Goal: Task Accomplishment & Management: Manage account settings

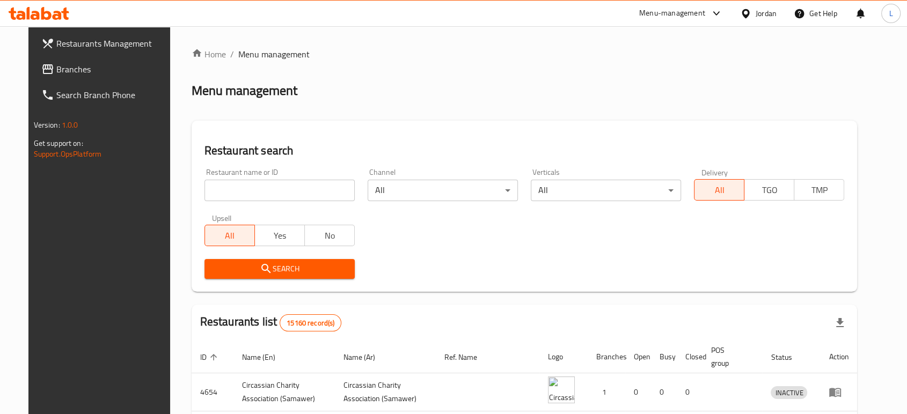
drag, startPoint x: 0, startPoint y: 0, endPoint x: 227, endPoint y: 187, distance: 294.2
click at [227, 187] on input "search" at bounding box center [279, 190] width 150 height 21
type input "cashmere"
click at [213, 273] on span "Search" at bounding box center [279, 268] width 133 height 13
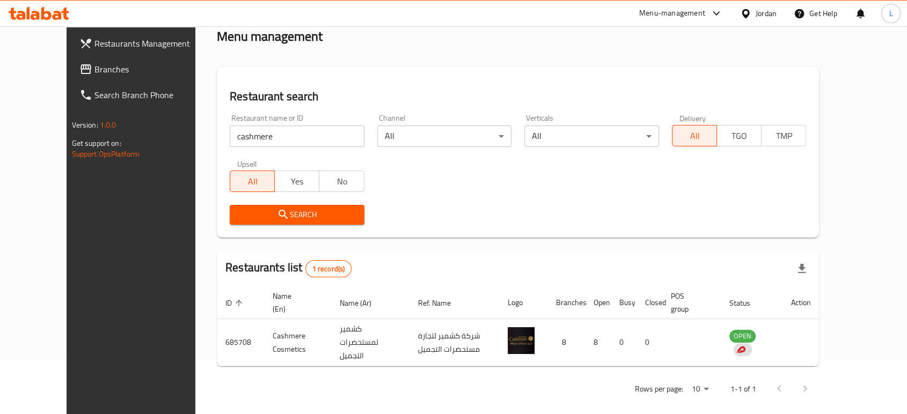
scroll to position [55, 0]
click at [664, 8] on div "Menu-management" at bounding box center [672, 13] width 66 height 13
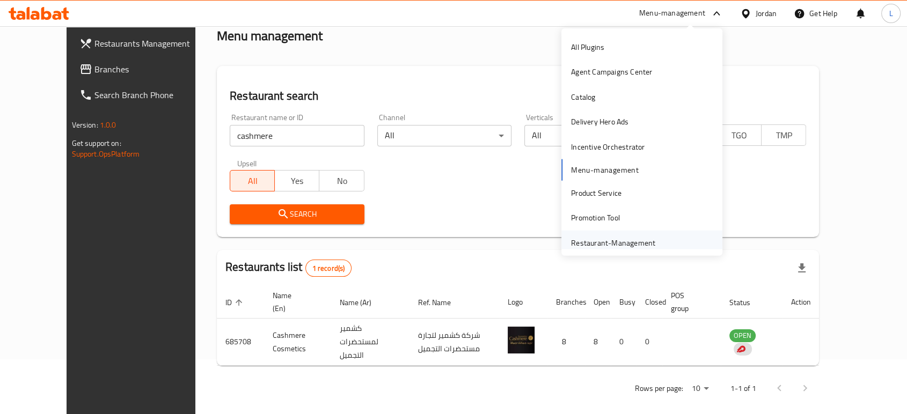
click at [597, 243] on div "Restaurant-Management" at bounding box center [613, 243] width 84 height 12
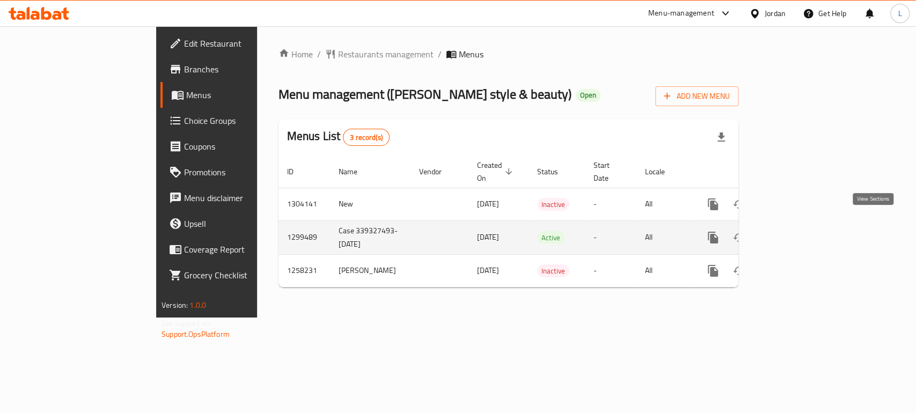
click at [803, 225] on link "enhanced table" at bounding box center [790, 238] width 26 height 26
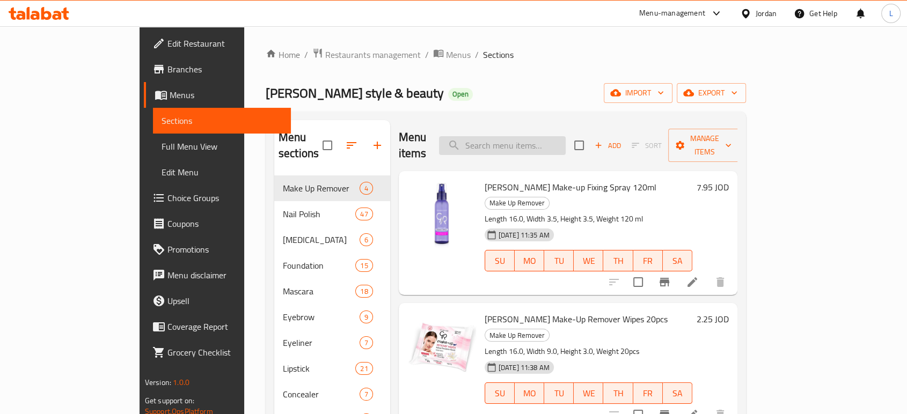
click at [550, 144] on input "search" at bounding box center [502, 145] width 127 height 19
paste input "[PHONE_NUMBER]"
type input "[PHONE_NUMBER]"
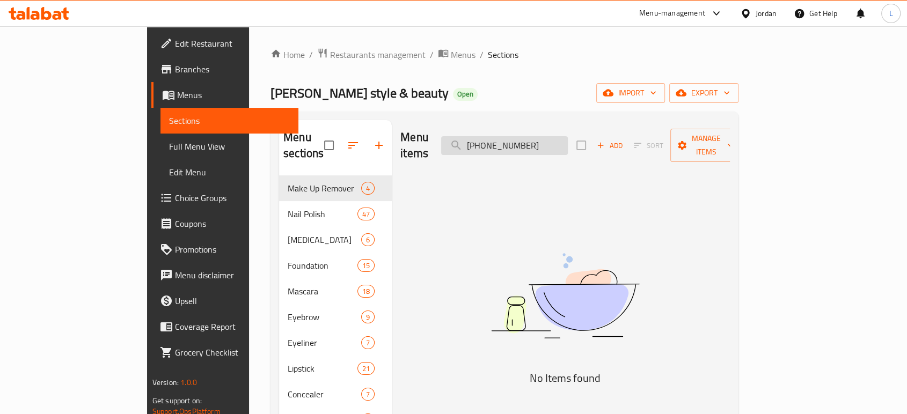
click at [551, 142] on input "+962791203933" at bounding box center [504, 145] width 127 height 19
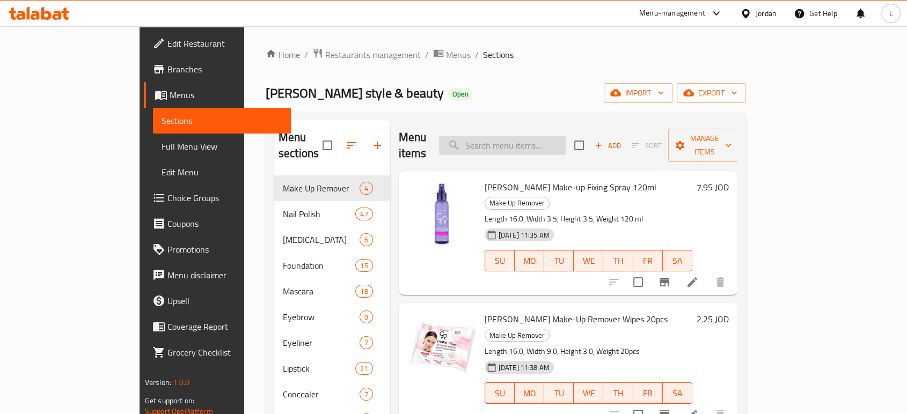
click at [531, 144] on input "search" at bounding box center [502, 145] width 127 height 19
paste input "Golden Rose Mattifying Make-up Fixing Spray 120ml"
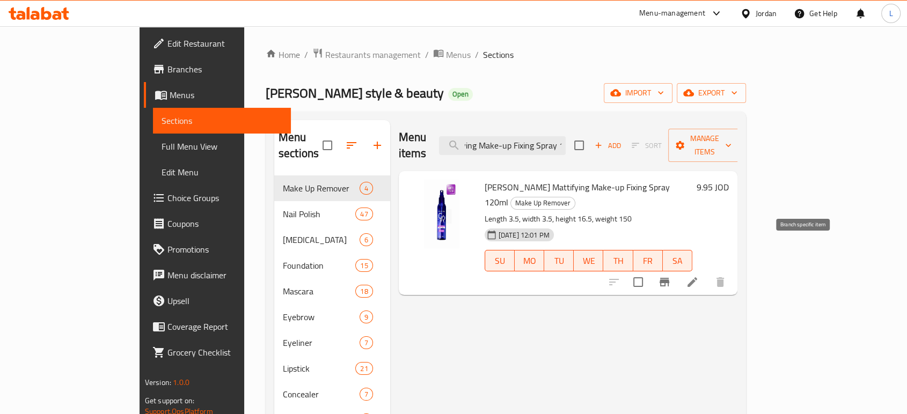
type input "Golden Rose Mattifying Make-up Fixing Spray 120ml"
click at [677, 269] on button "Branch-specific-item" at bounding box center [664, 282] width 26 height 26
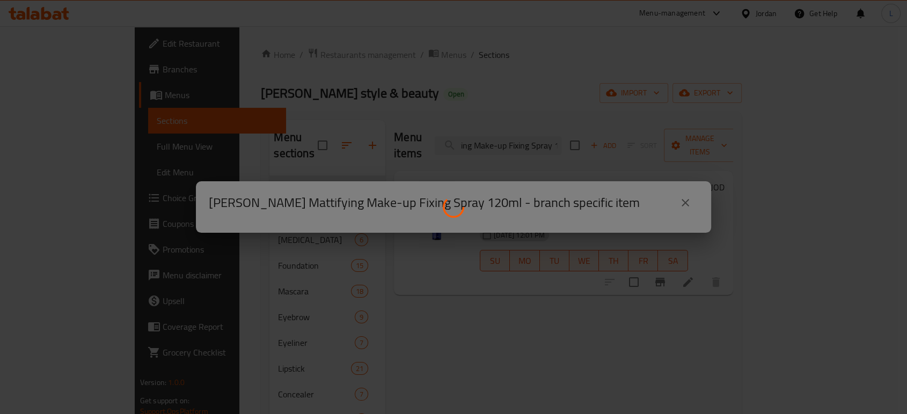
scroll to position [0, 0]
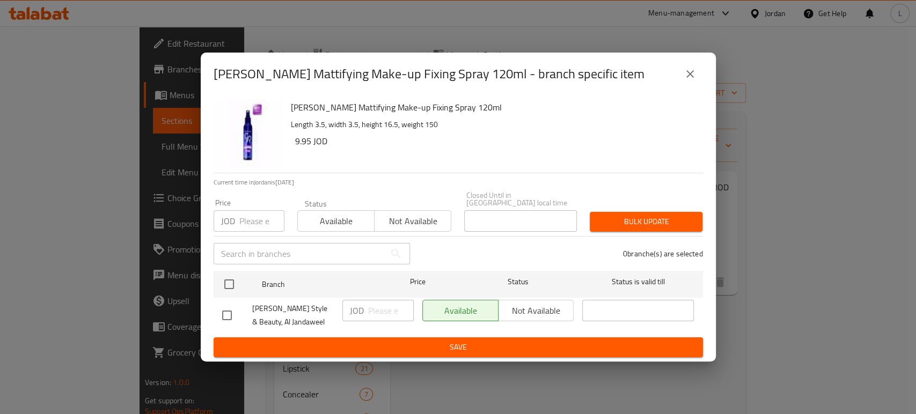
drag, startPoint x: 322, startPoint y: 214, endPoint x: 362, endPoint y: 216, distance: 40.3
click at [323, 214] on span "Available" at bounding box center [336, 222] width 68 height 16
click at [382, 216] on span "Not available" at bounding box center [413, 222] width 68 height 16
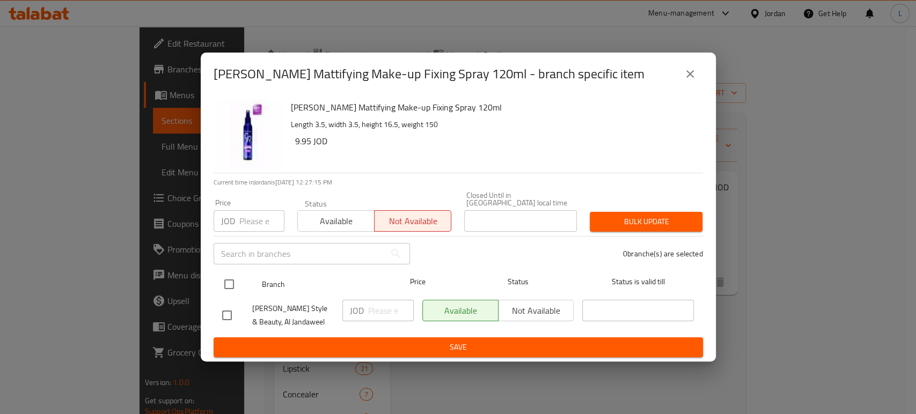
drag, startPoint x: 229, startPoint y: 284, endPoint x: 246, endPoint y: 274, distance: 20.0
click at [231, 284] on input "checkbox" at bounding box center [229, 284] width 23 height 23
checkbox input "true"
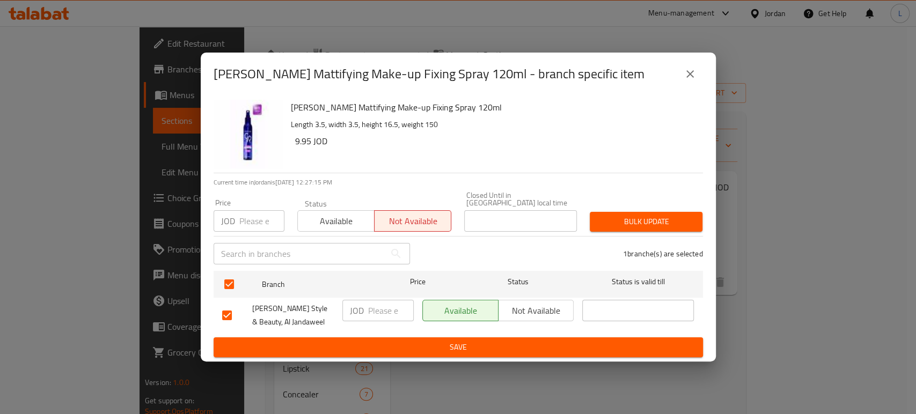
click at [529, 341] on span "Save" at bounding box center [458, 347] width 472 height 13
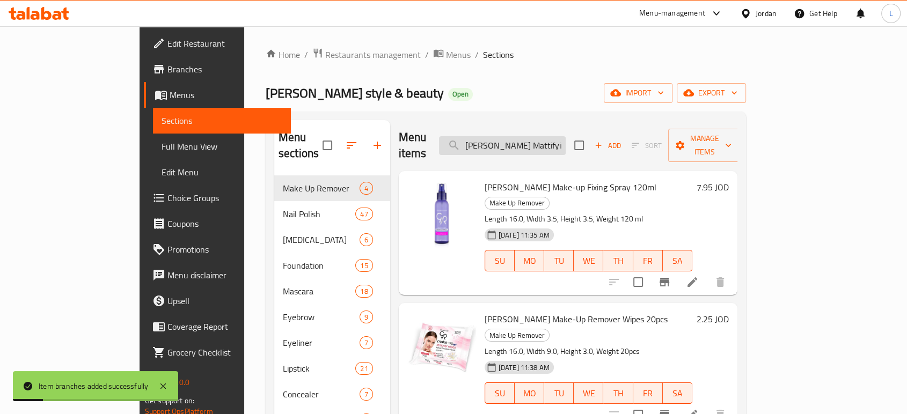
click at [552, 136] on input "Golden Rose Mattifying Make-up Fixing Spray 120ml" at bounding box center [502, 145] width 127 height 19
paste input "search"
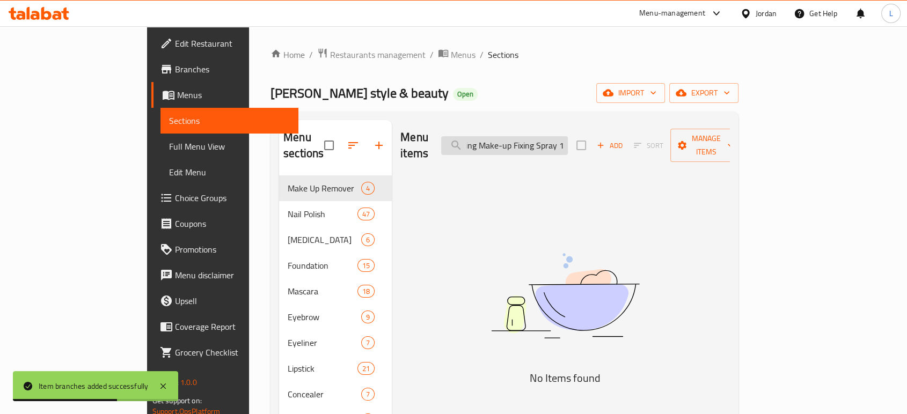
click at [555, 136] on input "Golden Rose Mattifying Make-up Fixing Spray 120ml" at bounding box center [504, 145] width 127 height 19
paste input "search"
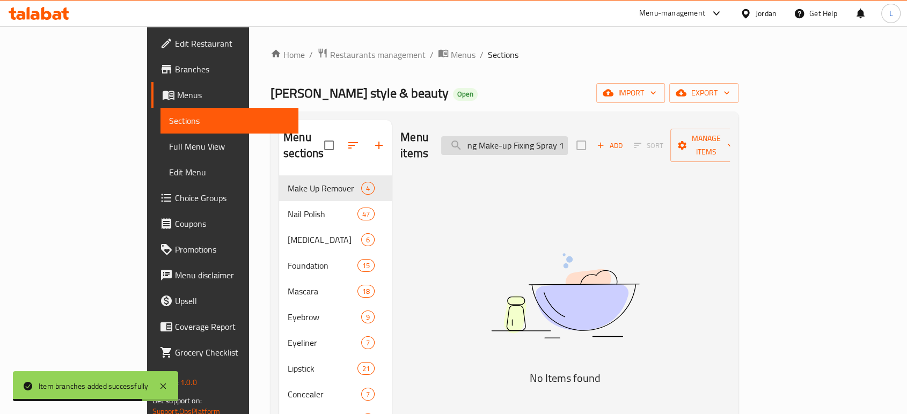
type input "Golden Rose Mattifying Make-up Fixing Spray 120ml"
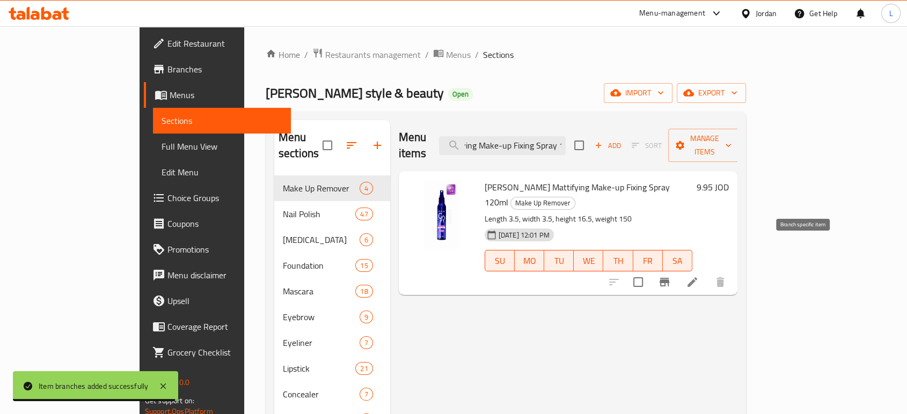
click at [671, 276] on icon "Branch-specific-item" at bounding box center [664, 282] width 13 height 13
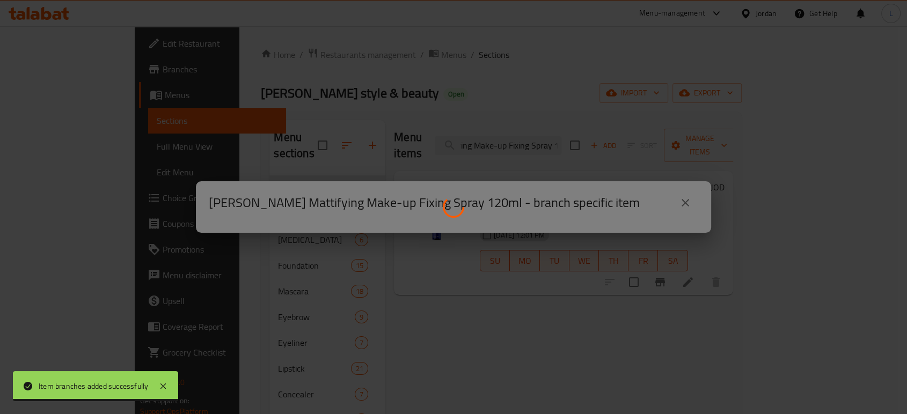
scroll to position [0, 0]
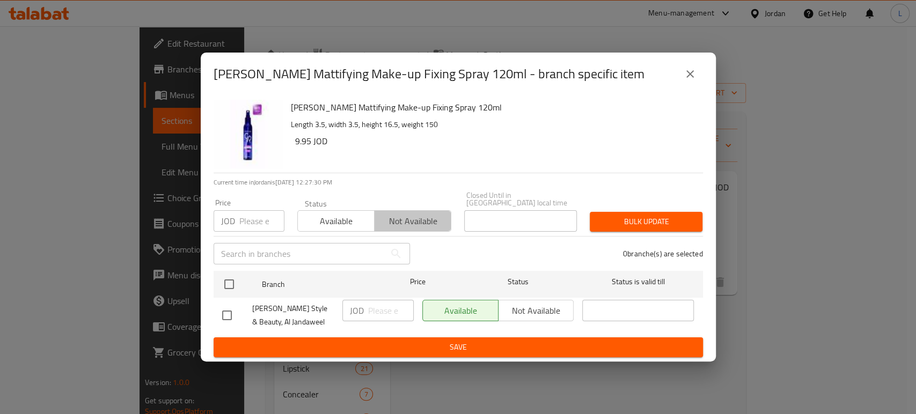
drag, startPoint x: 414, startPoint y: 220, endPoint x: 321, endPoint y: 252, distance: 98.1
click at [412, 218] on span "Not available" at bounding box center [413, 222] width 68 height 16
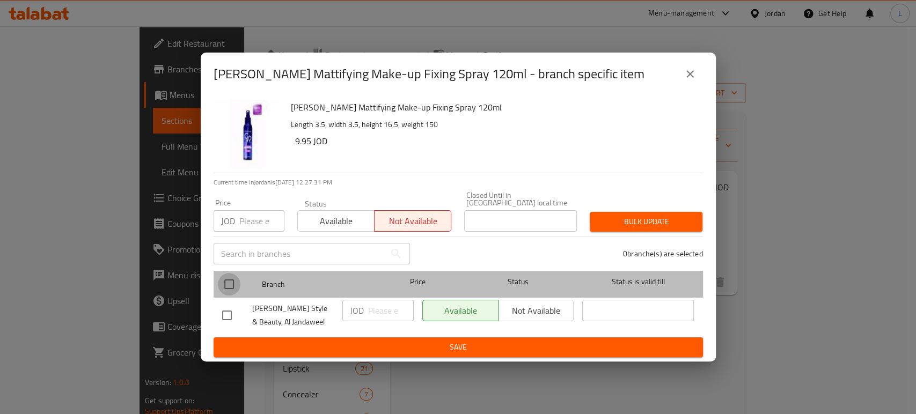
click at [230, 282] on input "checkbox" at bounding box center [229, 284] width 23 height 23
checkbox input "true"
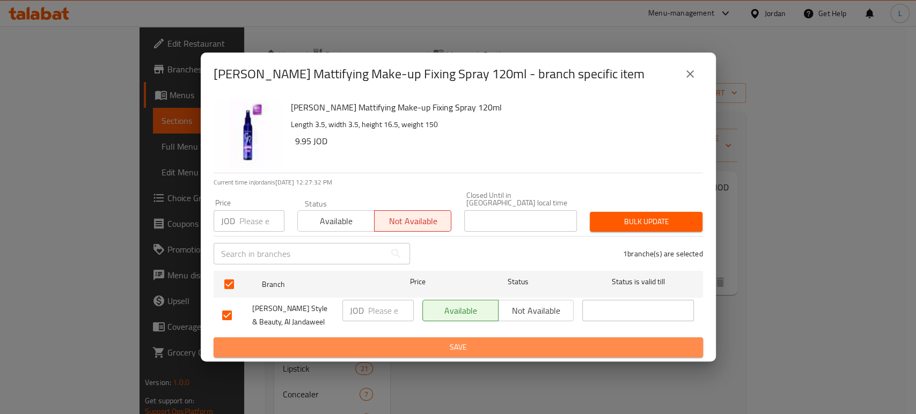
click at [388, 343] on span "Save" at bounding box center [458, 347] width 472 height 13
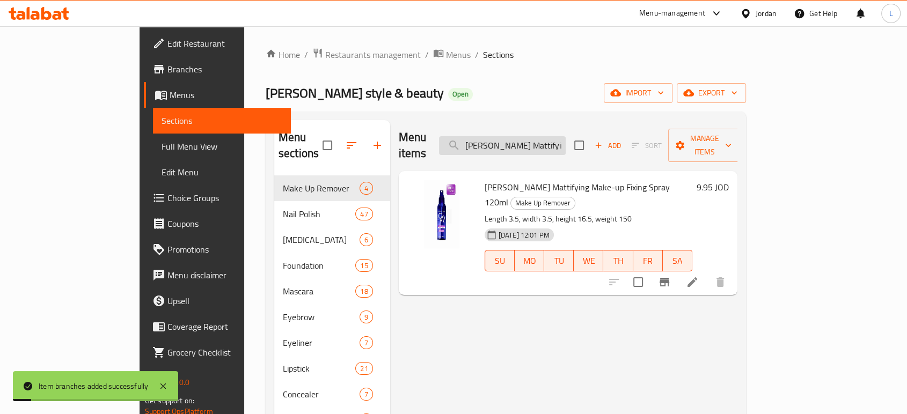
click at [534, 139] on input "Golden Rose Mattifying Make-up Fixing Spray 120ml" at bounding box center [502, 145] width 127 height 19
paste input "Nail Polish Remover Coconut"
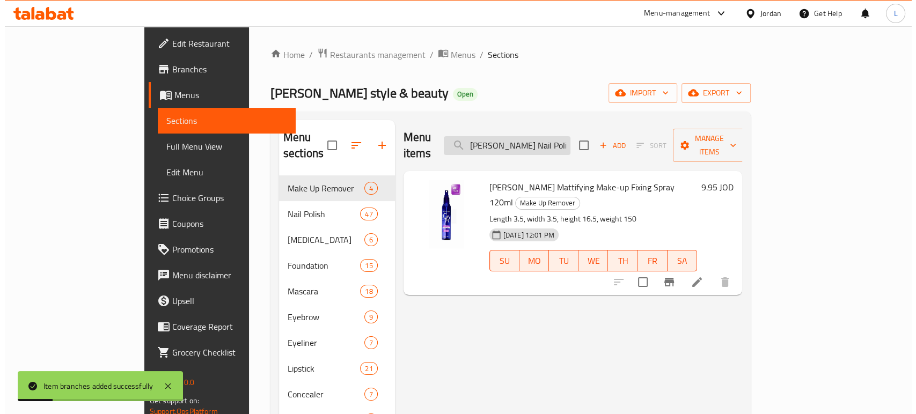
scroll to position [0, 54]
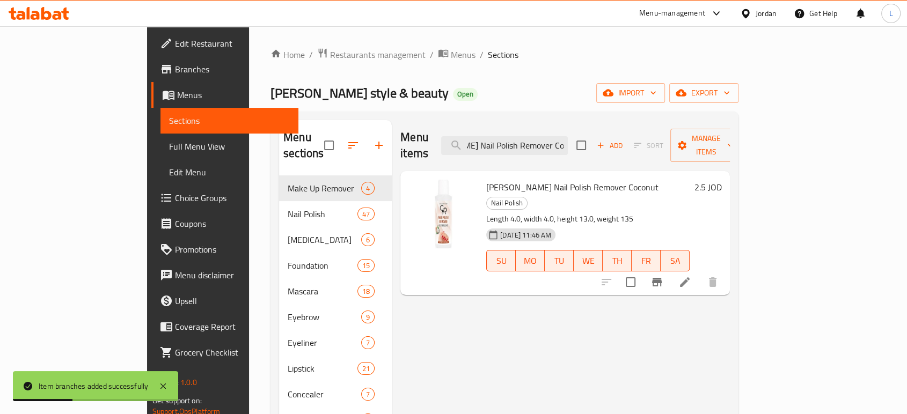
type input "Golden Rose Nail Polish Remover Coconut"
click at [663, 276] on icon "Branch-specific-item" at bounding box center [656, 282] width 13 height 13
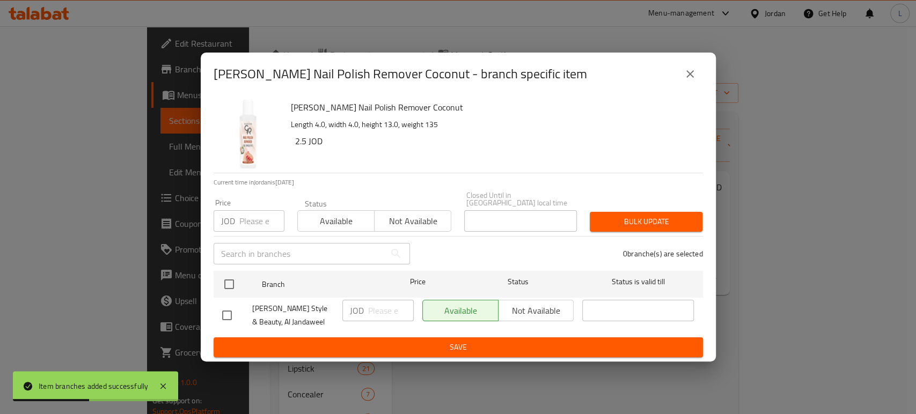
click at [403, 218] on span "Not available" at bounding box center [413, 222] width 68 height 16
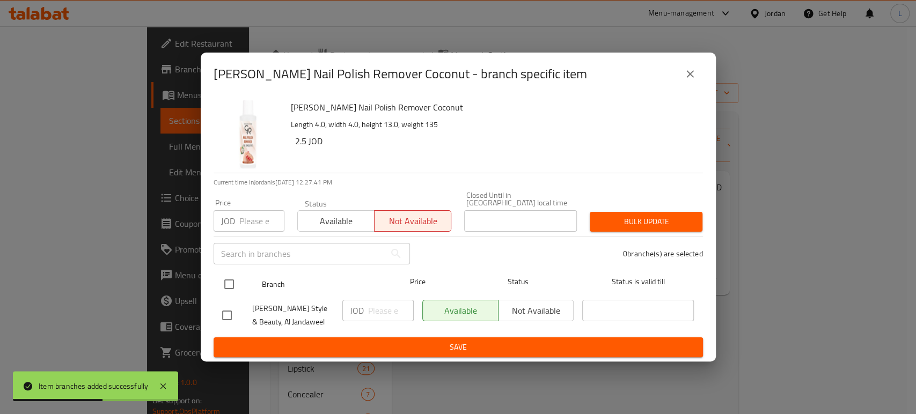
click at [227, 273] on input "checkbox" at bounding box center [229, 284] width 23 height 23
checkbox input "true"
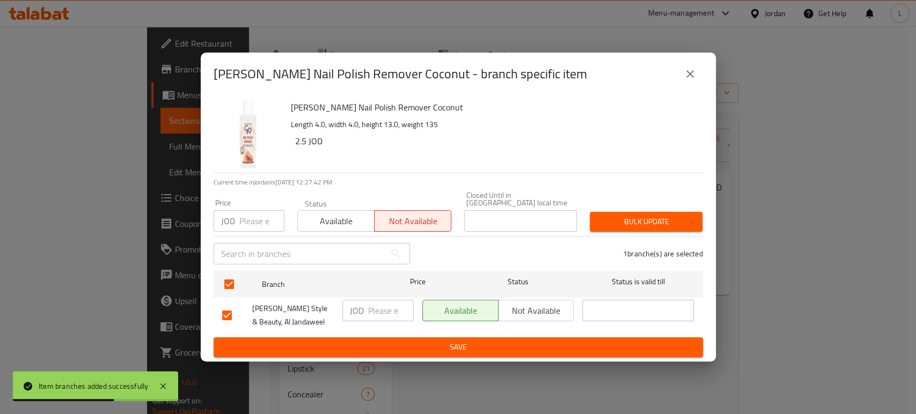
click at [366, 342] on span "Save" at bounding box center [458, 347] width 472 height 13
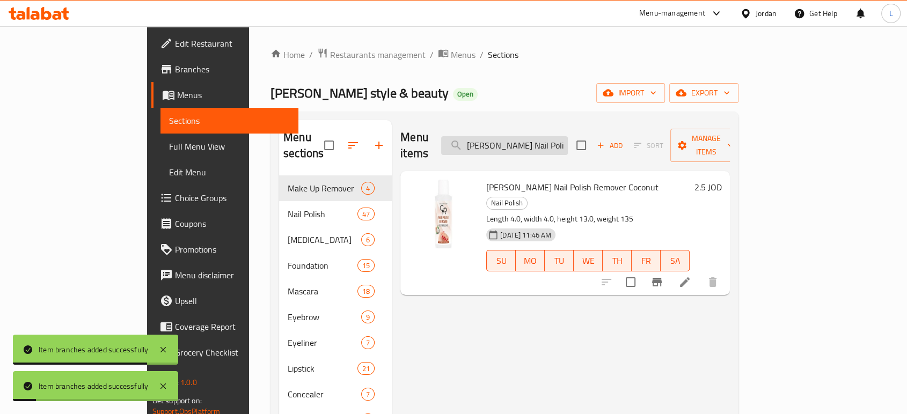
click at [529, 127] on div "Menu items Golden Rose Nail Polish Remover Coconut Add Sort Manage items" at bounding box center [564, 145] width 329 height 51
click at [531, 139] on input "Golden Rose Nail Polish Remover Coconut" at bounding box center [504, 145] width 127 height 19
paste input "Keratin Nail Color 03"
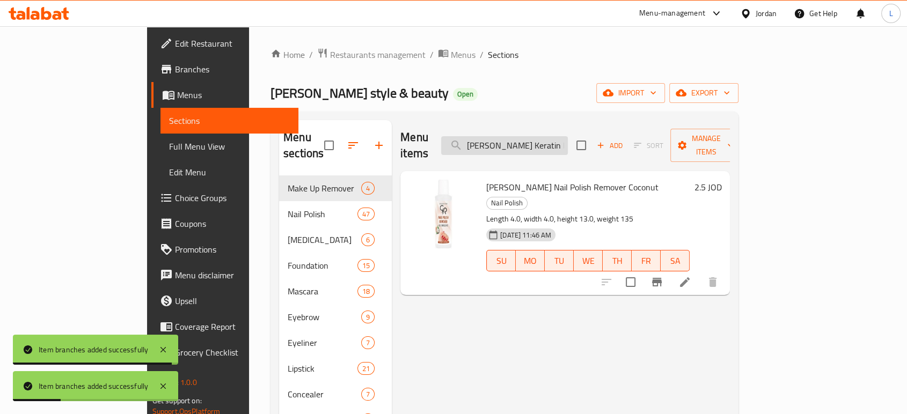
scroll to position [0, 24]
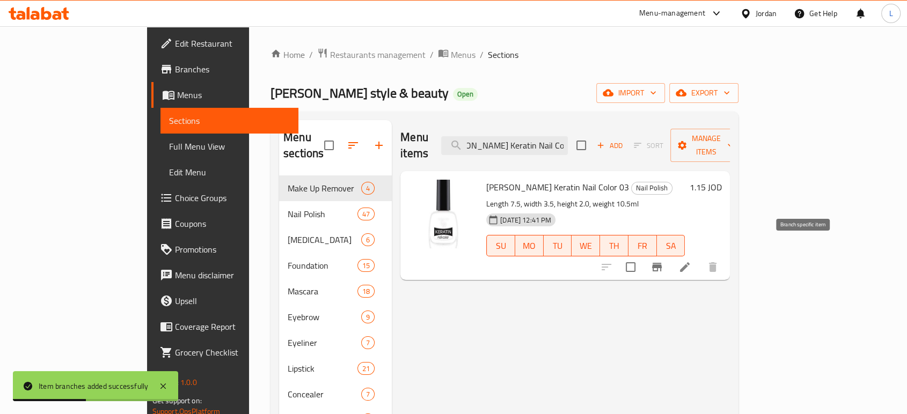
type input "Golden Rose Keratin Nail Color 03"
click at [663, 261] on icon "Branch-specific-item" at bounding box center [656, 267] width 13 height 13
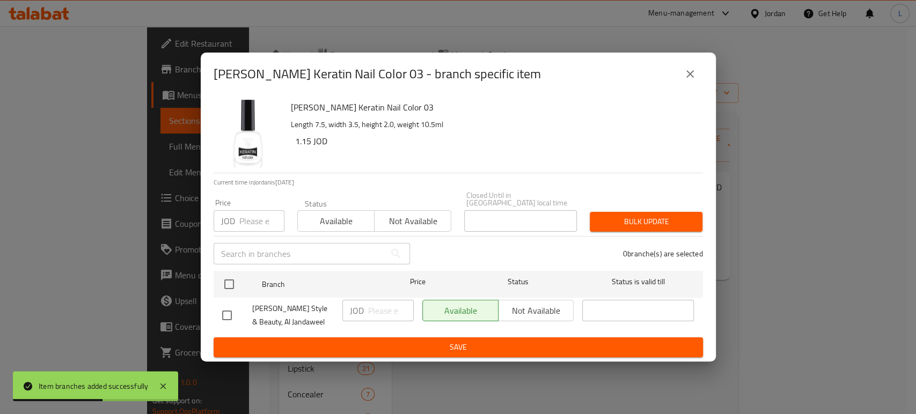
click at [415, 223] on span "Not available" at bounding box center [413, 222] width 68 height 16
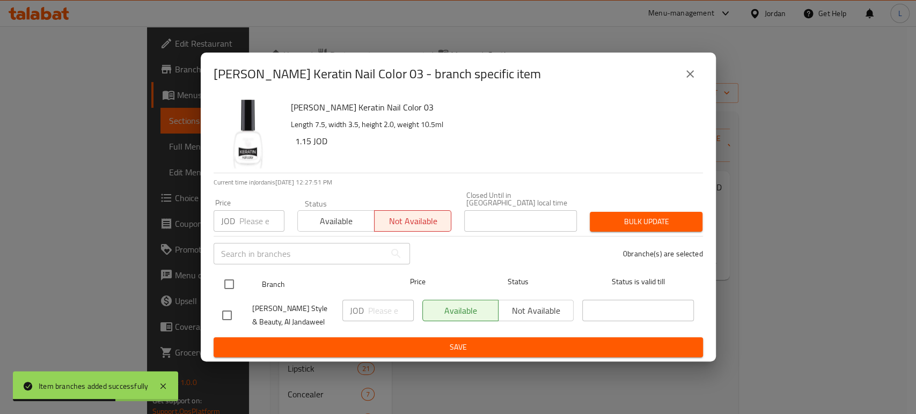
click at [229, 287] on input "checkbox" at bounding box center [229, 284] width 23 height 23
checkbox input "true"
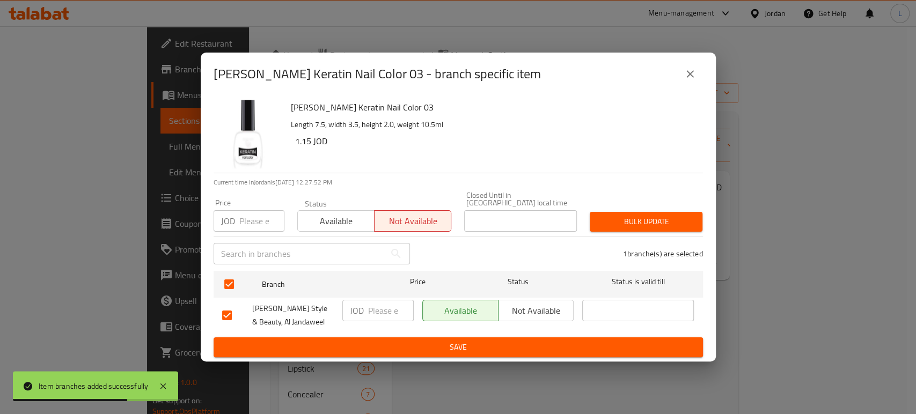
drag, startPoint x: 337, startPoint y: 343, endPoint x: 339, endPoint y: 322, distance: 20.5
click at [337, 343] on span "Save" at bounding box center [458, 347] width 472 height 13
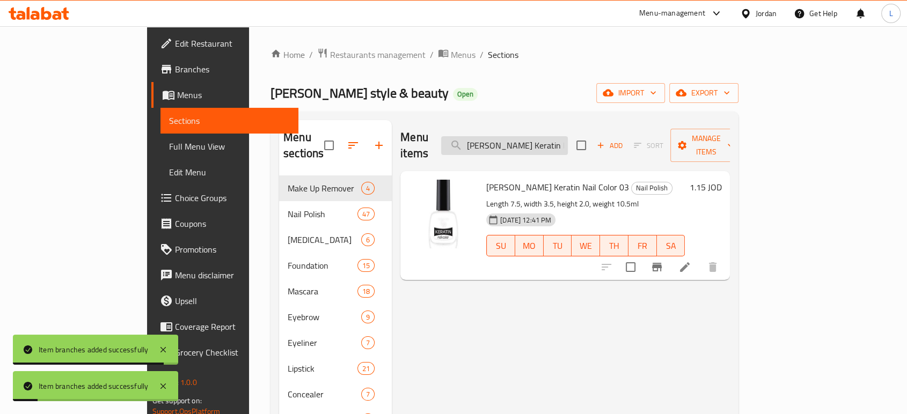
click at [533, 139] on input "Golden Rose Keratin Nail Color 03" at bounding box center [504, 145] width 127 height 19
paste input "5"
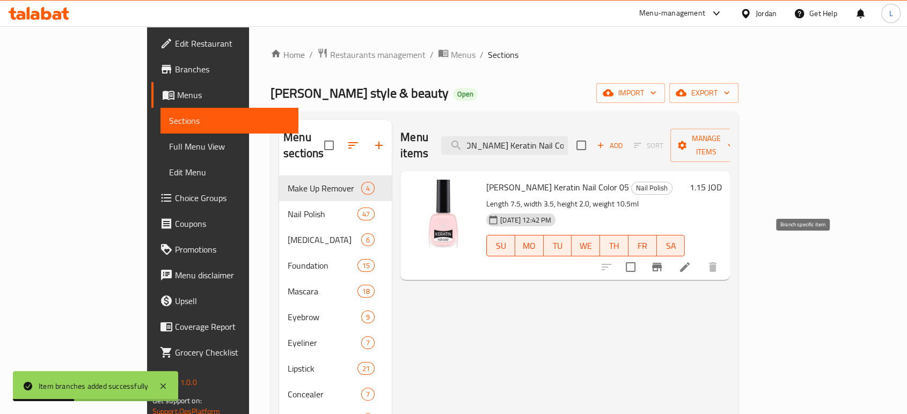
type input "Golden Rose Keratin Nail Color 05"
click at [661, 263] on icon "Branch-specific-item" at bounding box center [657, 267] width 10 height 9
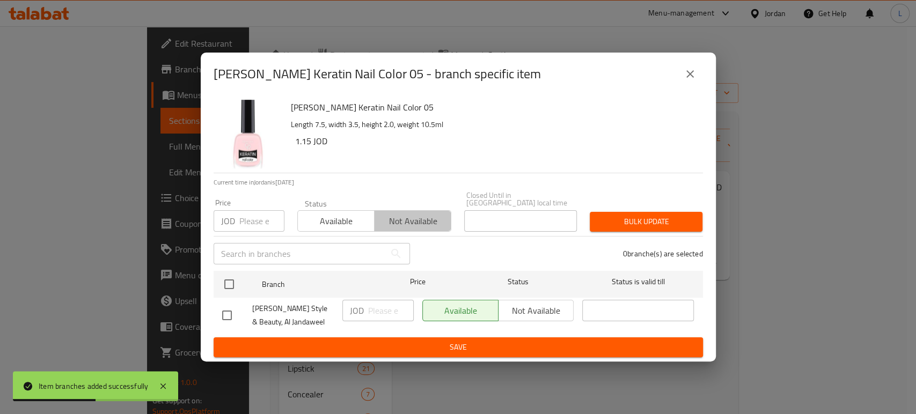
click at [415, 216] on span "Not available" at bounding box center [413, 222] width 68 height 16
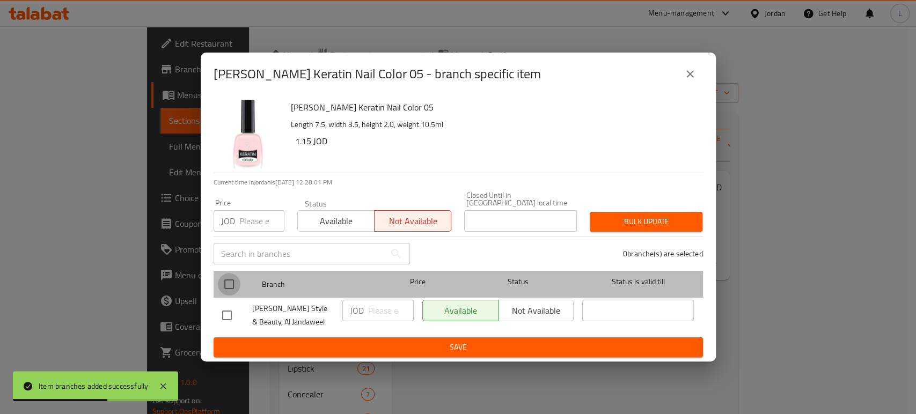
click at [231, 278] on input "checkbox" at bounding box center [229, 284] width 23 height 23
checkbox input "true"
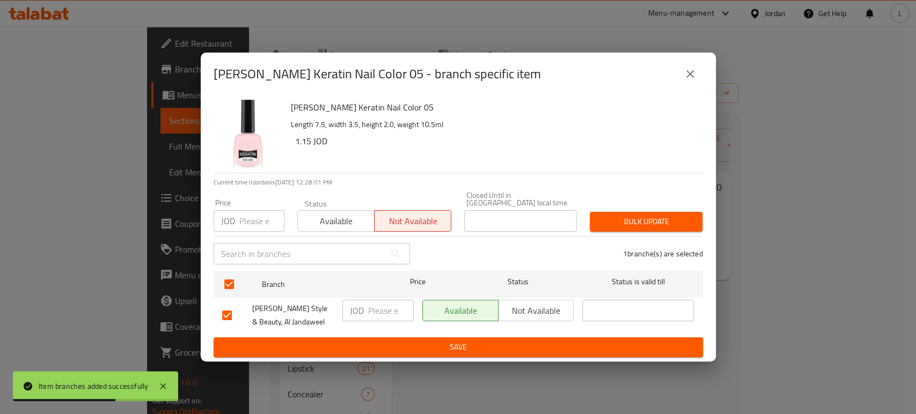
click at [382, 355] on div "Golden Rose Keratin Nail Color 05 Length 7.5, width 3.5, height 2.0, weight 10.…" at bounding box center [458, 228] width 515 height 266
click at [384, 345] on span "Save" at bounding box center [458, 347] width 472 height 13
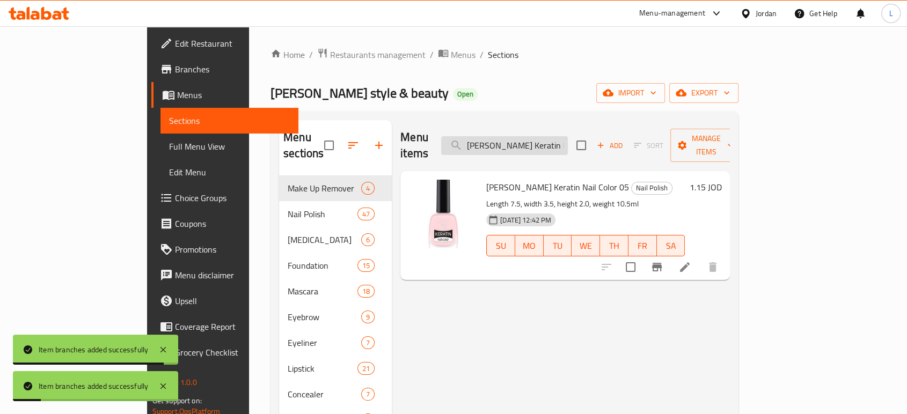
click at [541, 143] on input "Golden Rose Keratin Nail Color 05" at bounding box center [504, 145] width 127 height 19
paste input "9"
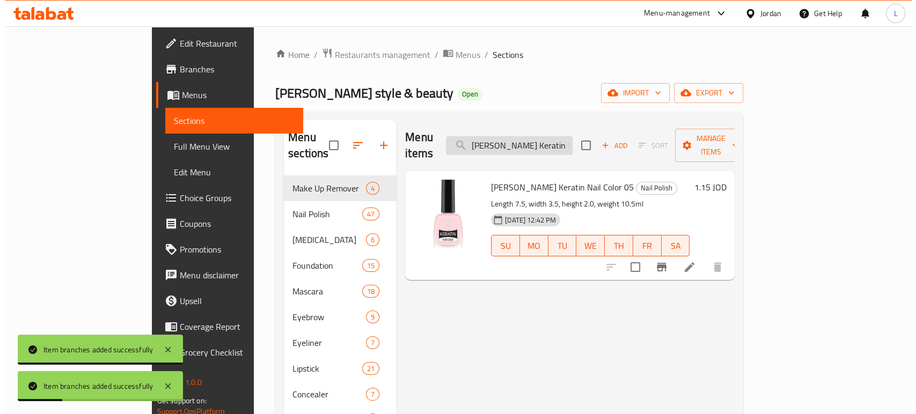
scroll to position [0, 24]
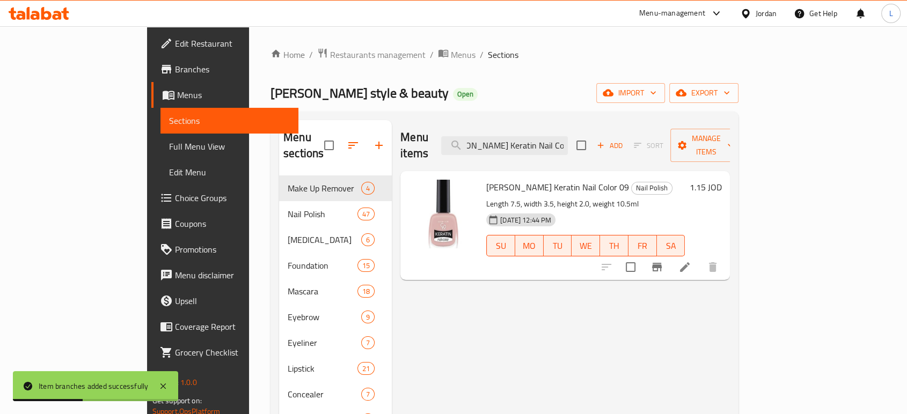
type input "Golden Rose Keratin Nail Color 09"
click at [663, 261] on icon "Branch-specific-item" at bounding box center [656, 267] width 13 height 13
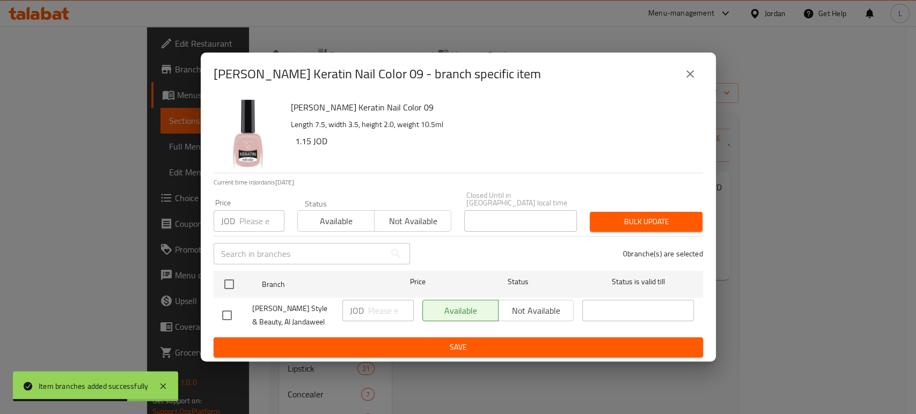
click at [410, 219] on span "Not available" at bounding box center [413, 222] width 68 height 16
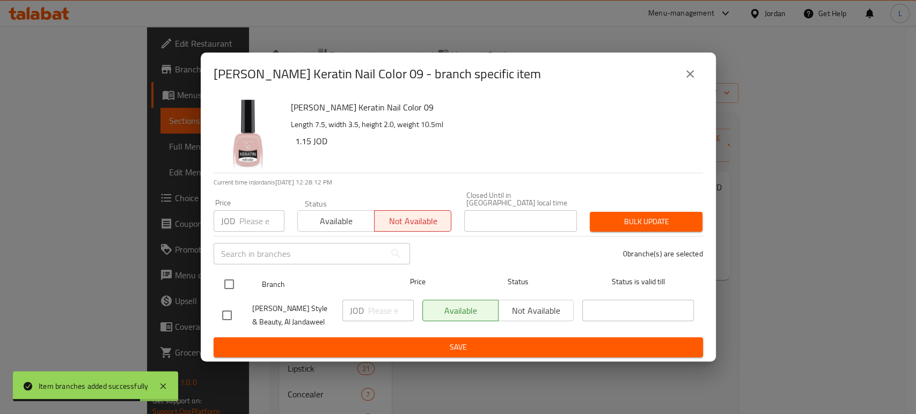
click at [227, 274] on input "checkbox" at bounding box center [229, 284] width 23 height 23
checkbox input "true"
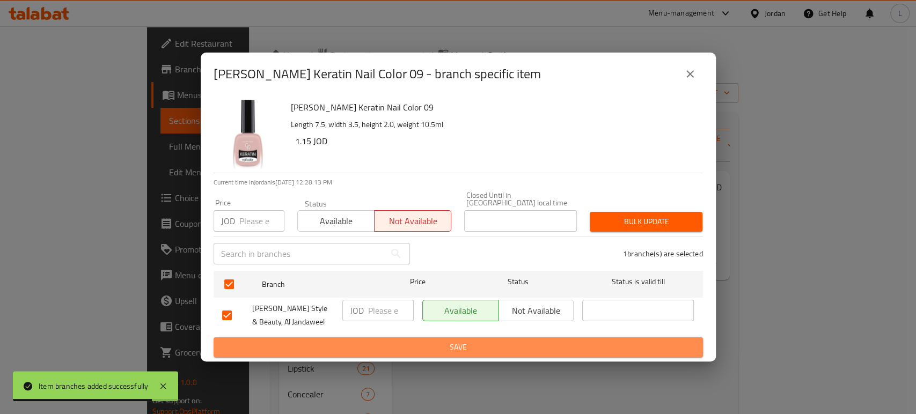
click at [357, 341] on span "Save" at bounding box center [458, 347] width 472 height 13
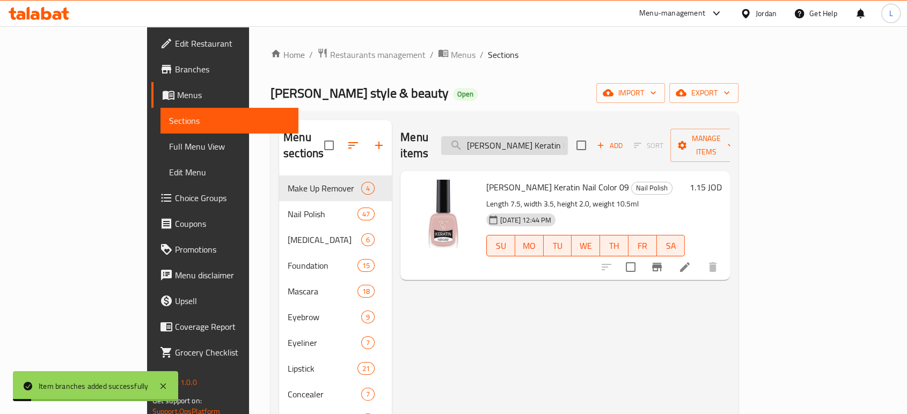
click at [527, 136] on input "Golden Rose Keratin Nail Color 09" at bounding box center [504, 145] width 127 height 19
paste input "14"
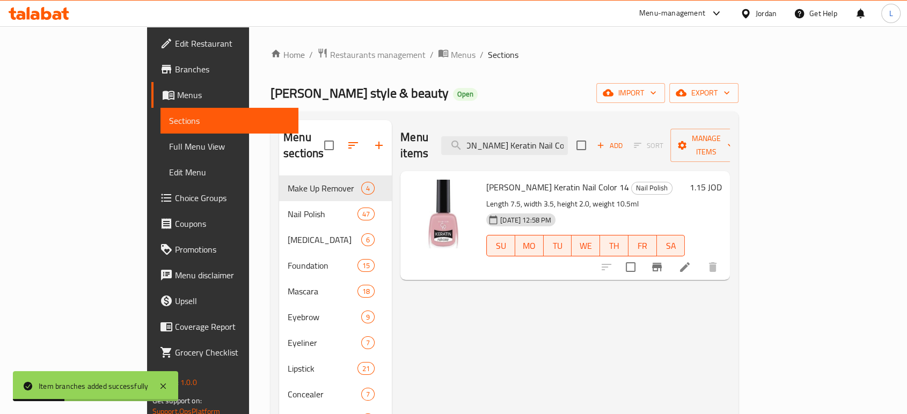
type input "Golden Rose Keratin Nail Color 14"
click at [661, 263] on icon "Branch-specific-item" at bounding box center [657, 267] width 10 height 9
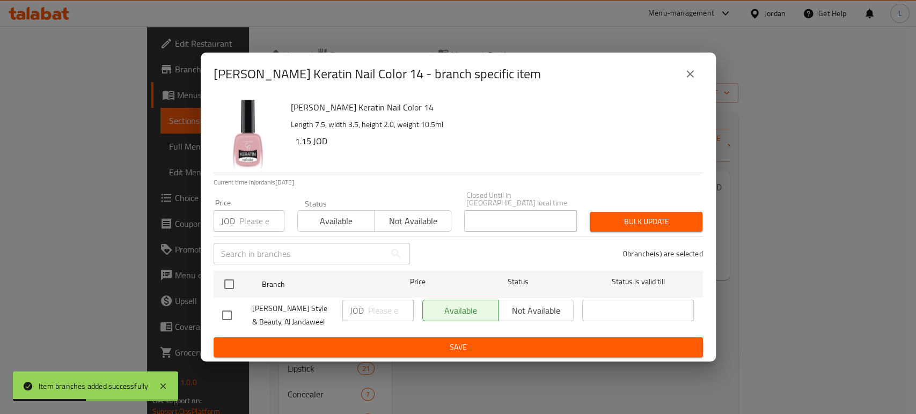
click at [404, 218] on span "Not available" at bounding box center [413, 222] width 68 height 16
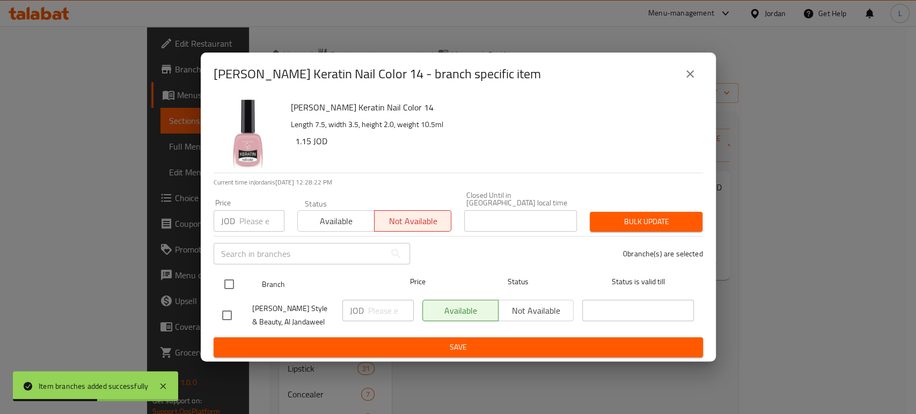
click at [226, 279] on input "checkbox" at bounding box center [229, 284] width 23 height 23
checkbox input "true"
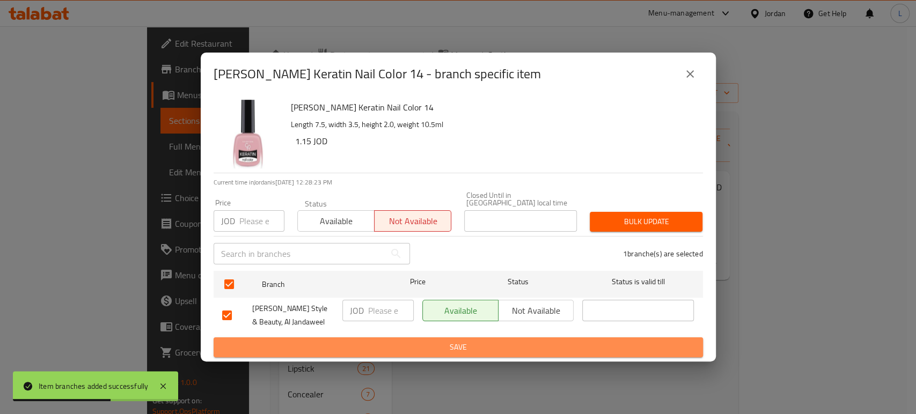
click at [311, 346] on span "Save" at bounding box center [458, 347] width 472 height 13
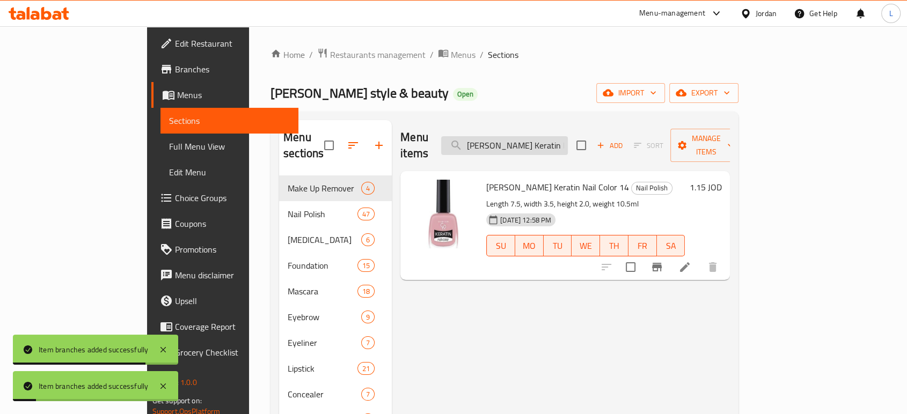
click at [536, 142] on input "Golden Rose Keratin Nail Color 14" at bounding box center [504, 145] width 127 height 19
click at [537, 139] on input "Golden Rose Keratin Nail Color 14" at bounding box center [504, 145] width 127 height 19
click at [536, 139] on input "Golden Rose Keratin Nail Color 14" at bounding box center [504, 145] width 127 height 19
paste input "23"
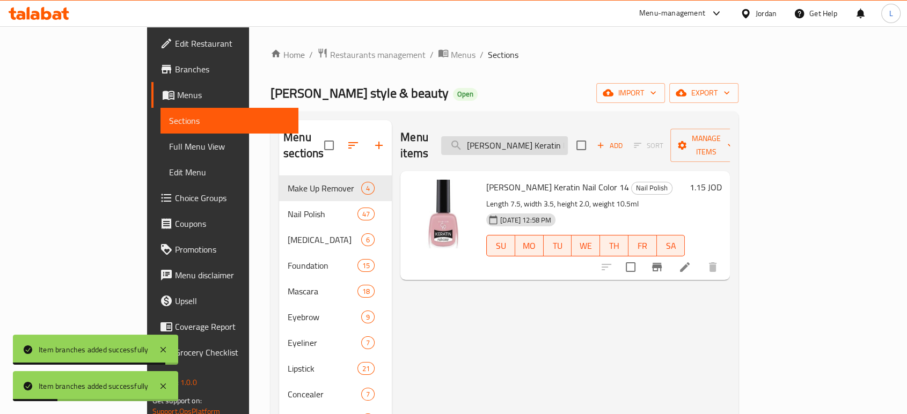
scroll to position [0, 24]
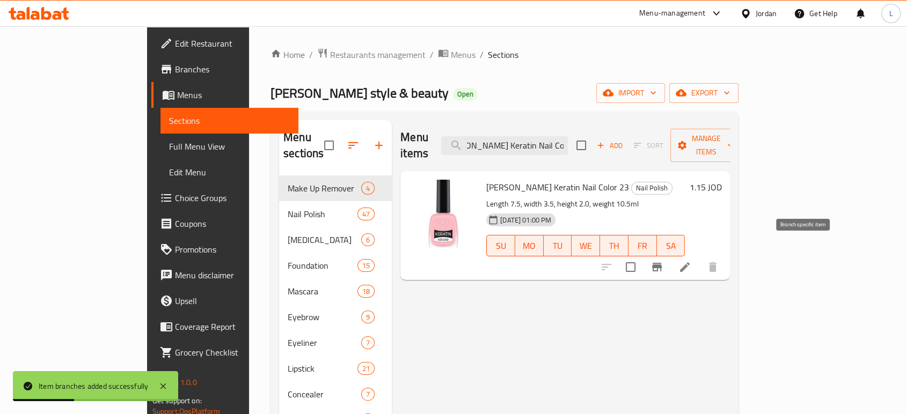
type input "Golden Rose Keratin Nail Color 23"
click at [661, 263] on icon "Branch-specific-item" at bounding box center [657, 267] width 10 height 9
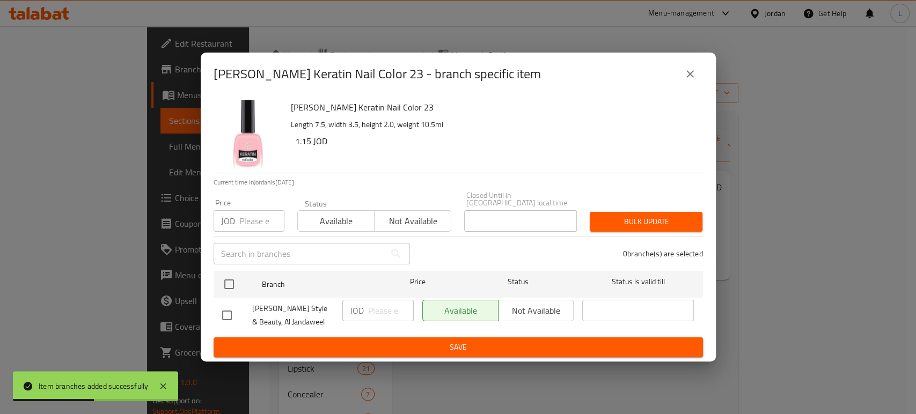
click at [408, 221] on span "Not available" at bounding box center [413, 222] width 68 height 16
drag, startPoint x: 230, startPoint y: 284, endPoint x: 277, endPoint y: 300, distance: 49.4
click at [232, 284] on input "checkbox" at bounding box center [229, 284] width 23 height 23
checkbox input "true"
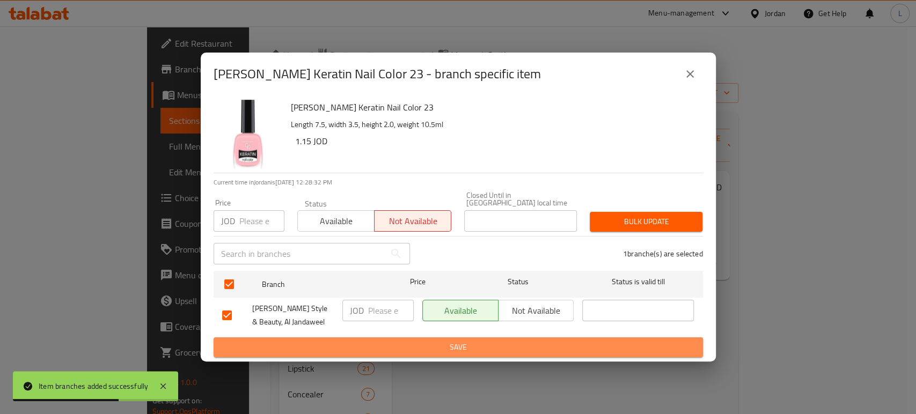
click at [408, 348] on span "Save" at bounding box center [458, 347] width 472 height 13
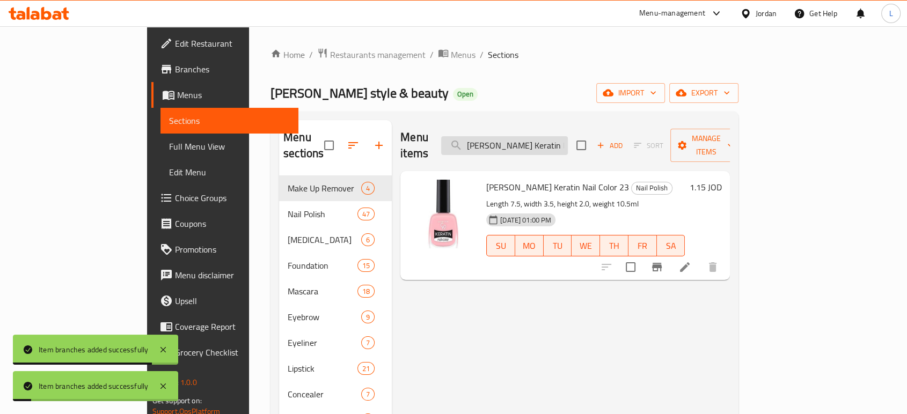
click at [526, 136] on input "Golden Rose Keratin Nail Color 23" at bounding box center [504, 145] width 127 height 19
paste input "9"
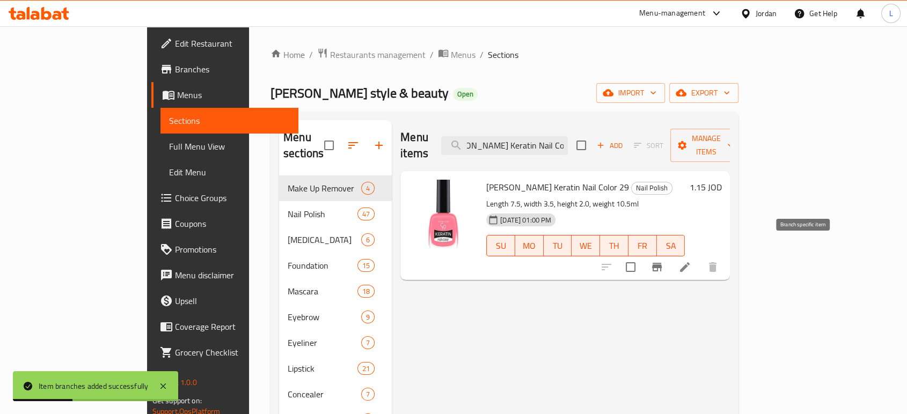
type input "Golden Rose Keratin Nail Color 29"
click at [663, 261] on icon "Branch-specific-item" at bounding box center [656, 267] width 13 height 13
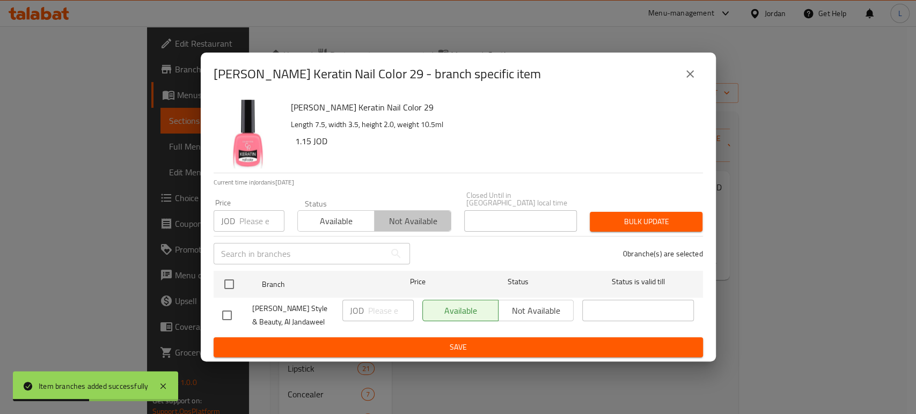
click at [425, 221] on span "Not available" at bounding box center [413, 222] width 68 height 16
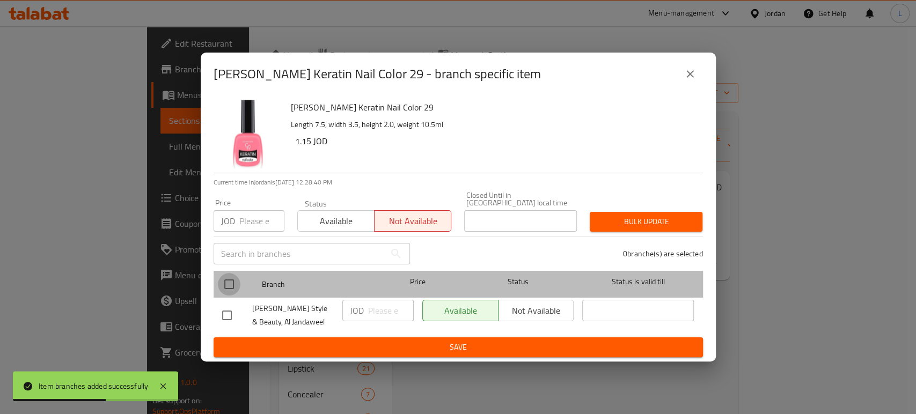
click at [231, 280] on input "checkbox" at bounding box center [229, 284] width 23 height 23
checkbox input "true"
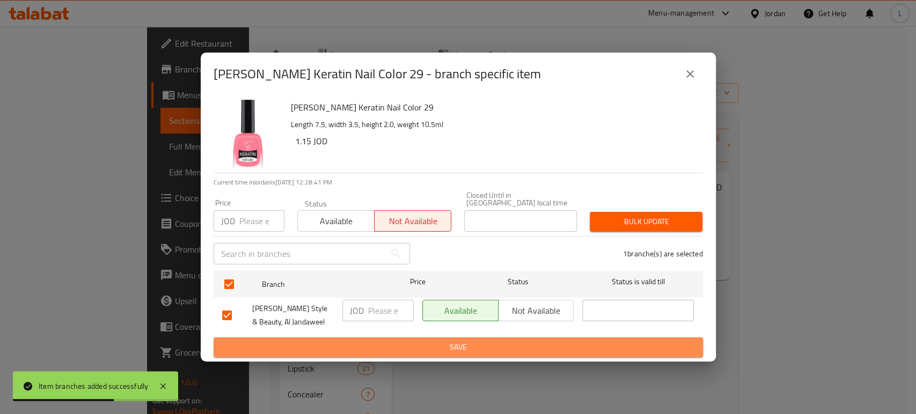
click at [357, 346] on span "Save" at bounding box center [458, 347] width 472 height 13
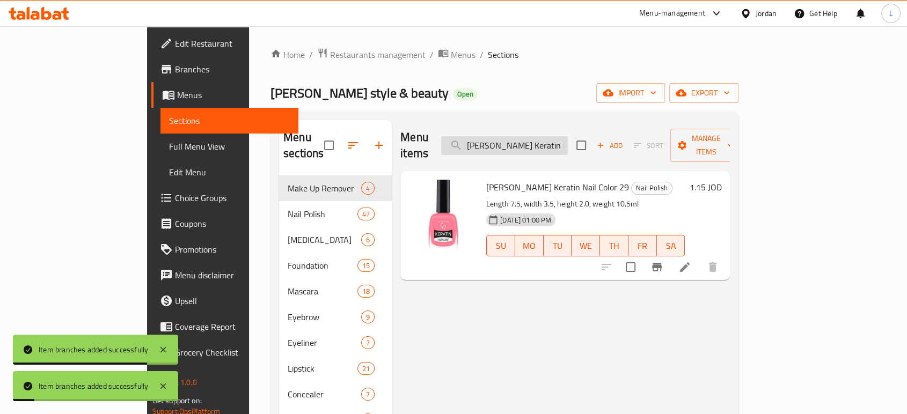
click at [568, 136] on input "Golden Rose Keratin Nail Color 29" at bounding box center [504, 145] width 127 height 19
paste input "18 10.5ml"
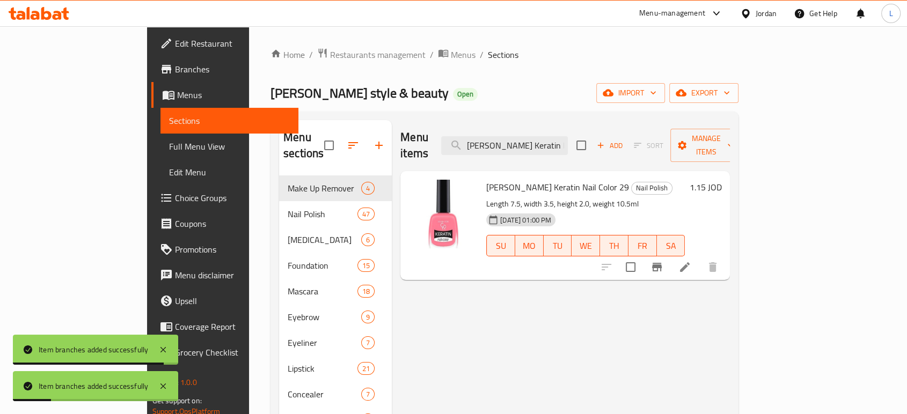
scroll to position [0, 56]
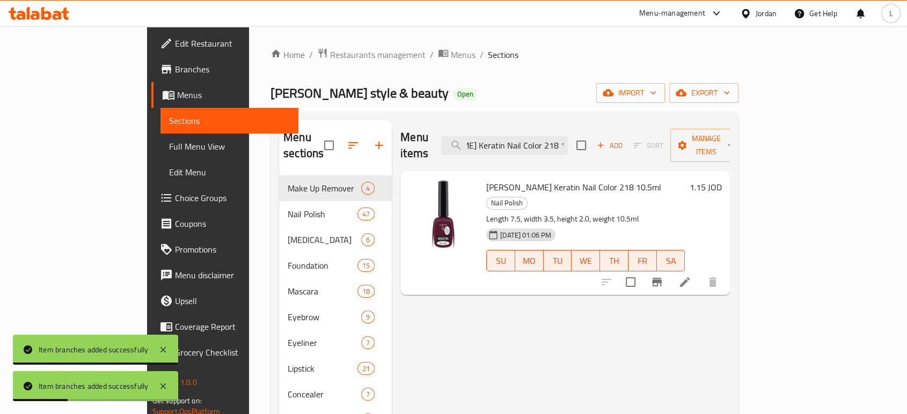
type input "Golden Rose Keratin Nail Color 218 10.5ml"
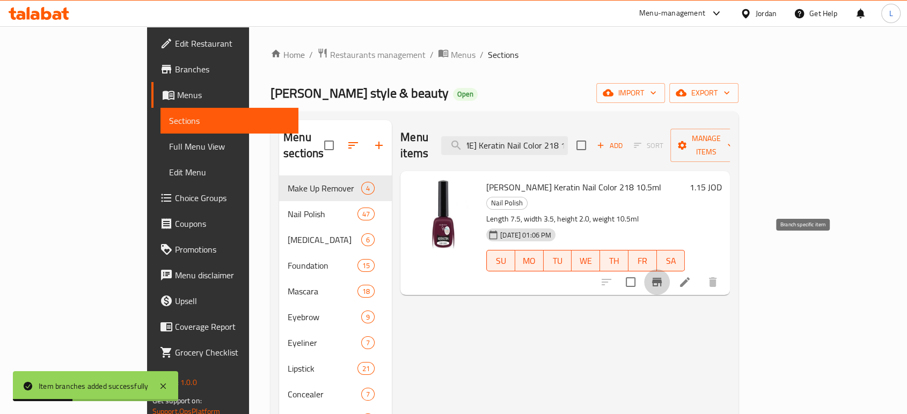
click at [661, 278] on icon "Branch-specific-item" at bounding box center [657, 282] width 10 height 9
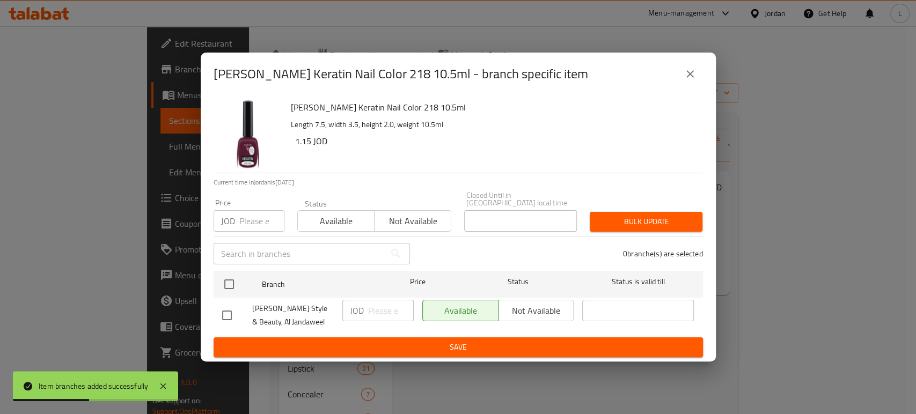
click at [419, 218] on span "Not available" at bounding box center [413, 222] width 68 height 16
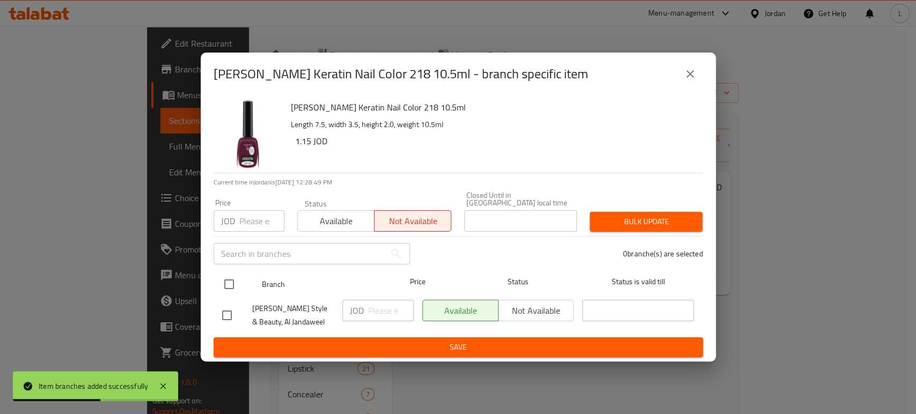
click at [229, 284] on input "checkbox" at bounding box center [229, 284] width 23 height 23
checkbox input "true"
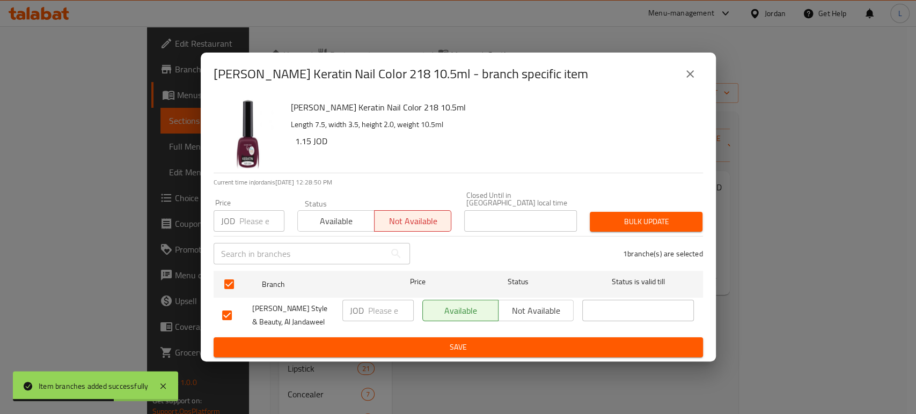
click at [373, 342] on span "Save" at bounding box center [458, 347] width 472 height 13
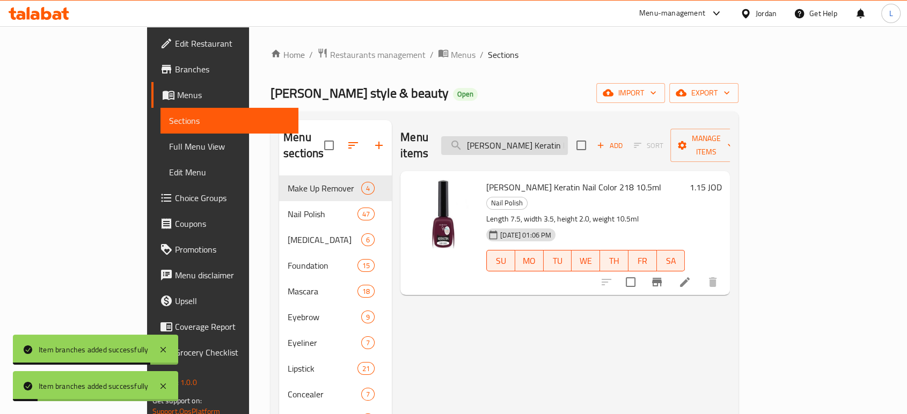
click at [533, 136] on input "Golden Rose Keratin Nail Color 218 10.5ml" at bounding box center [504, 145] width 127 height 19
paste input "9"
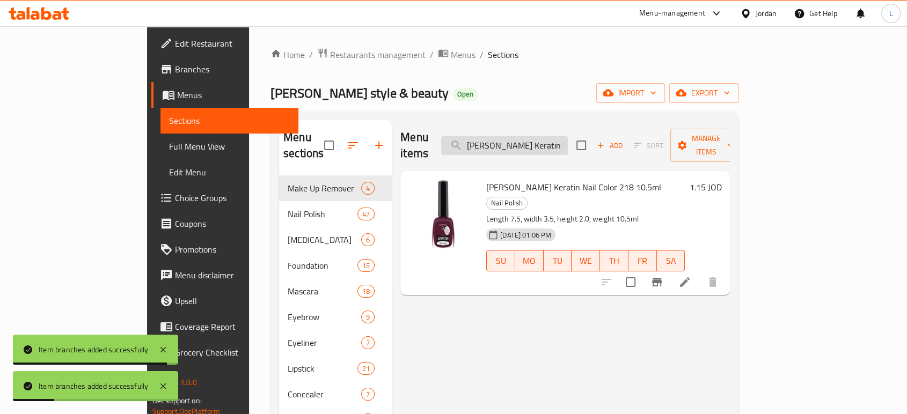
scroll to position [0, 56]
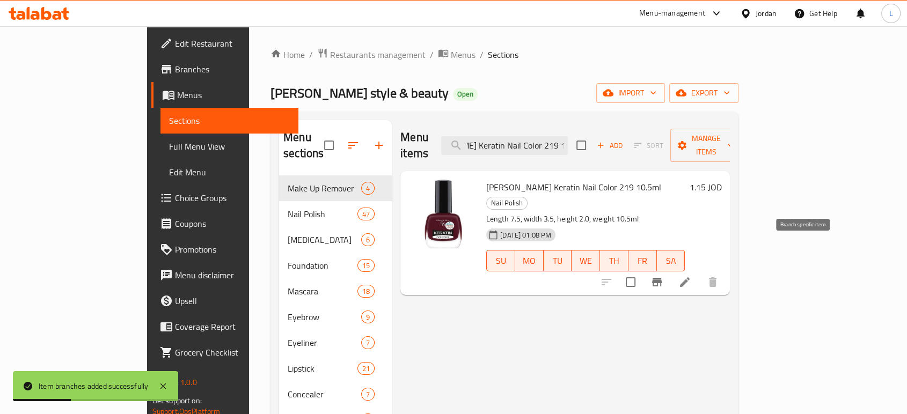
type input "Golden Rose Keratin Nail Color 219 10.5ml"
click at [661, 278] on icon "Branch-specific-item" at bounding box center [657, 282] width 10 height 9
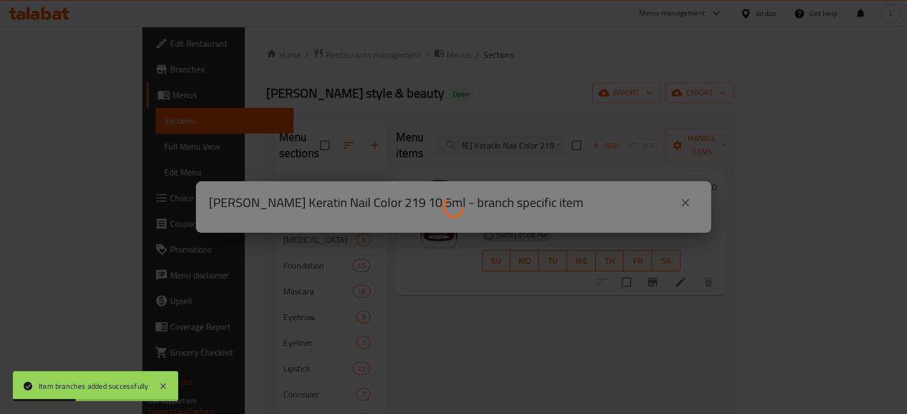
scroll to position [0, 0]
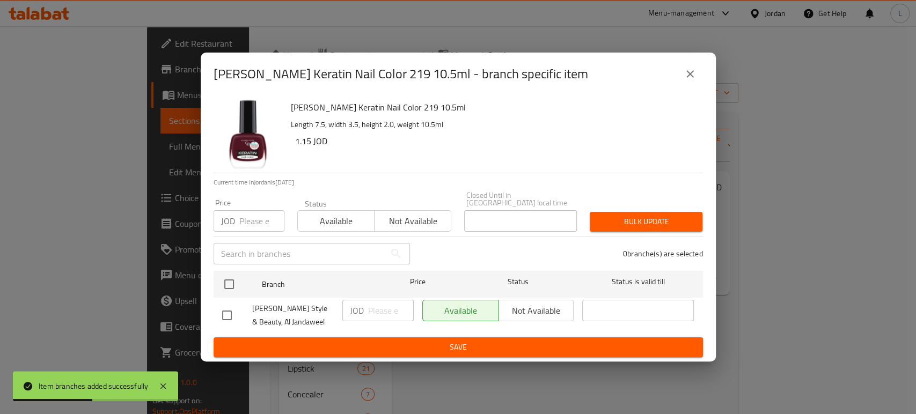
click at [408, 222] on span "Not available" at bounding box center [413, 222] width 68 height 16
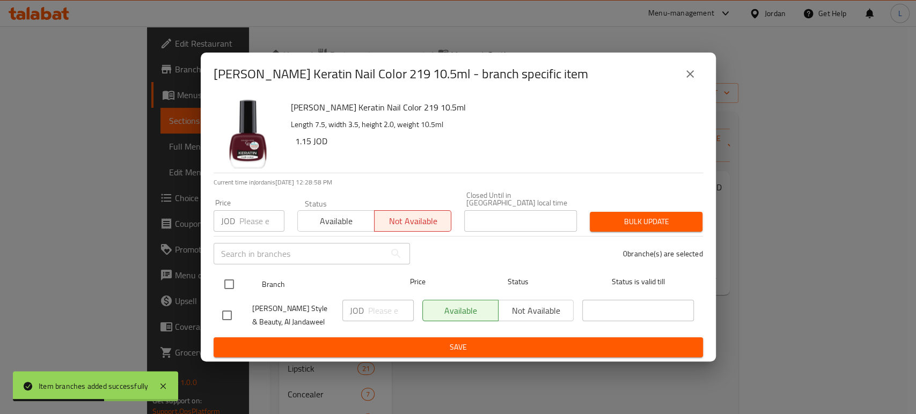
click at [232, 282] on input "checkbox" at bounding box center [229, 284] width 23 height 23
checkbox input "true"
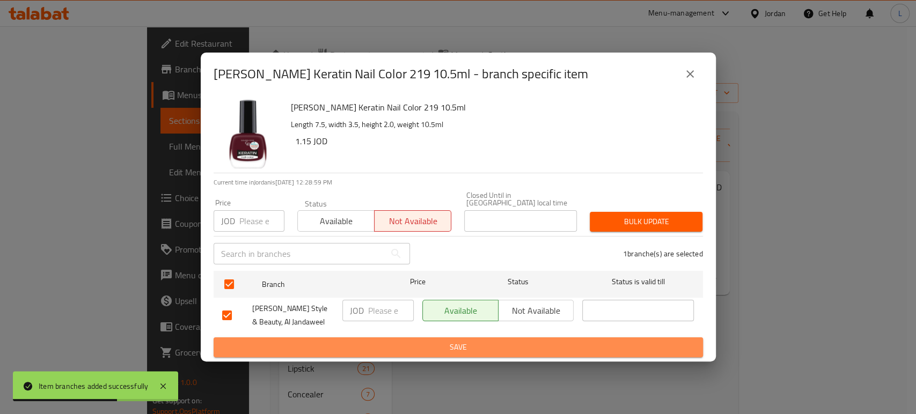
click at [362, 347] on span "Save" at bounding box center [458, 347] width 472 height 13
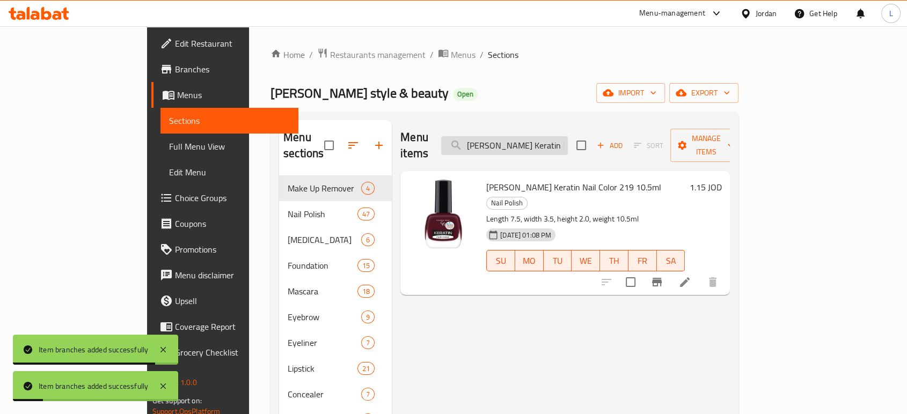
click at [568, 138] on input "Golden Rose Keratin Nail Color 219 10.5ml" at bounding box center [504, 145] width 127 height 19
paste input "No: 06"
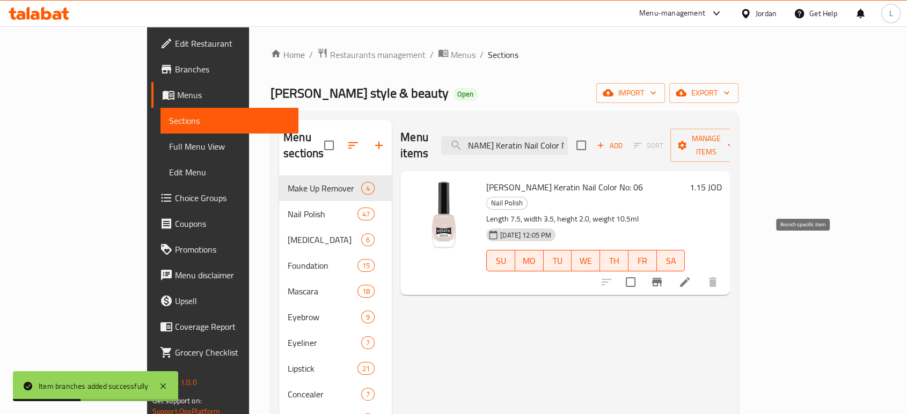
type input "Golden Rose Keratin Nail Color No: 06"
click at [661, 278] on icon "Branch-specific-item" at bounding box center [657, 282] width 10 height 9
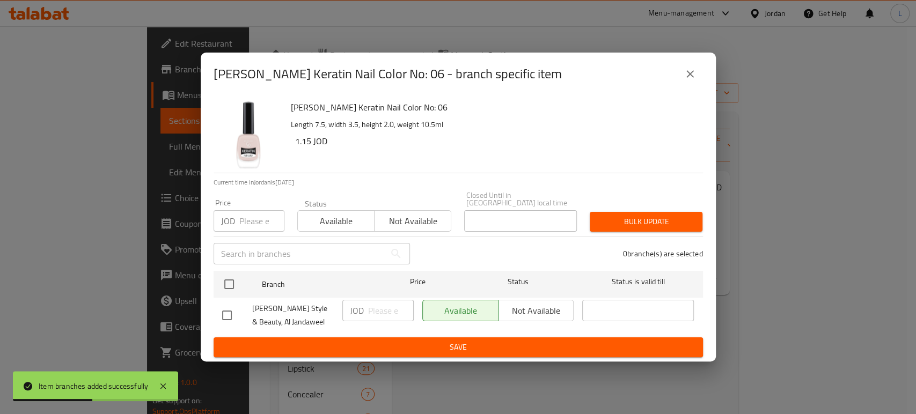
click at [401, 216] on span "Not available" at bounding box center [413, 222] width 68 height 16
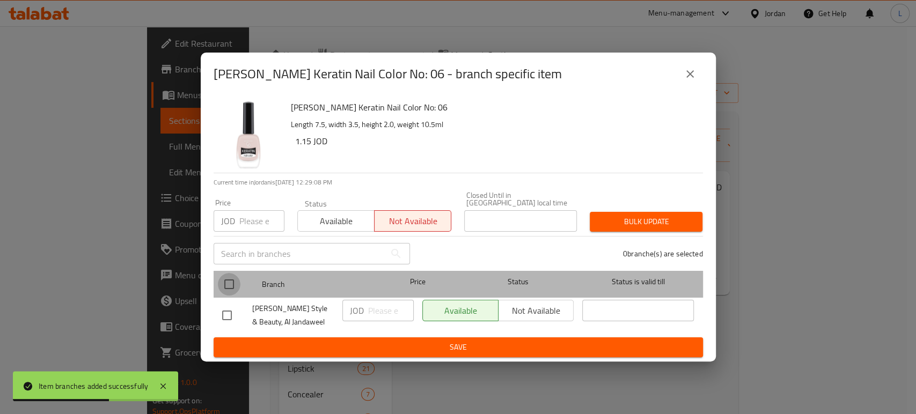
drag, startPoint x: 227, startPoint y: 282, endPoint x: 274, endPoint y: 314, distance: 57.0
click at [226, 282] on input "checkbox" at bounding box center [229, 284] width 23 height 23
checkbox input "true"
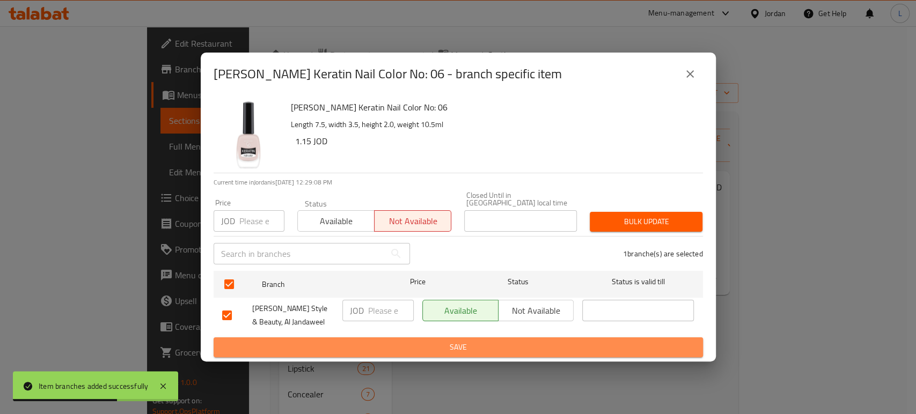
click at [343, 344] on span "Save" at bounding box center [458, 347] width 472 height 13
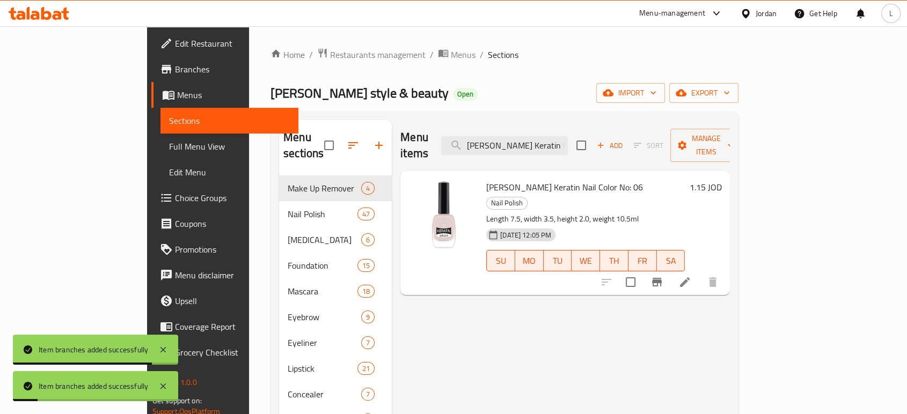
drag, startPoint x: 544, startPoint y: 128, endPoint x: 542, endPoint y: 134, distance: 6.6
click at [544, 128] on div "Menu items Golden Rose Keratin Nail Color No: 06 Add Sort Manage items" at bounding box center [564, 145] width 329 height 51
click at [541, 138] on input "Golden Rose Keratin Nail Color No: 06" at bounding box center [504, 145] width 127 height 19
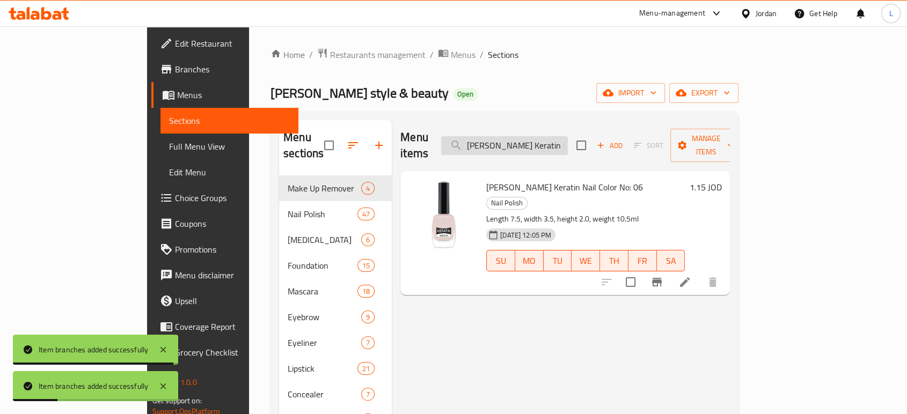
paste input "8"
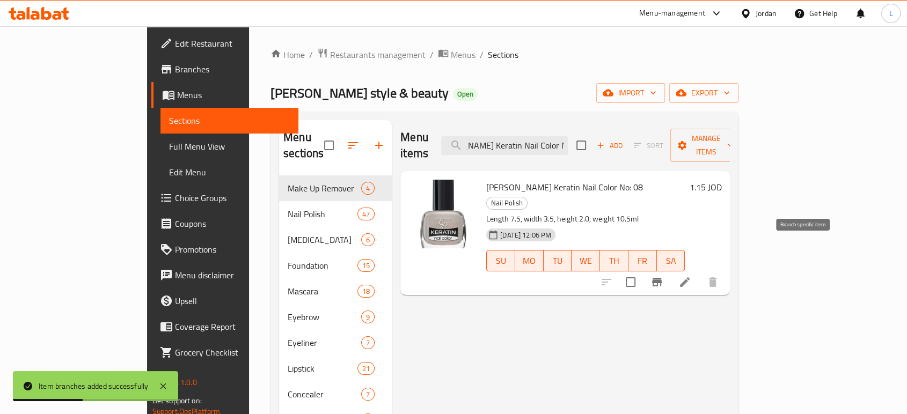
type input "Golden Rose Keratin Nail Color No: 08"
click at [661, 278] on icon "Branch-specific-item" at bounding box center [657, 282] width 10 height 9
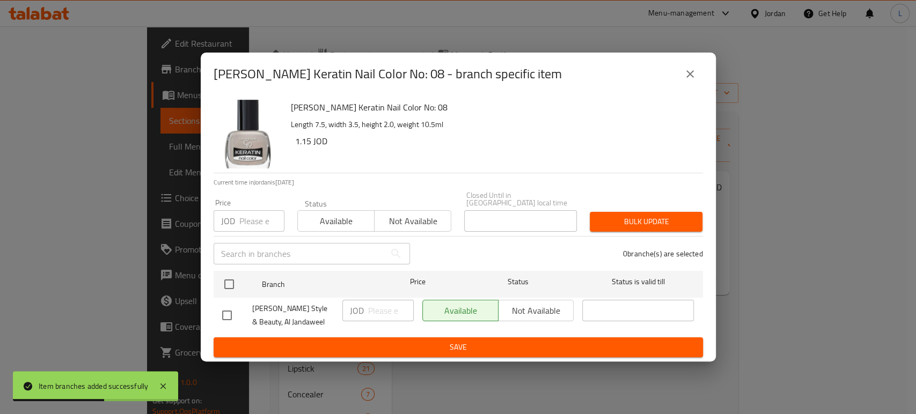
click at [426, 214] on span "Not available" at bounding box center [413, 222] width 68 height 16
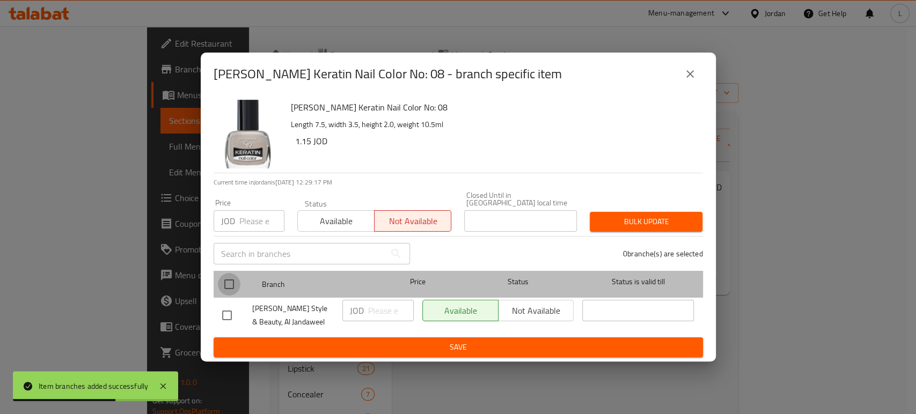
click at [232, 276] on input "checkbox" at bounding box center [229, 284] width 23 height 23
checkbox input "true"
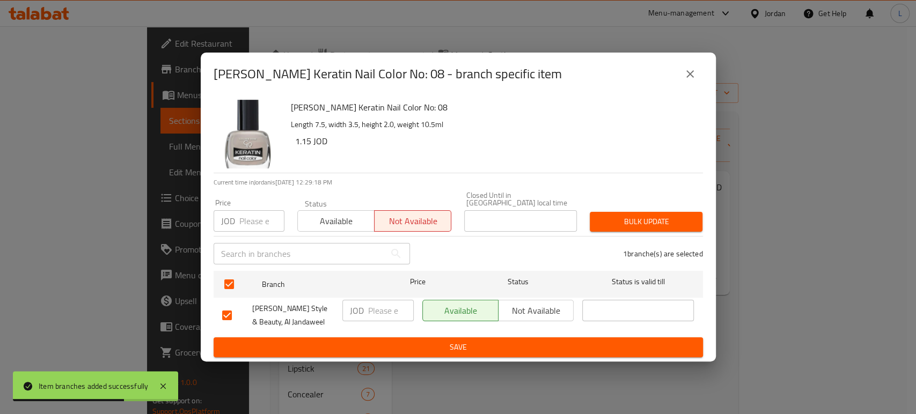
click at [427, 351] on button "Save" at bounding box center [458, 347] width 489 height 20
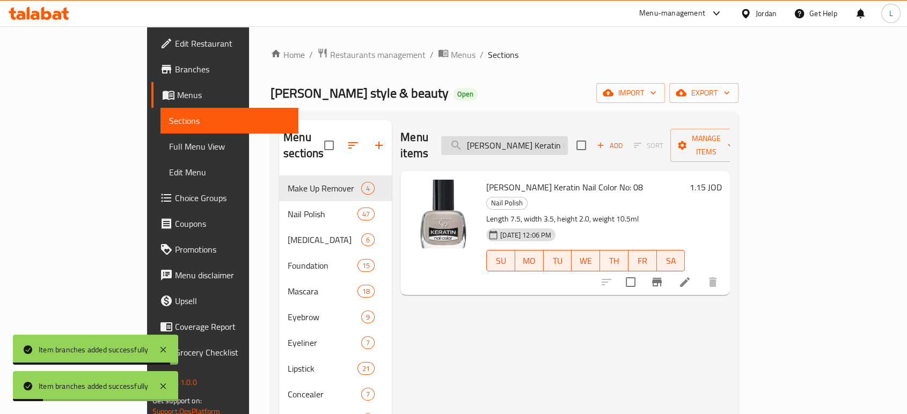
click at [568, 136] on input "Golden Rose Keratin Nail Color No: 08" at bounding box center [504, 145] width 127 height 19
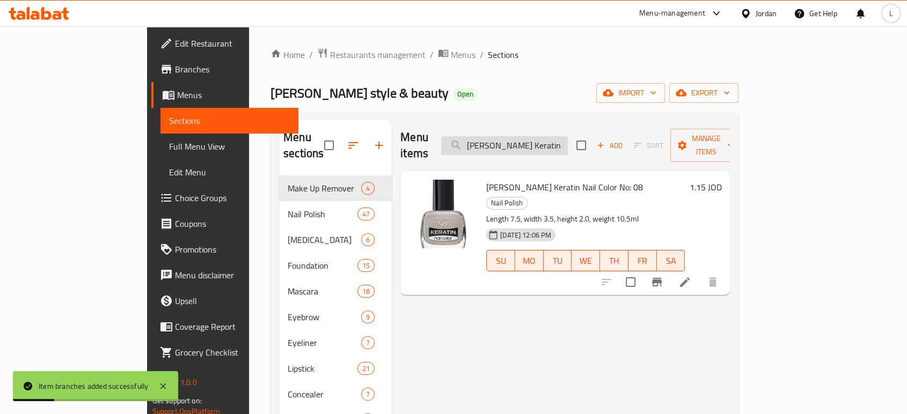
paste input "10"
type input "Golden Rose Keratin Nail Color No: 10"
click at [663, 276] on icon "Branch-specific-item" at bounding box center [656, 282] width 13 height 13
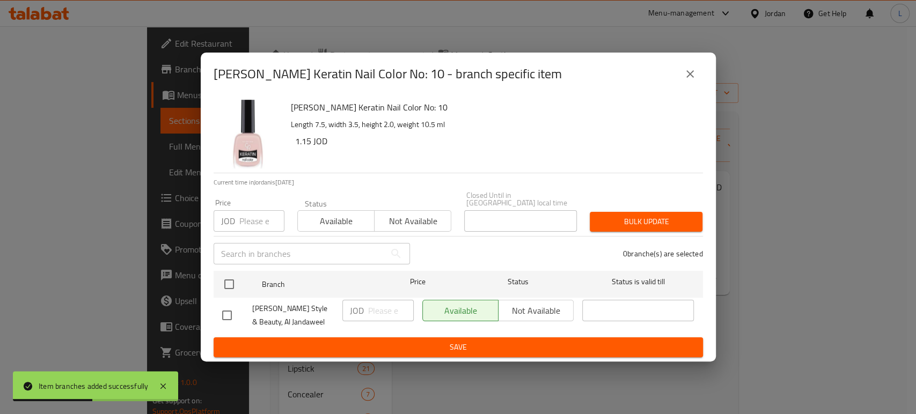
click at [419, 216] on span "Not available" at bounding box center [413, 222] width 68 height 16
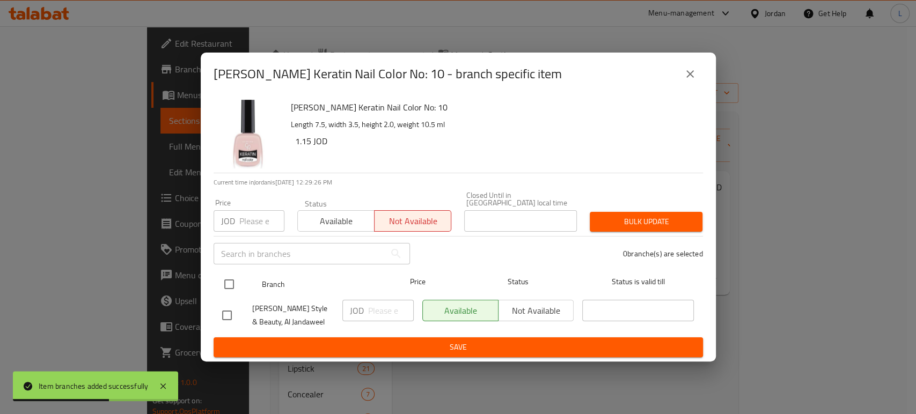
click at [231, 279] on input "checkbox" at bounding box center [229, 284] width 23 height 23
checkbox input "true"
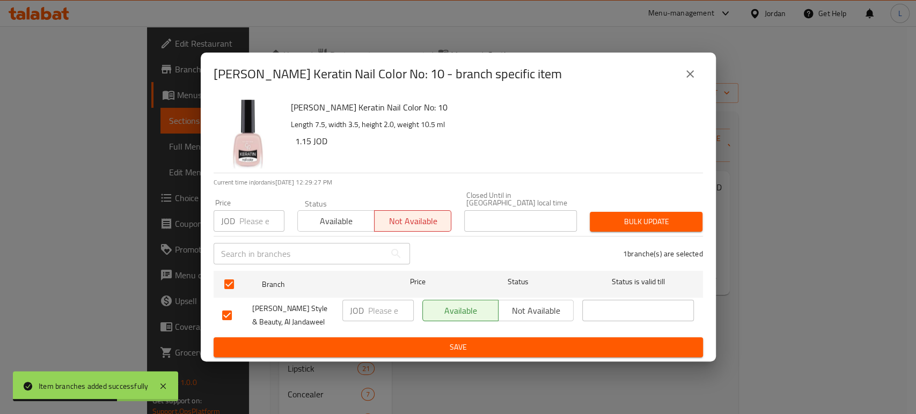
click at [348, 341] on span "Save" at bounding box center [458, 347] width 472 height 13
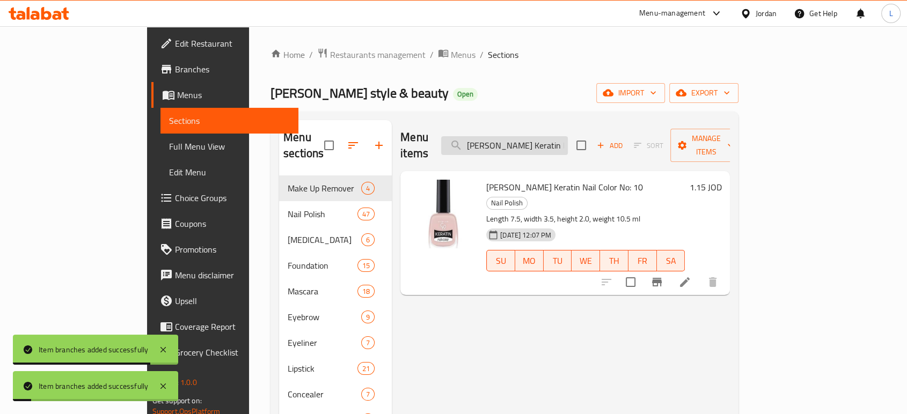
click at [541, 141] on input "Golden Rose Keratin Nail Color No: 10" at bounding box center [504, 145] width 127 height 19
click at [541, 139] on input "Golden Rose Keratin Nail Color No: 10" at bounding box center [504, 145] width 127 height 19
paste input "1"
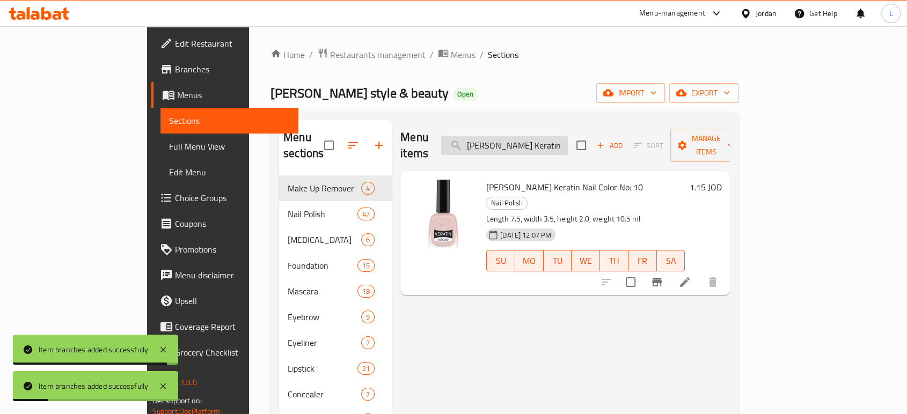
scroll to position [0, 39]
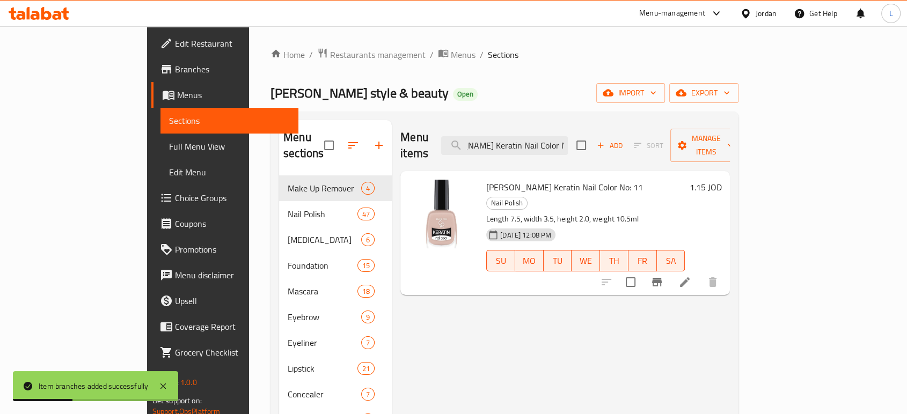
type input "Golden Rose Keratin Nail Color No: 11"
click at [661, 278] on icon "Branch-specific-item" at bounding box center [657, 282] width 10 height 9
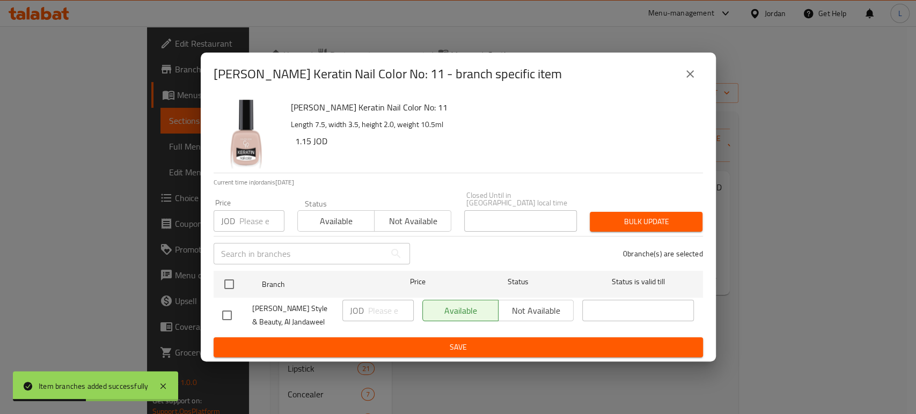
click at [419, 222] on span "Not available" at bounding box center [413, 222] width 68 height 16
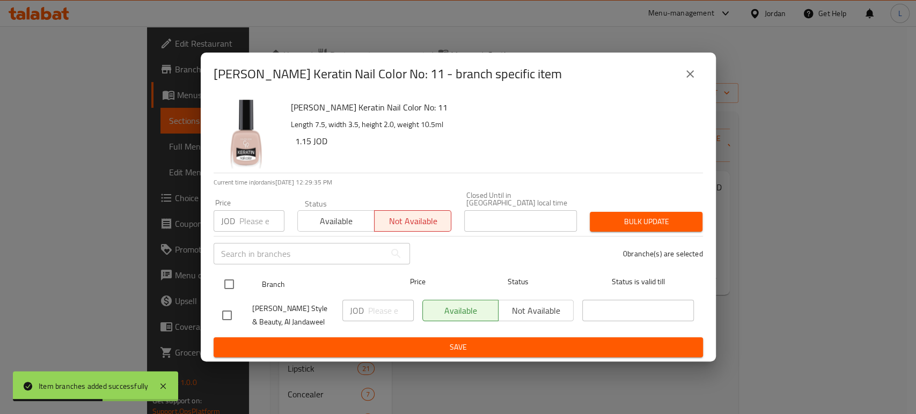
click at [232, 280] on input "checkbox" at bounding box center [229, 284] width 23 height 23
checkbox input "true"
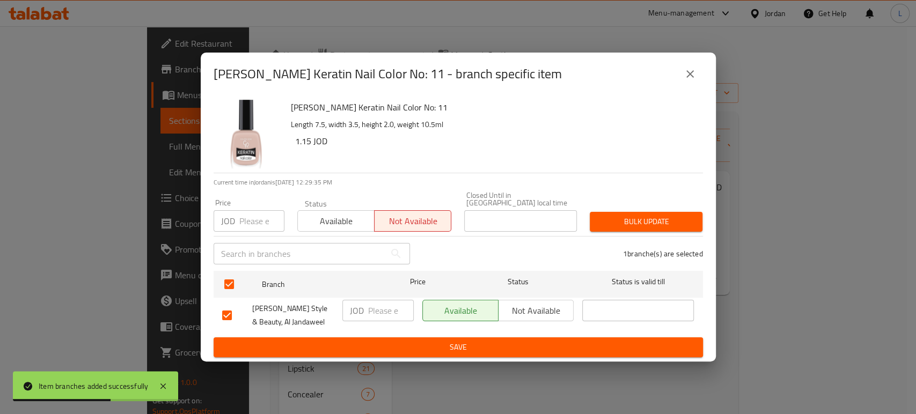
click at [354, 352] on button "Save" at bounding box center [458, 347] width 489 height 20
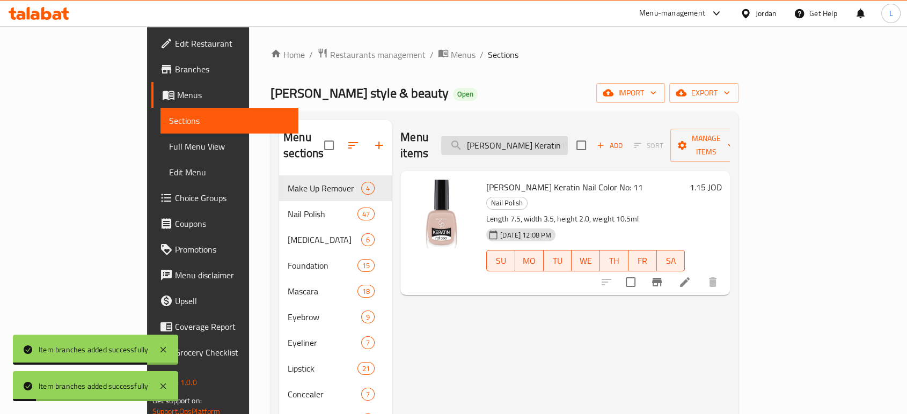
click at [549, 136] on input "Golden Rose Keratin Nail Color No: 11" at bounding box center [504, 145] width 127 height 19
paste input "2"
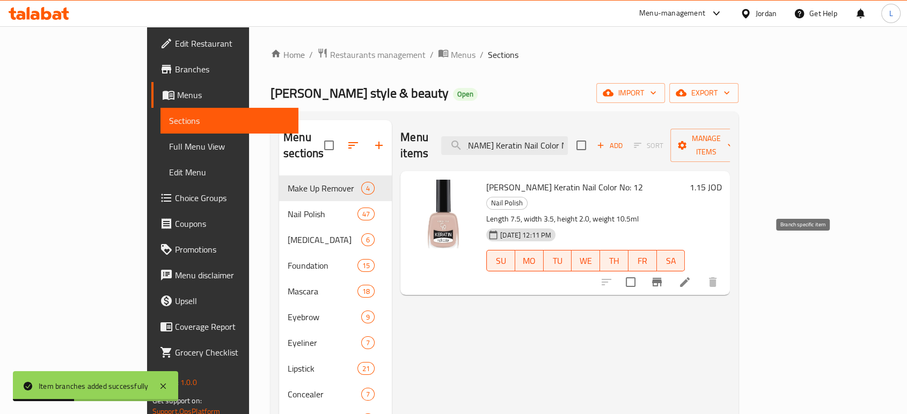
type input "Golden Rose Keratin Nail Color No: 12"
click at [661, 278] on icon "Branch-specific-item" at bounding box center [657, 282] width 10 height 9
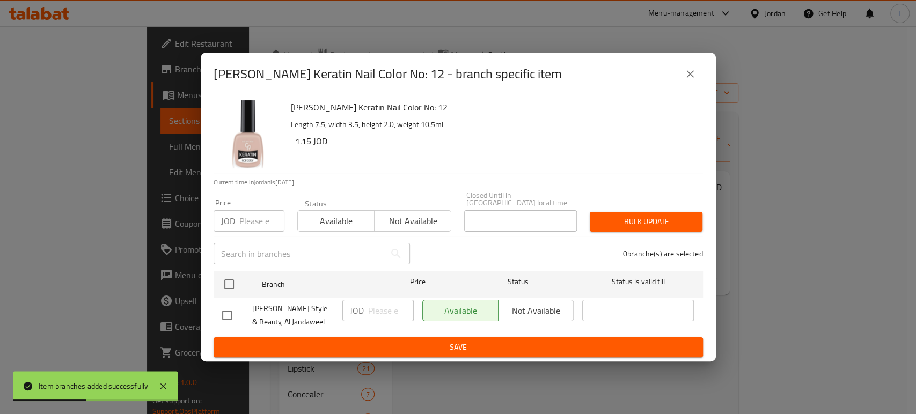
click at [394, 219] on span "Not available" at bounding box center [413, 222] width 68 height 16
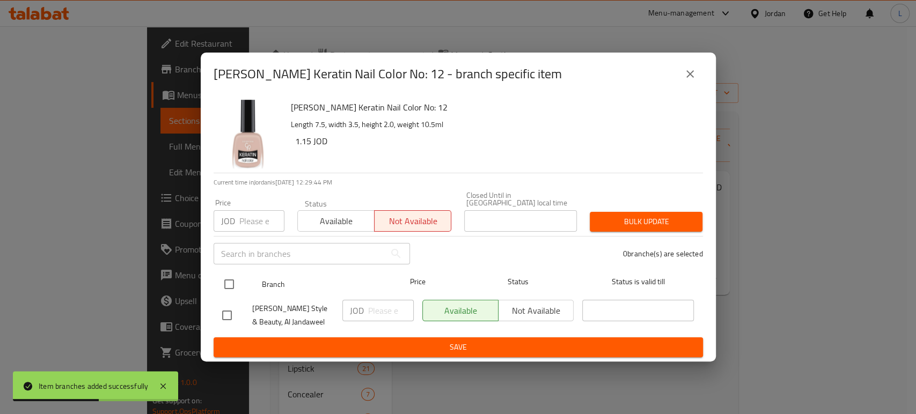
drag, startPoint x: 224, startPoint y: 280, endPoint x: 240, endPoint y: 285, distance: 17.3
click at [224, 280] on input "checkbox" at bounding box center [229, 284] width 23 height 23
checkbox input "true"
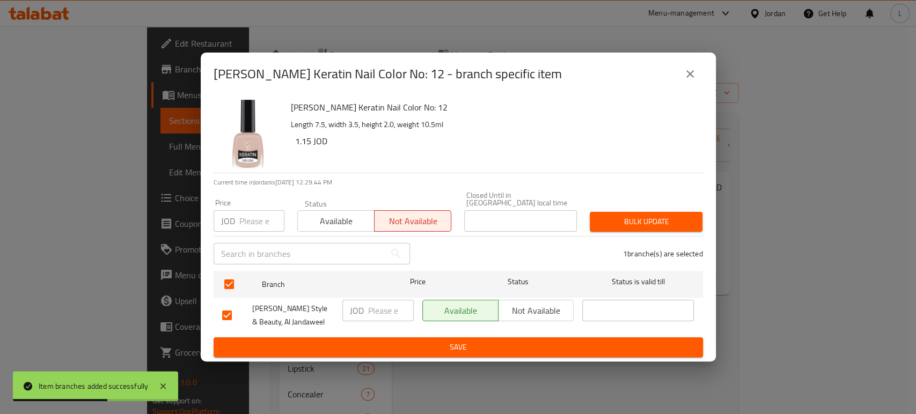
click at [370, 341] on span "Save" at bounding box center [458, 347] width 472 height 13
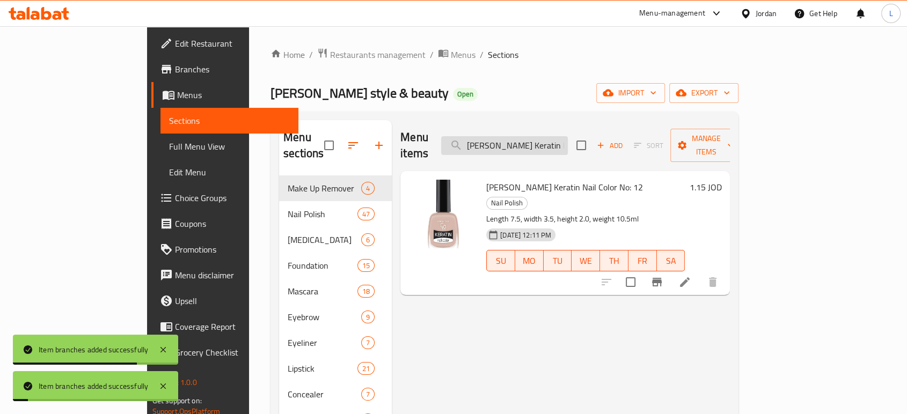
click at [556, 136] on input "Golden Rose Keratin Nail Color No: 12" at bounding box center [504, 145] width 127 height 19
paste input "5"
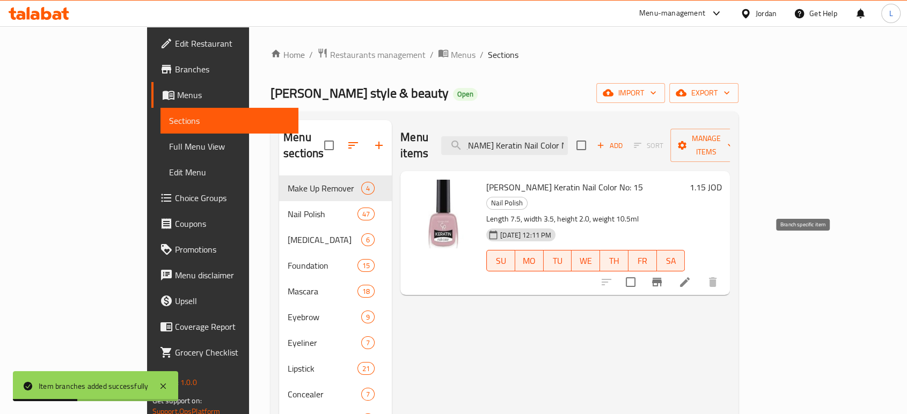
type input "Golden Rose Keratin Nail Color No: 15"
click at [663, 276] on icon "Branch-specific-item" at bounding box center [656, 282] width 13 height 13
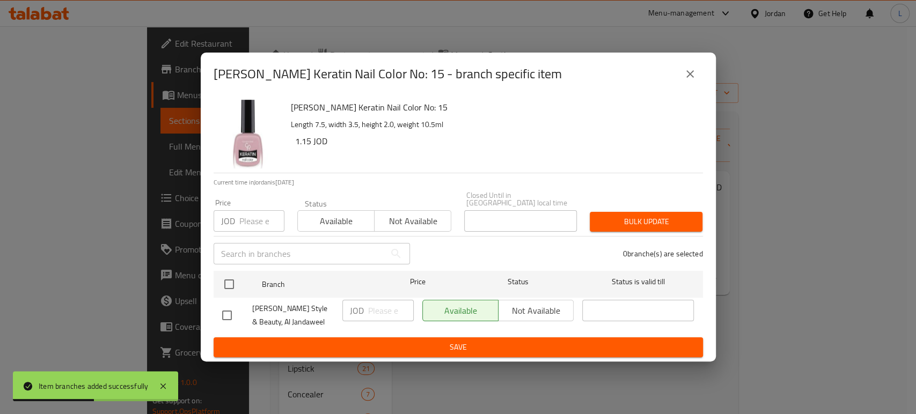
click at [416, 218] on span "Not available" at bounding box center [413, 222] width 68 height 16
drag, startPoint x: 224, startPoint y: 277, endPoint x: 334, endPoint y: 327, distance: 121.5
click at [225, 277] on input "checkbox" at bounding box center [229, 284] width 23 height 23
checkbox input "true"
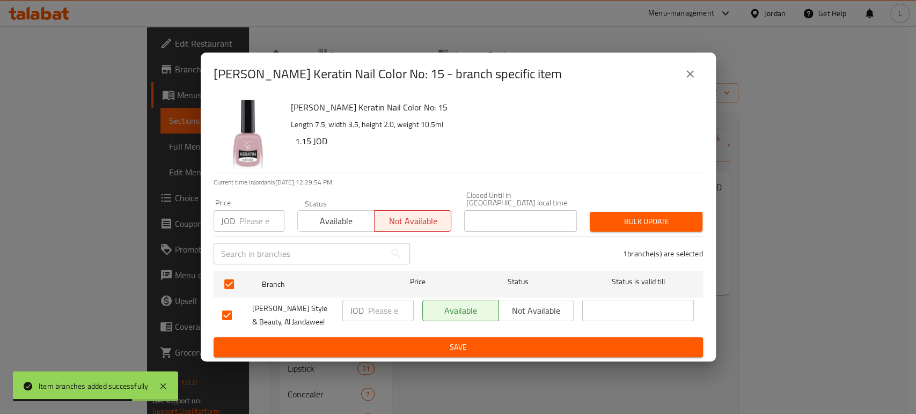
click at [385, 341] on span "Save" at bounding box center [458, 347] width 472 height 13
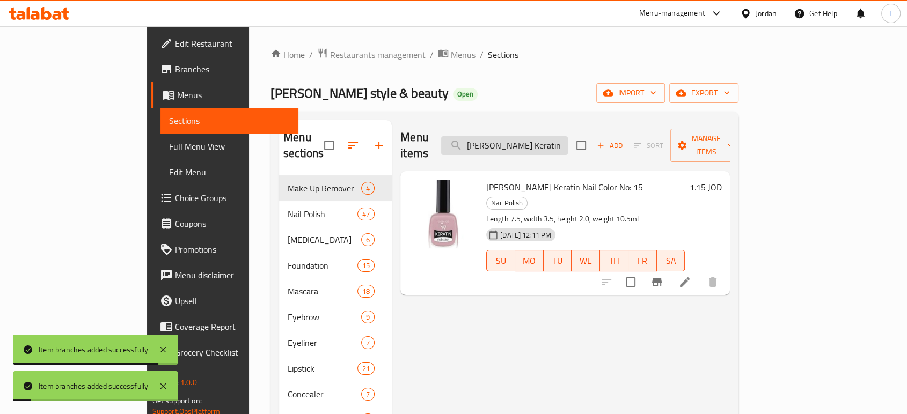
click at [568, 136] on input "Golden Rose Keratin Nail Color No: 15" at bounding box center [504, 145] width 127 height 19
paste input "7"
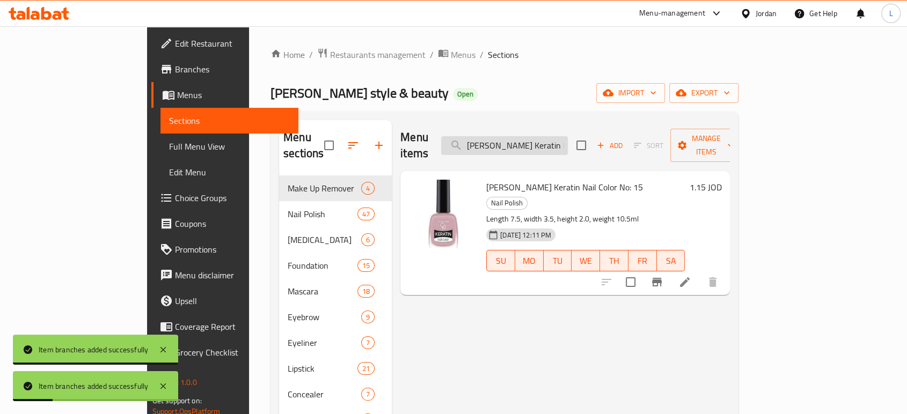
scroll to position [0, 39]
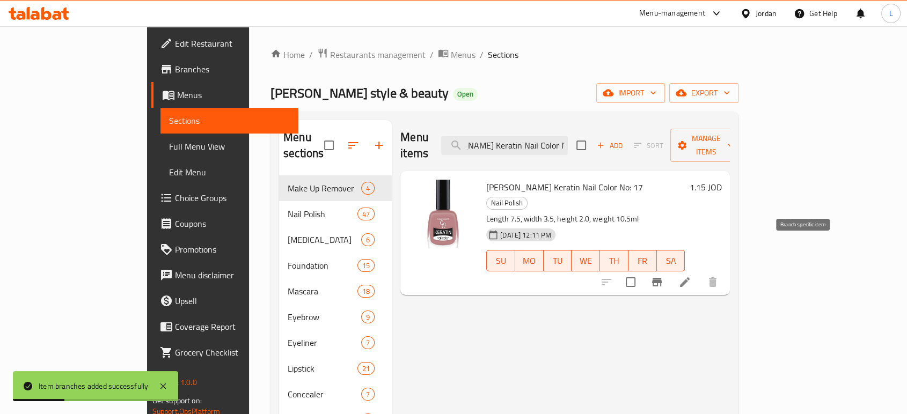
type input "Golden Rose Keratin Nail Color No: 17"
click at [661, 278] on icon "Branch-specific-item" at bounding box center [657, 282] width 10 height 9
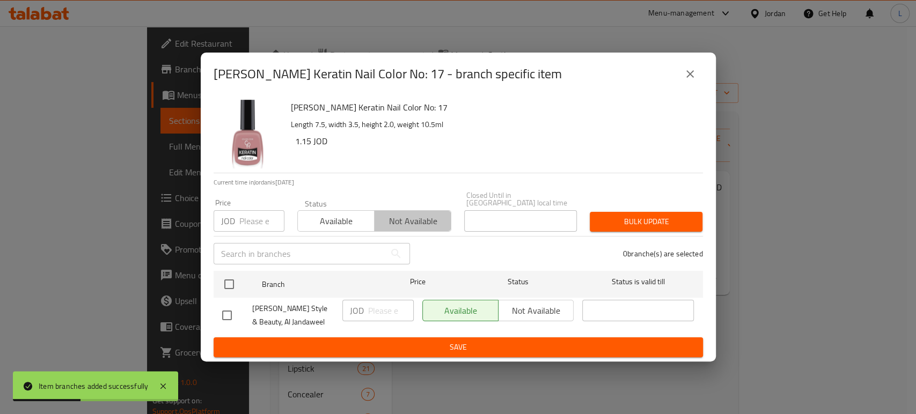
click at [414, 220] on span "Not available" at bounding box center [413, 222] width 68 height 16
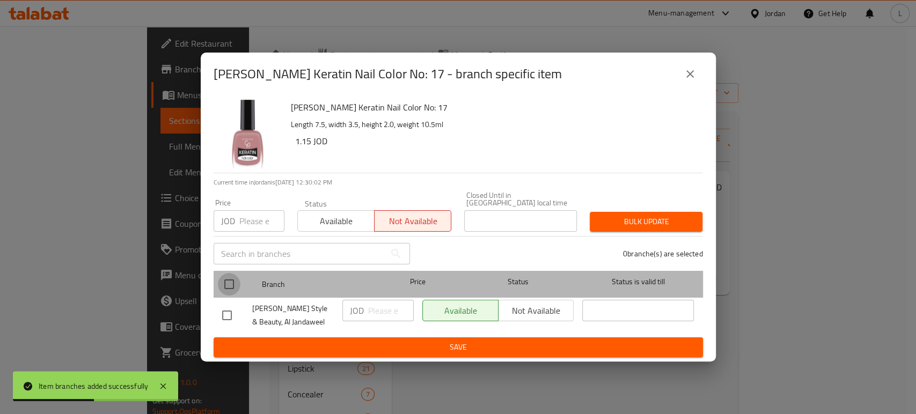
drag, startPoint x: 226, startPoint y: 278, endPoint x: 268, endPoint y: 317, distance: 57.7
click at [225, 278] on input "checkbox" at bounding box center [229, 284] width 23 height 23
checkbox input "true"
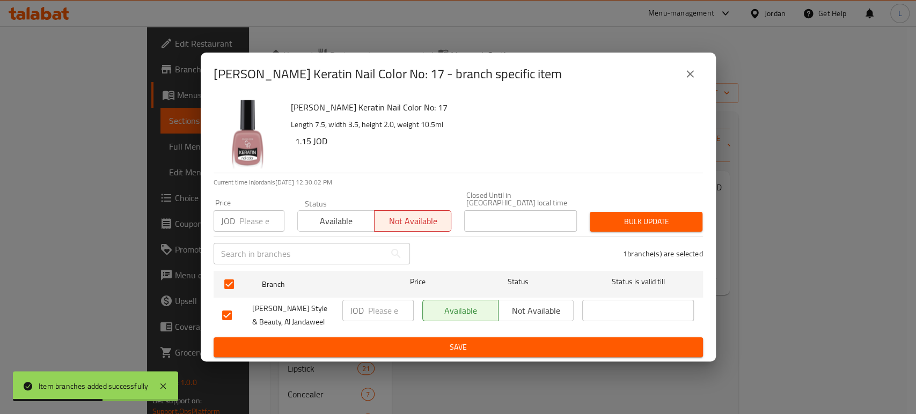
drag, startPoint x: 303, startPoint y: 342, endPoint x: 309, endPoint y: 344, distance: 6.3
click at [303, 343] on span "Save" at bounding box center [458, 347] width 472 height 13
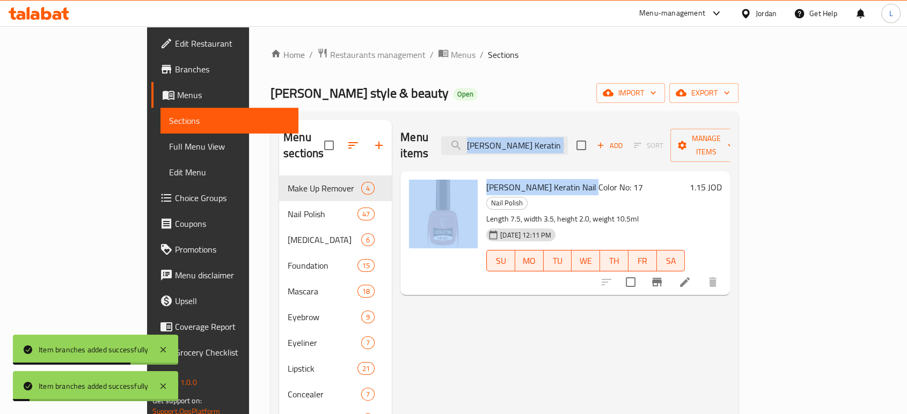
click at [547, 153] on div "Menu items Golden Rose Keratin Nail Color No: 17 Add Sort Manage items Golden R…" at bounding box center [561, 368] width 338 height 497
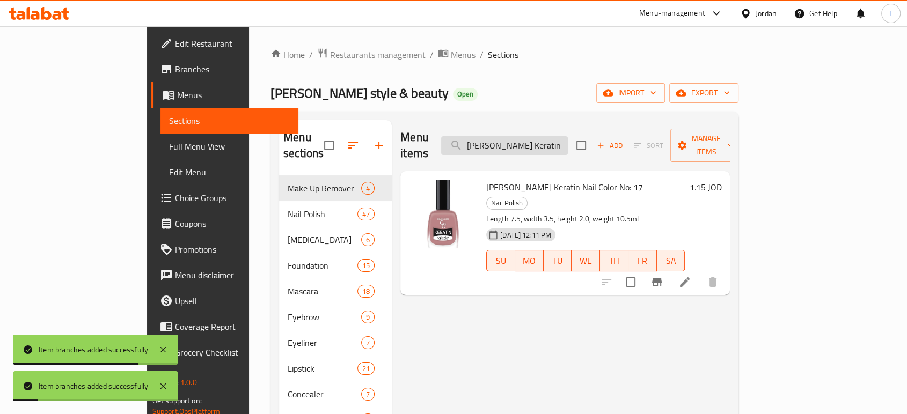
click at [554, 136] on input "Golden Rose Keratin Nail Color No: 17" at bounding box center [504, 145] width 127 height 19
paste input "20"
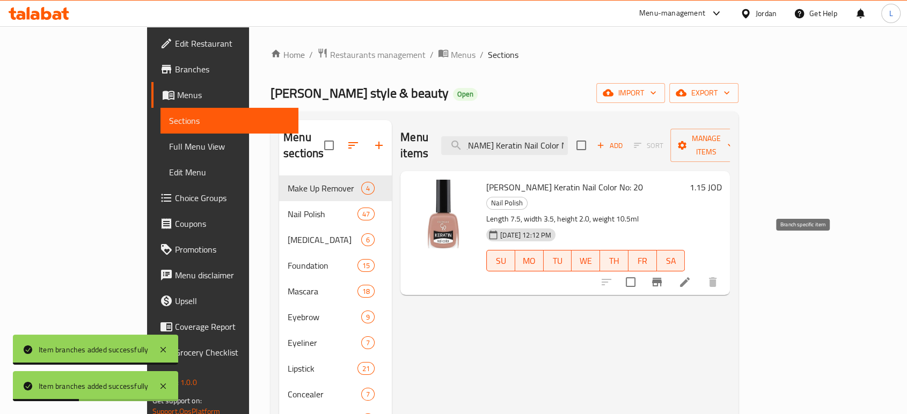
type input "Golden Rose Keratin Nail Color No: 20"
click at [661, 278] on icon "Branch-specific-item" at bounding box center [657, 282] width 10 height 9
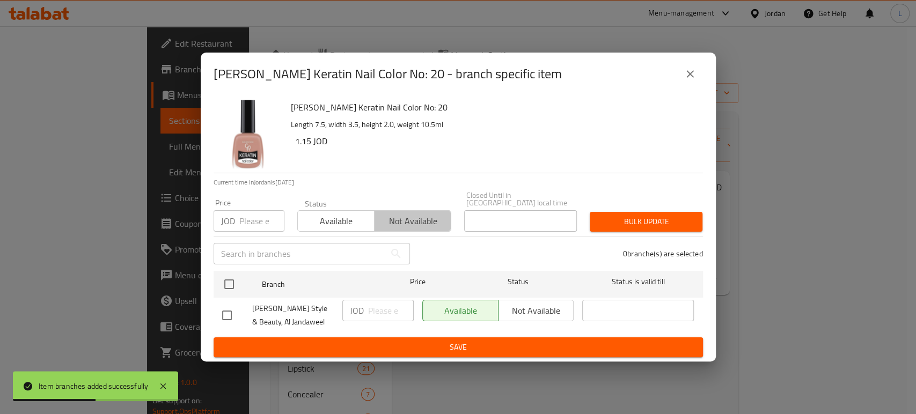
click at [403, 224] on span "Not available" at bounding box center [413, 222] width 68 height 16
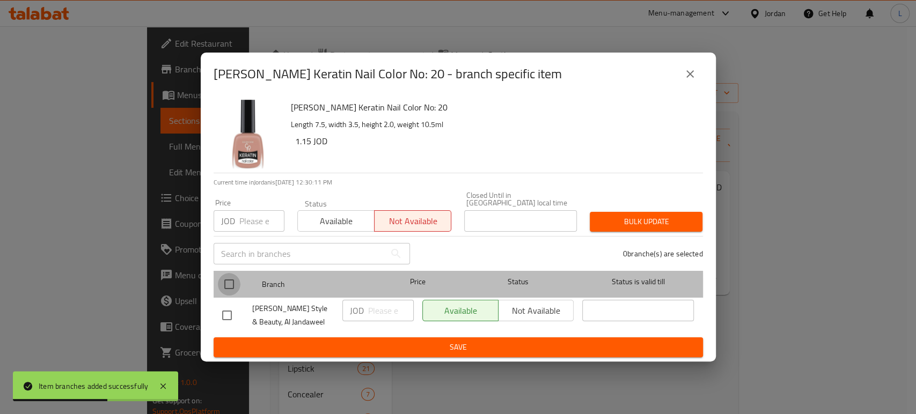
click at [230, 286] on input "checkbox" at bounding box center [229, 284] width 23 height 23
checkbox input "true"
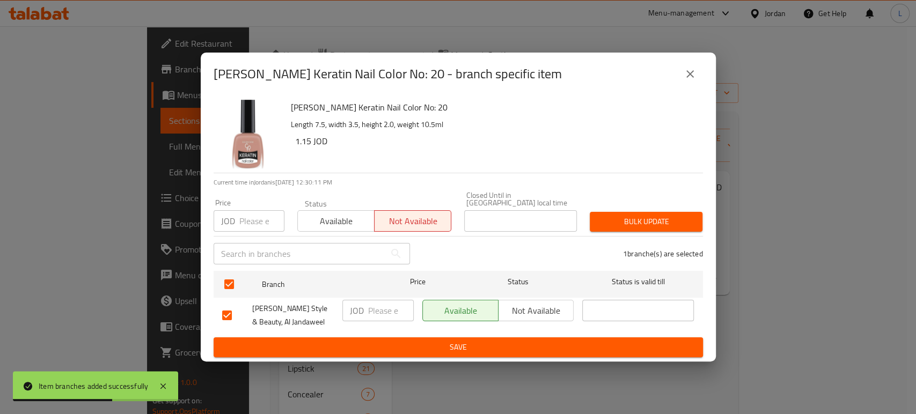
drag, startPoint x: 342, startPoint y: 360, endPoint x: 342, endPoint y: 352, distance: 8.0
click at [342, 359] on div "Golden Rose Keratin Nail Color No: 20 - branch specific item Golden Rose Kerati…" at bounding box center [458, 207] width 916 height 414
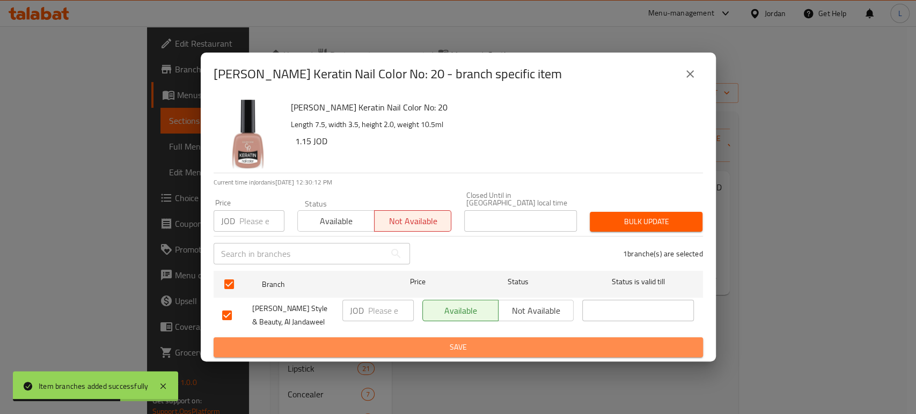
click at [342, 349] on span "Save" at bounding box center [458, 347] width 472 height 13
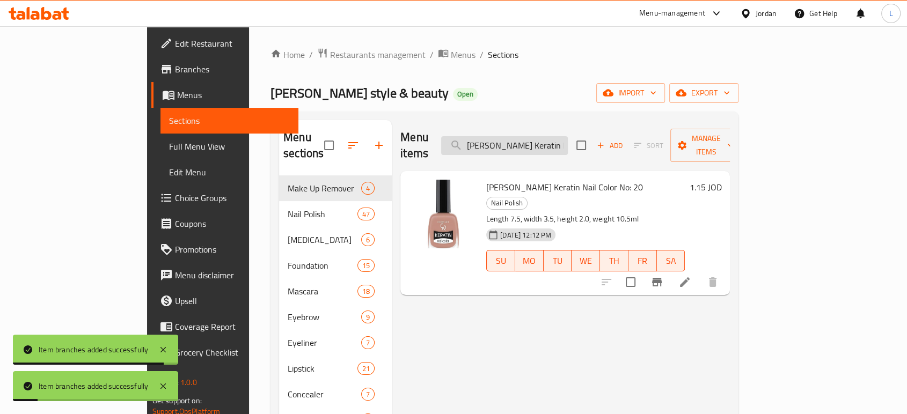
click at [566, 141] on input "Golden Rose Keratin Nail Color No: 20" at bounding box center [504, 145] width 127 height 19
click at [566, 142] on input "Golden Rose Keratin Nail Color No: 20" at bounding box center [504, 145] width 127 height 19
click at [566, 143] on input "Golden Rose Keratin Nail Color No: 20" at bounding box center [504, 145] width 127 height 19
click at [568, 145] on input "Golden Rose Keratin Nail Color No: 20" at bounding box center [504, 145] width 127 height 19
click at [568, 140] on input "Golden Rose Keratin Nail Color No: 20" at bounding box center [504, 145] width 127 height 19
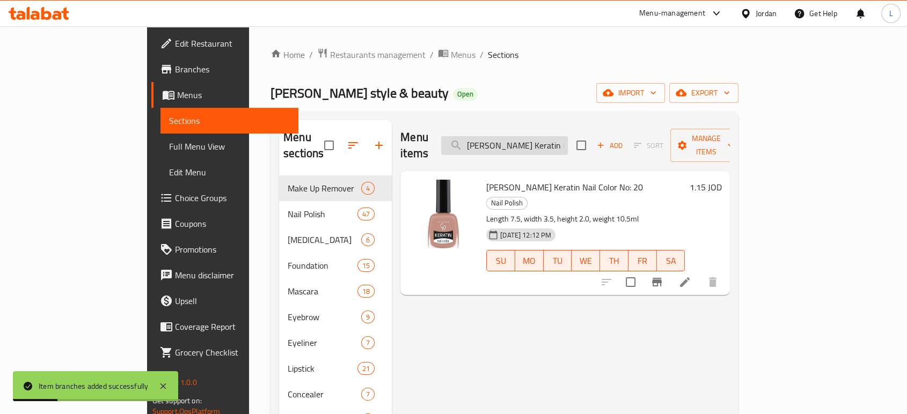
click at [568, 140] on input "Golden Rose Keratin Nail Color No: 20" at bounding box center [504, 145] width 127 height 19
paste input "1"
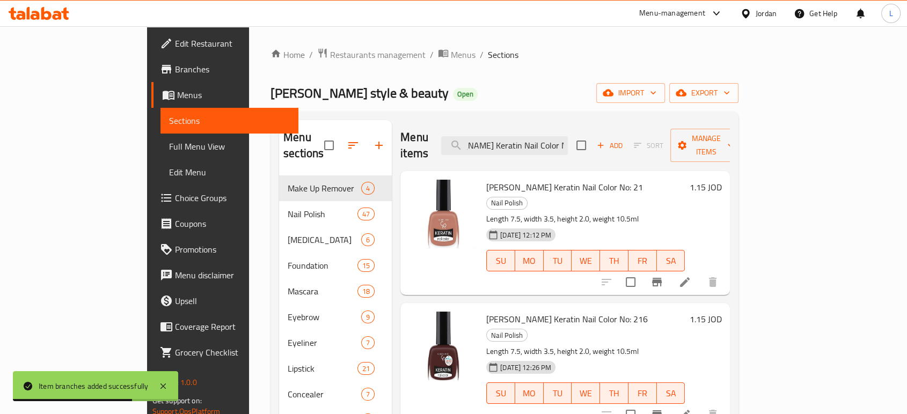
type input "Golden Rose Keratin Nail Color No: 21"
click at [661, 278] on icon "Branch-specific-item" at bounding box center [657, 282] width 10 height 9
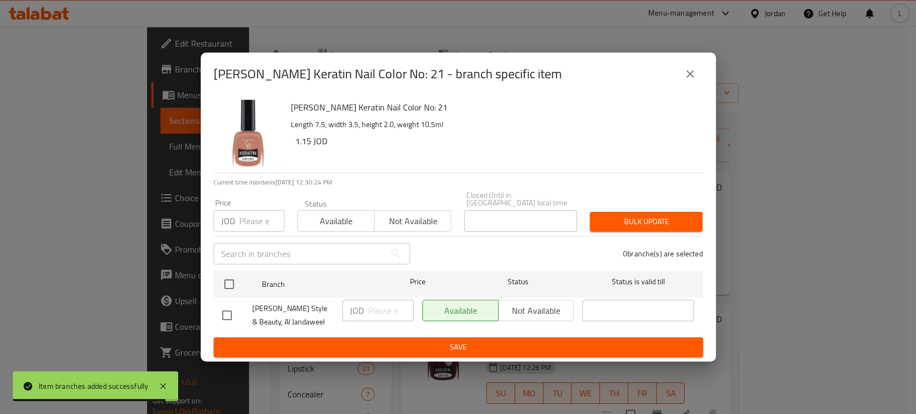
drag, startPoint x: 404, startPoint y: 216, endPoint x: 368, endPoint y: 232, distance: 39.9
click at [406, 216] on span "Not available" at bounding box center [413, 222] width 68 height 16
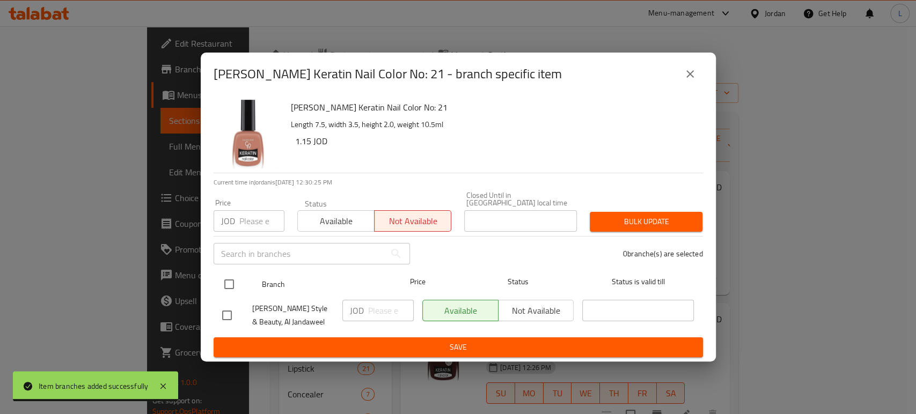
click at [227, 278] on input "checkbox" at bounding box center [229, 284] width 23 height 23
checkbox input "true"
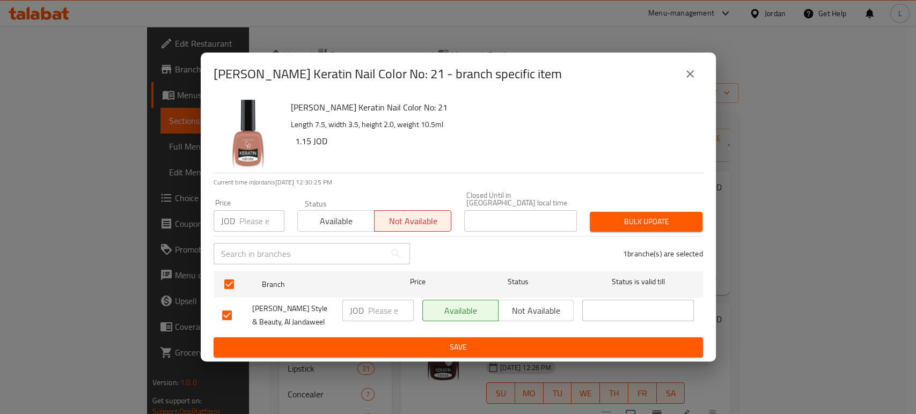
click at [460, 341] on span "Save" at bounding box center [458, 347] width 472 height 13
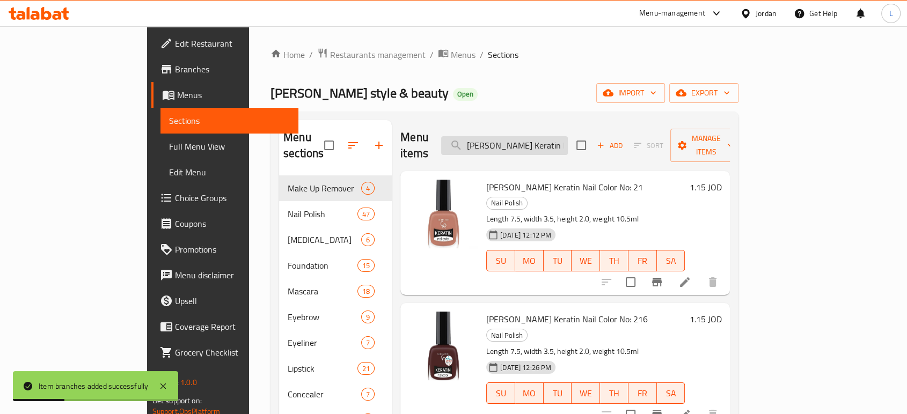
click at [531, 144] on input "Golden Rose Keratin Nail Color No: 21" at bounding box center [504, 145] width 127 height 19
click at [532, 144] on input "Golden Rose Keratin Nail Color No: 21" at bounding box center [504, 145] width 127 height 19
click at [533, 146] on input "Golden Rose Keratin Nail Color No: 21" at bounding box center [504, 145] width 127 height 19
paste input "2 Rose Keratin Nail Color No: 2"
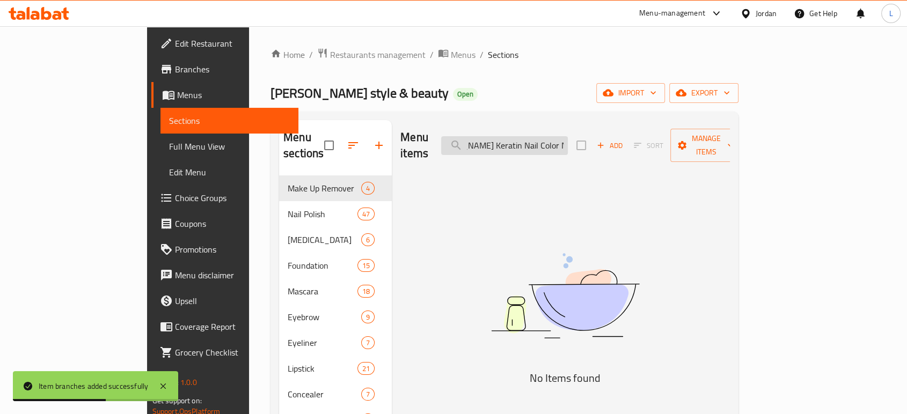
click at [531, 143] on input "Golden Rose Keratin Nail Color No: 22 Rose Keratin Nail Color No: 21" at bounding box center [504, 145] width 127 height 19
click at [531, 142] on input "Golden Rose Keratin Nail Color No: 22 Rose Keratin Nail Color No: 21" at bounding box center [504, 145] width 127 height 19
click at [532, 143] on input "Golden Rose Keratin Nail Color No: 22 Rose Keratin Nail Color No: 21" at bounding box center [504, 145] width 127 height 19
click at [535, 145] on input "Golden Rose Keratin Nail Color No: 22 Rose Keratin Nail Color No: 21" at bounding box center [504, 145] width 127 height 19
click at [535, 139] on input "Golden Rose Keratin Nail Color No: 22 Rose Keratin Nail Color No: 21" at bounding box center [504, 145] width 127 height 19
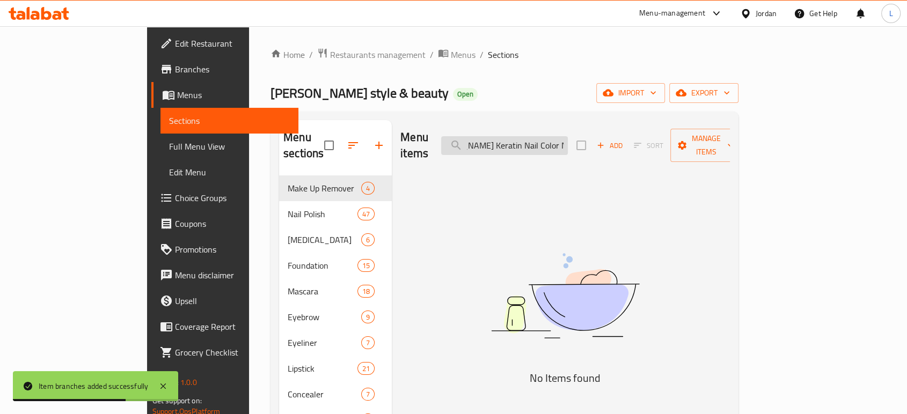
click at [536, 138] on input "Golden Rose Keratin Nail Color No: 22 Rose Keratin Nail Color No: 21" at bounding box center [504, 145] width 127 height 19
paste input "search"
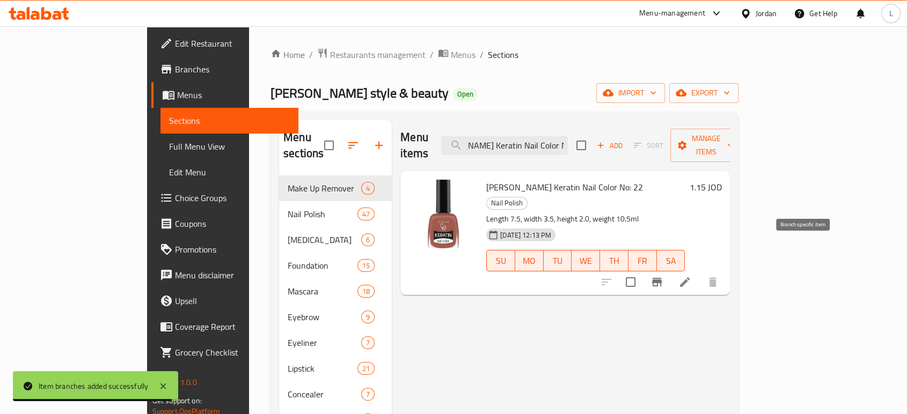
type input "Golden Rose Keratin Nail Color No: 22"
click at [663, 276] on icon "Branch-specific-item" at bounding box center [656, 282] width 13 height 13
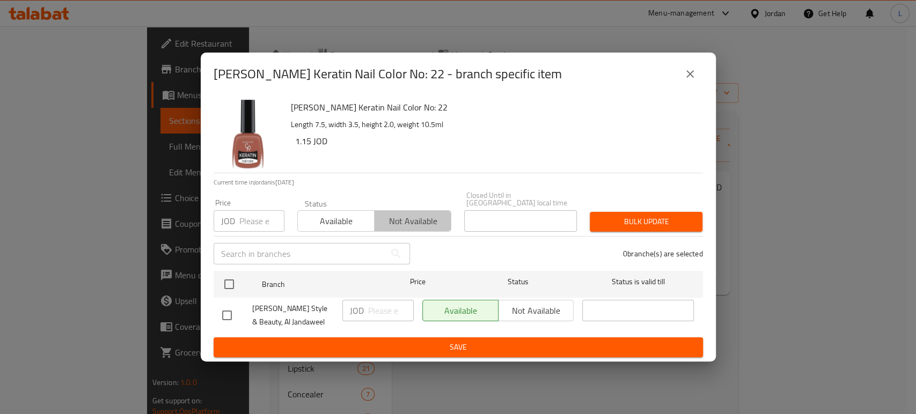
click at [409, 215] on span "Not available" at bounding box center [413, 222] width 68 height 16
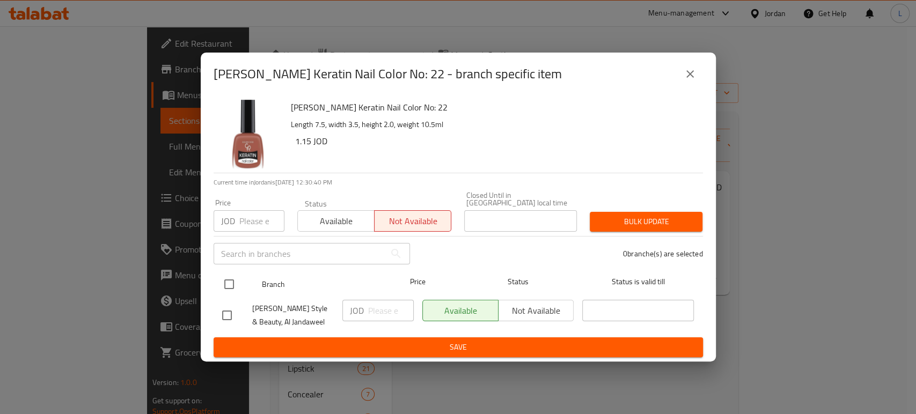
drag, startPoint x: 227, startPoint y: 279, endPoint x: 250, endPoint y: 291, distance: 25.2
click at [229, 281] on input "checkbox" at bounding box center [229, 284] width 23 height 23
checkbox input "true"
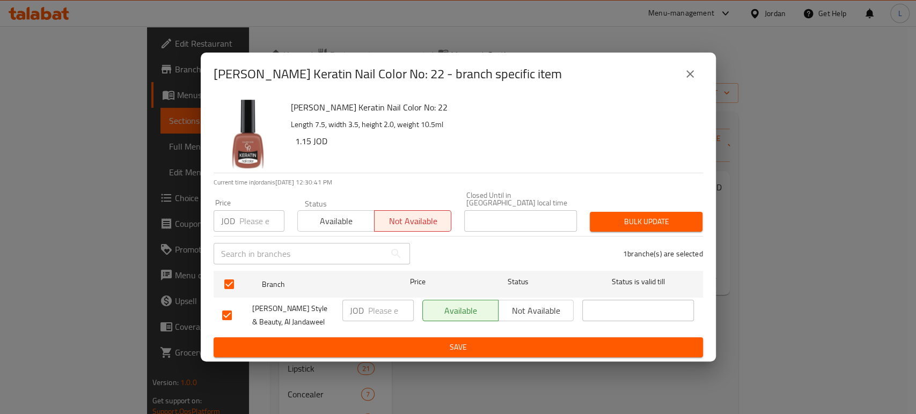
click at [348, 345] on span "Save" at bounding box center [458, 347] width 472 height 13
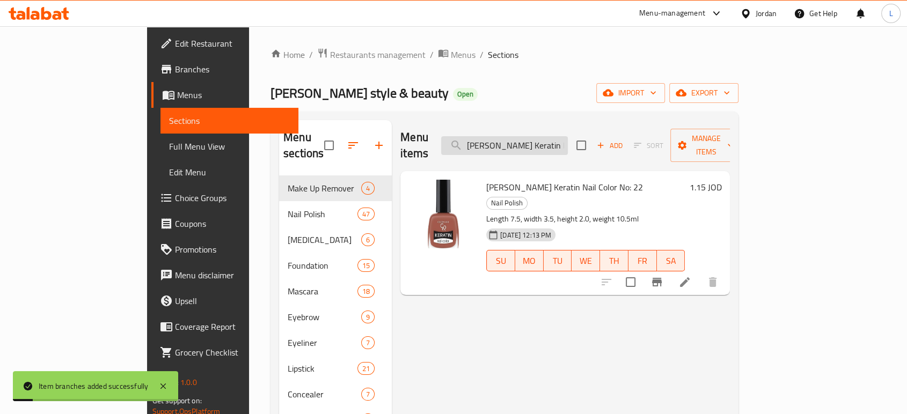
click at [568, 137] on input "Golden Rose Keratin Nail Color No: 22" at bounding box center [504, 145] width 127 height 19
click at [568, 138] on input "Golden Rose Keratin Nail Color No: 22" at bounding box center [504, 145] width 127 height 19
paste input "30"
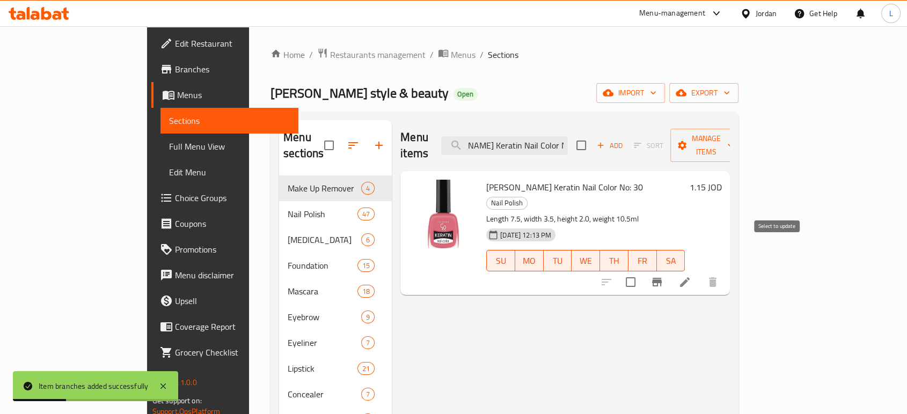
type input "Golden Rose Keratin Nail Color No: 30"
click at [661, 278] on icon "Branch-specific-item" at bounding box center [657, 282] width 10 height 9
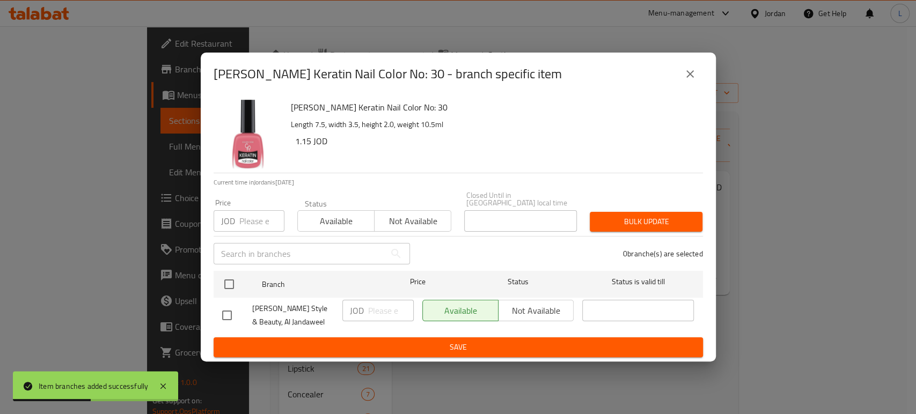
click at [386, 217] on span "Not available" at bounding box center [413, 222] width 68 height 16
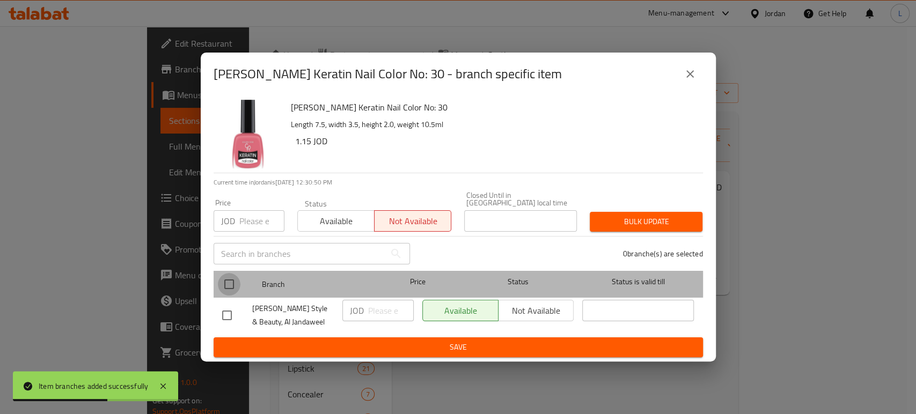
drag, startPoint x: 226, startPoint y: 281, endPoint x: 302, endPoint y: 327, distance: 88.6
click at [227, 281] on input "checkbox" at bounding box center [229, 284] width 23 height 23
checkbox input "true"
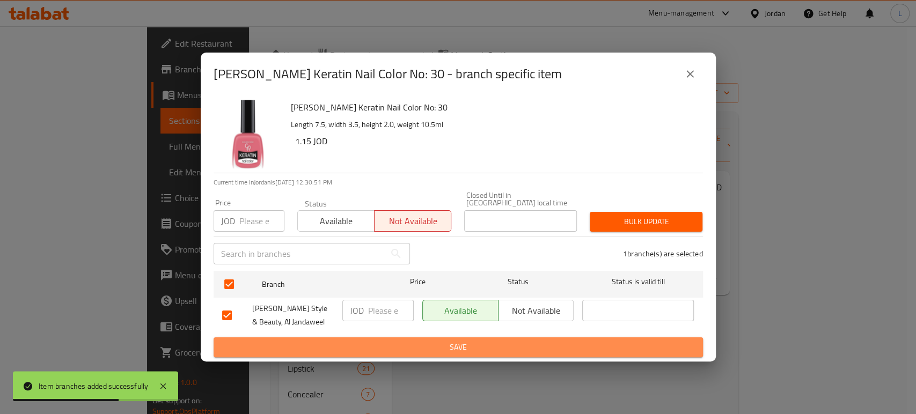
click at [380, 347] on span "Save" at bounding box center [458, 347] width 472 height 13
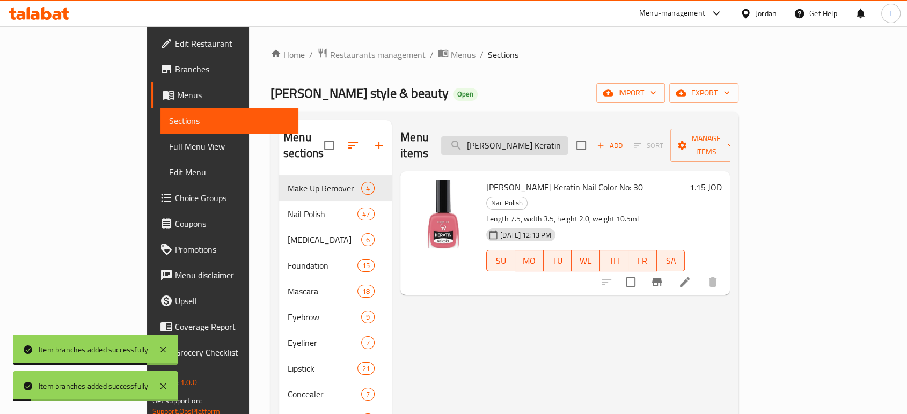
click at [544, 137] on input "Golden Rose Keratin Nail Color No: 30" at bounding box center [504, 145] width 127 height 19
click at [545, 137] on input "Golden Rose Keratin Nail Color No: 30" at bounding box center [504, 145] width 127 height 19
paste input "8"
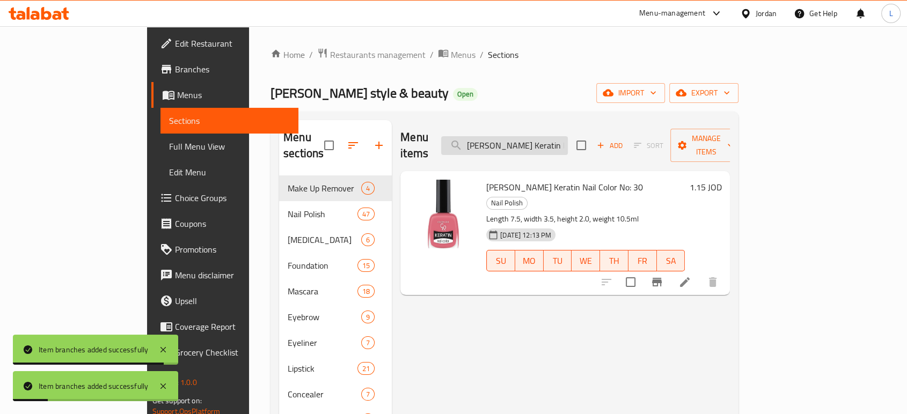
scroll to position [0, 39]
type input "Golden Rose Keratin Nail Color No: 38"
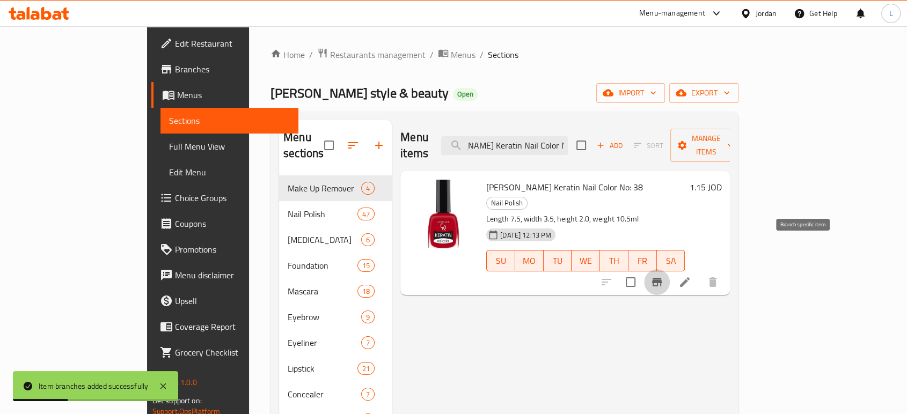
click at [663, 276] on icon "Branch-specific-item" at bounding box center [656, 282] width 13 height 13
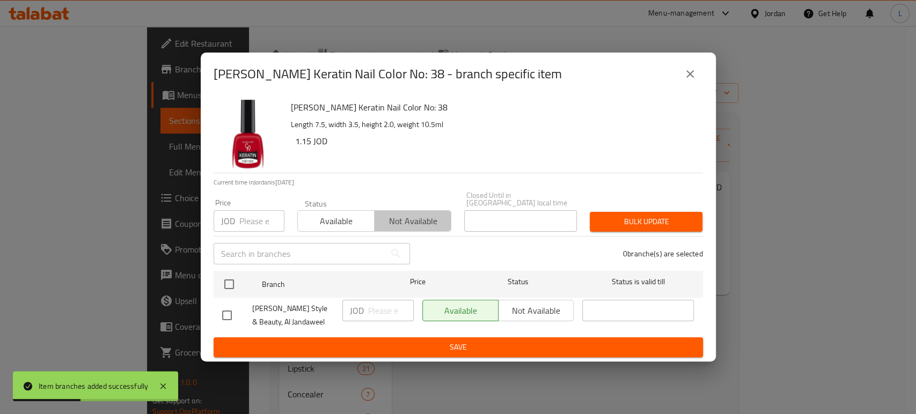
click at [413, 218] on span "Not available" at bounding box center [413, 222] width 68 height 16
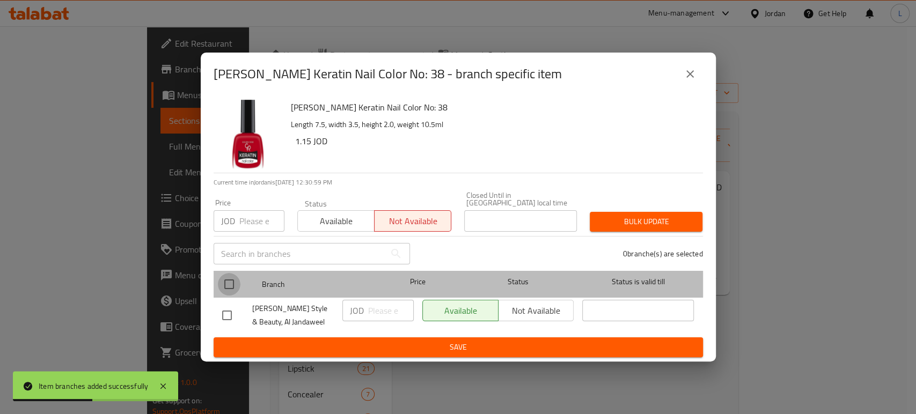
click at [224, 282] on input "checkbox" at bounding box center [229, 284] width 23 height 23
checkbox input "true"
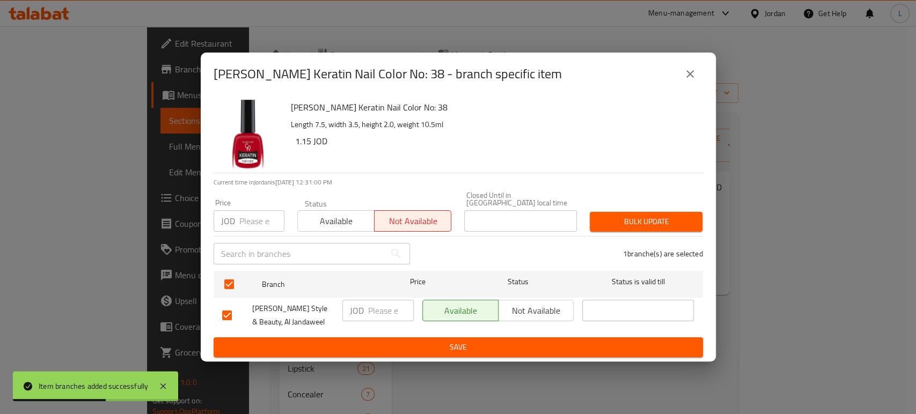
click at [298, 350] on span "Save" at bounding box center [458, 347] width 472 height 13
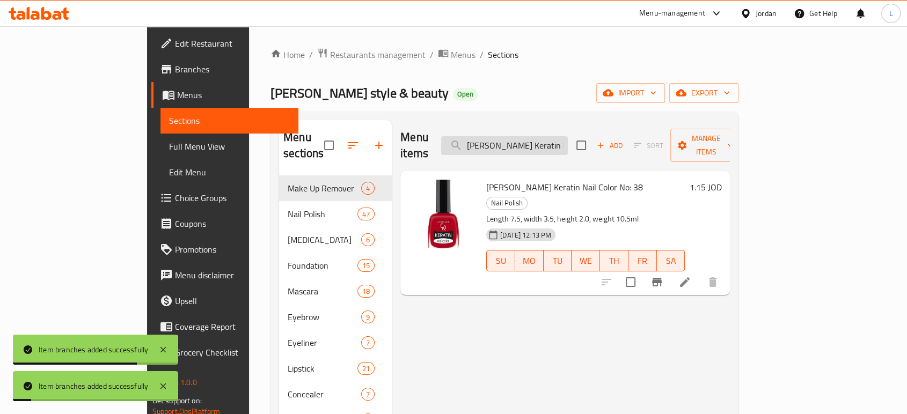
click at [549, 144] on input "Golden Rose Keratin Nail Color No: 38" at bounding box center [504, 145] width 127 height 19
click at [551, 146] on input "Golden Rose Keratin Nail Color No: 38" at bounding box center [504, 145] width 127 height 19
paste input "9"
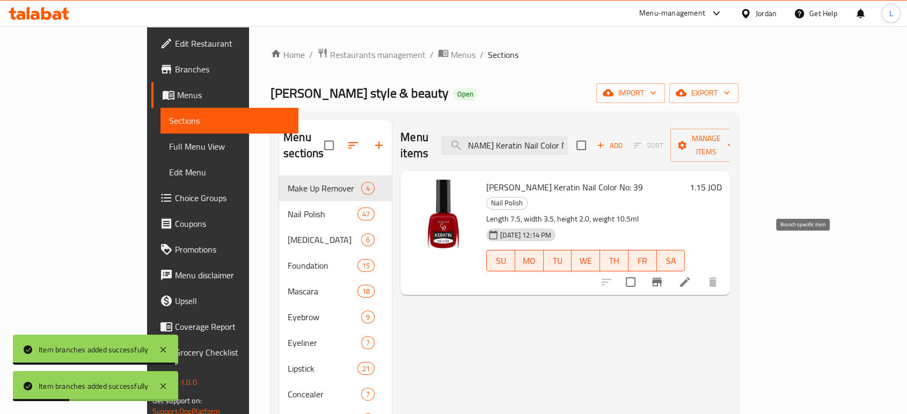
type input "Golden Rose Keratin Nail Color No: 39"
click at [661, 278] on icon "Branch-specific-item" at bounding box center [657, 282] width 10 height 9
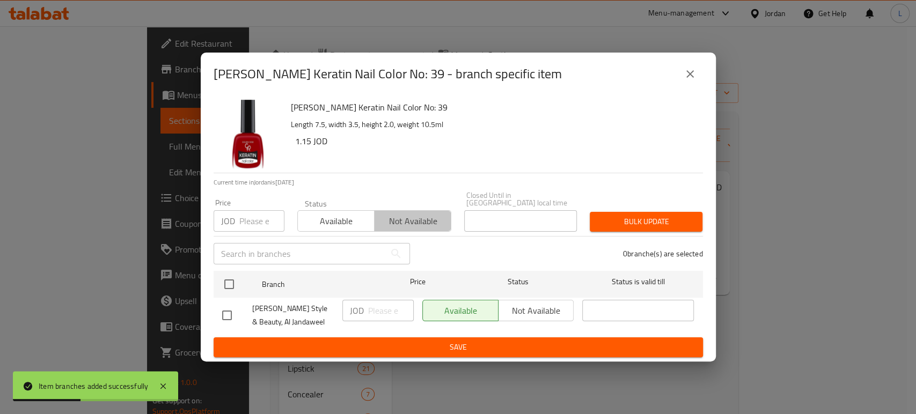
click at [415, 216] on span "Not available" at bounding box center [413, 222] width 68 height 16
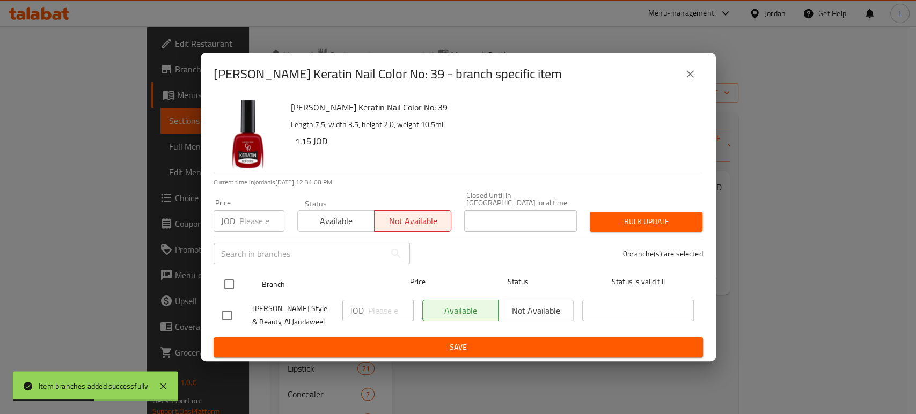
click at [224, 282] on input "checkbox" at bounding box center [229, 284] width 23 height 23
checkbox input "true"
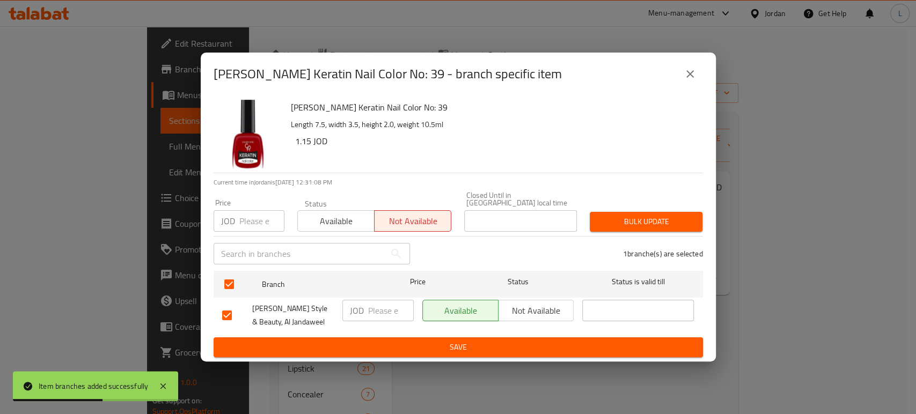
click at [292, 352] on button "Save" at bounding box center [458, 347] width 489 height 20
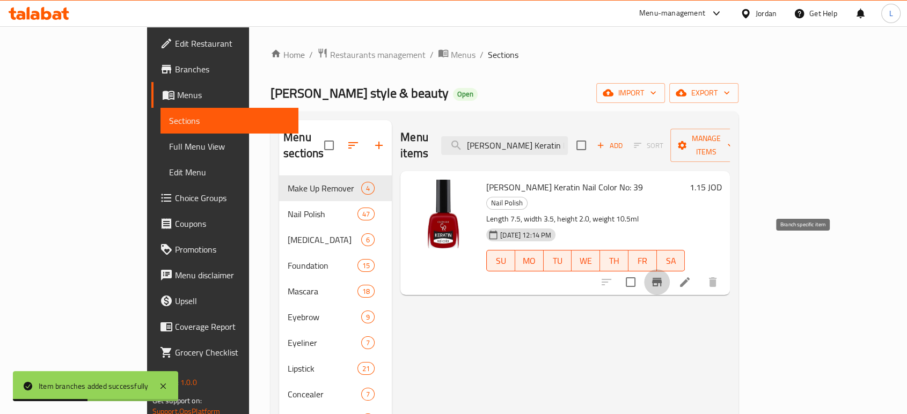
click at [661, 278] on icon "Branch-specific-item" at bounding box center [657, 282] width 10 height 9
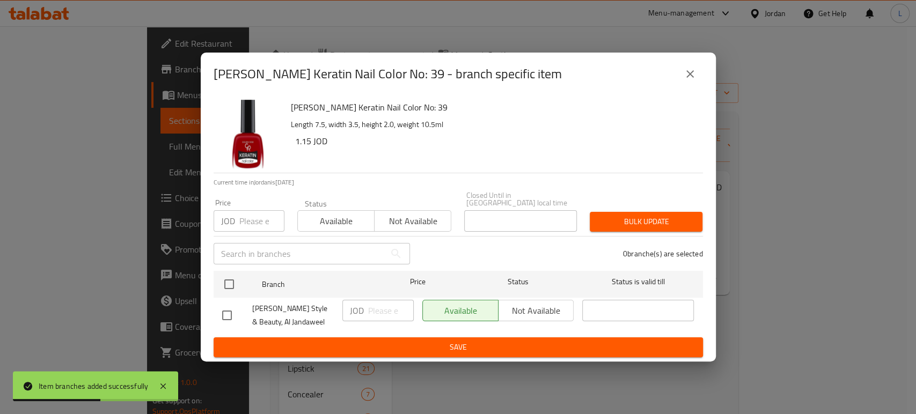
click at [403, 219] on span "Not available" at bounding box center [413, 222] width 68 height 16
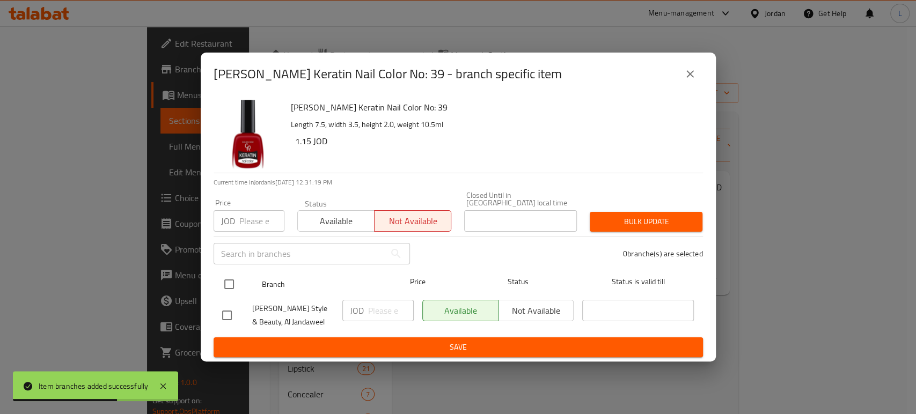
click at [220, 283] on input "checkbox" at bounding box center [229, 284] width 23 height 23
checkbox input "true"
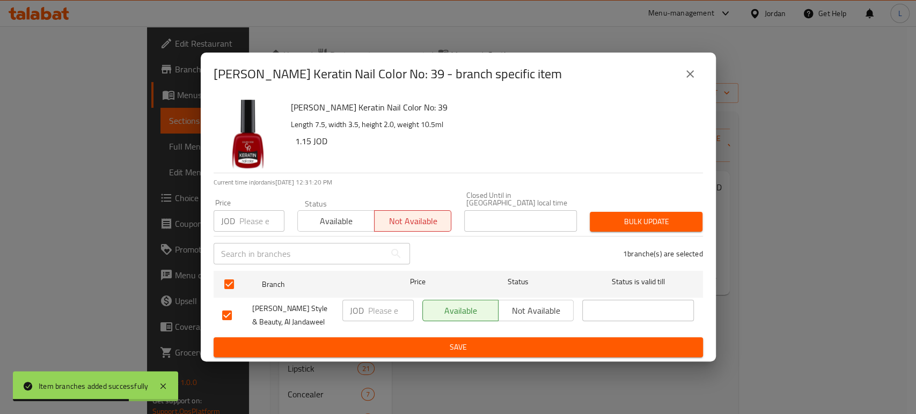
click at [352, 333] on ul "Branch Price Status Status is valid till Golden Rose Style & Beauty, Al Jandawe…" at bounding box center [458, 302] width 489 height 71
click at [422, 333] on ul "Branch Price Status Status is valid till Golden Rose Style & Beauty, Al Jandawe…" at bounding box center [458, 302] width 489 height 71
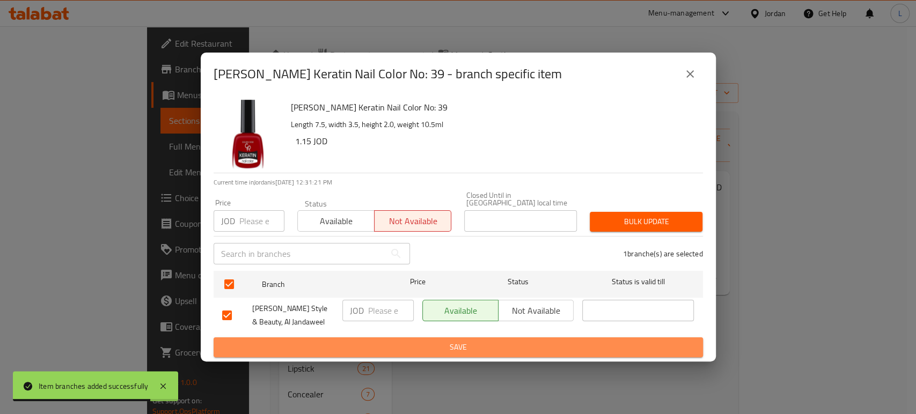
click at [423, 344] on span "Save" at bounding box center [458, 347] width 472 height 13
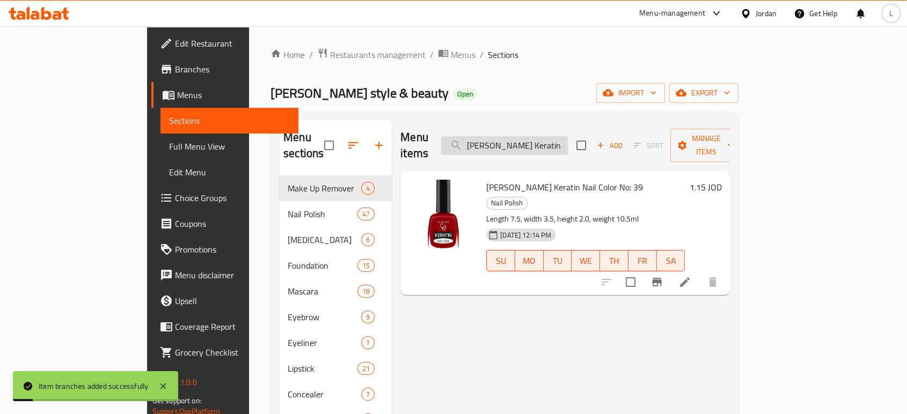
click at [541, 136] on input "Golden Rose Keratin Nail Color No: 39" at bounding box center [504, 145] width 127 height 19
paste input "41"
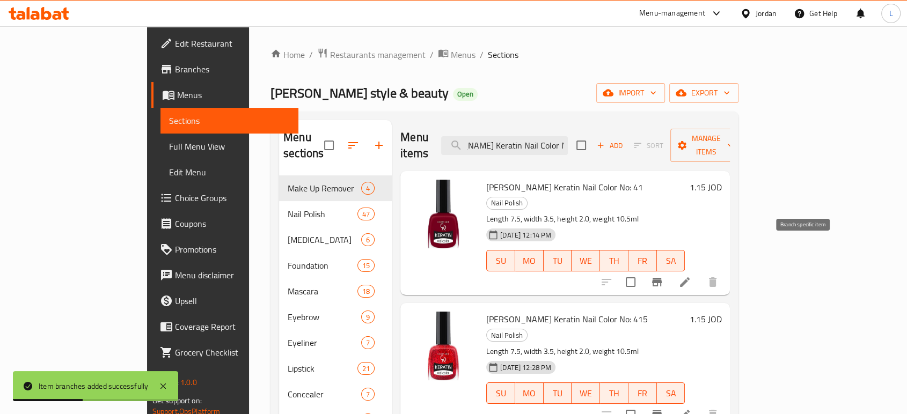
type input "Golden Rose Keratin Nail Color No: 41"
click at [661, 278] on icon "Branch-specific-item" at bounding box center [657, 282] width 10 height 9
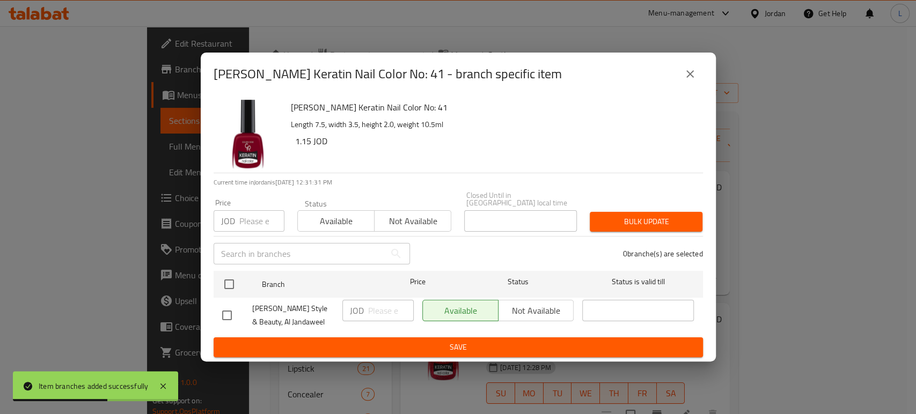
click at [402, 220] on span "Not available" at bounding box center [413, 222] width 68 height 16
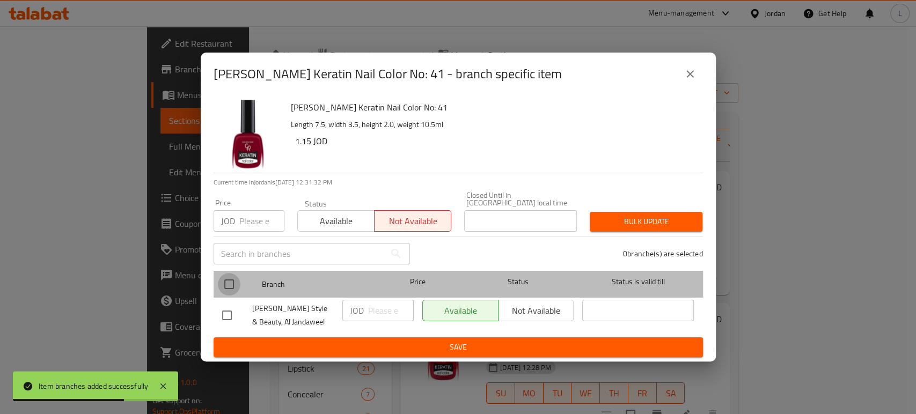
click at [233, 282] on input "checkbox" at bounding box center [229, 284] width 23 height 23
checkbox input "true"
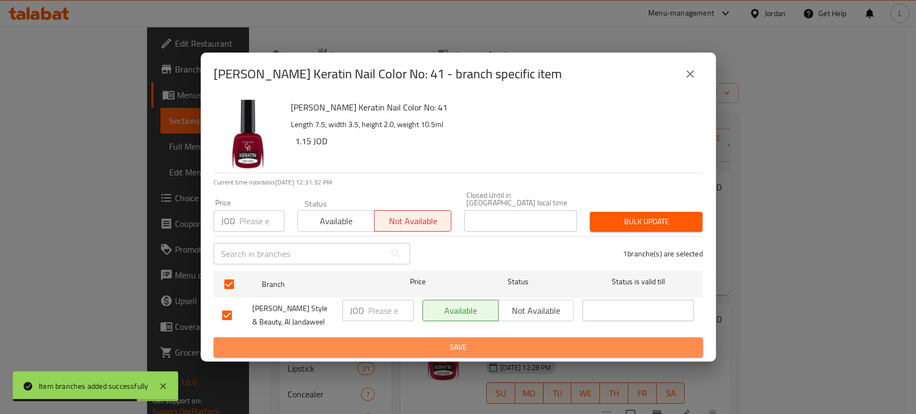
click at [349, 337] on button "Save" at bounding box center [458, 347] width 489 height 20
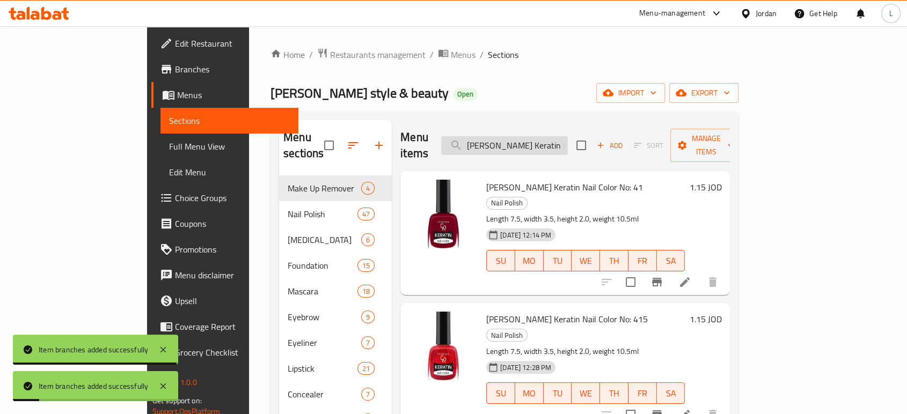
click at [568, 139] on input "Golden Rose Keratin Nail Color No: 41" at bounding box center [504, 145] width 127 height 19
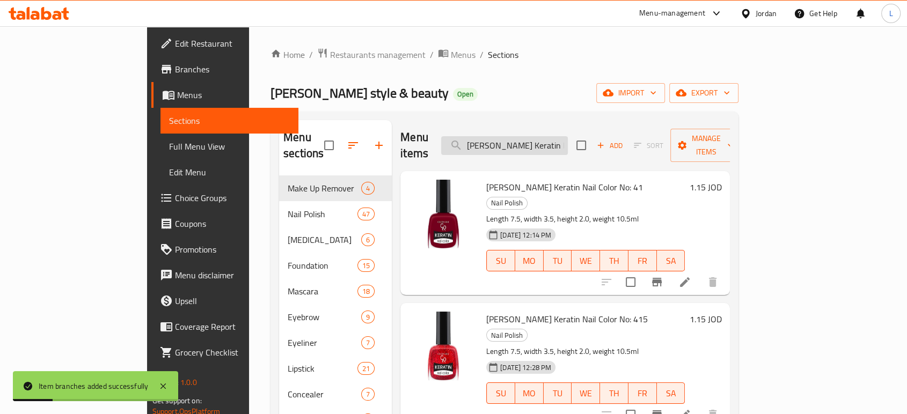
paste input "3"
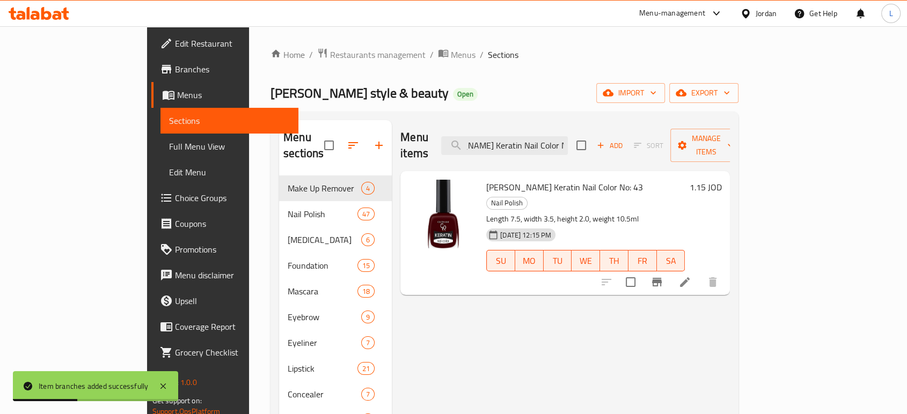
type input "Golden Rose Keratin Nail Color No: 43"
click at [663, 276] on icon "Branch-specific-item" at bounding box center [656, 282] width 13 height 13
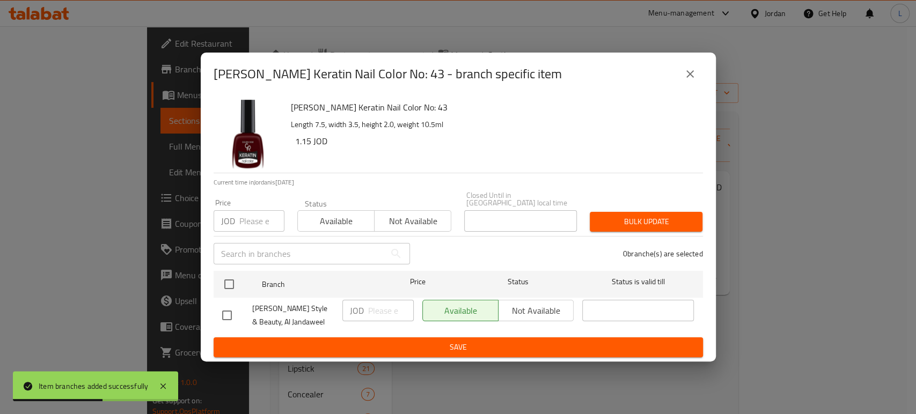
click at [425, 214] on span "Not available" at bounding box center [413, 222] width 68 height 16
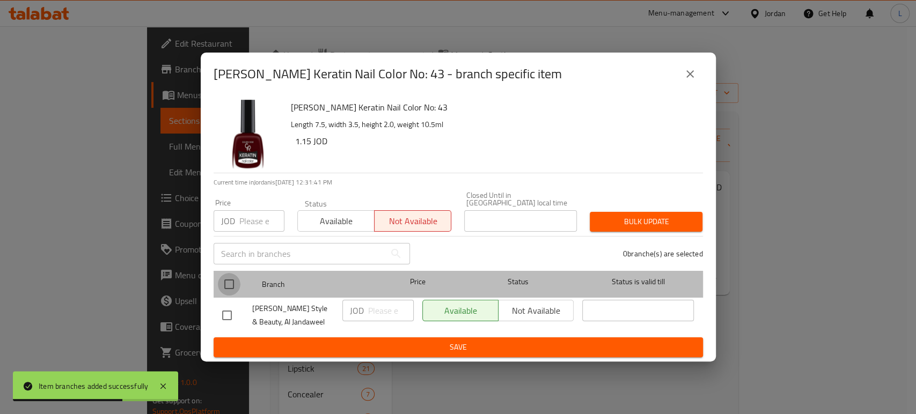
drag, startPoint x: 226, startPoint y: 284, endPoint x: 262, endPoint y: 303, distance: 40.1
click at [227, 284] on input "checkbox" at bounding box center [229, 284] width 23 height 23
checkbox input "true"
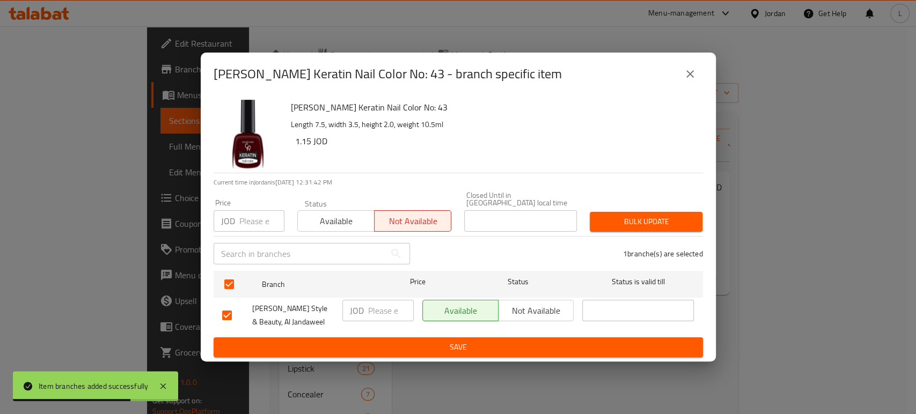
click at [319, 341] on span "Save" at bounding box center [458, 347] width 472 height 13
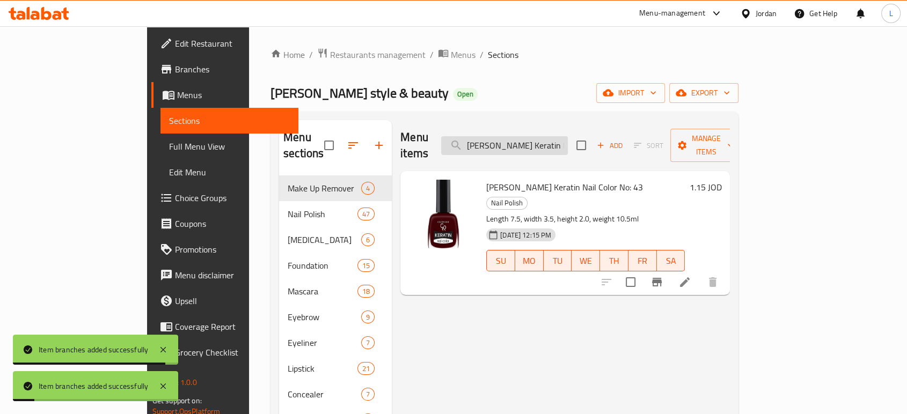
click at [567, 136] on input "Golden Rose Keratin Nail Color No: 43" at bounding box center [504, 145] width 127 height 19
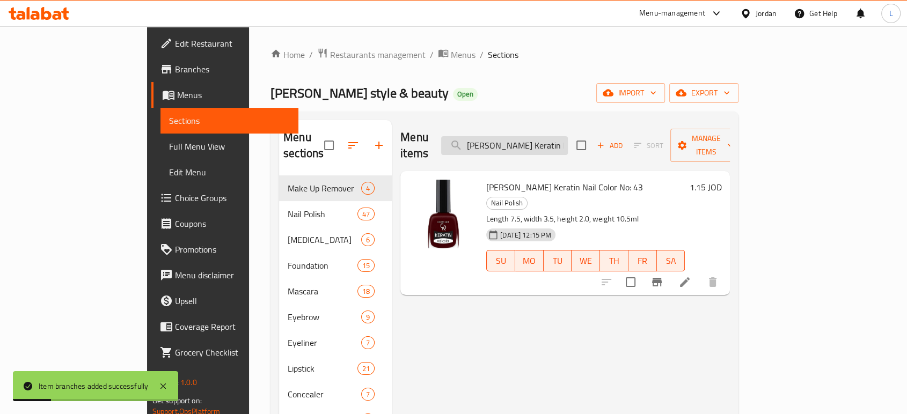
paste input "9"
type input "Golden Rose Keratin Nail Color No: 49"
click at [661, 278] on icon "Branch-specific-item" at bounding box center [657, 282] width 10 height 9
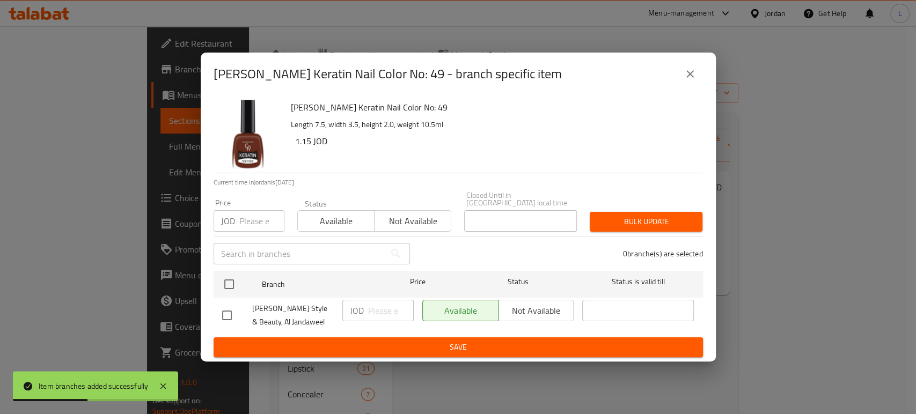
click at [425, 219] on span "Not available" at bounding box center [413, 222] width 68 height 16
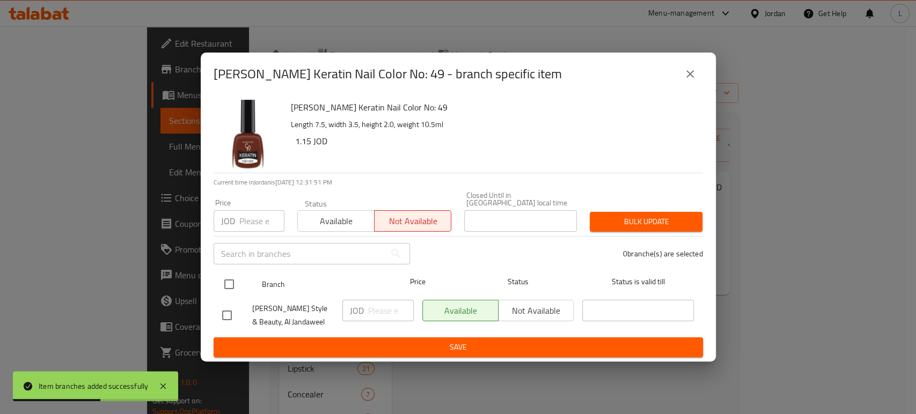
click at [232, 279] on input "checkbox" at bounding box center [229, 284] width 23 height 23
checkbox input "true"
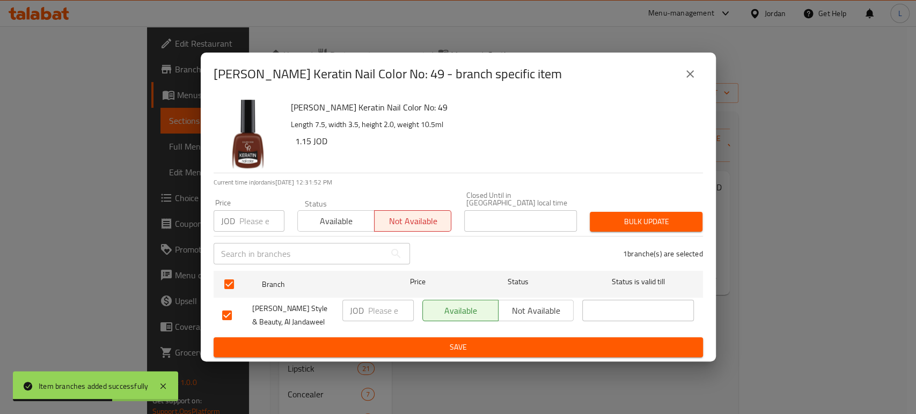
click at [388, 342] on span "Save" at bounding box center [458, 347] width 472 height 13
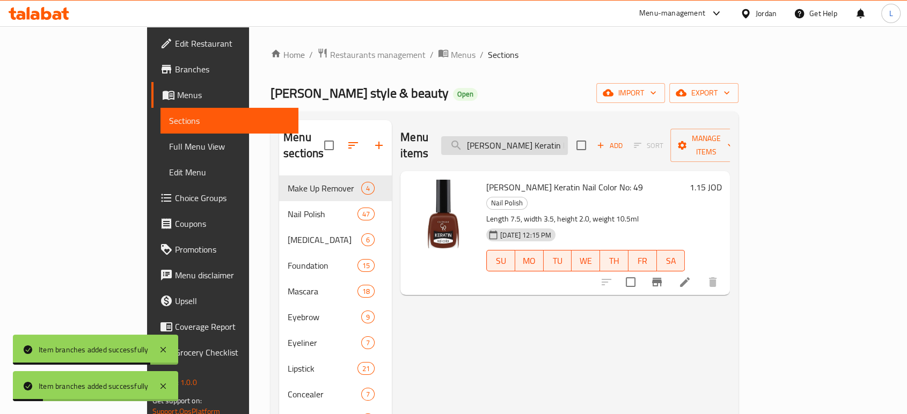
click at [568, 141] on input "Golden Rose Keratin Nail Color No: 49" at bounding box center [504, 145] width 127 height 19
paste input "85"
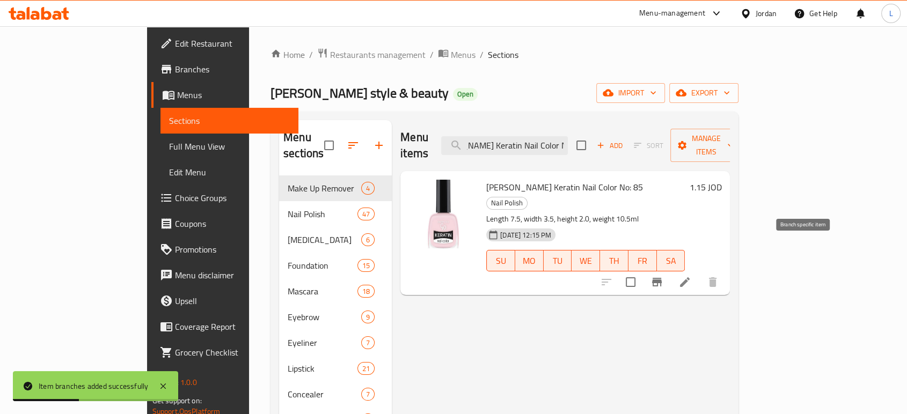
type input "Golden Rose Keratin Nail Color No: 85"
click at [661, 278] on icon "Branch-specific-item" at bounding box center [657, 282] width 10 height 9
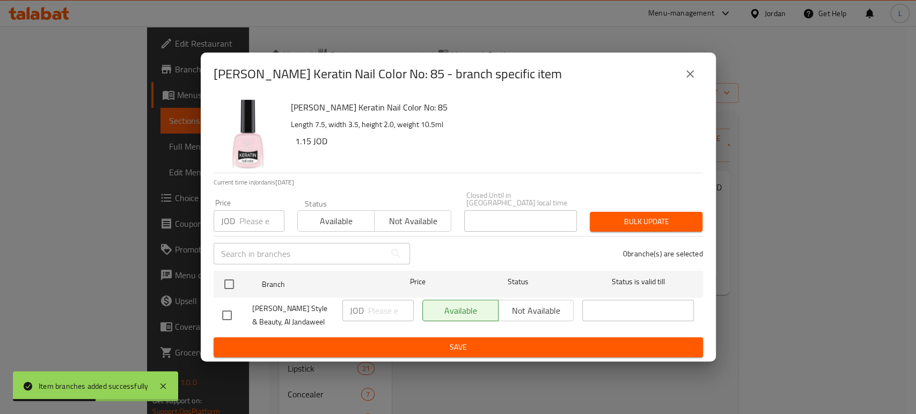
click at [419, 224] on span "Not available" at bounding box center [413, 222] width 68 height 16
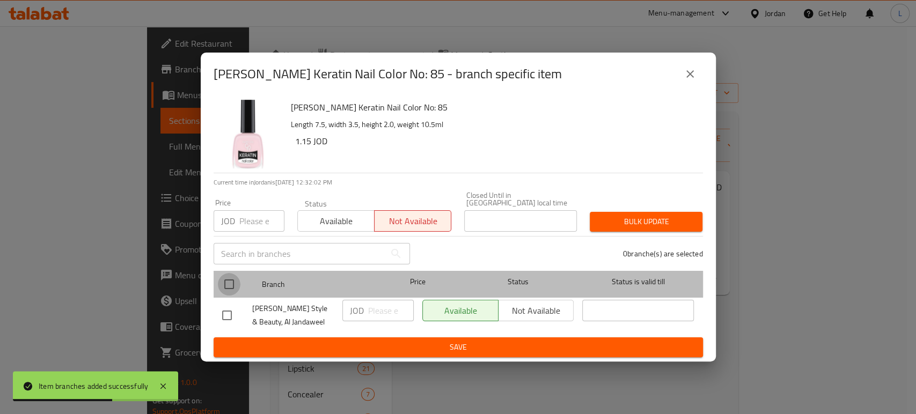
click at [231, 281] on input "checkbox" at bounding box center [229, 284] width 23 height 23
checkbox input "true"
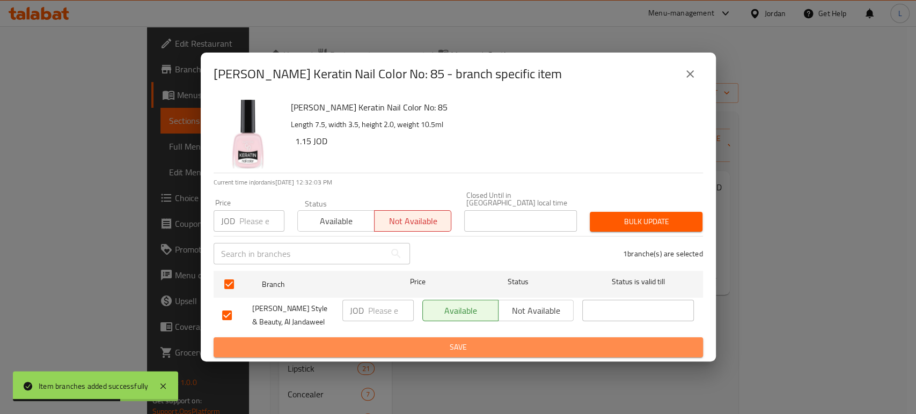
click at [347, 341] on span "Save" at bounding box center [458, 347] width 472 height 13
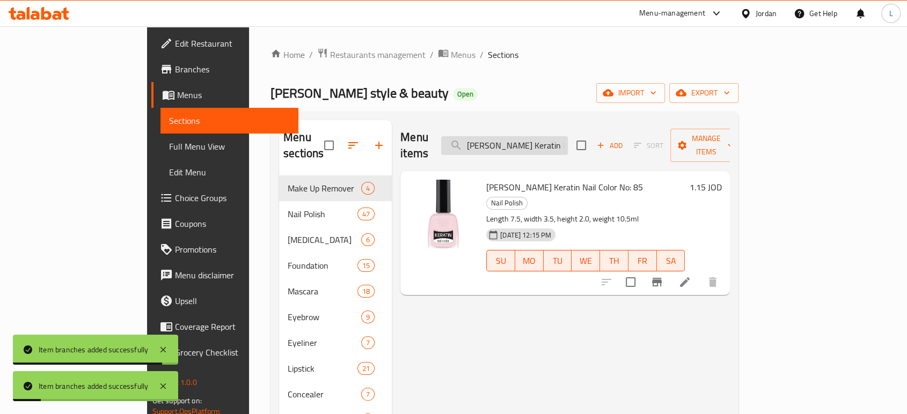
click at [568, 141] on input "Golden Rose Keratin Nail Color No: 85" at bounding box center [504, 145] width 127 height 19
click at [568, 138] on input "Golden Rose Keratin Nail Color No: 85" at bounding box center [504, 145] width 127 height 19
paste input "63"
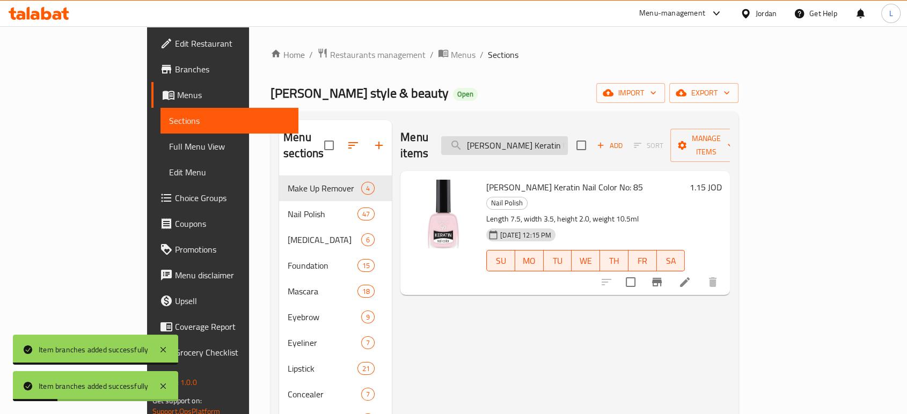
scroll to position [0, 39]
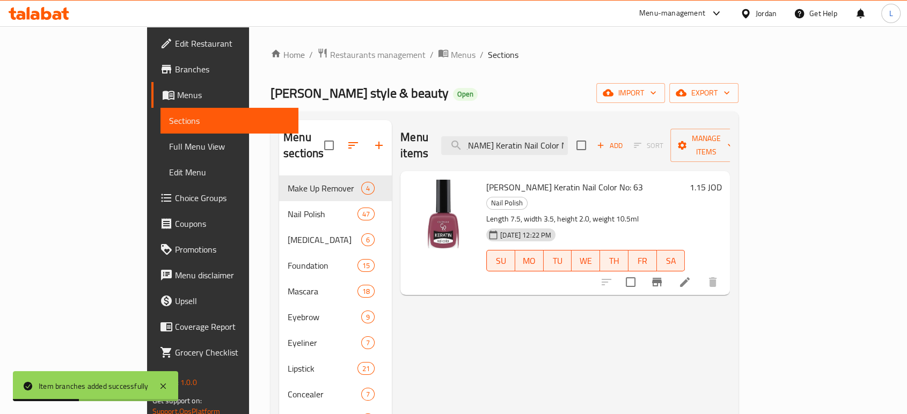
type input "Golden Rose Keratin Nail Color No: 63"
click at [663, 276] on icon "Branch-specific-item" at bounding box center [656, 282] width 13 height 13
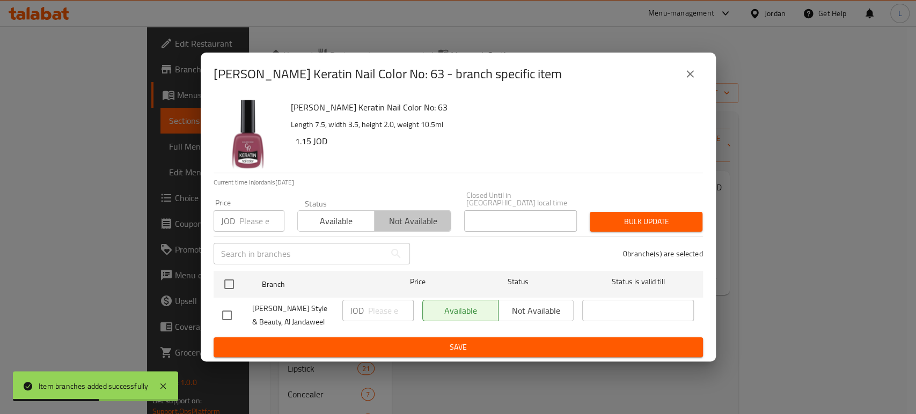
click at [417, 214] on span "Not available" at bounding box center [413, 222] width 68 height 16
drag, startPoint x: 229, startPoint y: 277, endPoint x: 262, endPoint y: 298, distance: 39.3
click at [229, 277] on input "checkbox" at bounding box center [229, 284] width 23 height 23
checkbox input "true"
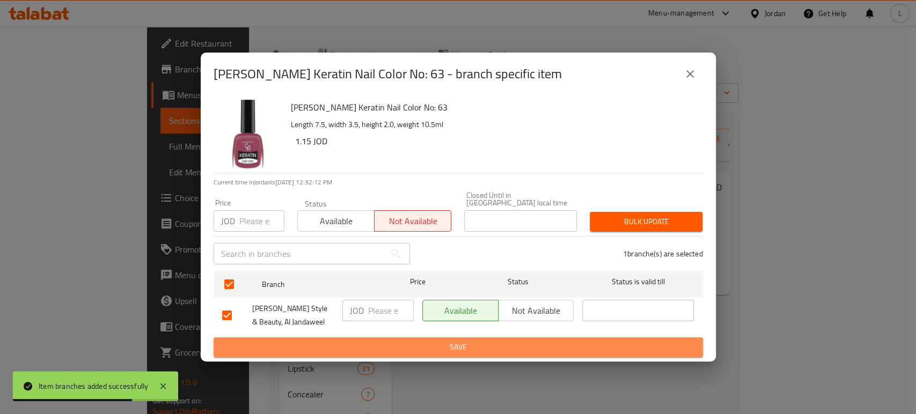
click at [333, 337] on button "Save" at bounding box center [458, 347] width 489 height 20
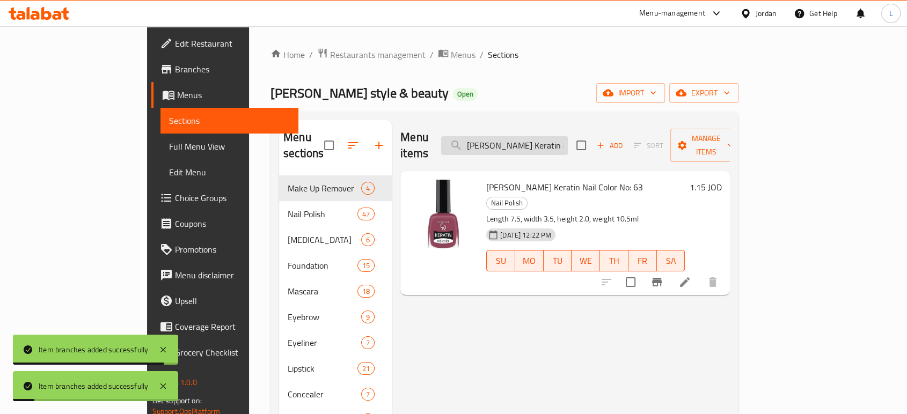
click at [535, 142] on input "Golden Rose Keratin Nail Color No: 63" at bounding box center [504, 145] width 127 height 19
paste input "4"
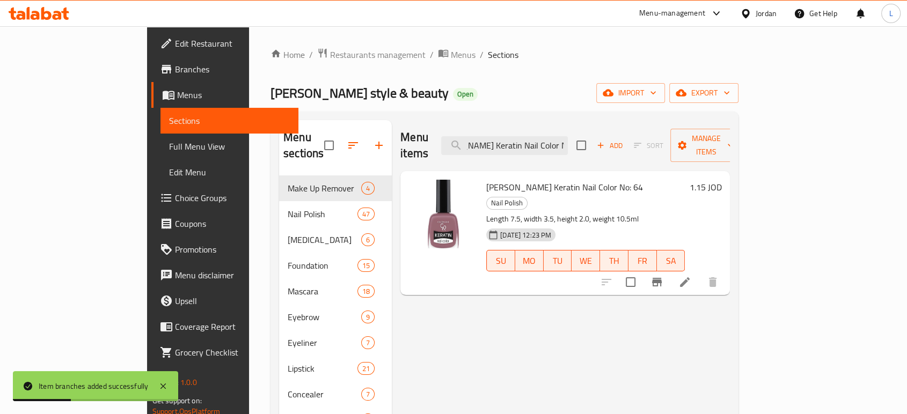
type input "Golden Rose Keratin Nail Color No: 64"
click at [663, 276] on icon "Branch-specific-item" at bounding box center [656, 282] width 13 height 13
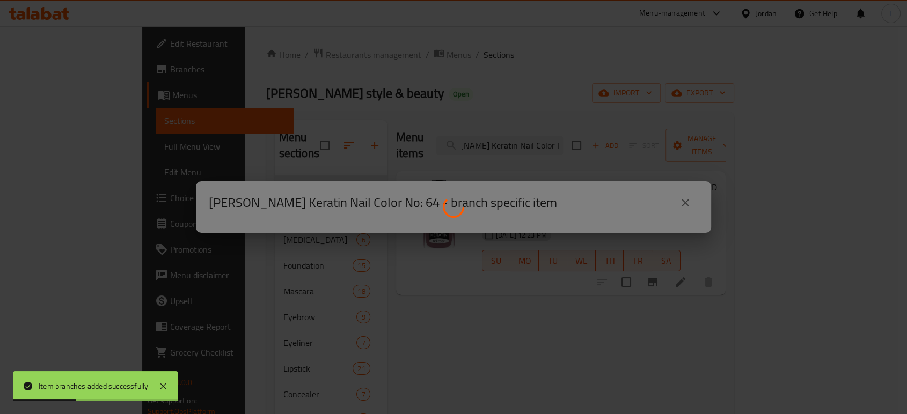
scroll to position [0, 0]
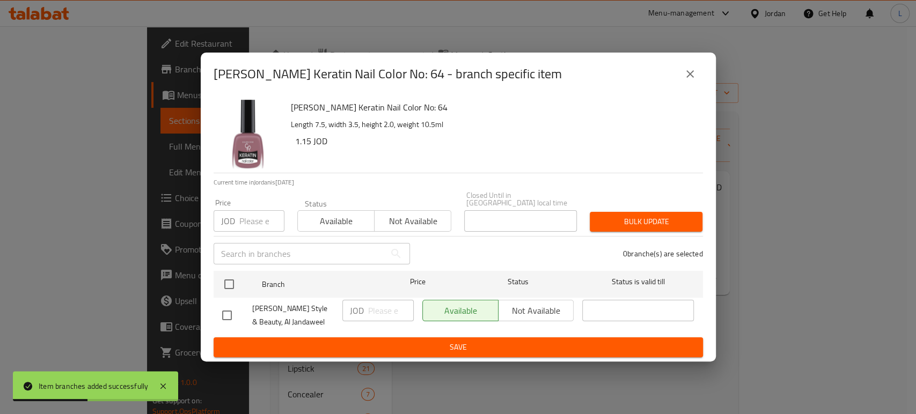
click at [403, 226] on button "Not available" at bounding box center [412, 220] width 77 height 21
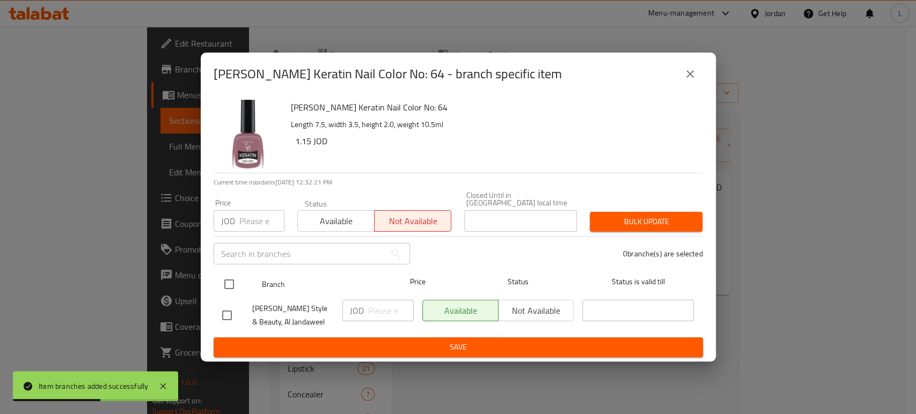
click at [227, 285] on input "checkbox" at bounding box center [229, 284] width 23 height 23
checkbox input "true"
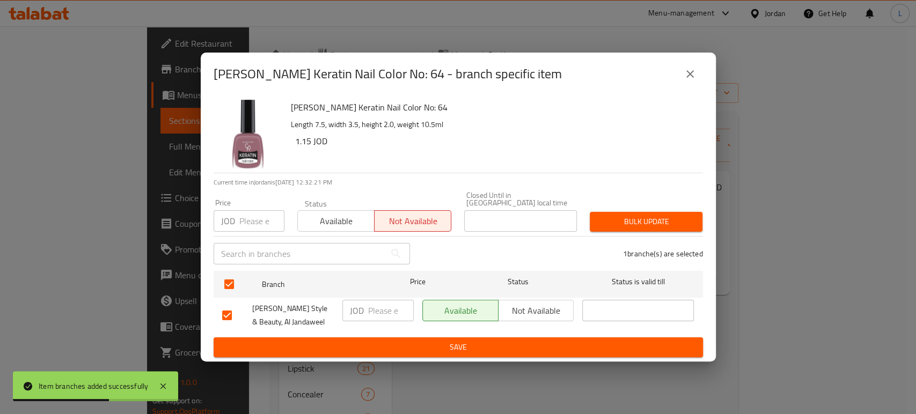
click at [322, 341] on span "Save" at bounding box center [458, 347] width 472 height 13
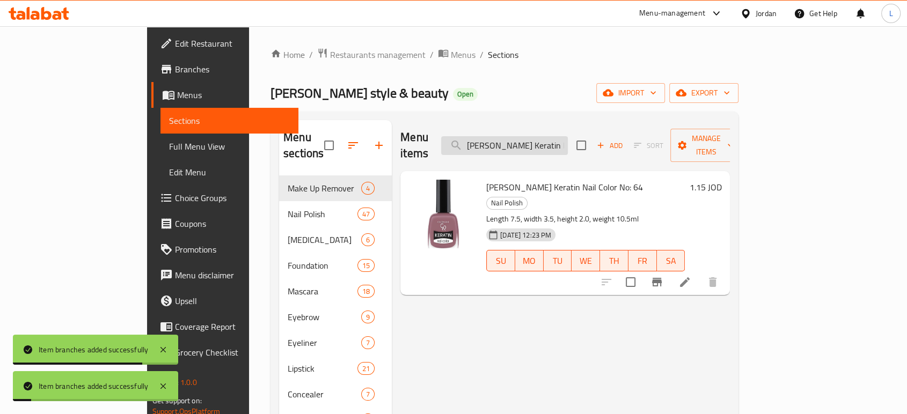
click at [568, 142] on input "Golden Rose Keratin Nail Color No: 64" at bounding box center [504, 145] width 127 height 19
paste input "79"
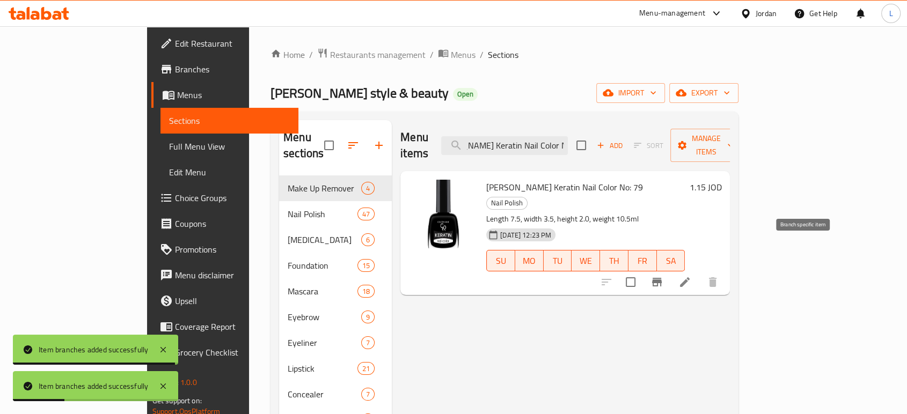
type input "Golden Rose Keratin Nail Color No: 79"
click at [669, 269] on button "Branch-specific-item" at bounding box center [657, 282] width 26 height 26
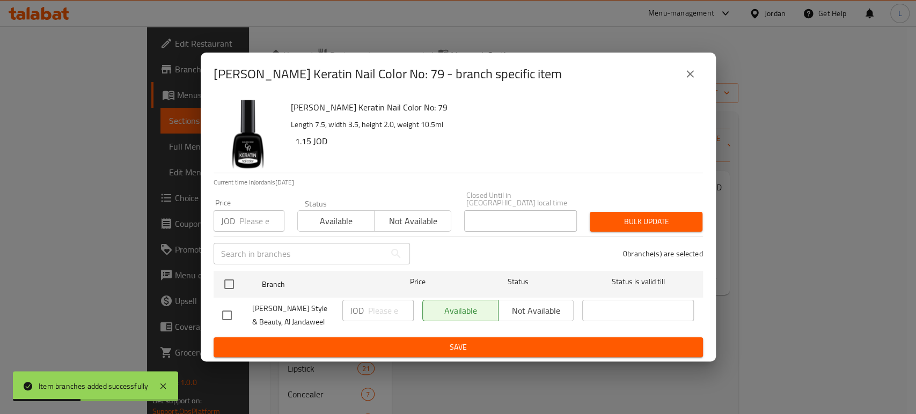
click at [434, 214] on span "Not available" at bounding box center [413, 222] width 68 height 16
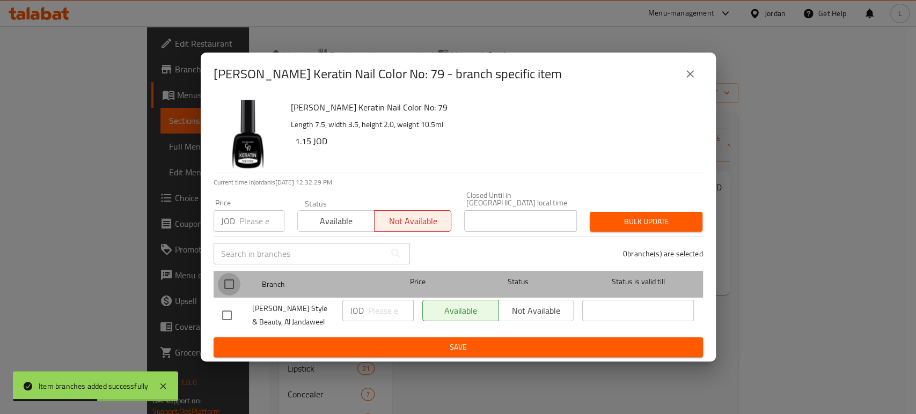
drag, startPoint x: 233, startPoint y: 283, endPoint x: 273, endPoint y: 306, distance: 45.9
click at [233, 282] on input "checkbox" at bounding box center [229, 284] width 23 height 23
checkbox input "true"
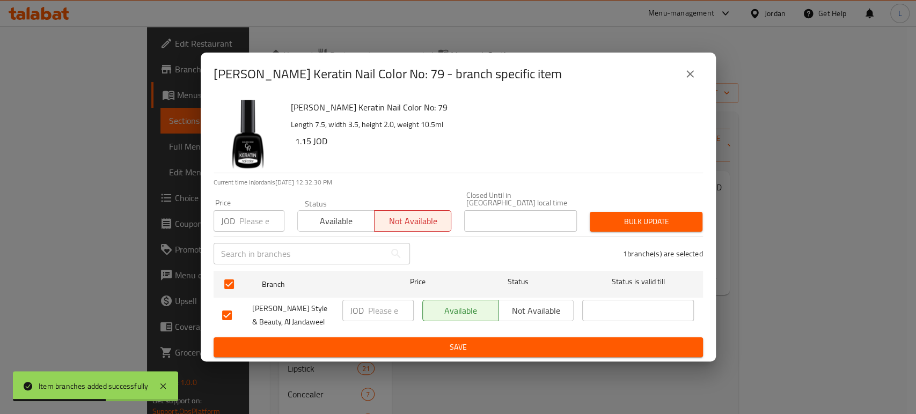
click at [374, 341] on span "Save" at bounding box center [458, 347] width 472 height 13
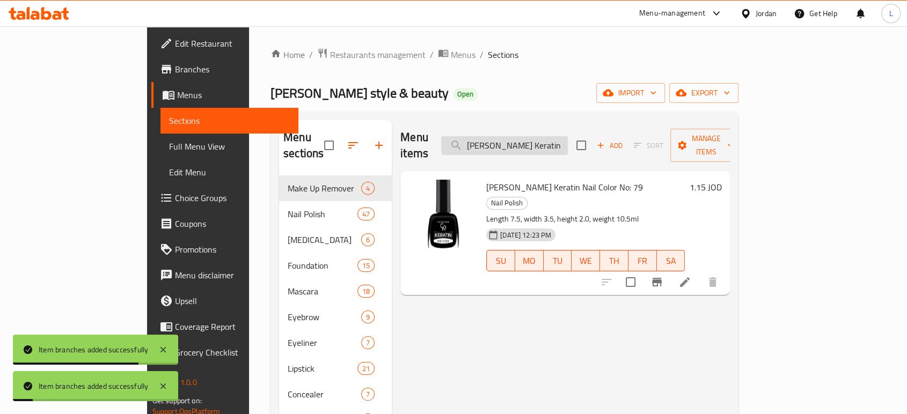
click at [562, 145] on input "Golden Rose Keratin Nail Color No: 79" at bounding box center [504, 145] width 127 height 19
click at [561, 145] on input "Golden Rose Keratin Nail Color No: 79" at bounding box center [504, 145] width 127 height 19
click at [561, 144] on input "Golden Rose Keratin Nail Color No: 79" at bounding box center [504, 145] width 127 height 19
paste input "80"
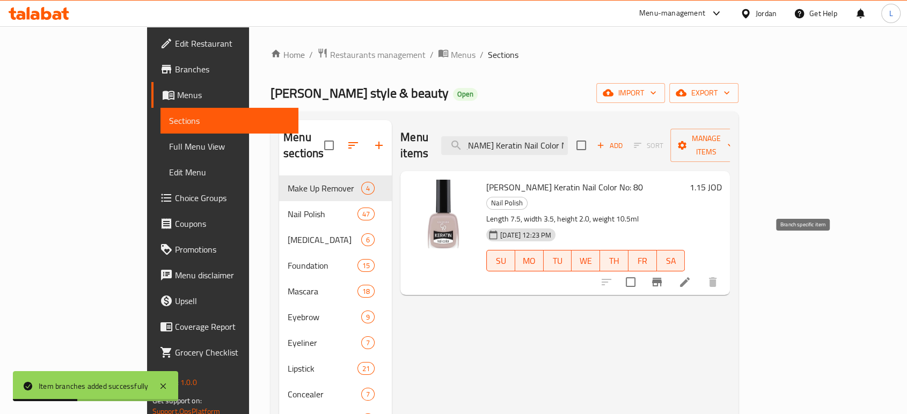
type input "Golden Rose Keratin Nail Color No: 80"
click at [661, 278] on icon "Branch-specific-item" at bounding box center [657, 282] width 10 height 9
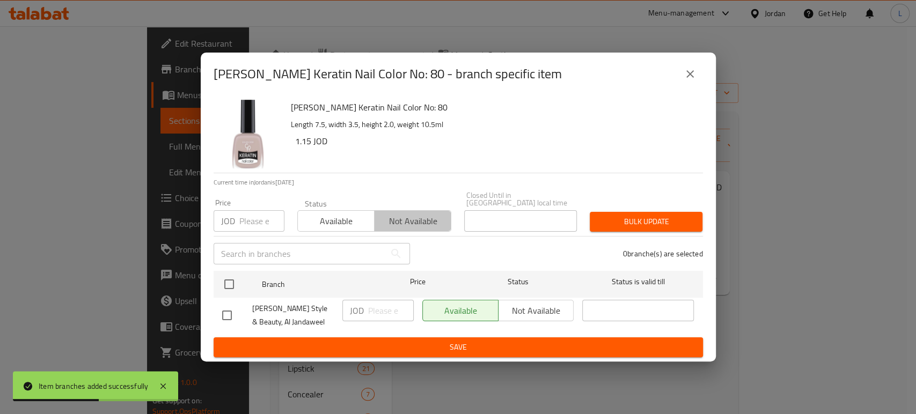
click at [426, 219] on span "Not available" at bounding box center [413, 222] width 68 height 16
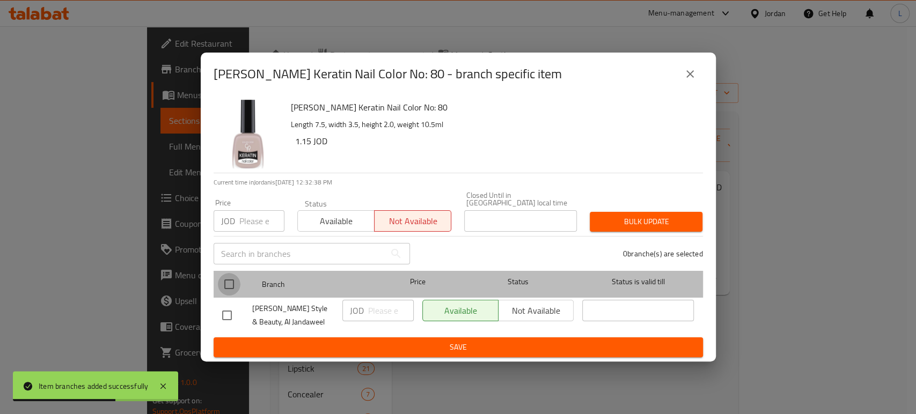
click at [226, 279] on input "checkbox" at bounding box center [229, 284] width 23 height 23
checkbox input "true"
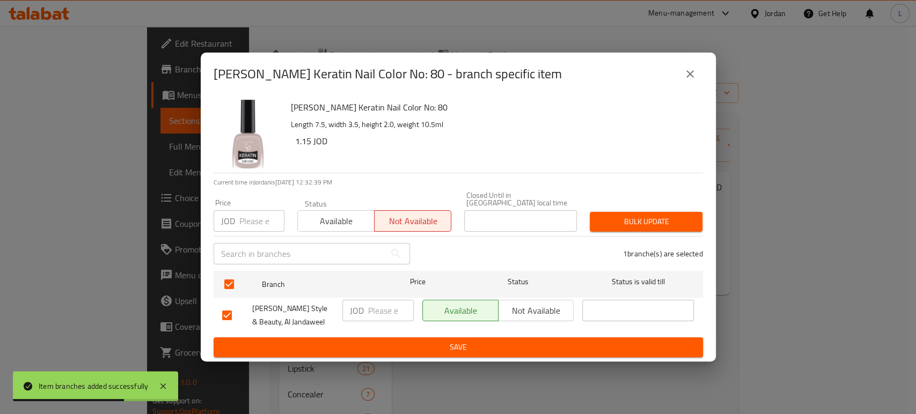
click at [322, 341] on span "Save" at bounding box center [458, 347] width 472 height 13
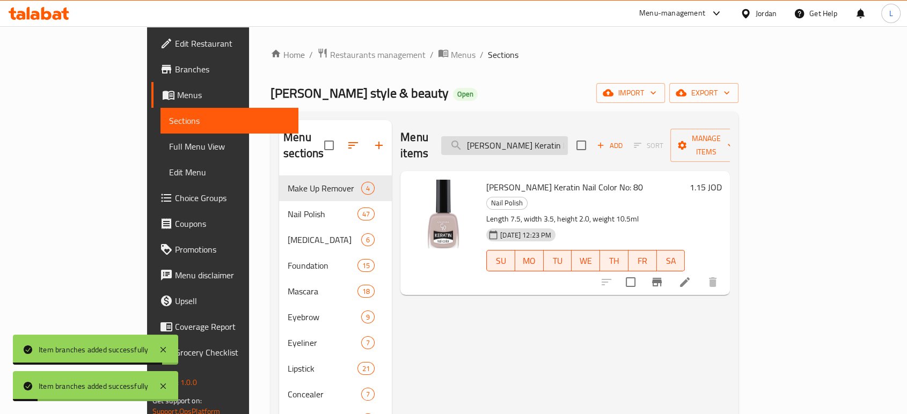
click at [530, 136] on input "Golden Rose Keratin Nail Color No: 80" at bounding box center [504, 145] width 127 height 19
click at [531, 136] on input "Golden Rose Keratin Nail Color No: 80" at bounding box center [504, 145] width 127 height 19
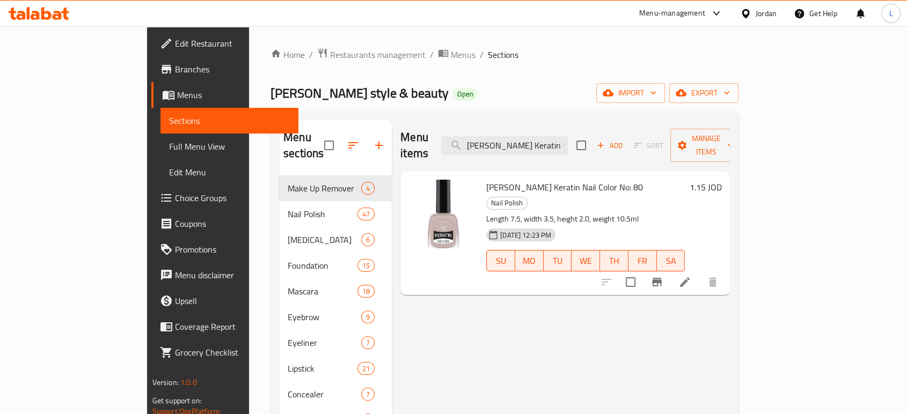
paste input "4"
type input "Golden Rose Keratin Nail Color No: 84"
click at [661, 278] on icon "Branch-specific-item" at bounding box center [657, 282] width 10 height 9
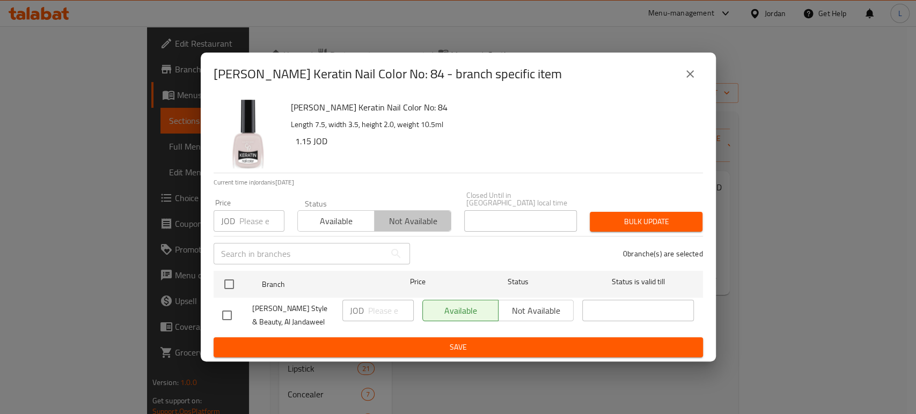
drag, startPoint x: 393, startPoint y: 218, endPoint x: 334, endPoint y: 231, distance: 59.9
click at [394, 218] on span "Not available" at bounding box center [413, 222] width 68 height 16
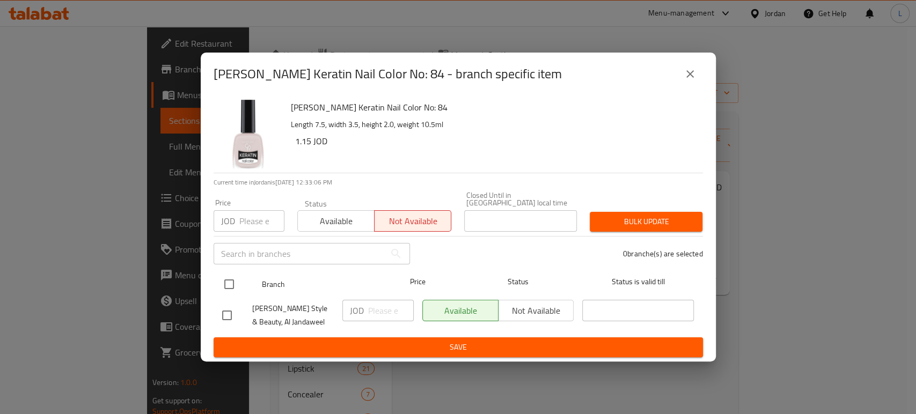
click at [226, 283] on input "checkbox" at bounding box center [229, 284] width 23 height 23
checkbox input "true"
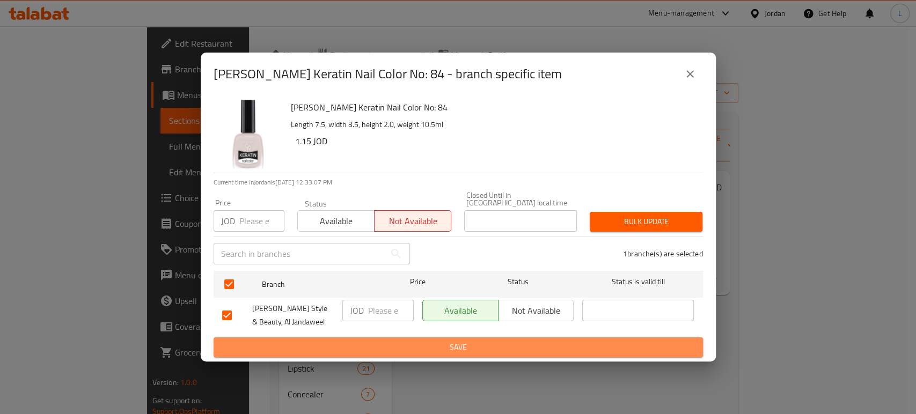
click at [358, 349] on span "Save" at bounding box center [458, 347] width 472 height 13
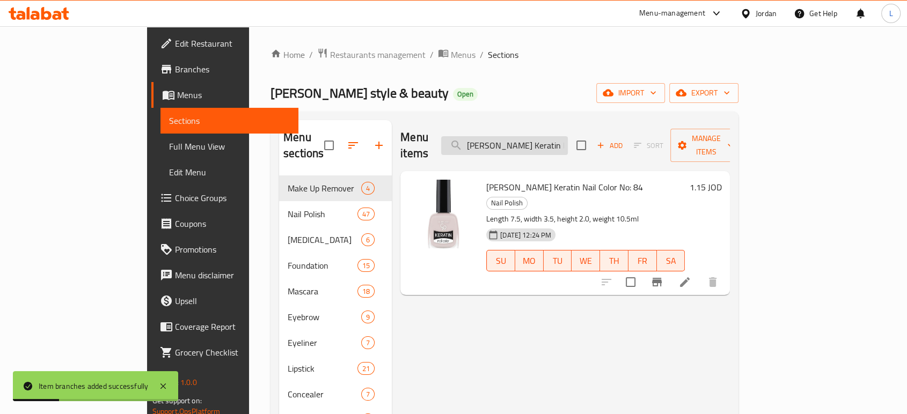
click at [568, 139] on input "Golden Rose Keratin Nail Color No: 84" at bounding box center [504, 145] width 127 height 19
click at [568, 141] on input "Golden Rose Keratin Nail Color No: 84" at bounding box center [504, 145] width 127 height 19
click at [568, 142] on input "Golden Rose Keratin Nail Color No: 84" at bounding box center [504, 145] width 127 height 19
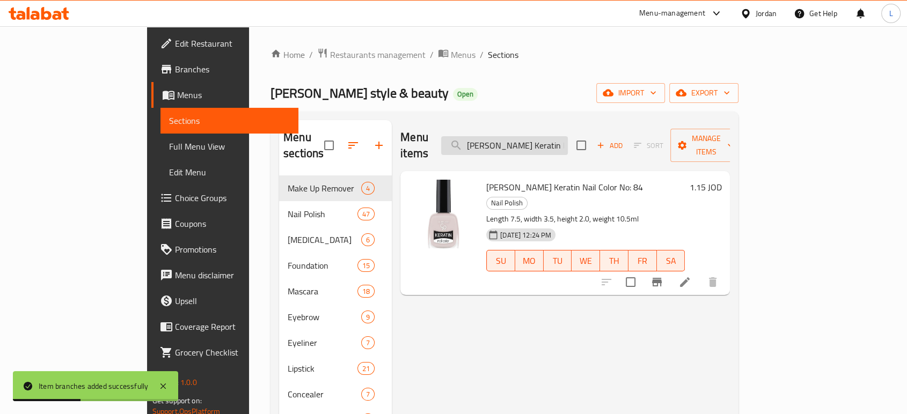
click at [568, 142] on input "Golden Rose Keratin Nail Color No: 84" at bounding box center [504, 145] width 127 height 19
paste input "7"
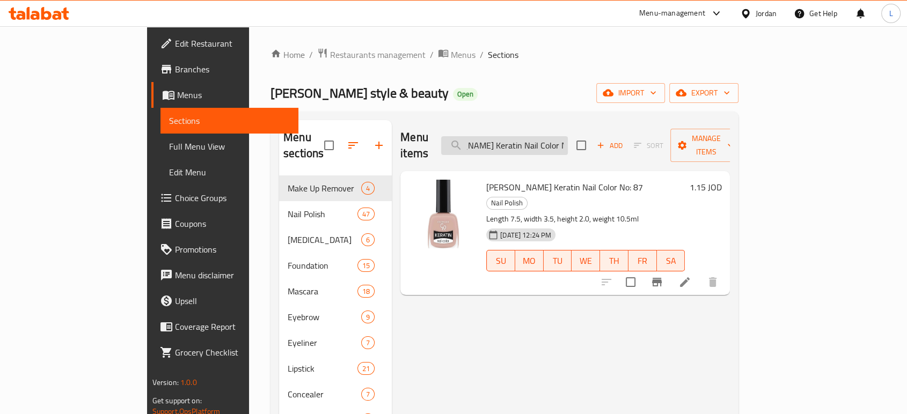
type input "Golden Rose Keratin Nail Color No: 87"
click at [669, 269] on button "Branch-specific-item" at bounding box center [657, 282] width 26 height 26
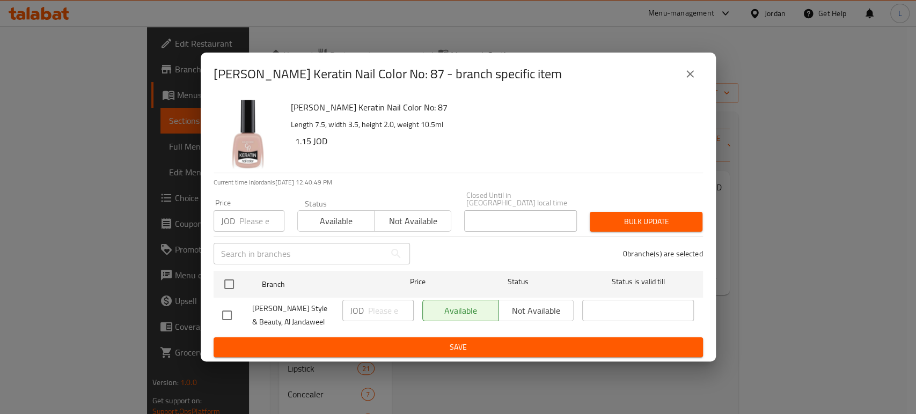
click at [404, 214] on span "Not available" at bounding box center [413, 222] width 68 height 16
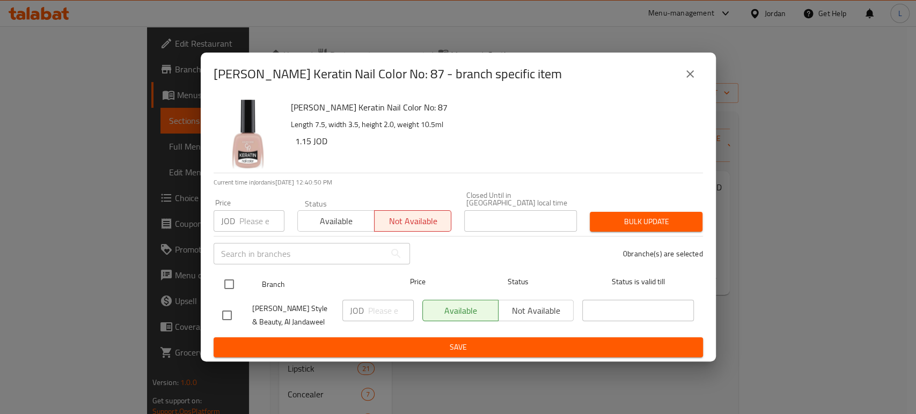
click at [227, 280] on input "checkbox" at bounding box center [229, 284] width 23 height 23
checkbox input "true"
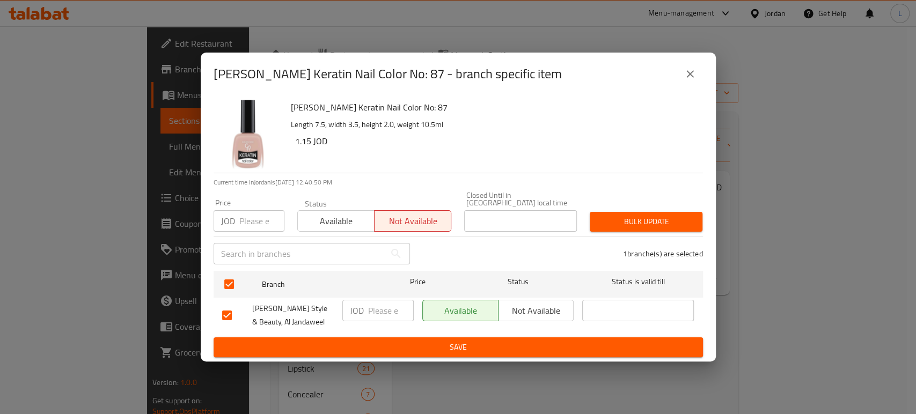
click at [360, 355] on div "Golden Rose Keratin Nail Color No: 87 Length 7.5, width 3.5, height 2.0, weight…" at bounding box center [458, 228] width 515 height 266
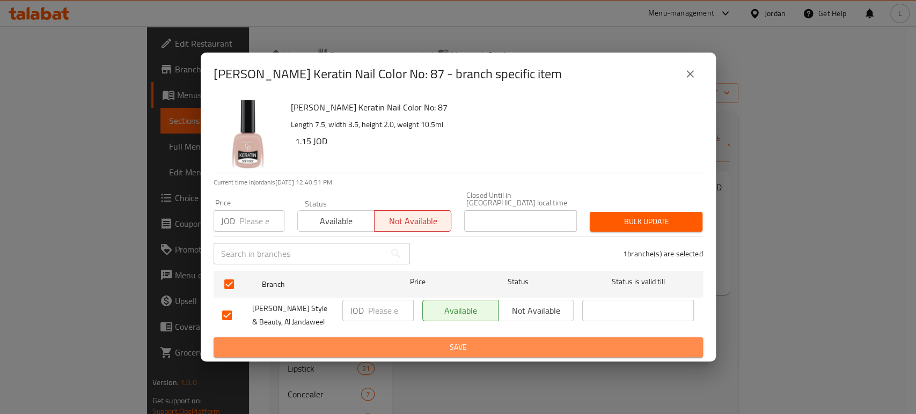
click at [360, 346] on span "Save" at bounding box center [458, 347] width 472 height 13
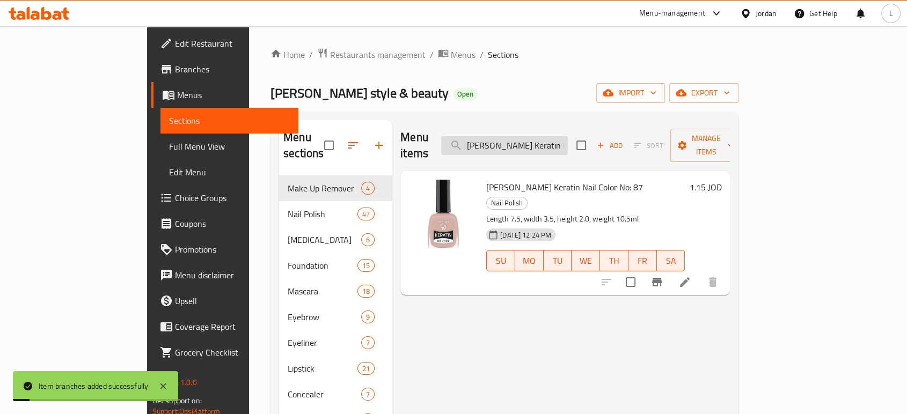
click at [536, 140] on input "Golden Rose Keratin Nail Color No: 87" at bounding box center [504, 145] width 127 height 19
paste input "8"
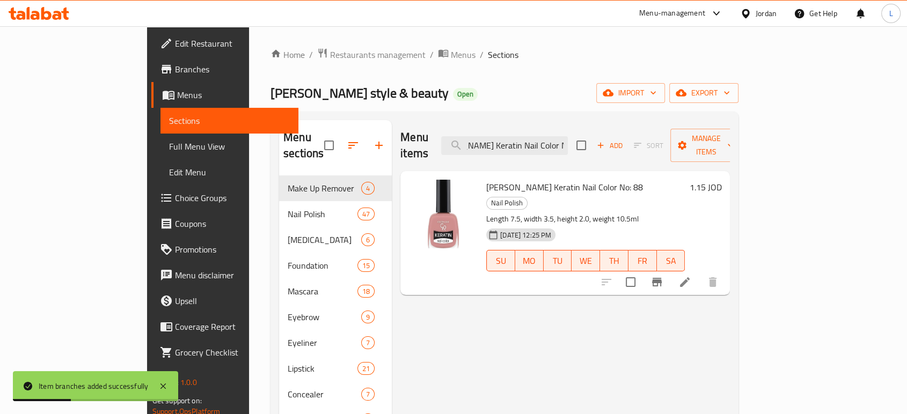
type input "Golden Rose Keratin Nail Color No: 88"
click at [661, 278] on icon "Branch-specific-item" at bounding box center [657, 282] width 10 height 9
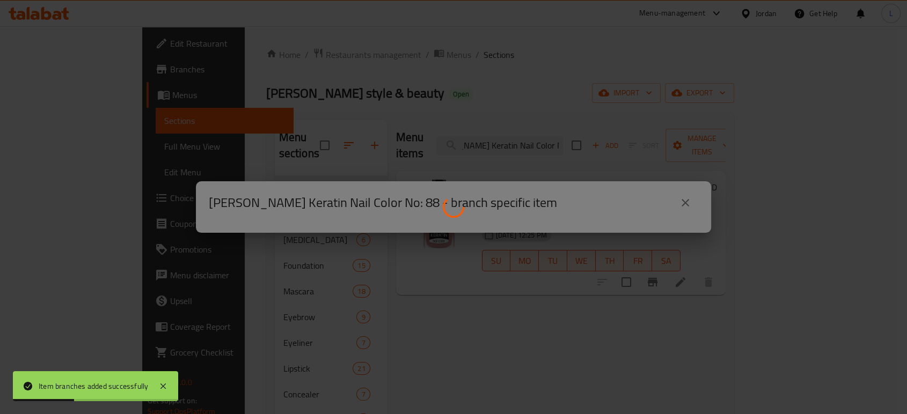
scroll to position [0, 0]
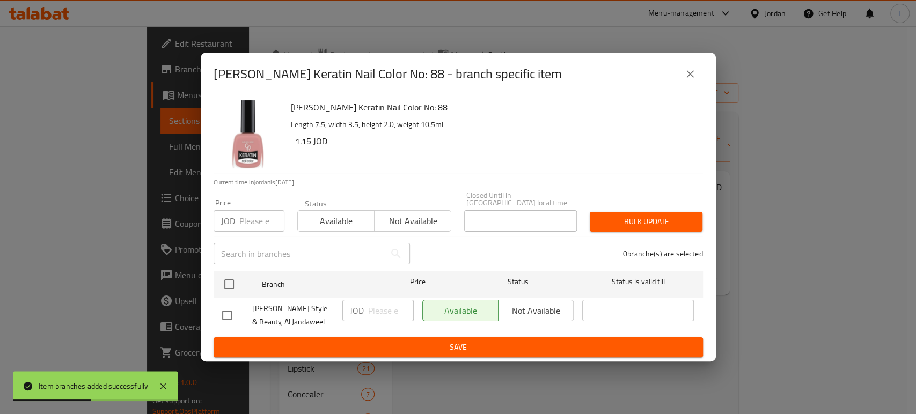
click at [416, 214] on span "Not available" at bounding box center [413, 222] width 68 height 16
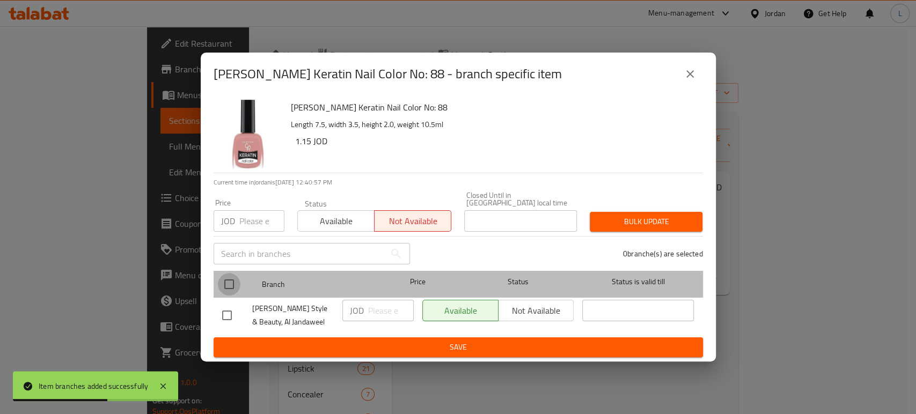
click at [225, 282] on input "checkbox" at bounding box center [229, 284] width 23 height 23
checkbox input "true"
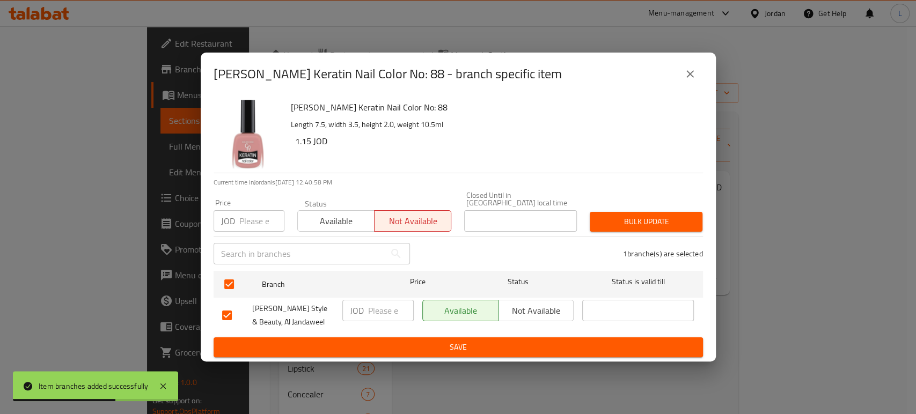
click at [355, 347] on span "Save" at bounding box center [458, 347] width 472 height 13
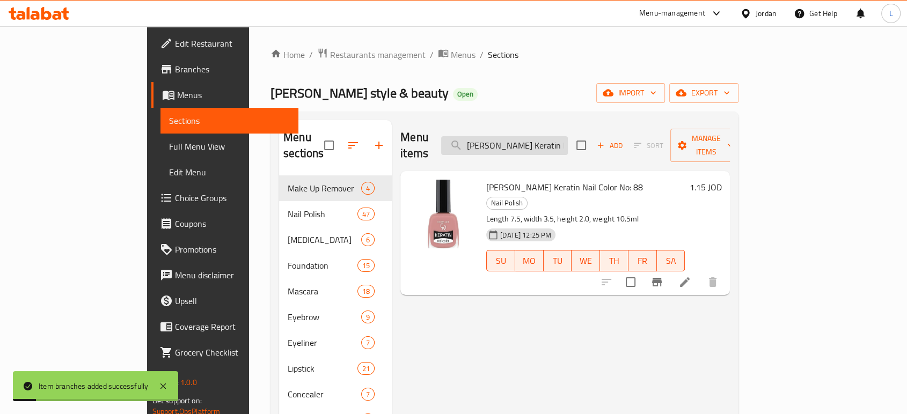
click at [555, 138] on input "Golden Rose Keratin Nail Color No: 88" at bounding box center [504, 145] width 127 height 19
paste input "216"
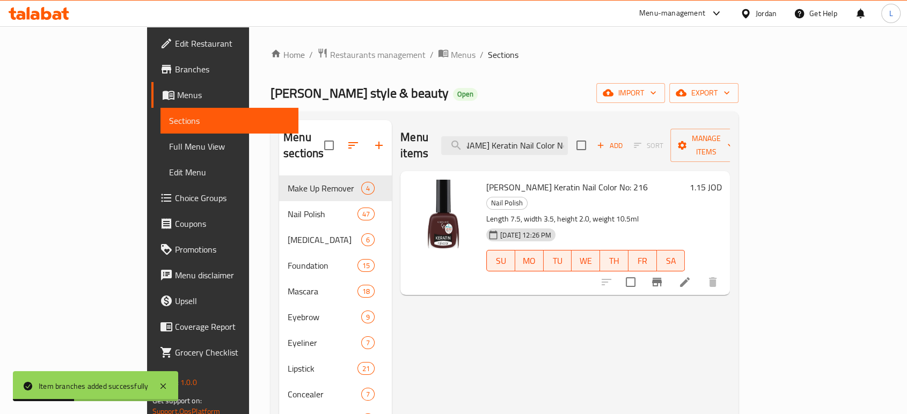
type input "Golden Rose Keratin Nail Color No: 216"
click at [663, 276] on icon "Branch-specific-item" at bounding box center [656, 282] width 13 height 13
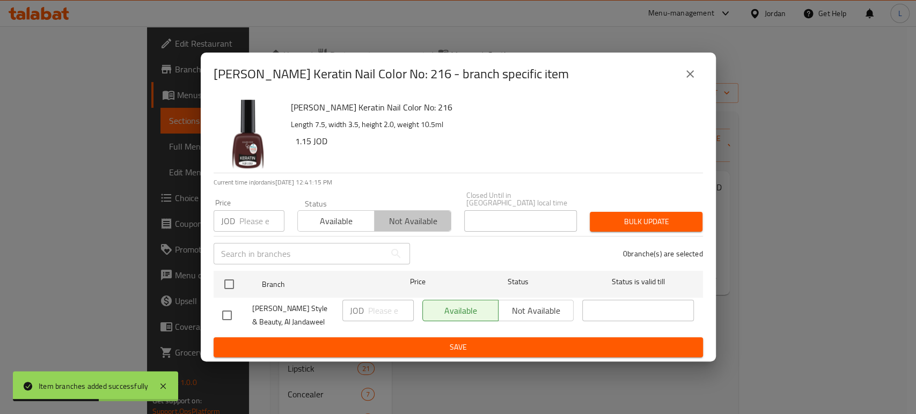
click at [395, 220] on span "Not available" at bounding box center [413, 222] width 68 height 16
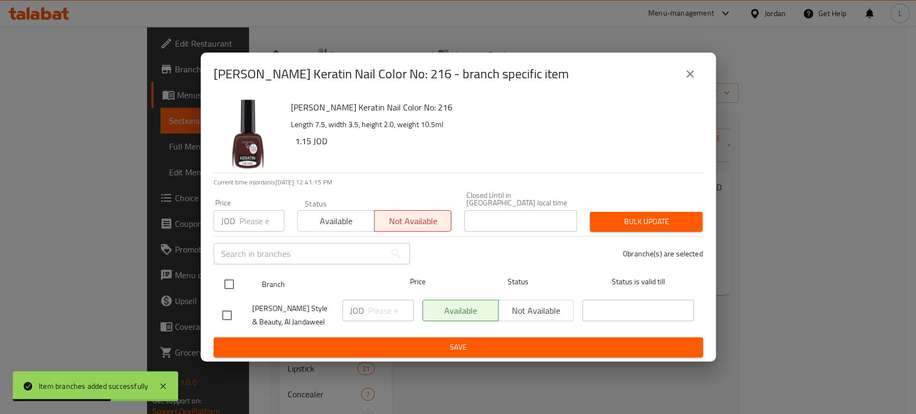
click at [227, 280] on input "checkbox" at bounding box center [229, 284] width 23 height 23
checkbox input "true"
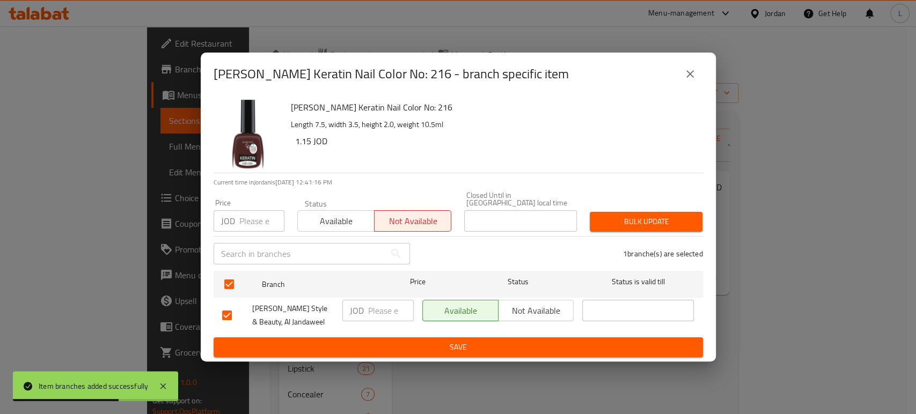
click at [399, 342] on span "Save" at bounding box center [458, 347] width 472 height 13
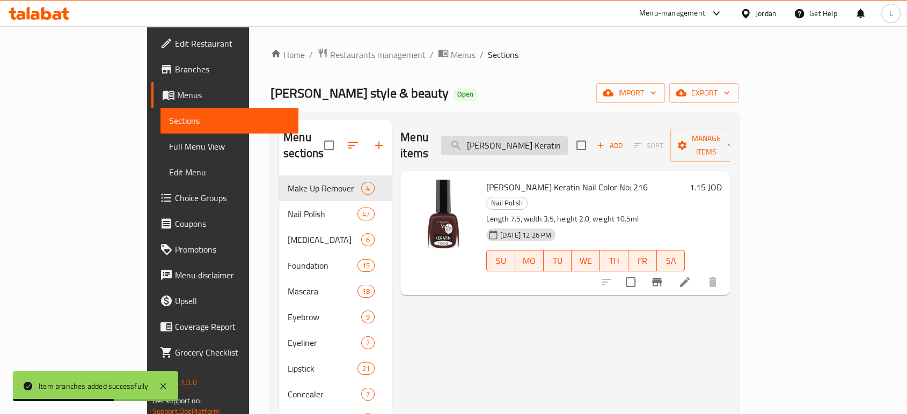
click at [558, 143] on input "Golden Rose Keratin Nail Color No: 216" at bounding box center [504, 145] width 127 height 19
paste input "7"
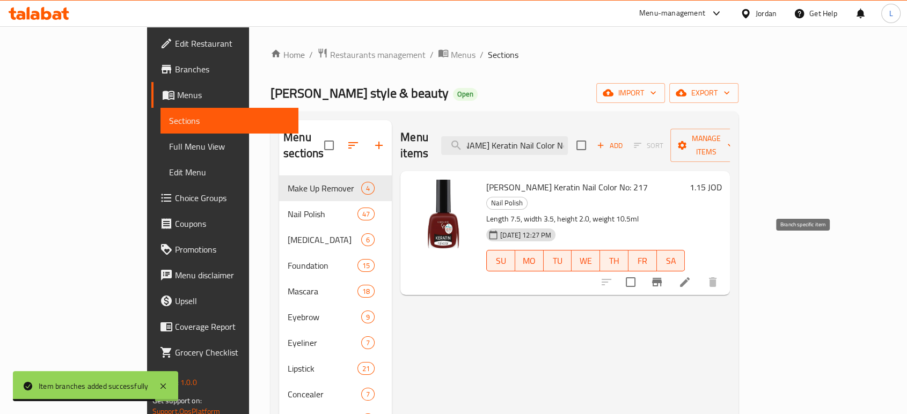
type input "Golden Rose Keratin Nail Color No: 217"
click at [663, 276] on icon "Branch-specific-item" at bounding box center [656, 282] width 13 height 13
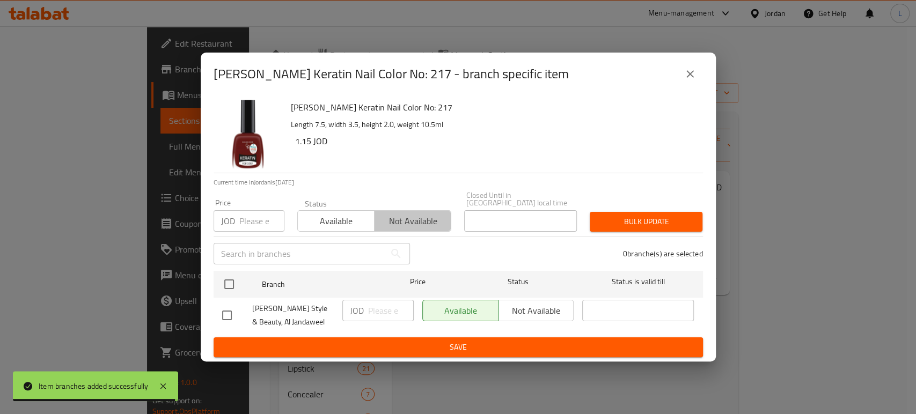
drag, startPoint x: 421, startPoint y: 215, endPoint x: 342, endPoint y: 261, distance: 91.4
click at [421, 214] on span "Not available" at bounding box center [413, 222] width 68 height 16
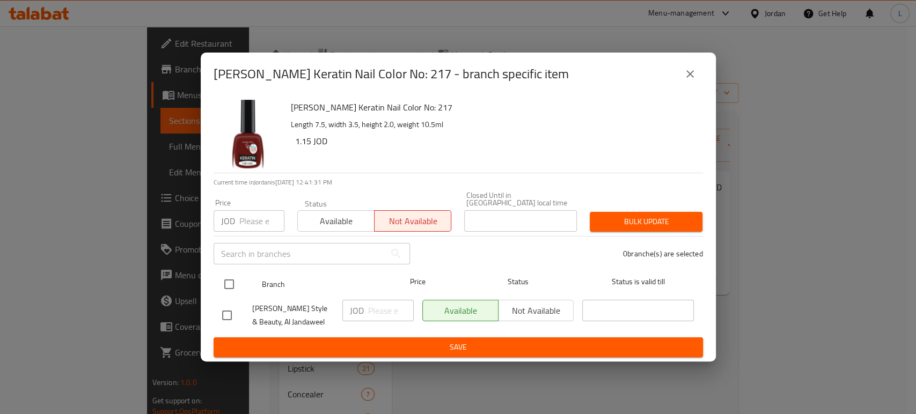
click at [231, 282] on input "checkbox" at bounding box center [229, 284] width 23 height 23
checkbox input "true"
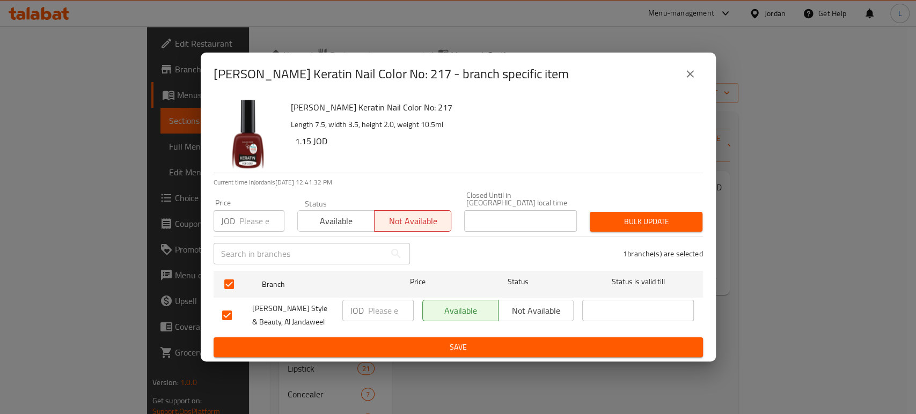
click at [386, 345] on span "Save" at bounding box center [458, 347] width 472 height 13
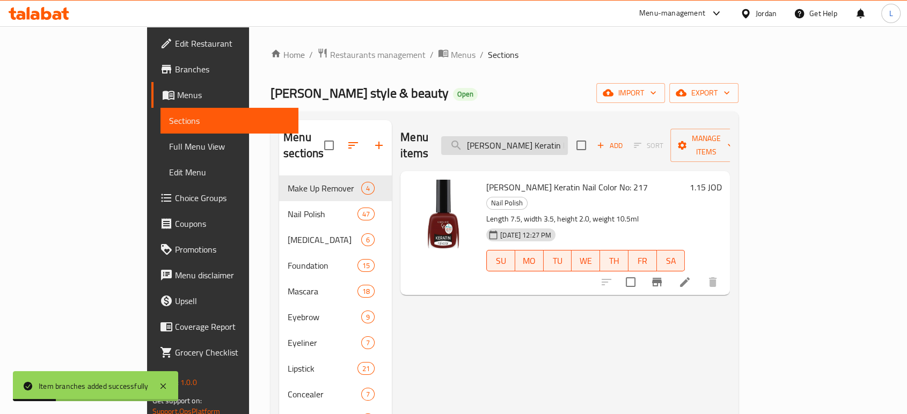
click at [568, 141] on input "Golden Rose Keratin Nail Color No: 217" at bounding box center [504, 145] width 127 height 19
paste input "404"
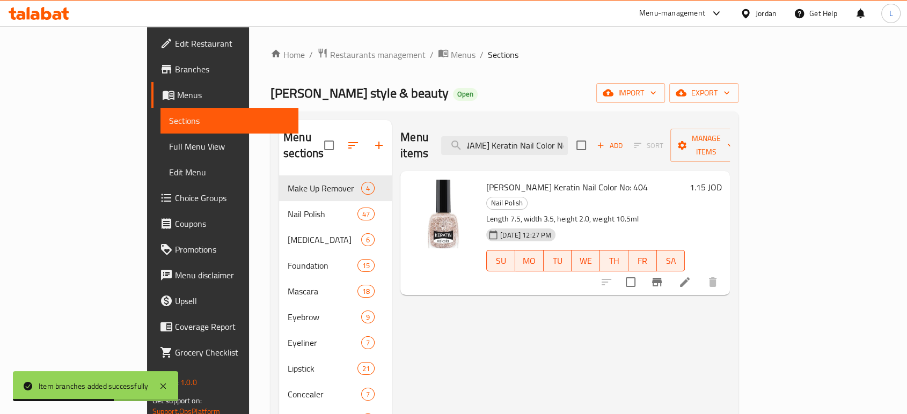
type input "Golden Rose Keratin Nail Color No: 404"
click at [669, 269] on button "Branch-specific-item" at bounding box center [657, 282] width 26 height 26
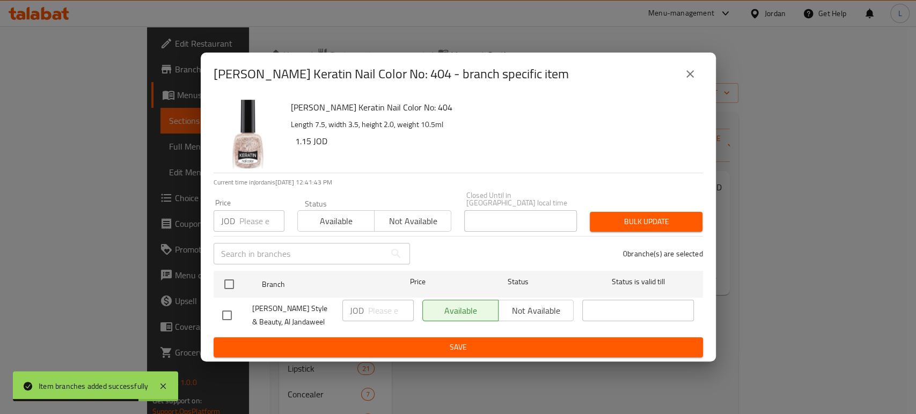
click at [402, 218] on span "Not available" at bounding box center [413, 222] width 68 height 16
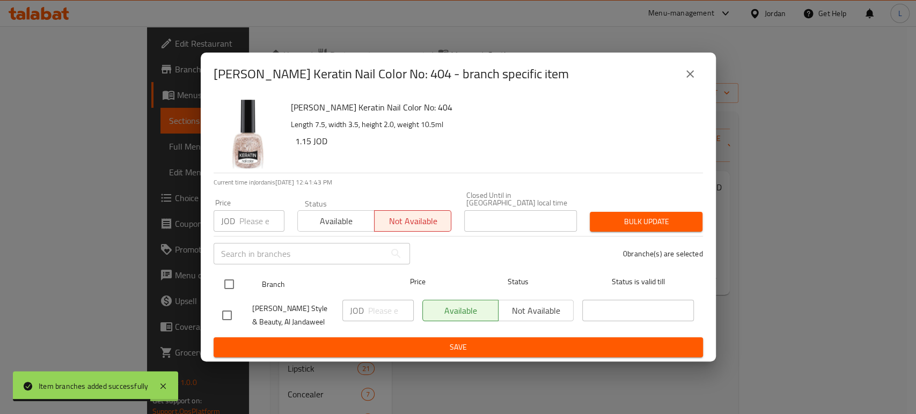
click at [231, 282] on input "checkbox" at bounding box center [229, 284] width 23 height 23
checkbox input "true"
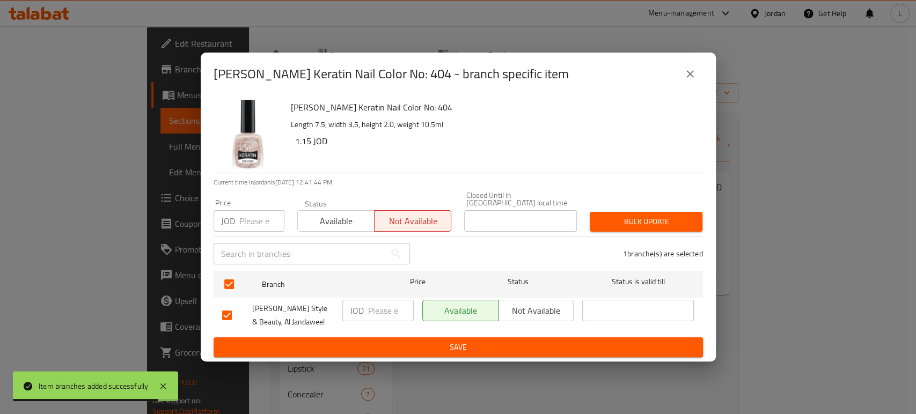
click at [342, 341] on span "Save" at bounding box center [458, 347] width 472 height 13
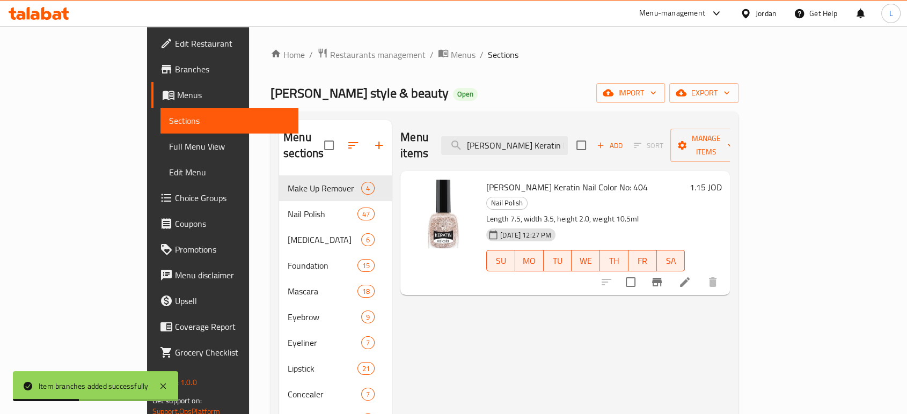
drag, startPoint x: 535, startPoint y: 145, endPoint x: 541, endPoint y: 151, distance: 8.7
click at [537, 149] on div "Menu items Golden Rose Keratin Nail Color No: 404 Add Sort Manage items" at bounding box center [564, 145] width 329 height 51
click at [541, 151] on div "Menu items Golden Rose Keratin Nail Color No: 404 Add Sort Manage items" at bounding box center [564, 145] width 329 height 51
click at [541, 136] on input "Golden Rose Keratin Nail Color No: 404" at bounding box center [504, 145] width 127 height 19
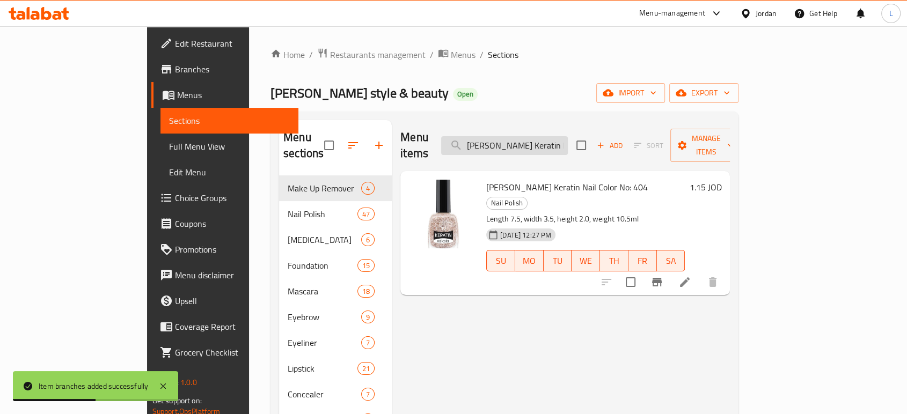
click at [541, 136] on input "Golden Rose Keratin Nail Color No: 404" at bounding box center [504, 145] width 127 height 19
paste input "7"
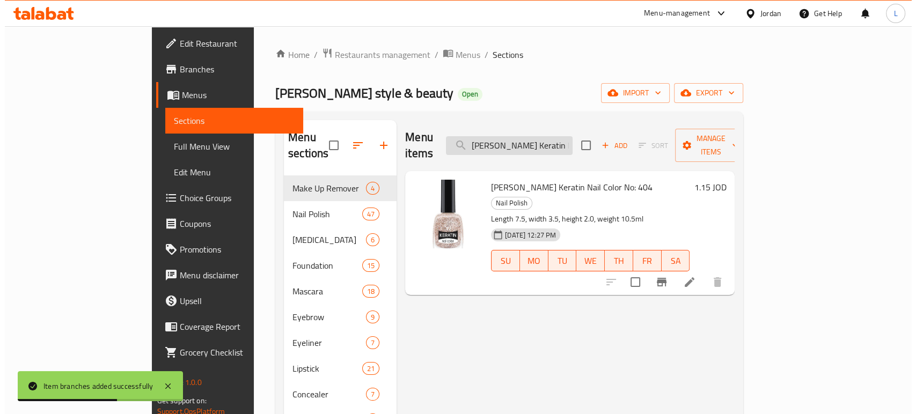
scroll to position [0, 43]
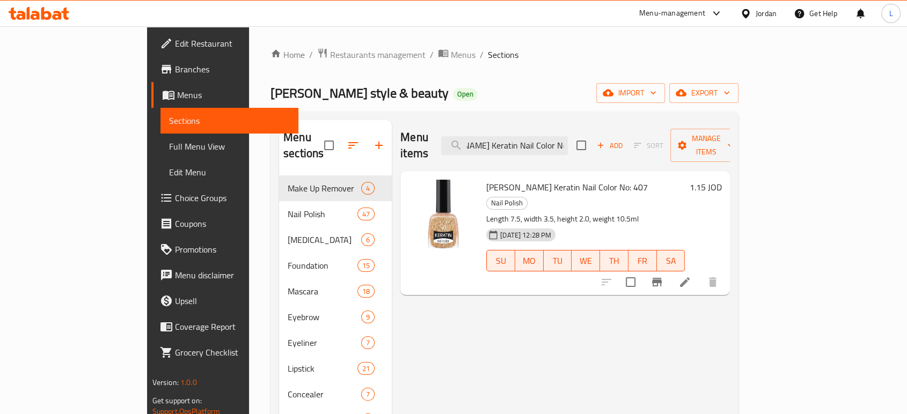
type input "Golden Rose Keratin Nail Color No: 407"
click at [663, 276] on icon "Branch-specific-item" at bounding box center [656, 282] width 13 height 13
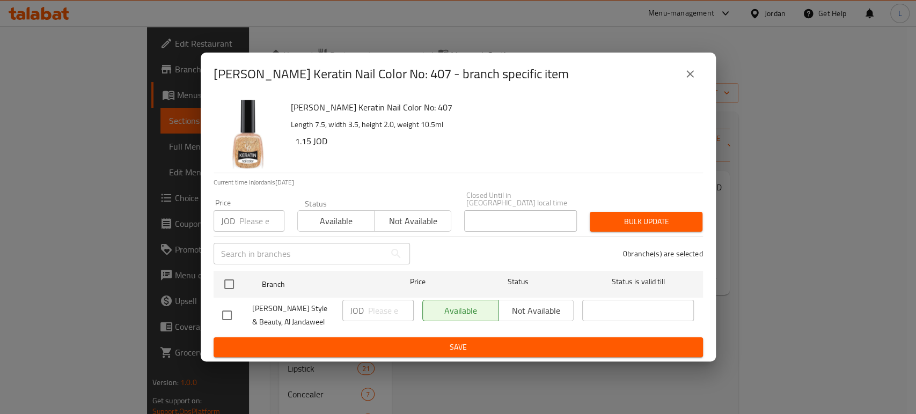
click at [381, 214] on span "Not available" at bounding box center [413, 222] width 68 height 16
drag, startPoint x: 225, startPoint y: 283, endPoint x: 363, endPoint y: 337, distance: 148.6
click at [225, 284] on input "checkbox" at bounding box center [229, 284] width 23 height 23
checkbox input "true"
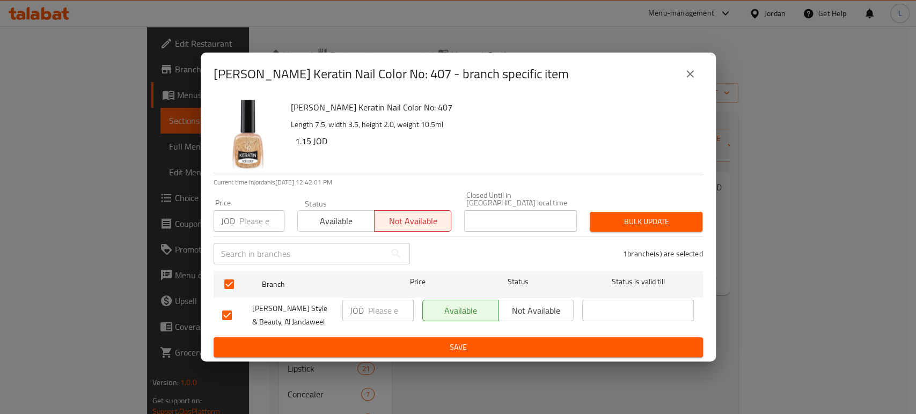
click at [404, 345] on span "Save" at bounding box center [458, 347] width 472 height 13
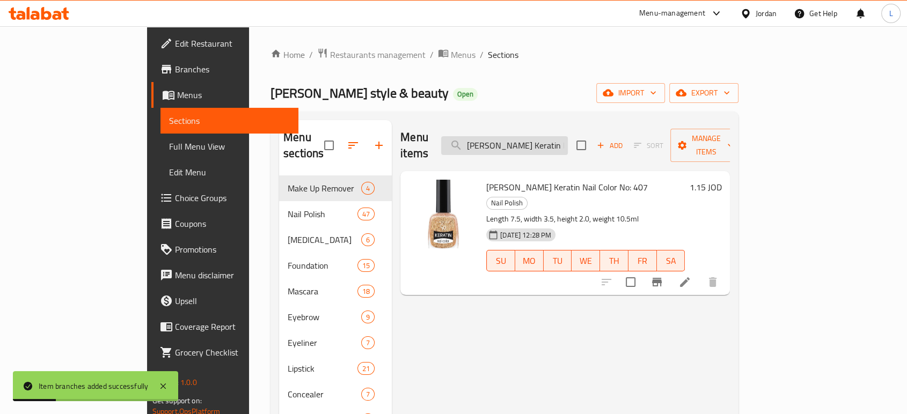
click at [566, 136] on input "Golden Rose Keratin Nail Color No: 407" at bounding box center [504, 145] width 127 height 19
paste input "15"
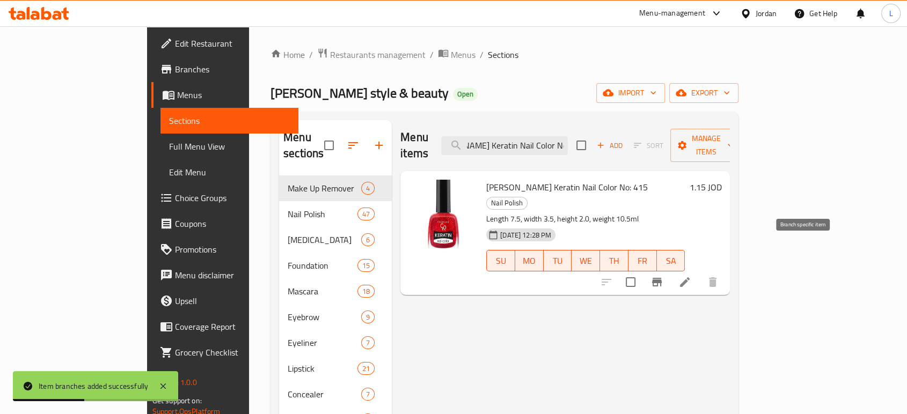
type input "Golden Rose Keratin Nail Color No: 415"
click at [663, 276] on icon "Branch-specific-item" at bounding box center [656, 282] width 13 height 13
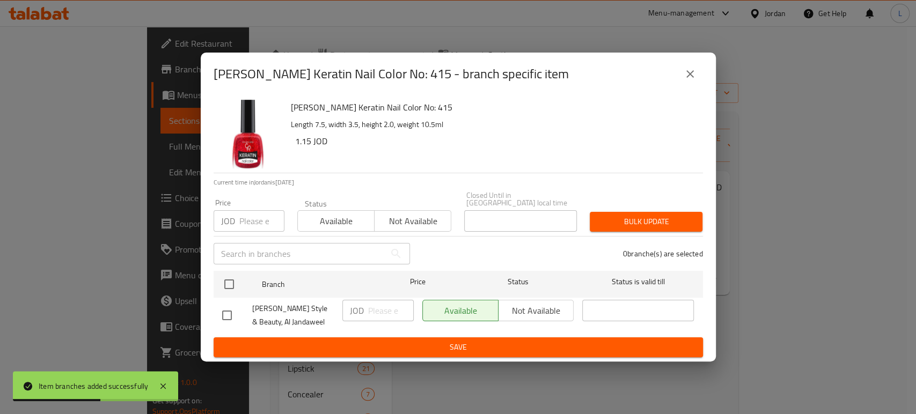
click at [390, 219] on span "Not available" at bounding box center [413, 222] width 68 height 16
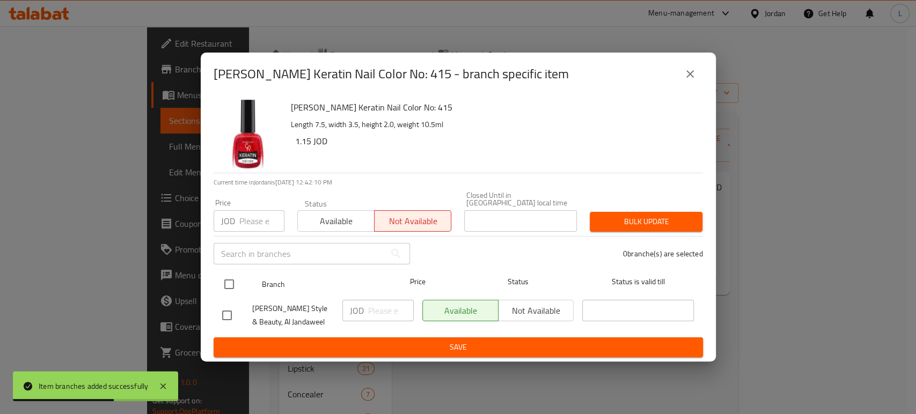
click at [229, 281] on input "checkbox" at bounding box center [229, 284] width 23 height 23
checkbox input "true"
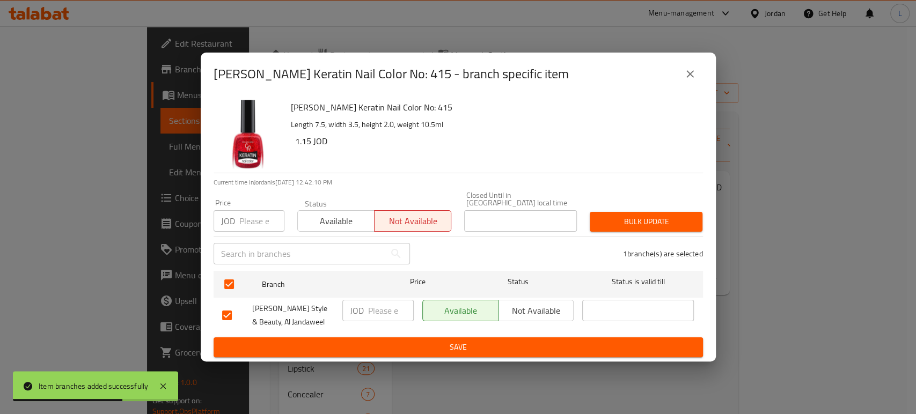
click at [348, 341] on span "Save" at bounding box center [458, 347] width 472 height 13
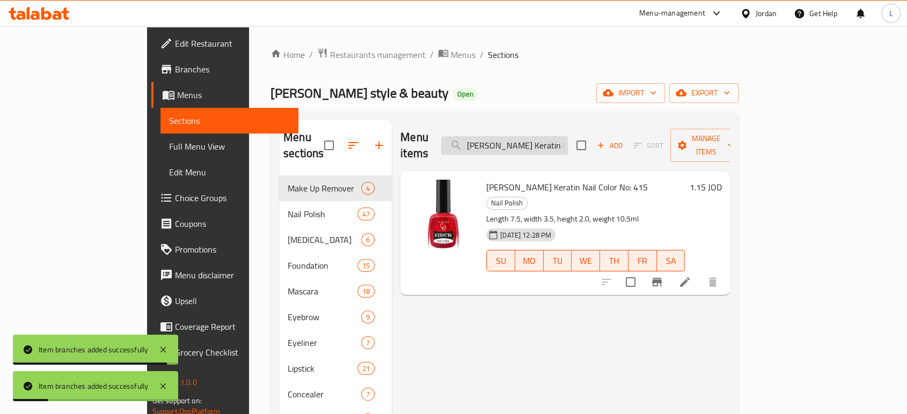
click at [535, 136] on input "Golden Rose Keratin Nail Color No: 415" at bounding box center [504, 145] width 127 height 19
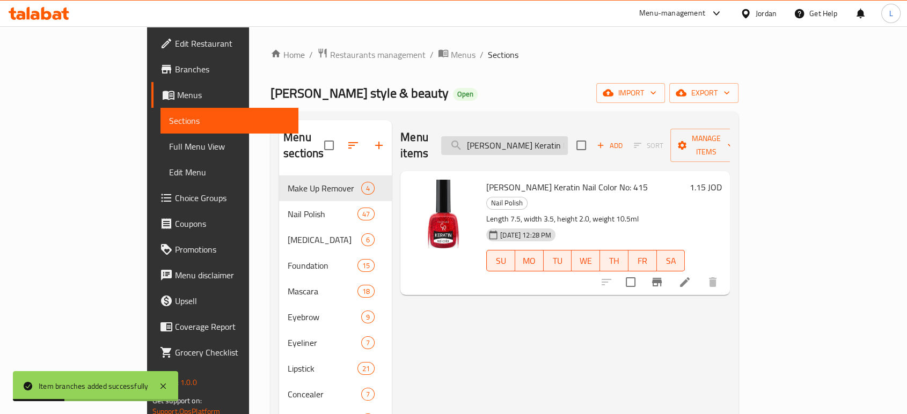
paste input "Lip Balm - 01 Classic SPF"
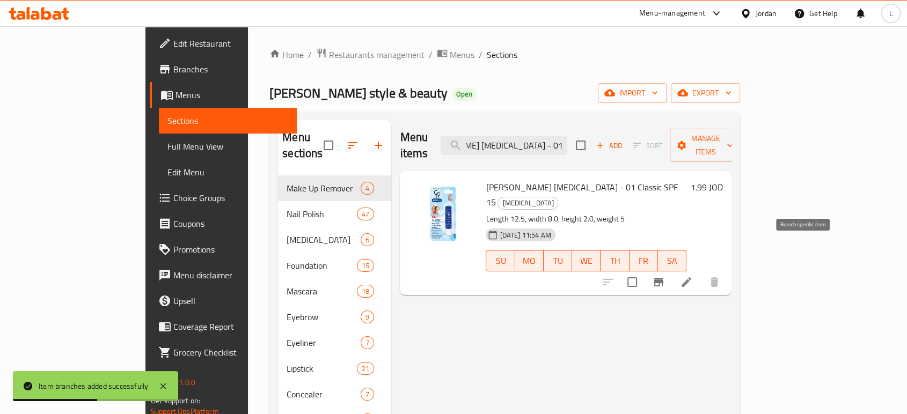
type input "Golden Rose Lip Balm - 01 Classic SPF 15"
click at [665, 276] on icon "Branch-specific-item" at bounding box center [658, 282] width 13 height 13
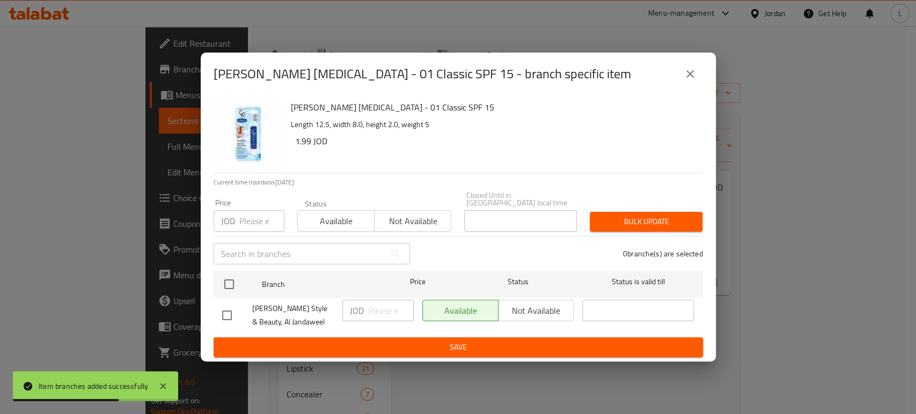
click at [389, 214] on span "Not available" at bounding box center [413, 222] width 68 height 16
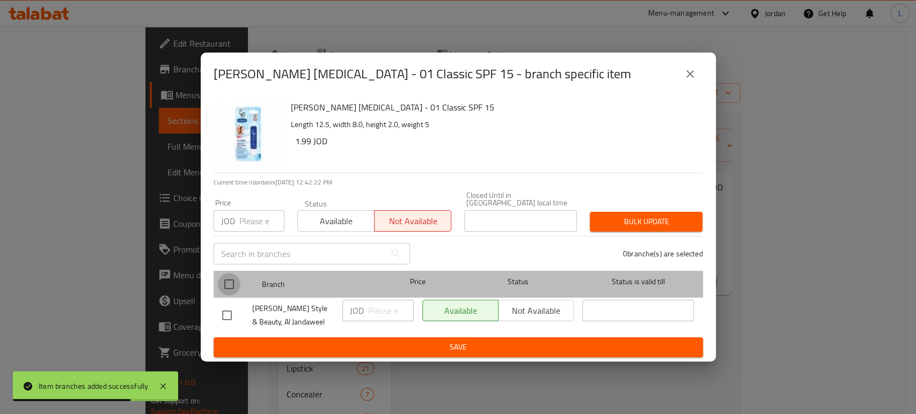
click at [226, 279] on input "checkbox" at bounding box center [229, 284] width 23 height 23
checkbox input "true"
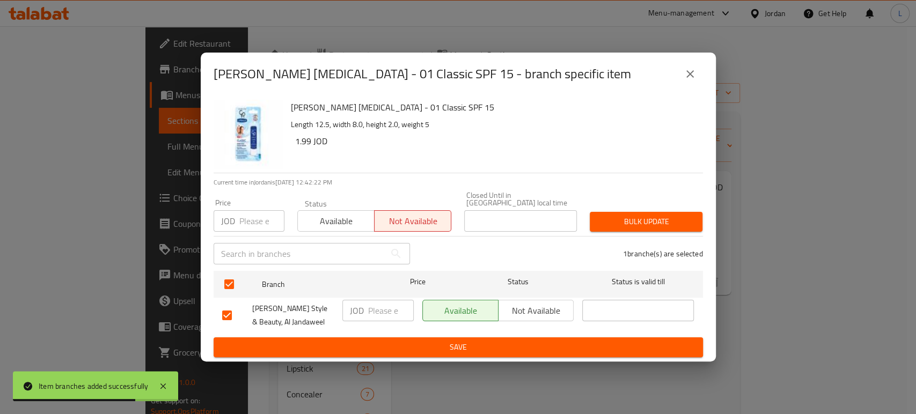
click at [317, 337] on button "Save" at bounding box center [458, 347] width 489 height 20
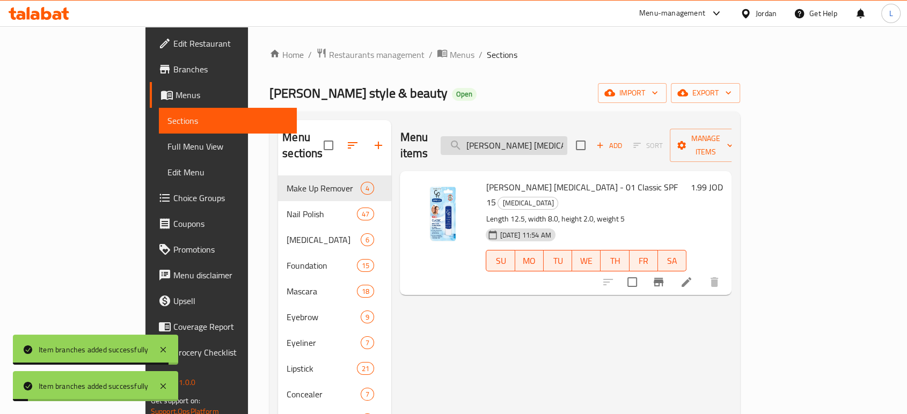
click at [526, 136] on input "Golden Rose Lip Balm - 01 Classic SPF 15" at bounding box center [503, 145] width 127 height 19
paste input "Brow Fixing Gel Brow & Lash Mascara"
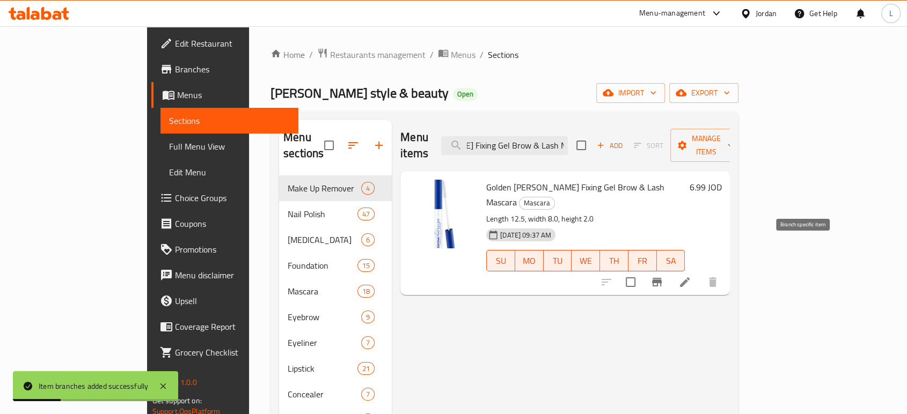
type input "Golden Rose Brow Fixing Gel Brow & Lash Mascara"
click at [661, 278] on icon "Branch-specific-item" at bounding box center [657, 282] width 10 height 9
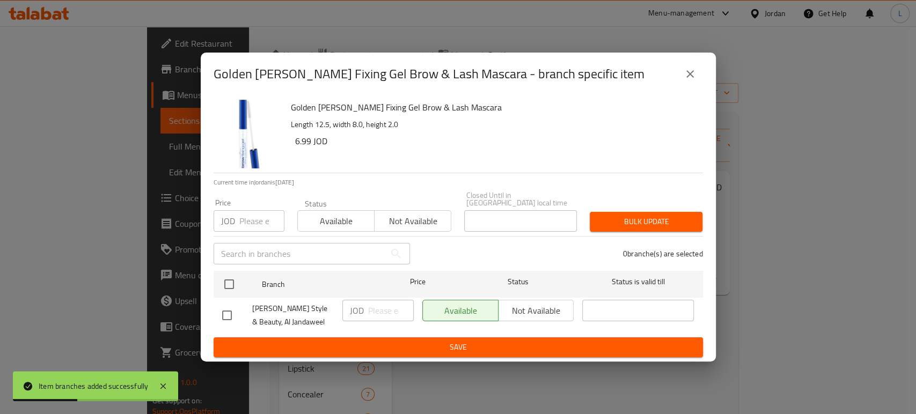
click at [409, 218] on span "Not available" at bounding box center [413, 222] width 68 height 16
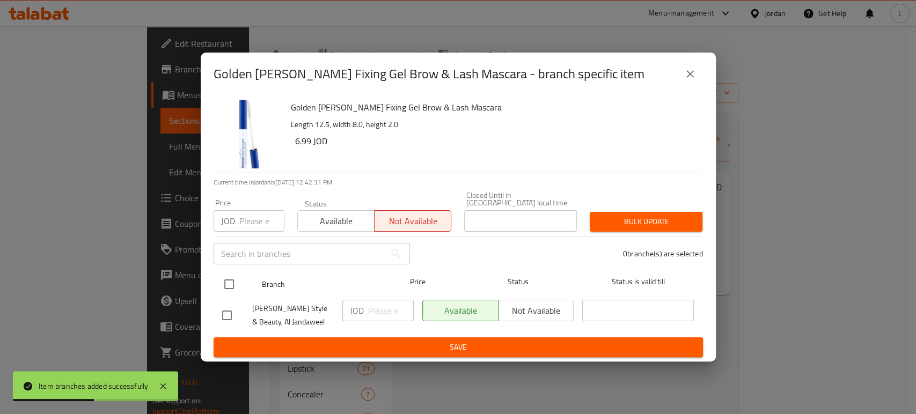
click at [227, 278] on input "checkbox" at bounding box center [229, 284] width 23 height 23
checkbox input "true"
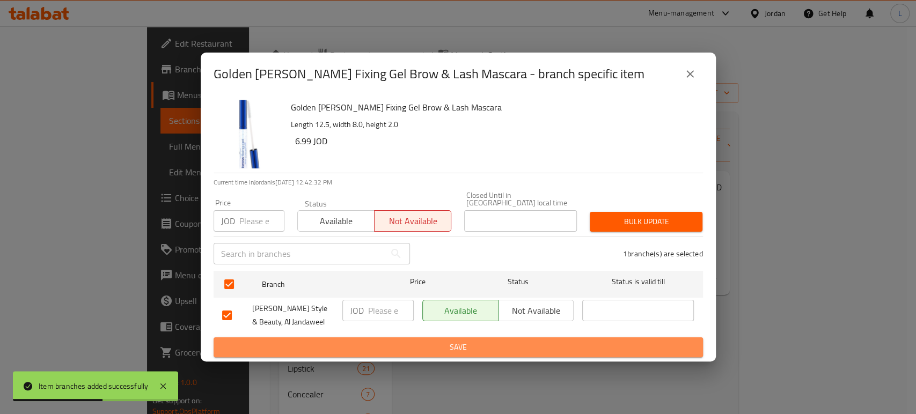
click at [330, 337] on button "Save" at bounding box center [458, 347] width 489 height 20
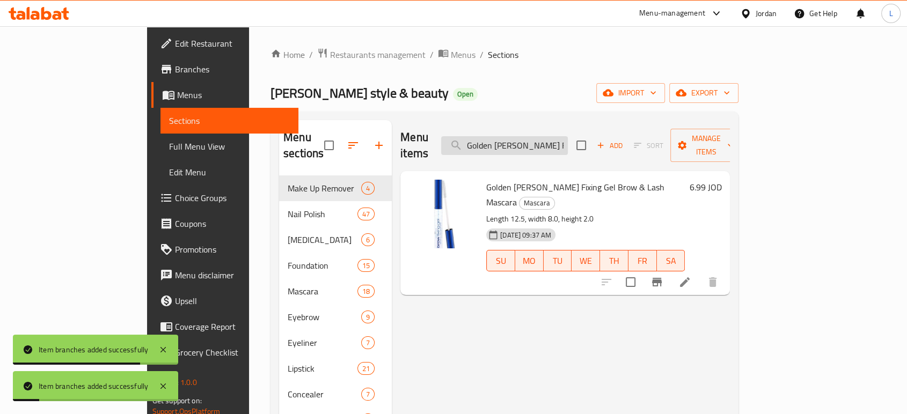
click at [567, 138] on input "Golden Rose Brow Fixing Gel Brow & Lash Mascara" at bounding box center [504, 145] width 127 height 19
click at [566, 138] on input "Golden Rose Brow Fixing Gel Brow & Lash Mascara" at bounding box center [504, 145] width 127 height 19
paste input "Color Mascara - 02 Light Brown"
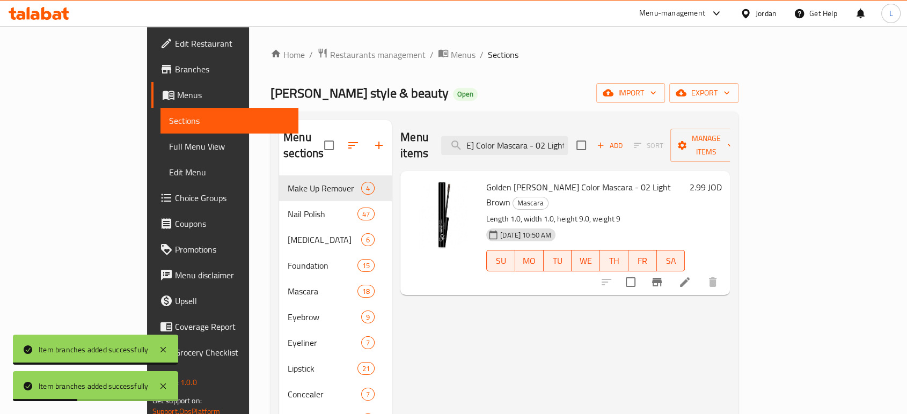
type input "Golden Rose Brow Color Mascara - 02 Light Brown"
click at [663, 276] on icon "Branch-specific-item" at bounding box center [656, 282] width 13 height 13
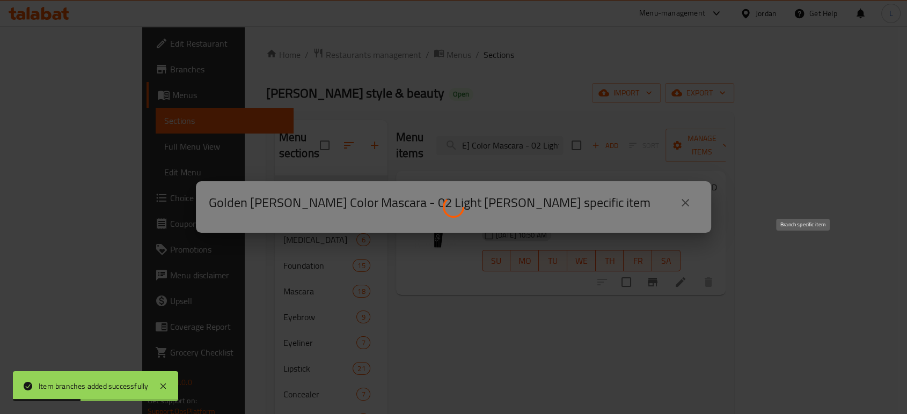
scroll to position [0, 0]
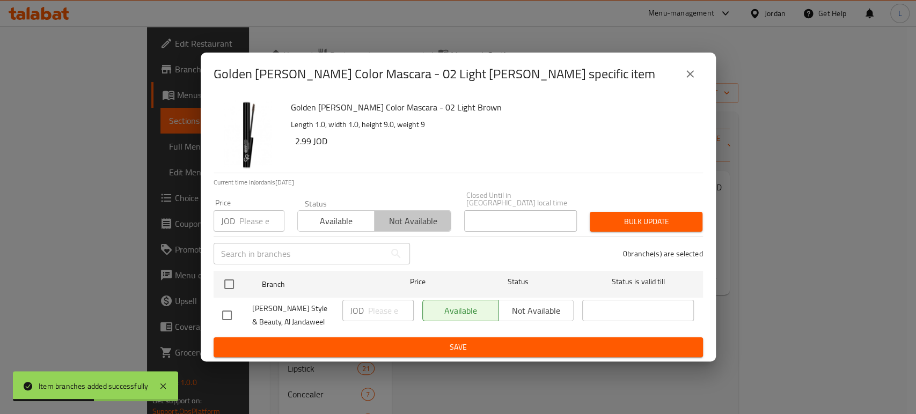
click at [392, 221] on span "Not available" at bounding box center [413, 222] width 68 height 16
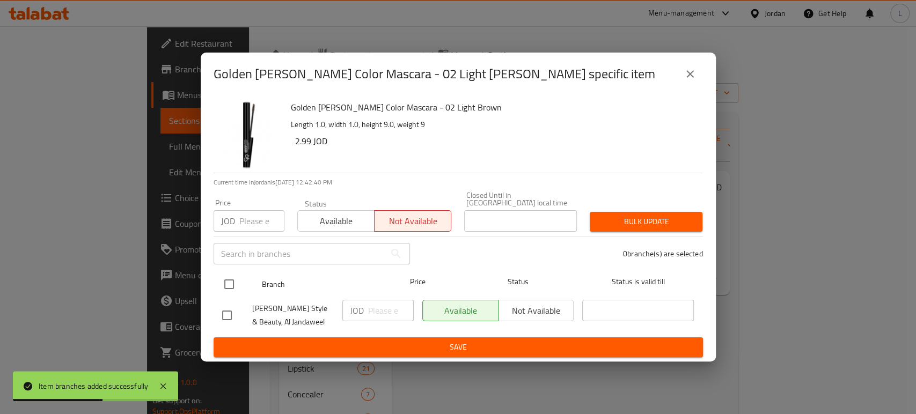
click at [230, 276] on input "checkbox" at bounding box center [229, 284] width 23 height 23
checkbox input "true"
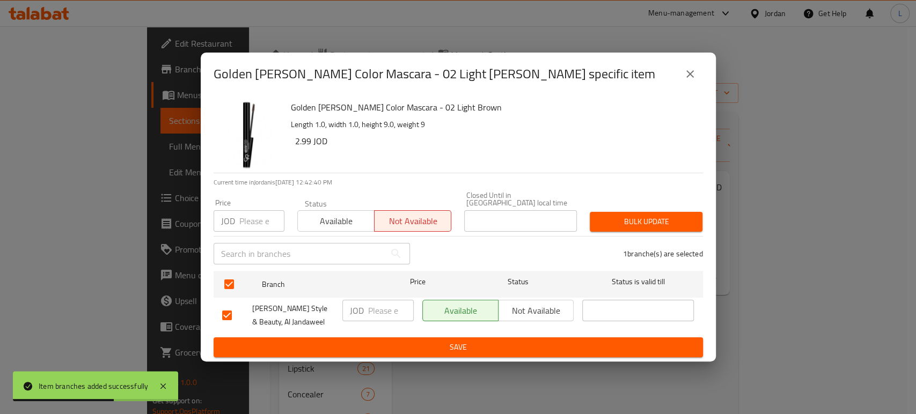
click at [381, 341] on span "Save" at bounding box center [458, 347] width 472 height 13
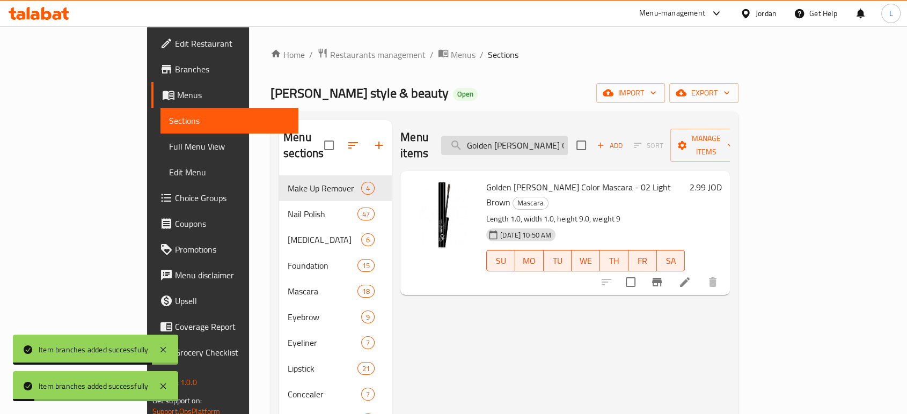
click at [539, 136] on input "Golden Rose Brow Color Mascara - 02 Light Brown" at bounding box center [504, 145] width 127 height 19
click at [538, 136] on input "Golden Rose Brow Color Mascara - 02 Light Brown" at bounding box center [504, 145] width 127 height 19
paste input "Smokey Lash Mascara - Black"
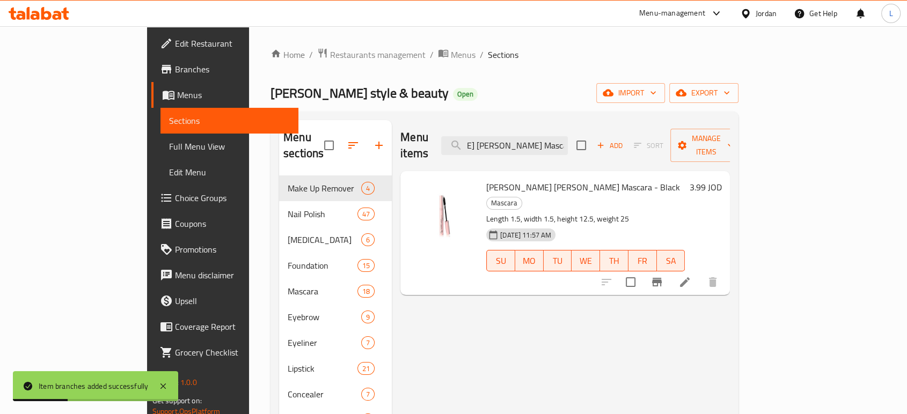
type input "Golden Rose Smokey Lash Mascara - Black"
click at [663, 276] on icon "Branch-specific-item" at bounding box center [656, 282] width 13 height 13
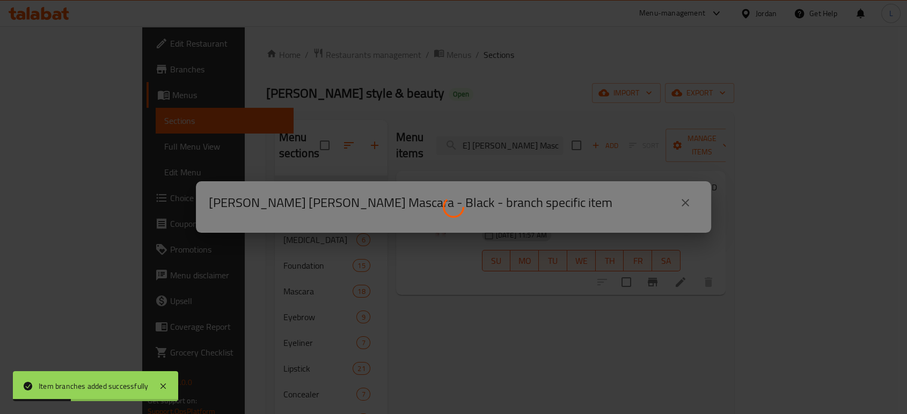
scroll to position [0, 0]
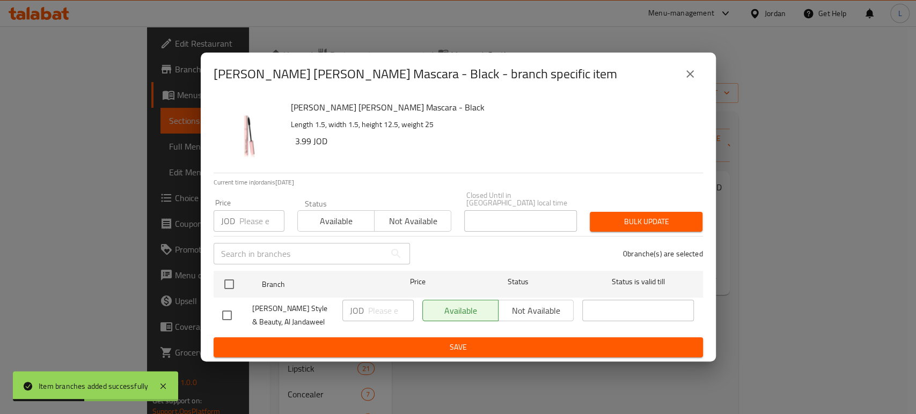
click at [417, 219] on span "Not available" at bounding box center [413, 222] width 68 height 16
click at [445, 342] on span "Save" at bounding box center [458, 347] width 472 height 13
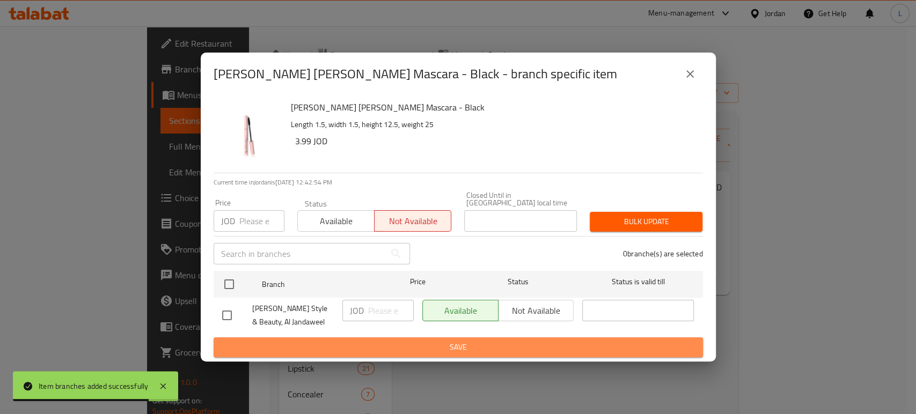
click at [446, 348] on span "Save" at bounding box center [458, 347] width 472 height 13
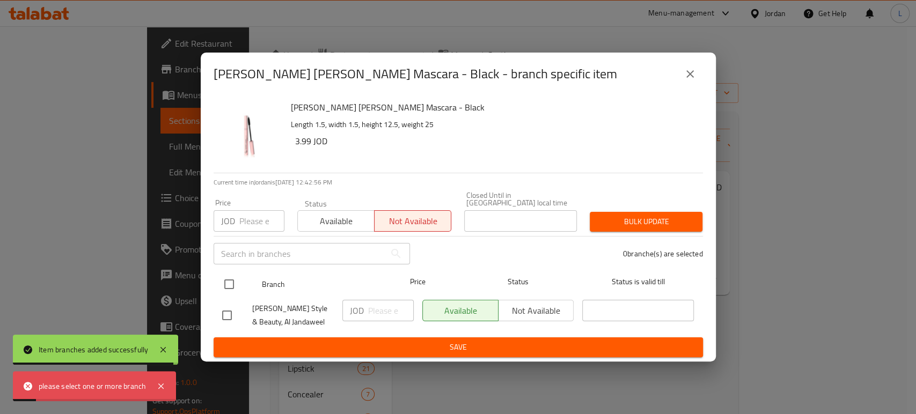
drag, startPoint x: 229, startPoint y: 278, endPoint x: 267, endPoint y: 294, distance: 41.8
click at [229, 278] on input "checkbox" at bounding box center [229, 284] width 23 height 23
checkbox input "true"
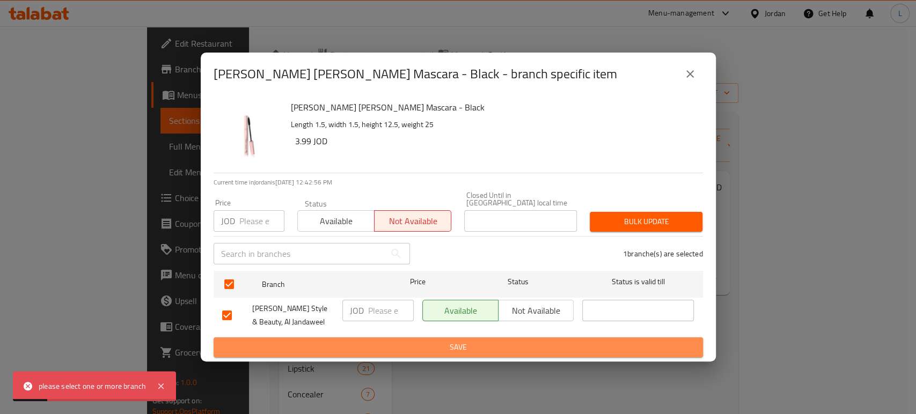
drag, startPoint x: 426, startPoint y: 342, endPoint x: 436, endPoint y: 345, distance: 9.5
click at [426, 342] on span "Save" at bounding box center [458, 347] width 472 height 13
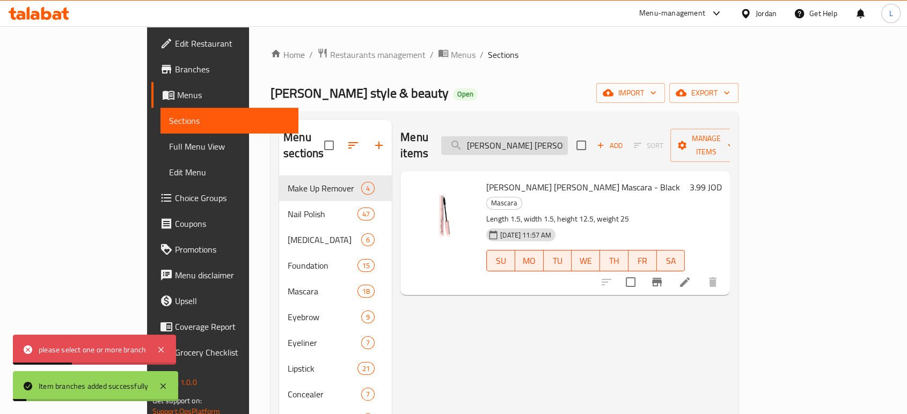
click at [567, 138] on input "Golden Rose Smokey Lash Mascara - Black" at bounding box center [504, 145] width 127 height 19
paste input "Dream Eyebrow Pencil Black No. 301"
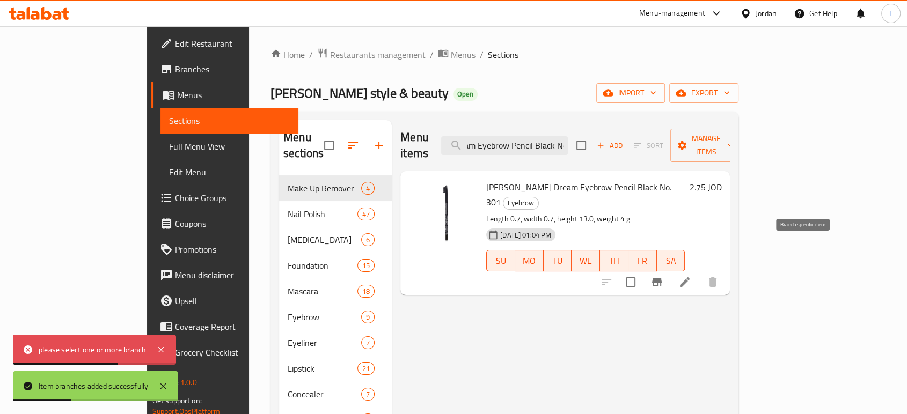
type input "Golden Rose Dream Eyebrow Pencil Black No. 301"
click at [663, 276] on icon "Branch-specific-item" at bounding box center [656, 282] width 13 height 13
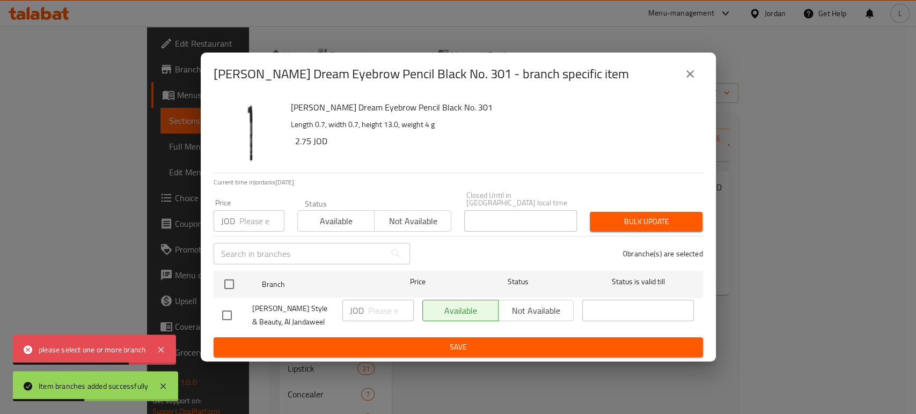
click at [413, 214] on span "Not available" at bounding box center [413, 222] width 68 height 16
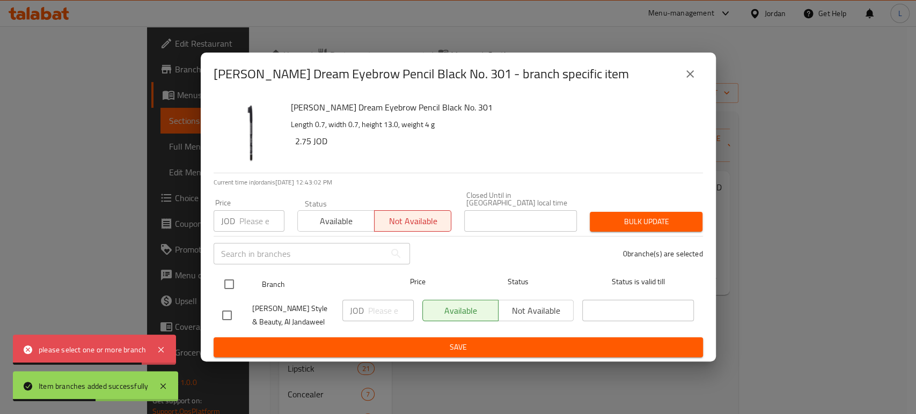
click at [223, 282] on input "checkbox" at bounding box center [229, 284] width 23 height 23
checkbox input "true"
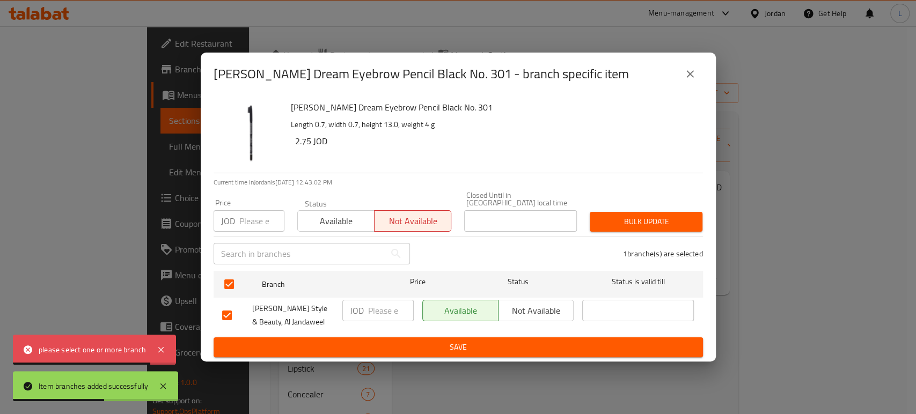
click at [314, 347] on span "Save" at bounding box center [458, 347] width 472 height 13
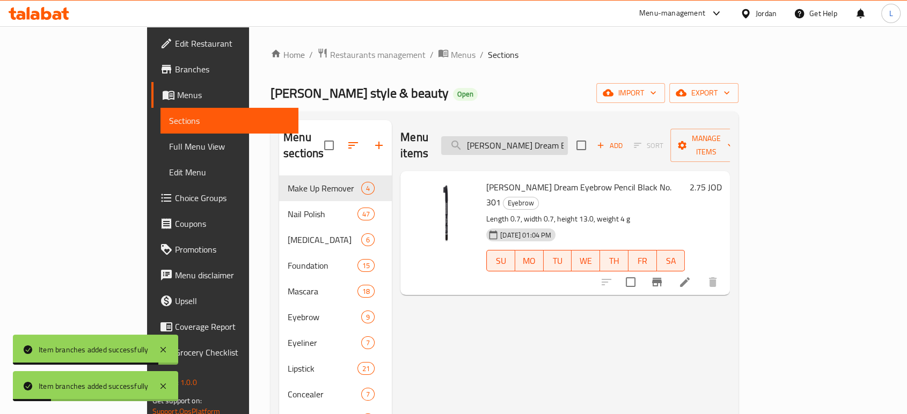
click at [566, 136] on input "Golden Rose Dream Eyebrow Pencil Black No. 301" at bounding box center [504, 145] width 127 height 19
paste input "No. 303"
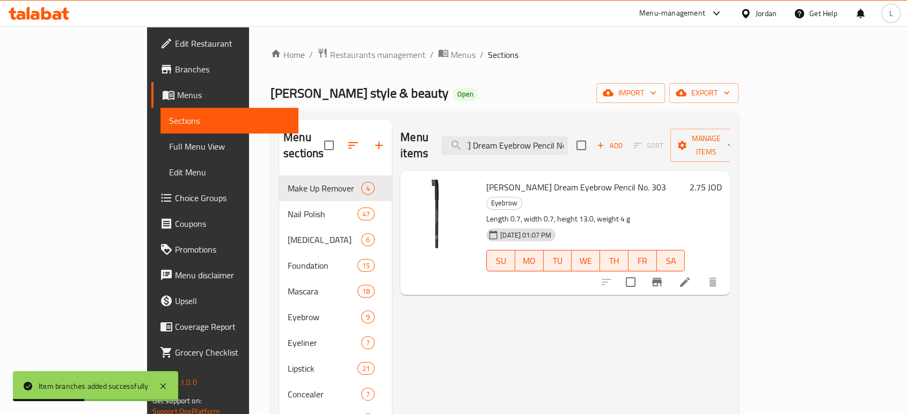
type input "Golden Rose Dream Eyebrow Pencil No. 303"
click at [661, 278] on icon "Branch-specific-item" at bounding box center [657, 282] width 10 height 9
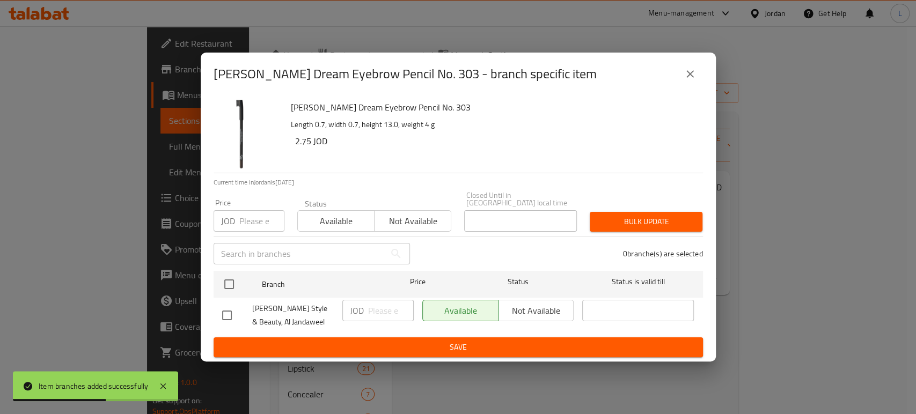
click at [396, 219] on span "Not available" at bounding box center [413, 222] width 68 height 16
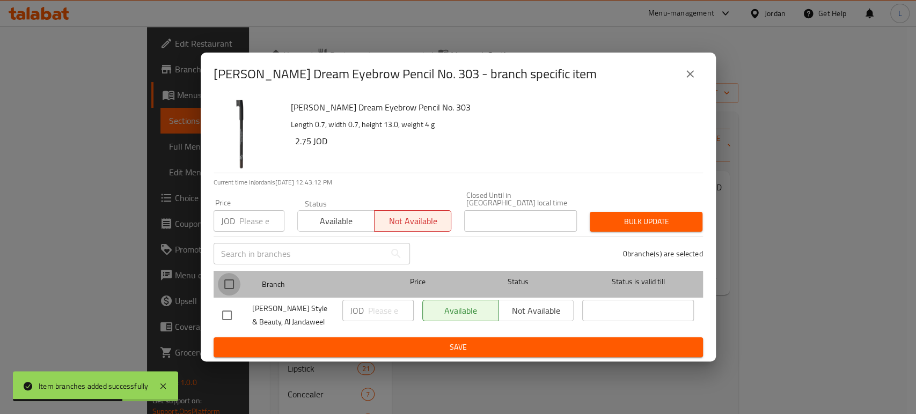
click at [230, 284] on input "checkbox" at bounding box center [229, 284] width 23 height 23
checkbox input "true"
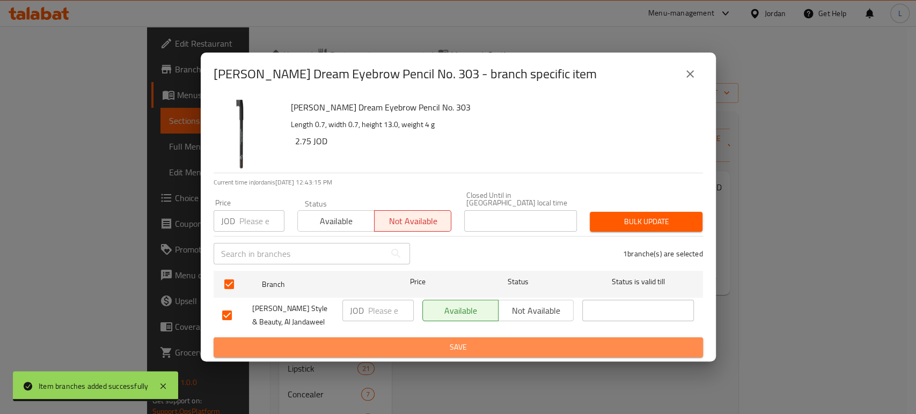
click at [586, 342] on span "Save" at bounding box center [458, 347] width 472 height 13
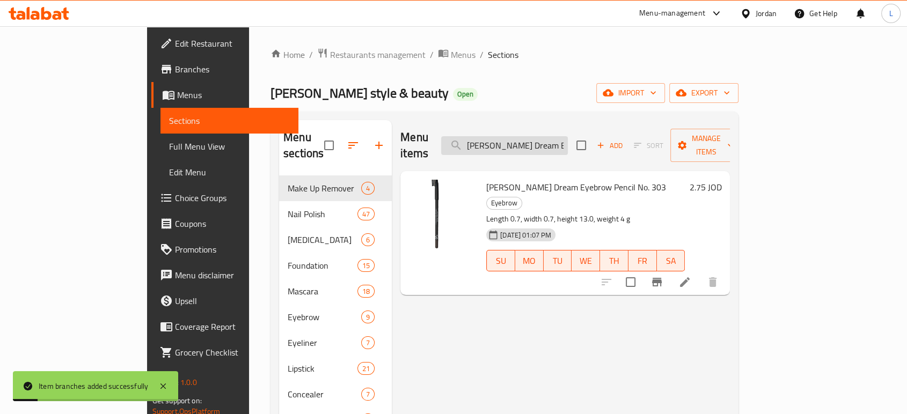
click at [558, 137] on input "Golden Rose Dream Eyebrow Pencil No. 303" at bounding box center [504, 145] width 127 height 19
paste input "Charcoal No. 304"
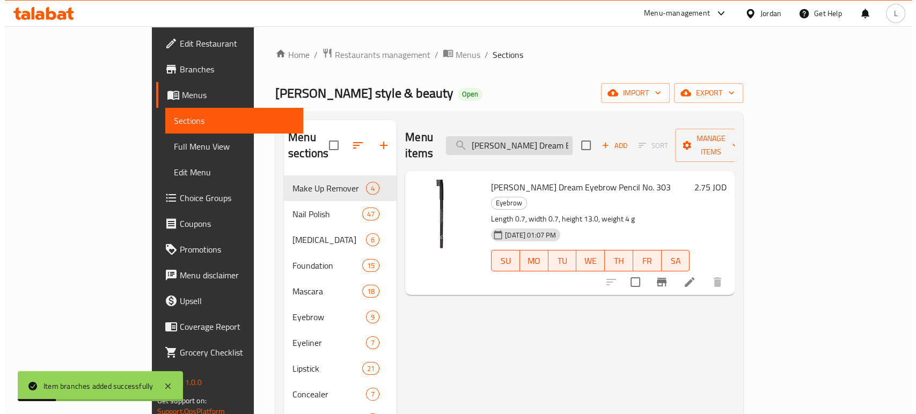
scroll to position [0, 94]
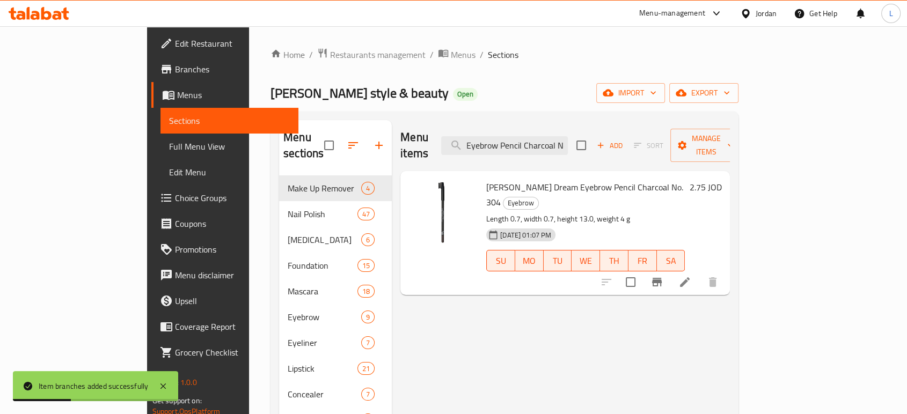
type input "Golden Rose Dream Eyebrow Pencil Charcoal No. 304"
click at [669, 269] on button "Branch-specific-item" at bounding box center [657, 282] width 26 height 26
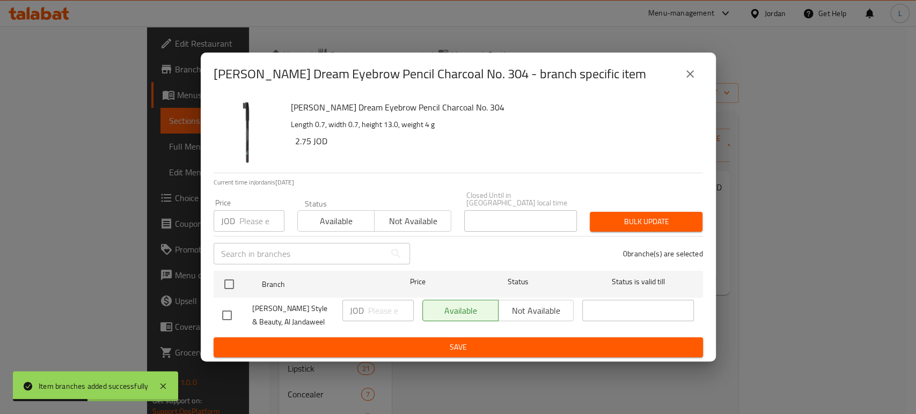
click at [397, 218] on span "Not available" at bounding box center [413, 222] width 68 height 16
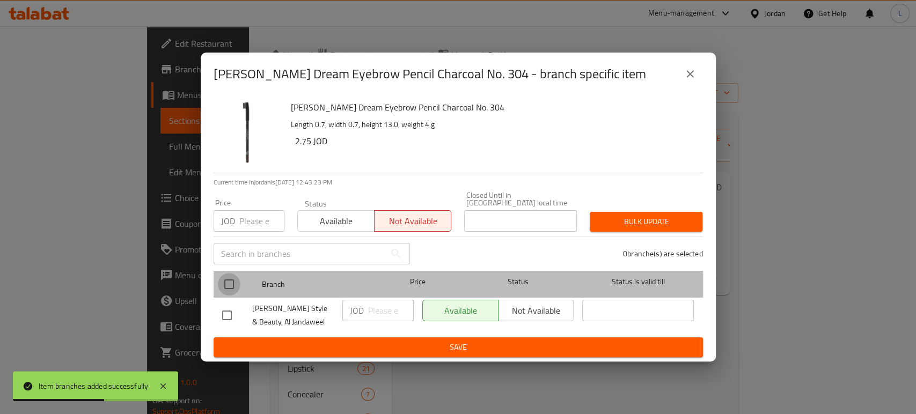
click at [226, 282] on input "checkbox" at bounding box center [229, 284] width 23 height 23
checkbox input "true"
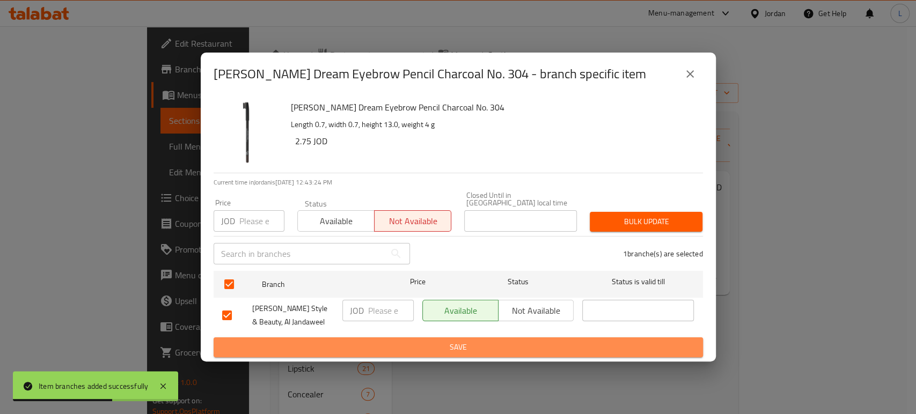
click at [356, 352] on button "Save" at bounding box center [458, 347] width 489 height 20
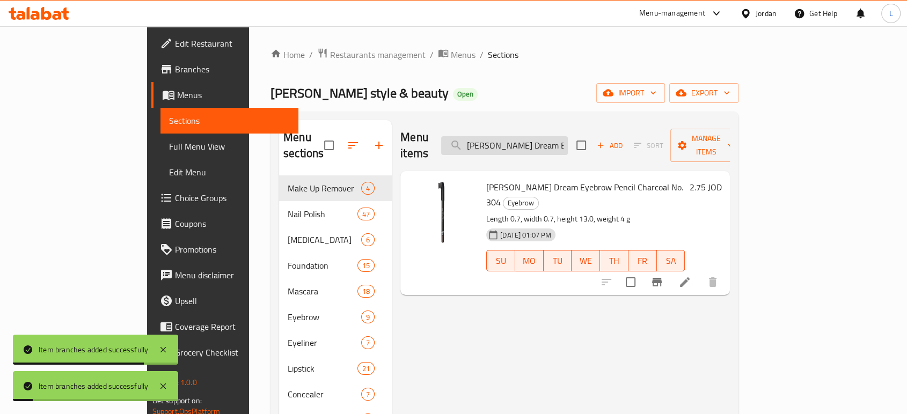
click at [533, 136] on input "Golden Rose Dream Eyebrow Pencil Charcoal No. 304" at bounding box center [504, 145] width 127 height 19
paste input "Brown No. 305"
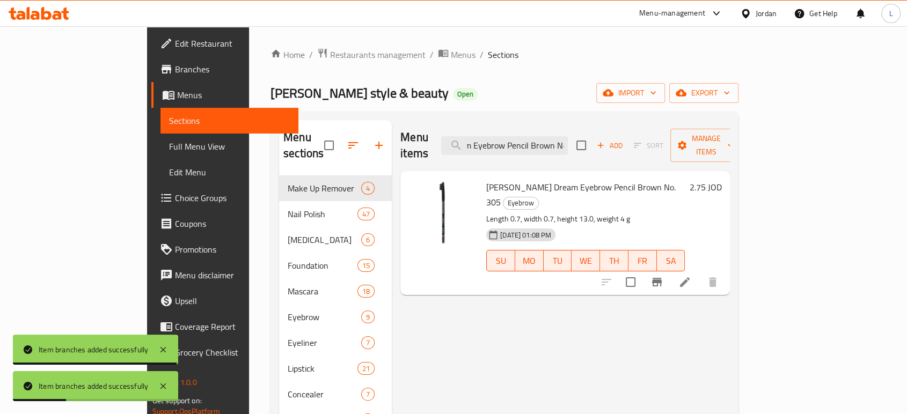
type input "Golden Rose Dream Eyebrow Pencil Brown No. 305"
click at [663, 276] on icon "Branch-specific-item" at bounding box center [656, 282] width 13 height 13
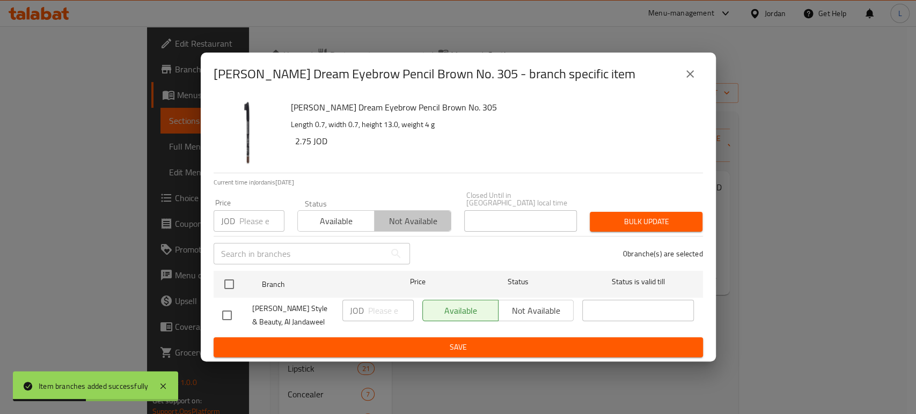
click at [396, 215] on span "Not available" at bounding box center [413, 222] width 68 height 16
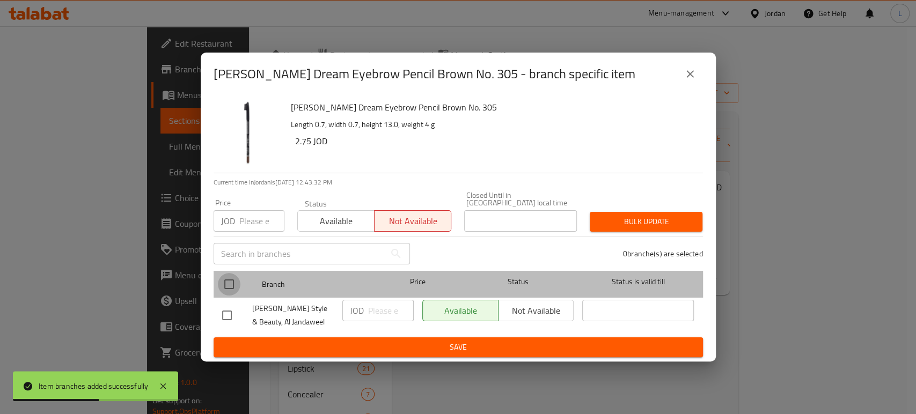
drag, startPoint x: 226, startPoint y: 282, endPoint x: 276, endPoint y: 316, distance: 61.0
click at [226, 282] on input "checkbox" at bounding box center [229, 284] width 23 height 23
checkbox input "true"
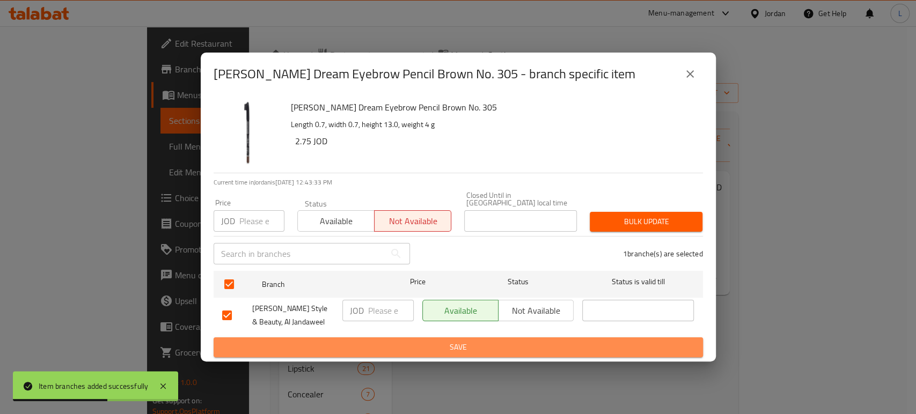
click at [321, 343] on span "Save" at bounding box center [458, 347] width 472 height 13
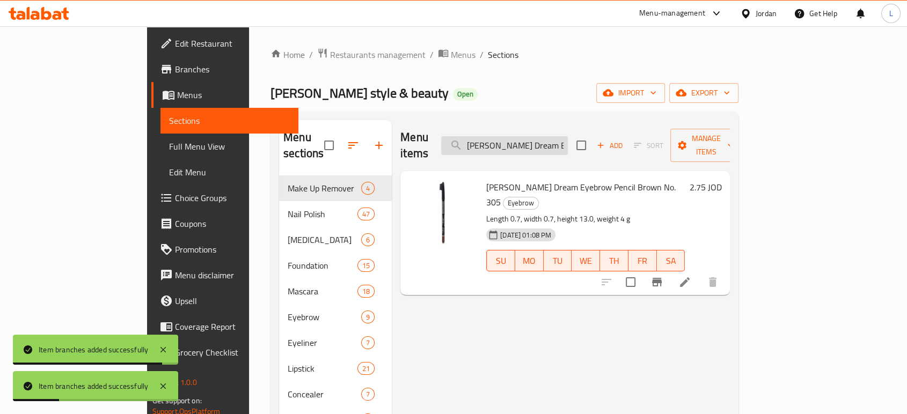
click at [562, 141] on input "Golden Rose Dream Eyebrow Pencil Brown No. 305" at bounding box center [504, 145] width 127 height 19
click at [561, 140] on input "Golden Rose Dream Eyebrow Pencil Brown No. 305" at bounding box center [504, 145] width 127 height 19
paste input "No. 306"
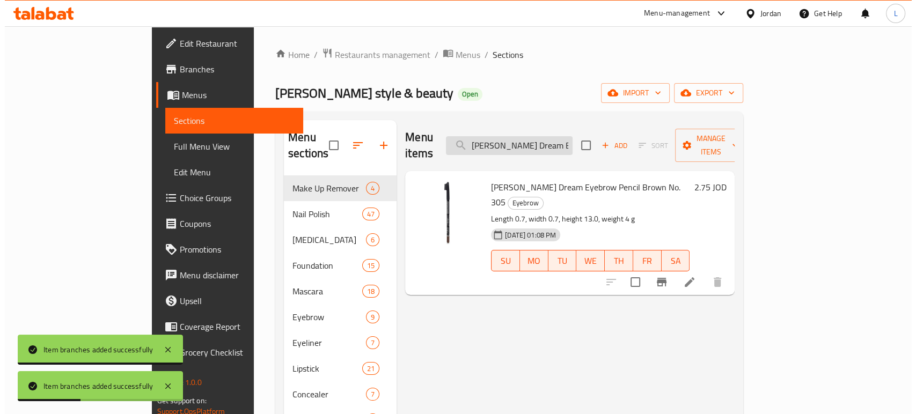
scroll to position [0, 62]
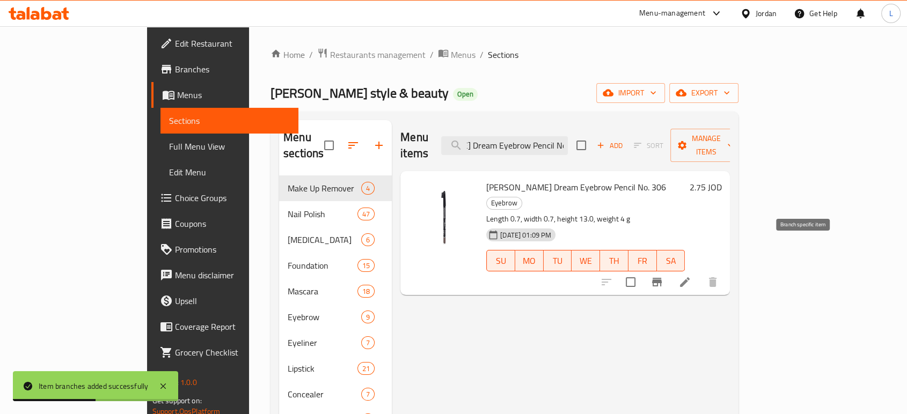
type input "Golden Rose Dream Eyebrow Pencil No. 306"
click at [663, 276] on icon "Branch-specific-item" at bounding box center [656, 282] width 13 height 13
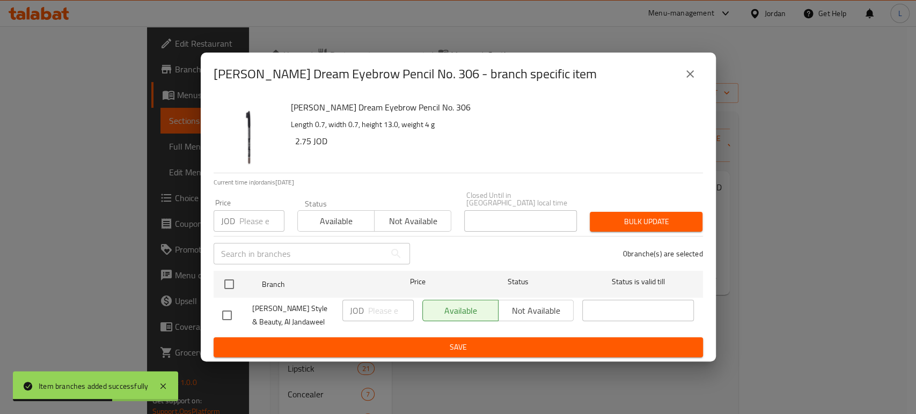
click at [399, 222] on span "Not available" at bounding box center [413, 222] width 68 height 16
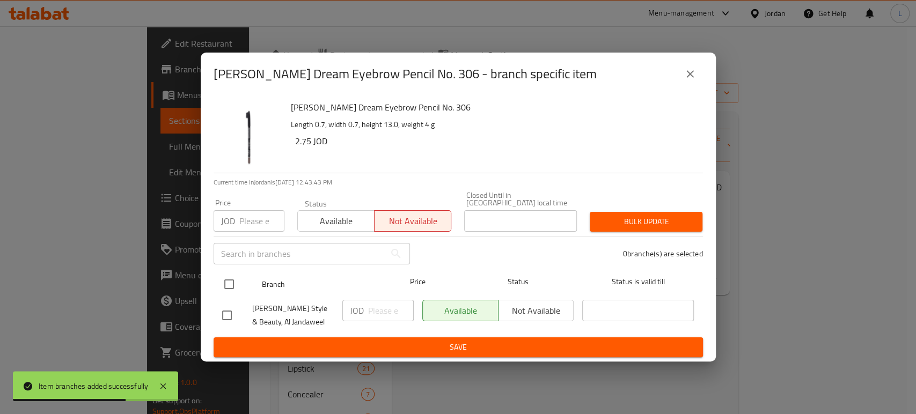
click at [224, 278] on input "checkbox" at bounding box center [229, 284] width 23 height 23
checkbox input "true"
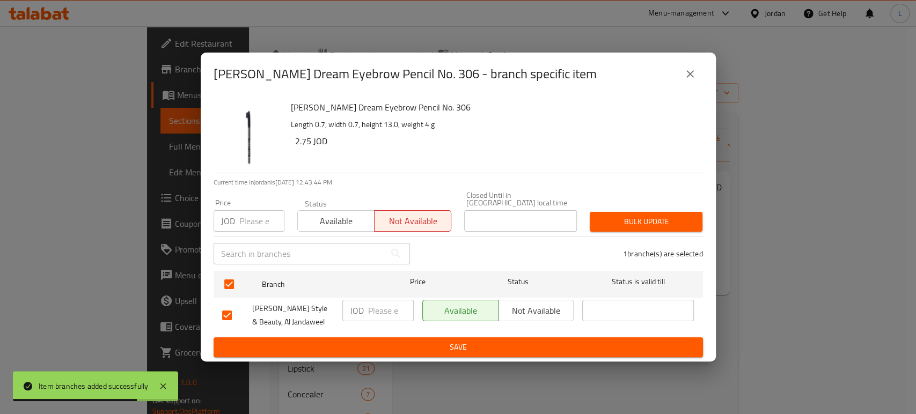
click at [363, 341] on span "Save" at bounding box center [458, 347] width 472 height 13
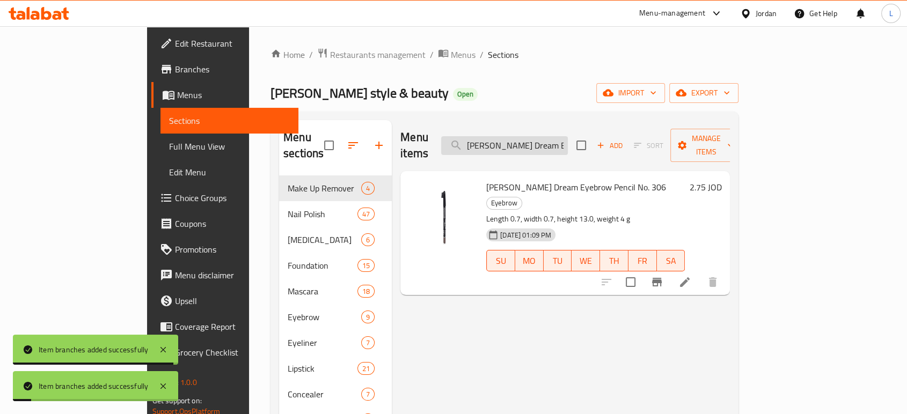
click at [551, 138] on input "Golden Rose Dream Eyebrow Pencil No. 306" at bounding box center [504, 145] width 127 height 19
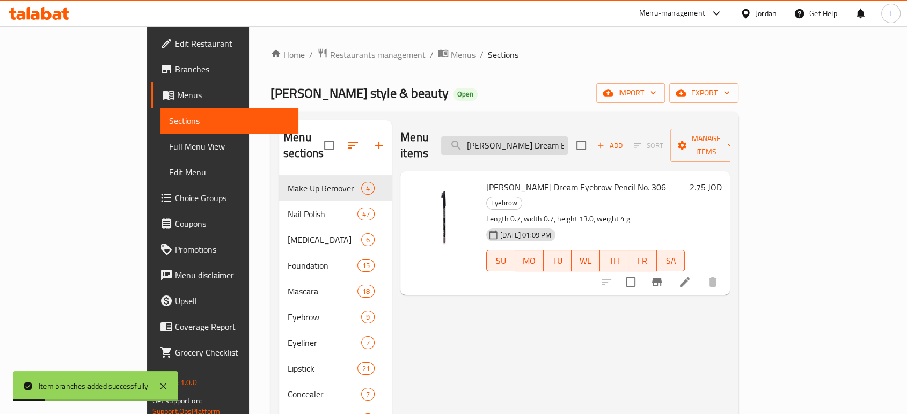
paste input "7"
type input "Golden Rose Dream Eyebrow Pencil No. 307"
click at [663, 276] on icon "Branch-specific-item" at bounding box center [656, 282] width 13 height 13
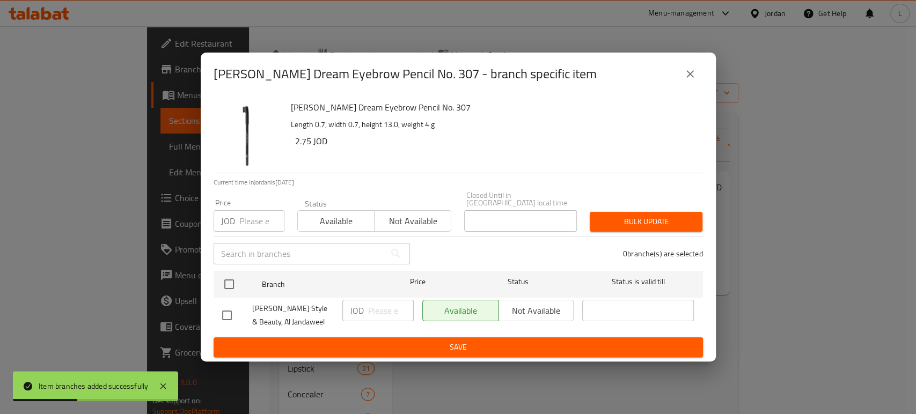
click at [427, 221] on span "Not available" at bounding box center [413, 222] width 68 height 16
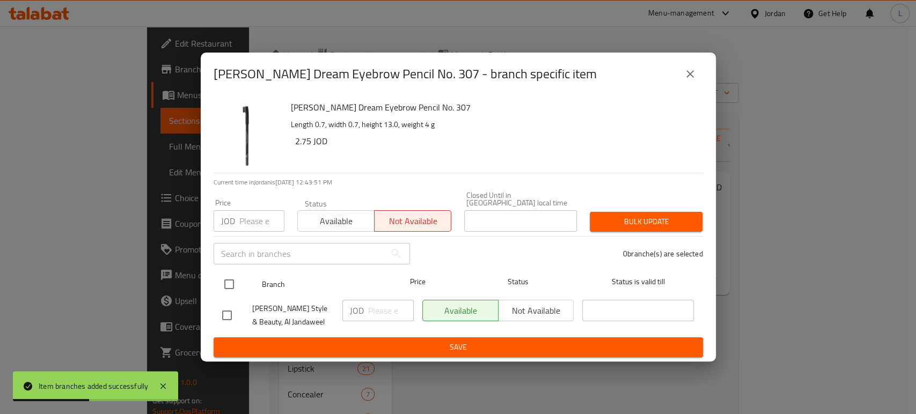
click at [228, 279] on input "checkbox" at bounding box center [229, 284] width 23 height 23
checkbox input "true"
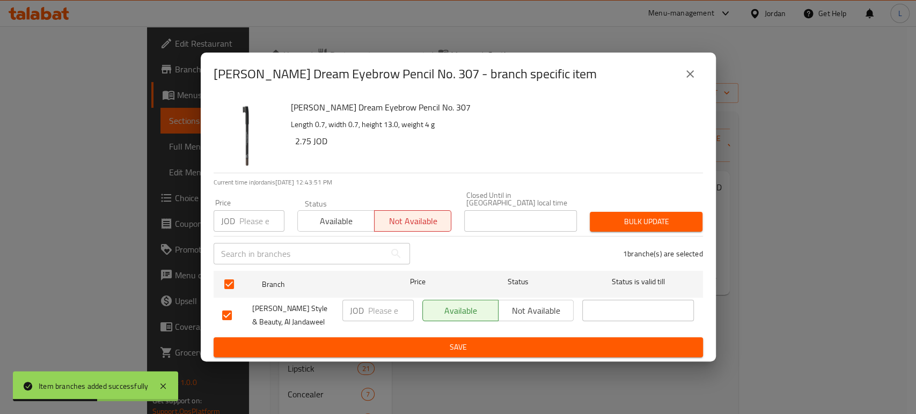
click at [300, 344] on span "Save" at bounding box center [458, 347] width 472 height 13
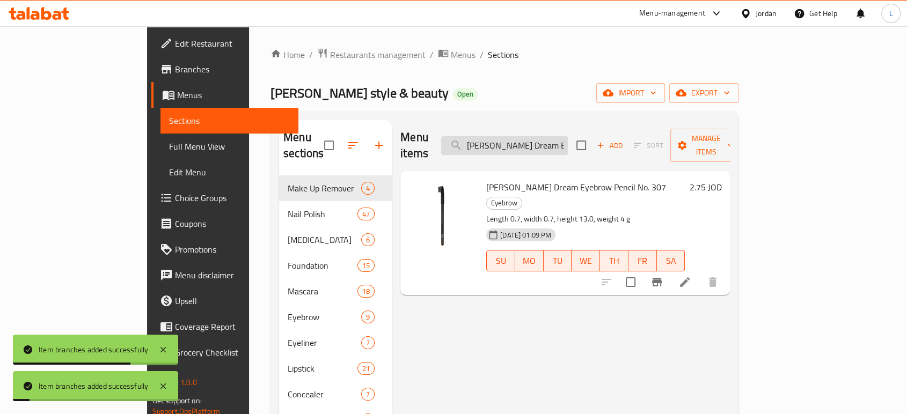
click at [535, 138] on input "Golden Rose Dream Eyebrow Pencil No. 307" at bounding box center [504, 145] width 127 height 19
paste input "Dark Brown No. 309"
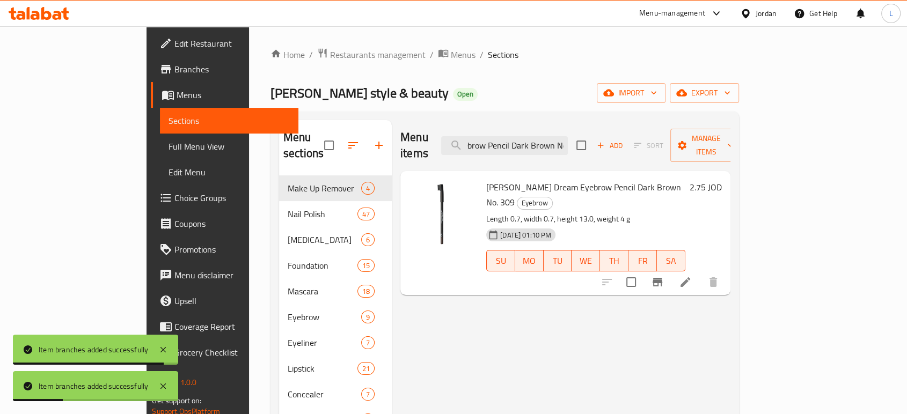
type input "Golden Rose Dream Eyebrow Pencil Dark Brown No. 309"
click at [664, 276] on icon "Branch-specific-item" at bounding box center [657, 282] width 13 height 13
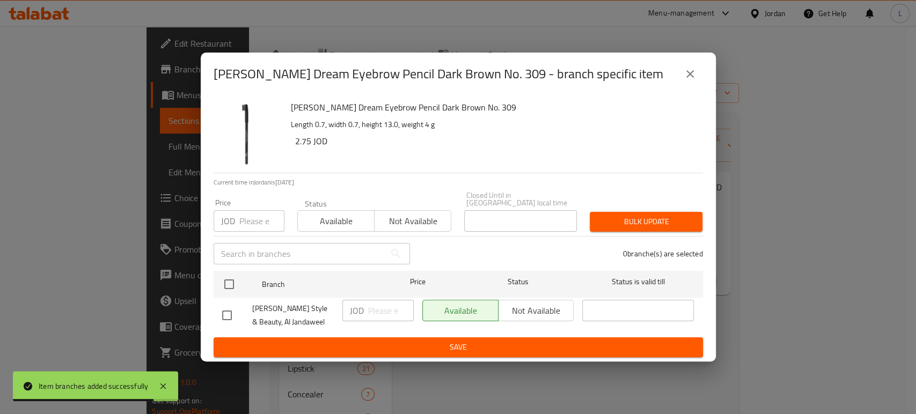
click at [382, 218] on span "Not available" at bounding box center [413, 222] width 68 height 16
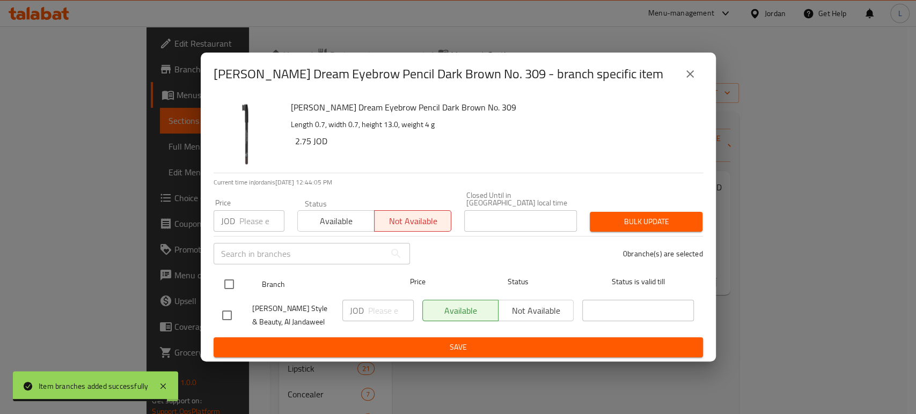
click at [229, 277] on input "checkbox" at bounding box center [229, 284] width 23 height 23
checkbox input "true"
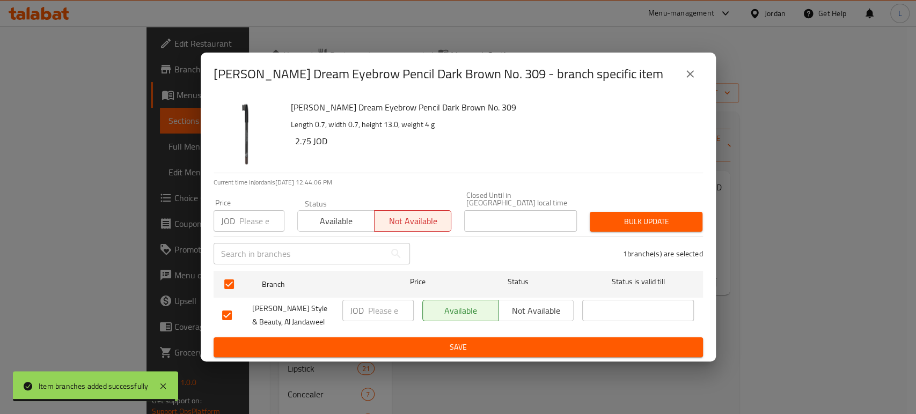
click at [365, 342] on span "Save" at bounding box center [458, 347] width 472 height 13
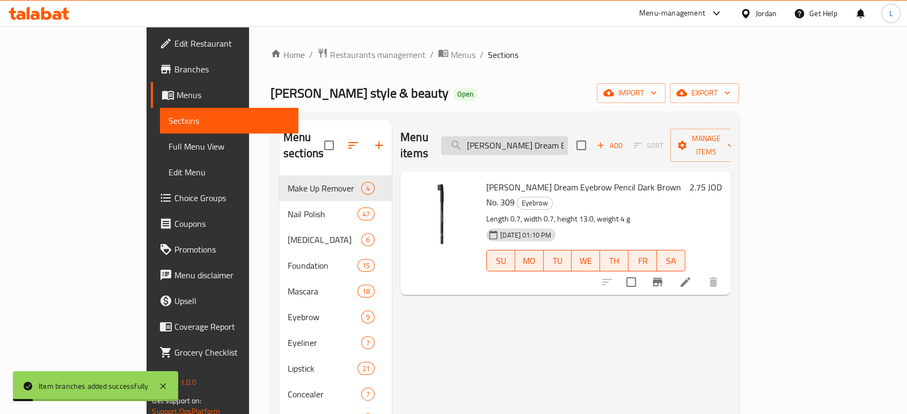
click at [568, 136] on input "Golden Rose Dream Eyebrow Pencil Dark Brown No. 309" at bounding box center [504, 145] width 127 height 19
paste input "Eye Liner Dream Eyes Eyeliner No. 416"
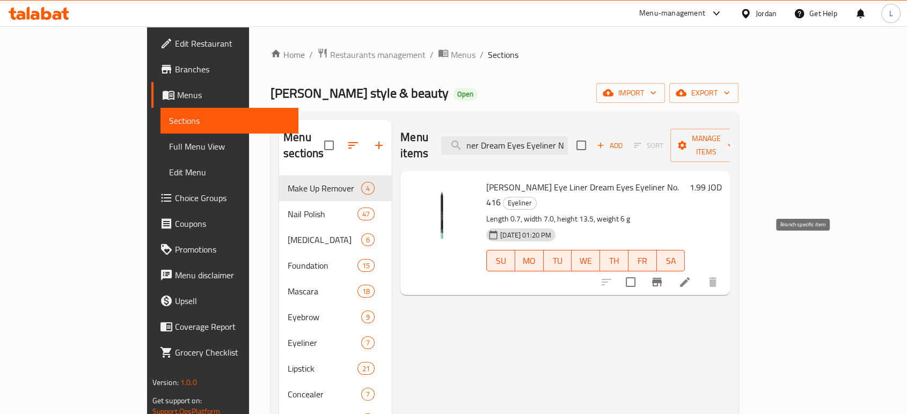
type input "Golden Rose Eye Liner Dream Eyes Eyeliner No. 416"
click at [669, 269] on button "Branch-specific-item" at bounding box center [657, 282] width 26 height 26
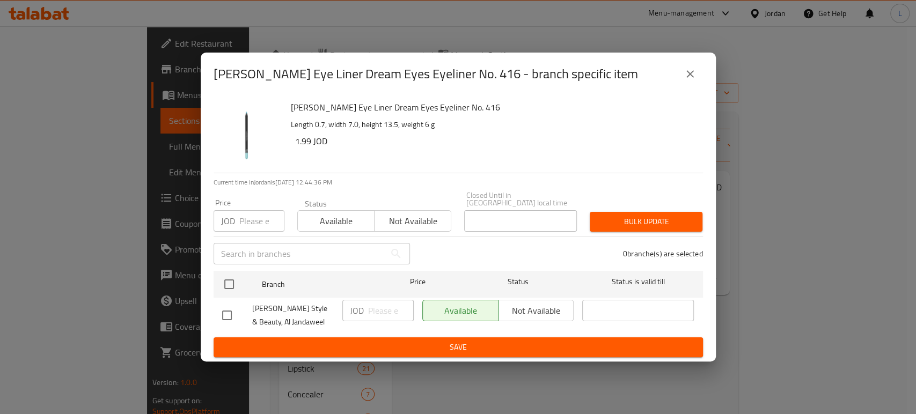
click at [435, 214] on span "Not available" at bounding box center [413, 222] width 68 height 16
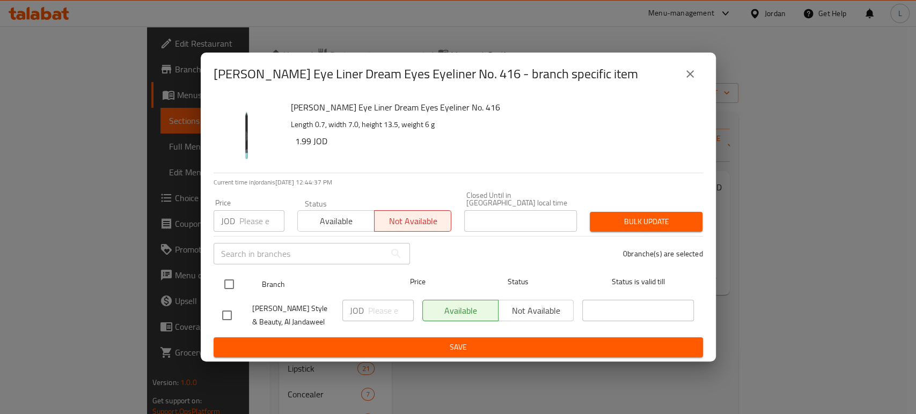
click at [234, 279] on input "checkbox" at bounding box center [229, 284] width 23 height 23
checkbox input "true"
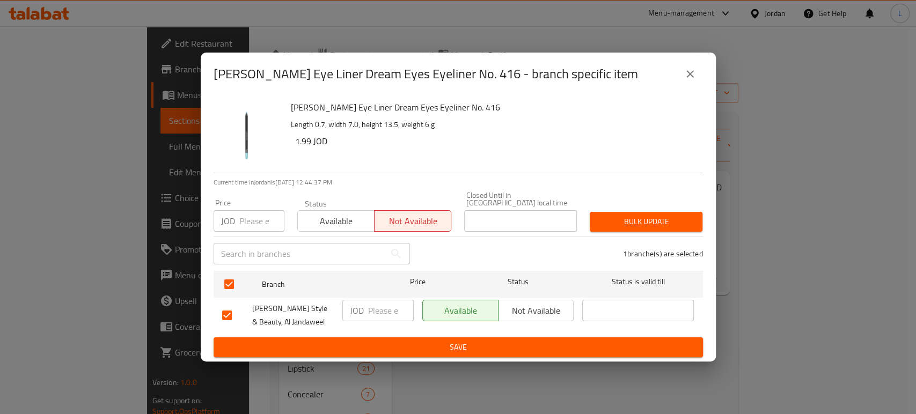
click at [437, 350] on span "Save" at bounding box center [458, 347] width 472 height 13
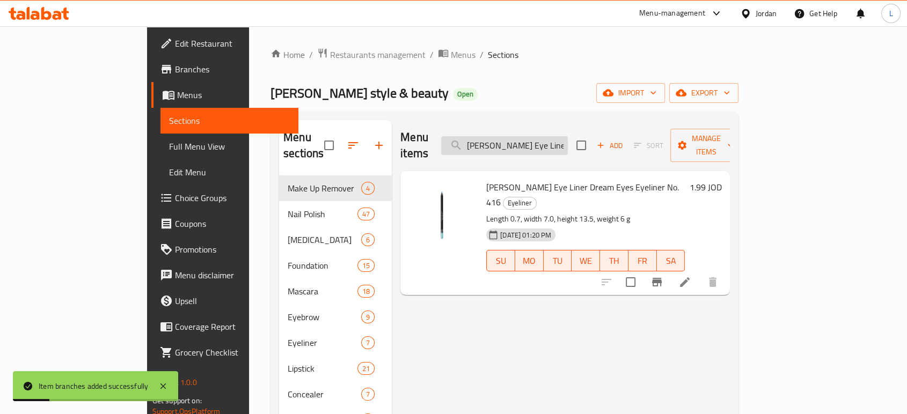
click at [528, 136] on input "Golden Rose Eye Liner Dream Eyes Eyeliner No. 416" at bounding box center [504, 145] width 127 height 19
paste input "2"
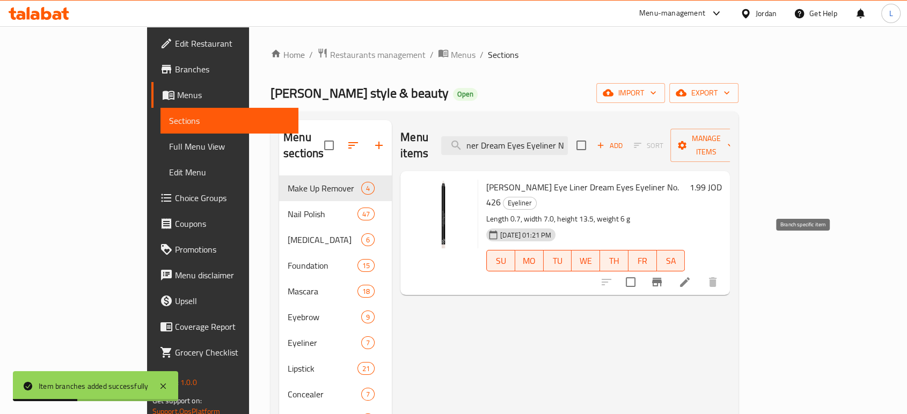
type input "Golden Rose Eye Liner Dream Eyes Eyeliner No. 426"
click at [661, 278] on icon "Branch-specific-item" at bounding box center [657, 282] width 10 height 9
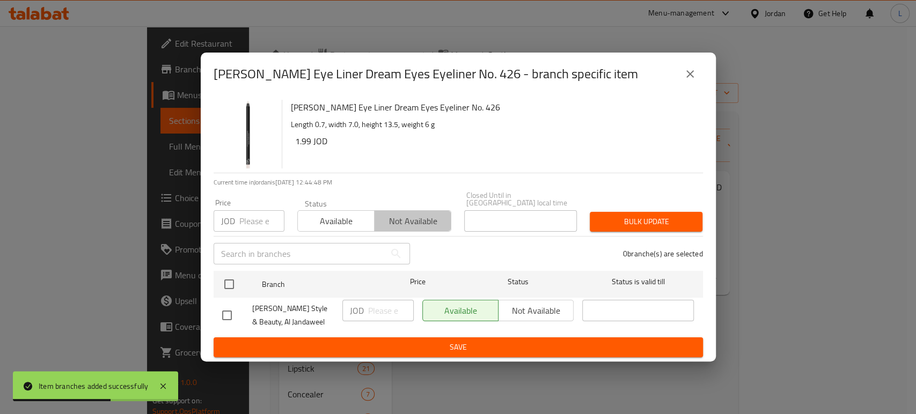
click at [414, 218] on span "Not available" at bounding box center [413, 222] width 68 height 16
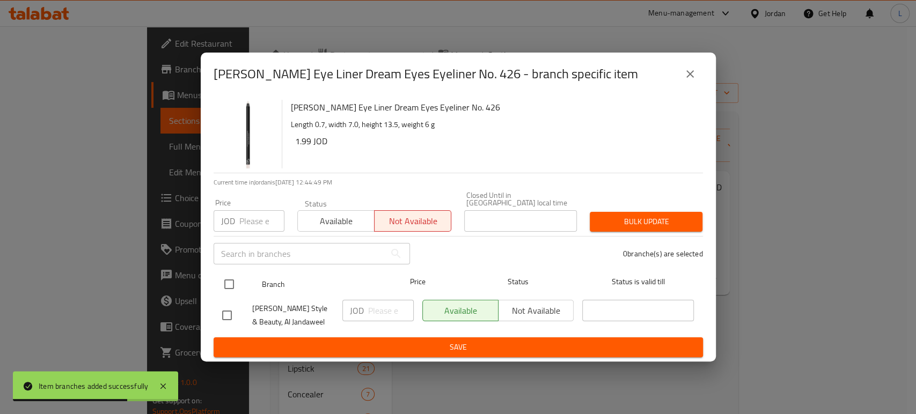
click at [229, 281] on input "checkbox" at bounding box center [229, 284] width 23 height 23
checkbox input "true"
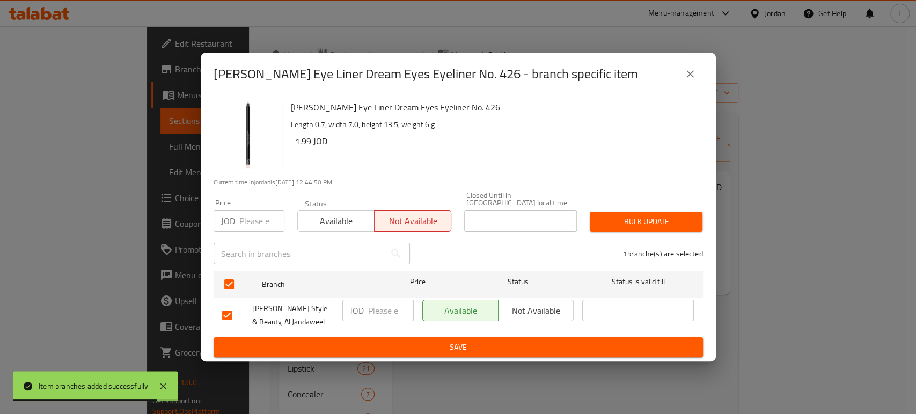
drag, startPoint x: 449, startPoint y: 348, endPoint x: 455, endPoint y: 332, distance: 17.1
click at [450, 348] on span "Save" at bounding box center [458, 347] width 472 height 13
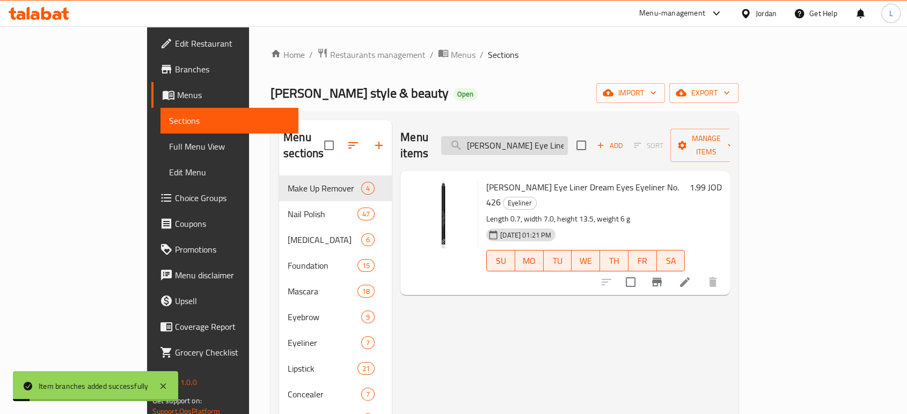
click at [562, 136] on input "Golden Rose Eye Liner Dream Eyes Eyeliner No. 426" at bounding box center [504, 145] width 127 height 19
paste input "Black No.401"
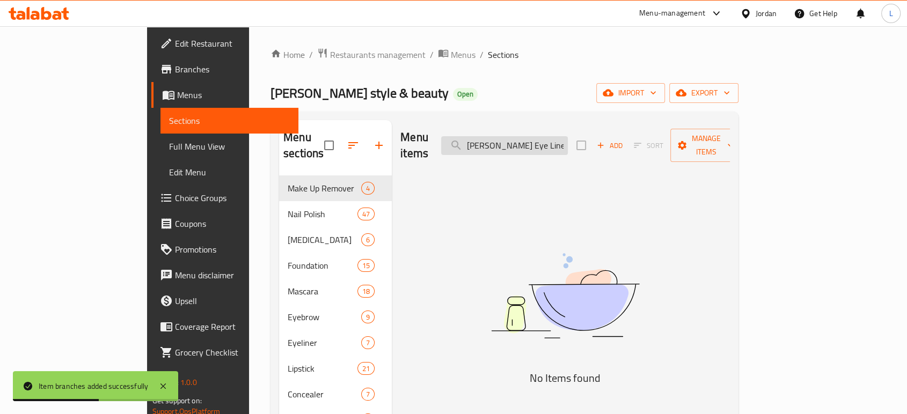
click at [547, 136] on input "Golden Rose Eye Liner Dream Eyes Eyeliner Black No.401" at bounding box center [504, 145] width 127 height 19
paste input "White No.405"
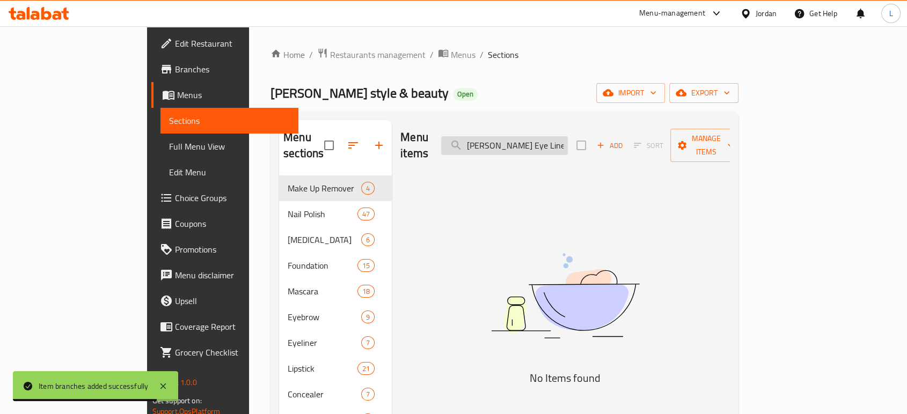
click at [546, 136] on input "Golden Rose Eye Liner Dream Eyes Eyeliner White No.405" at bounding box center [504, 145] width 127 height 19
paste input "Longstay Liquid Matte Lipstick 41 5.5ml"
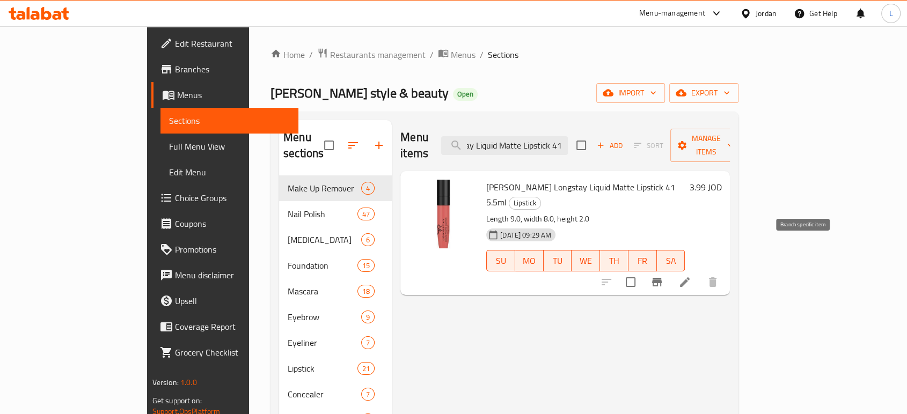
type input "Golden Rose Longstay Liquid Matte Lipstick 41 5.5ml"
click at [661, 278] on icon "Branch-specific-item" at bounding box center [657, 282] width 10 height 9
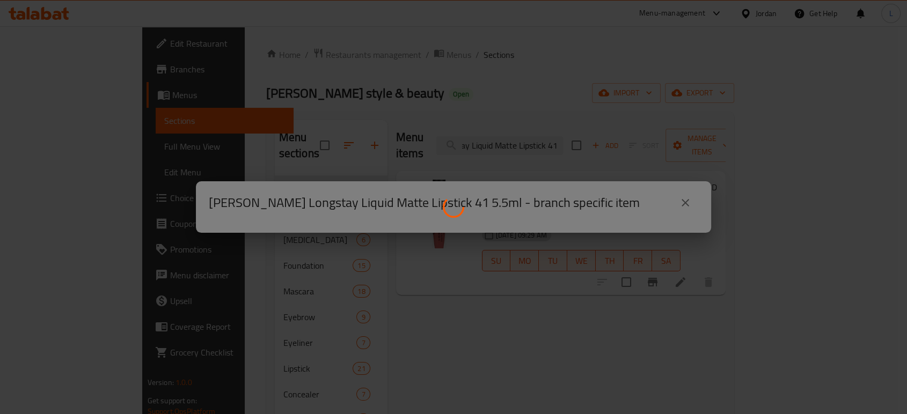
scroll to position [0, 0]
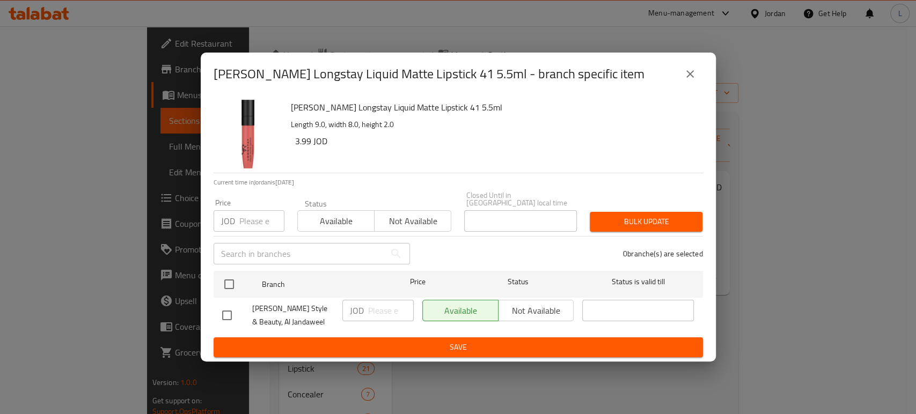
click at [401, 218] on span "Not available" at bounding box center [413, 222] width 68 height 16
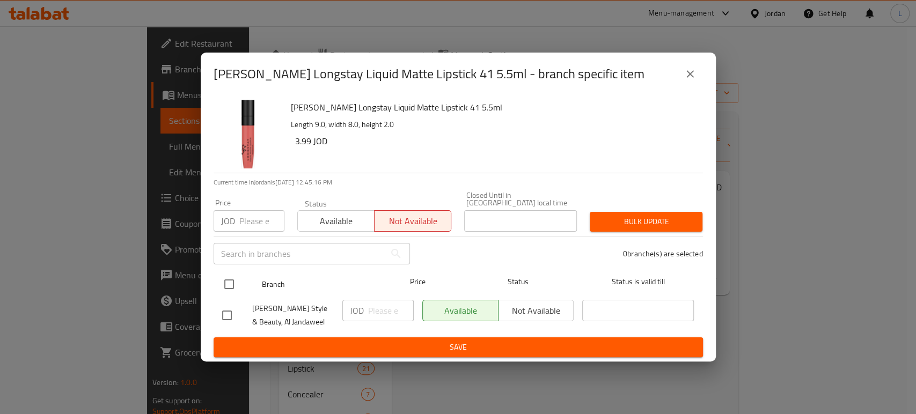
click at [230, 286] on input "checkbox" at bounding box center [229, 284] width 23 height 23
checkbox input "true"
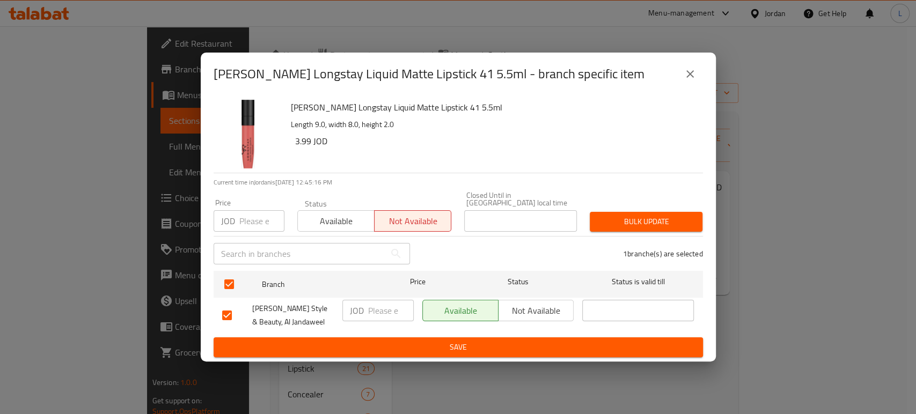
click at [364, 341] on span "Save" at bounding box center [458, 347] width 472 height 13
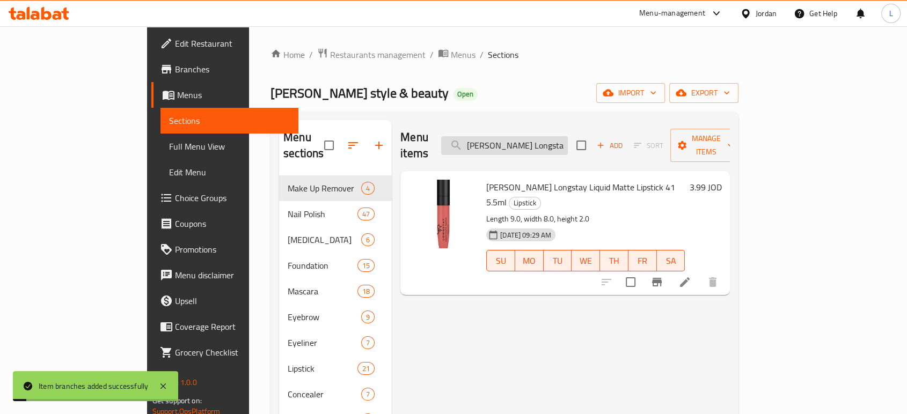
click at [564, 136] on input "Golden Rose Longstay Liquid Matte Lipstick 41 5.5ml" at bounding box center [504, 145] width 127 height 19
paste input "Lipstick No 16 Peach Nude Color"
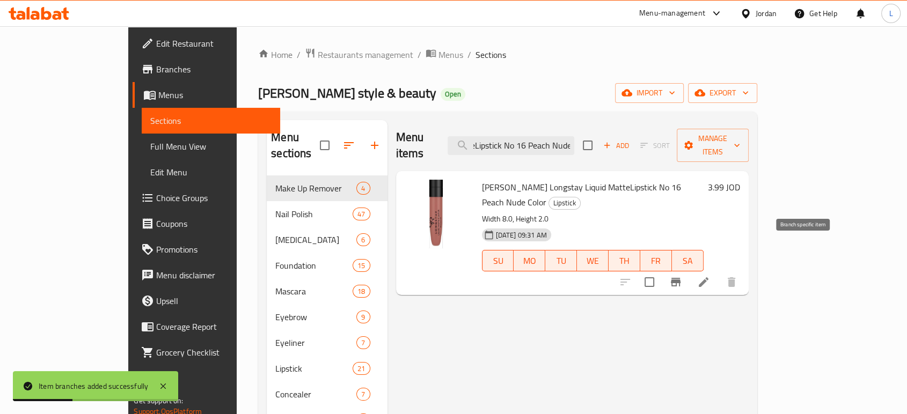
type input "Golden Rose Longstay Liquid MatteLipstick No 16 Peach Nude Color"
click at [682, 276] on icon "Branch-specific-item" at bounding box center [675, 282] width 13 height 13
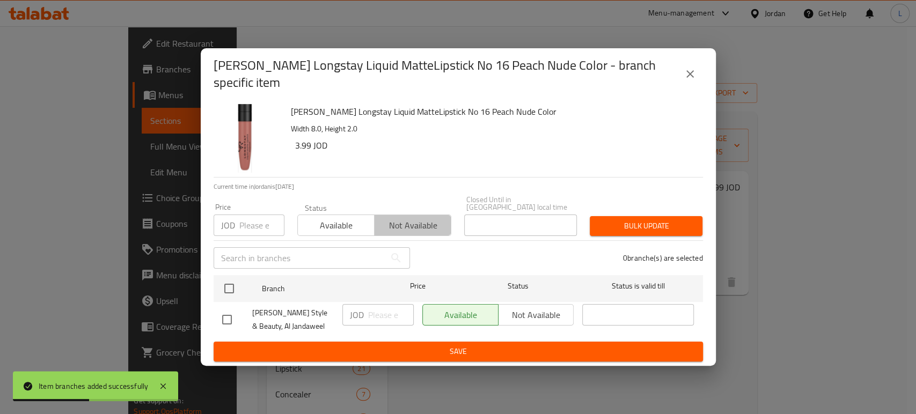
click at [425, 218] on span "Not available" at bounding box center [413, 226] width 68 height 16
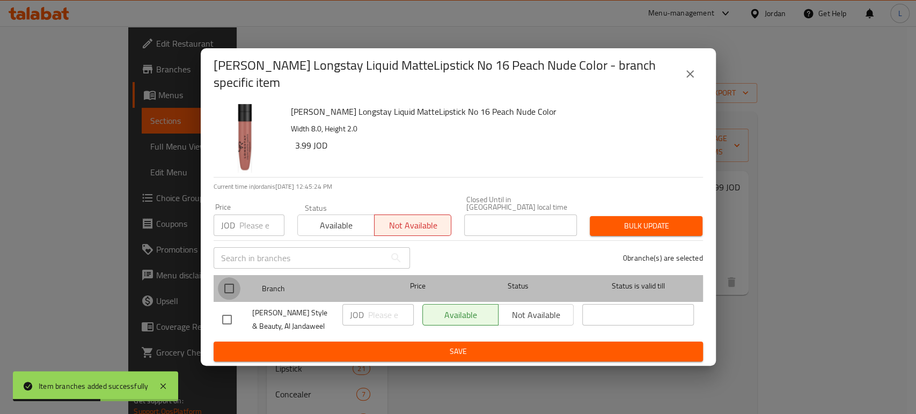
click at [226, 286] on input "checkbox" at bounding box center [229, 288] width 23 height 23
checkbox input "true"
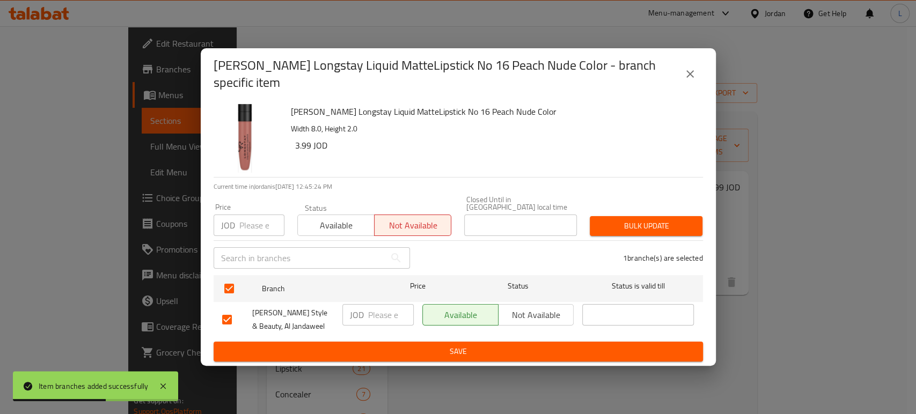
drag, startPoint x: 374, startPoint y: 372, endPoint x: 381, endPoint y: 361, distance: 13.5
click at [375, 372] on div "Golden Rose Longstay Liquid MatteLipstick No 16 Peach Nude Color - branch speci…" at bounding box center [458, 207] width 916 height 414
click at [384, 351] on span "Save" at bounding box center [458, 351] width 472 height 13
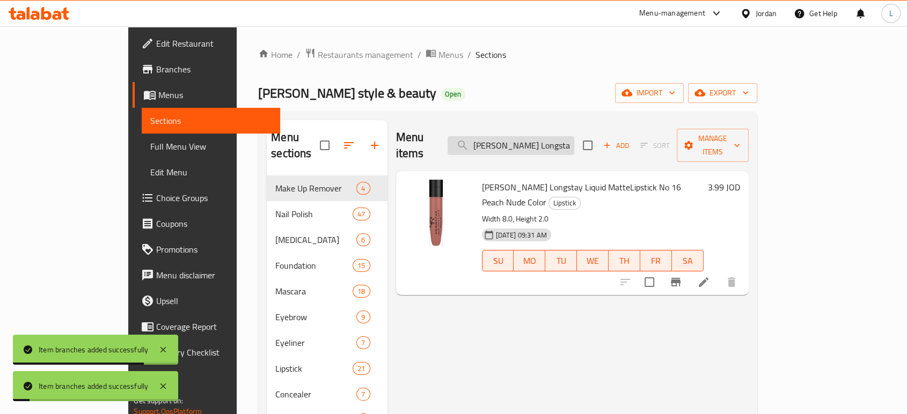
click at [533, 136] on input "Golden Rose Longstay Liquid MatteLipstick No 16 Peach Nude Color" at bounding box center [510, 145] width 127 height 19
paste input "Matte Lipstick Crayon 21"
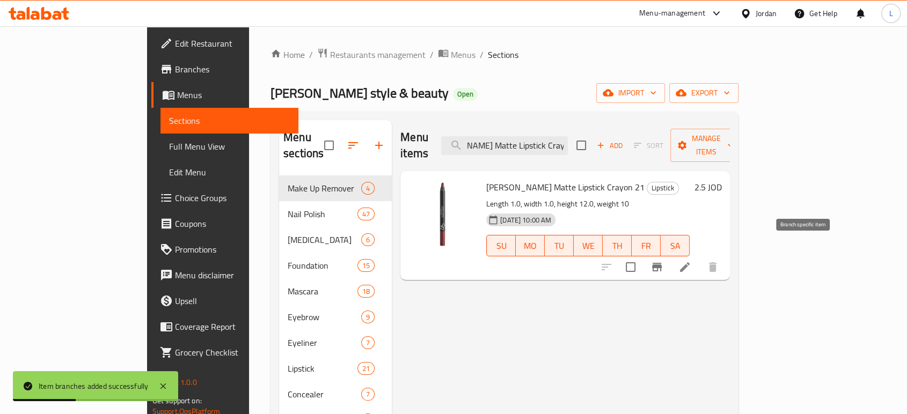
type input "Golden Rose Matte Lipstick Crayon 21"
click at [663, 261] on icon "Branch-specific-item" at bounding box center [656, 267] width 13 height 13
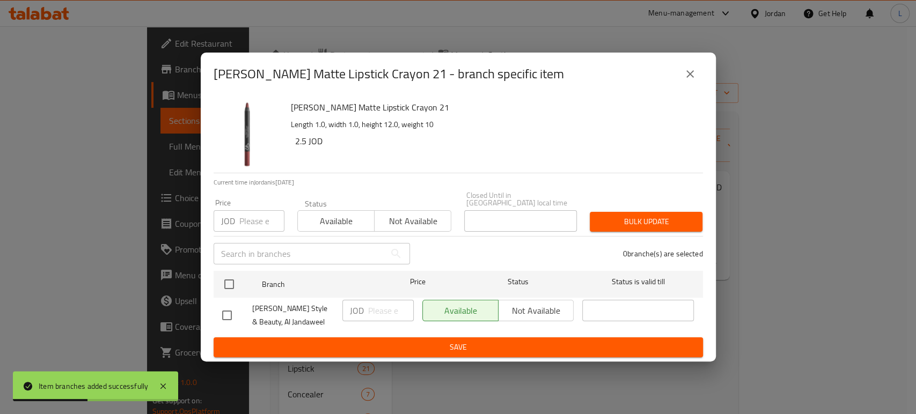
click at [395, 214] on span "Not available" at bounding box center [413, 222] width 68 height 16
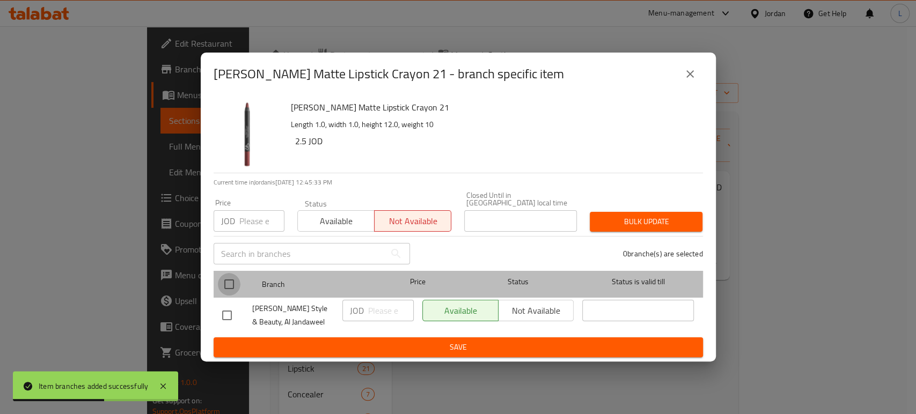
click at [229, 277] on input "checkbox" at bounding box center [229, 284] width 23 height 23
checkbox input "true"
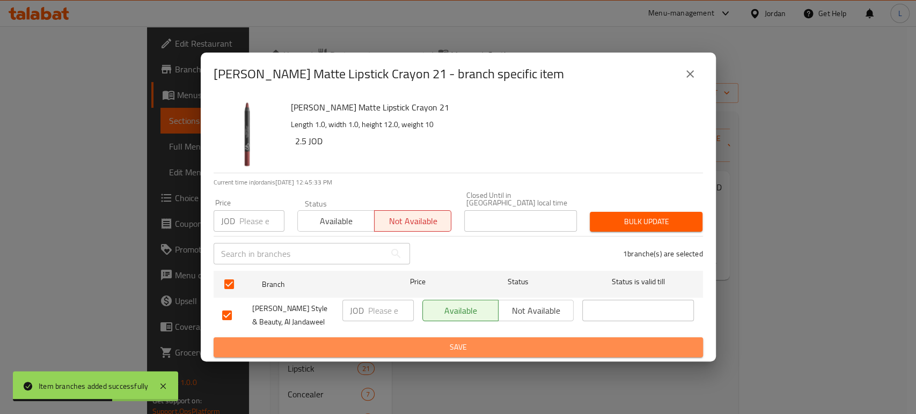
click at [330, 343] on span "Save" at bounding box center [458, 347] width 472 height 13
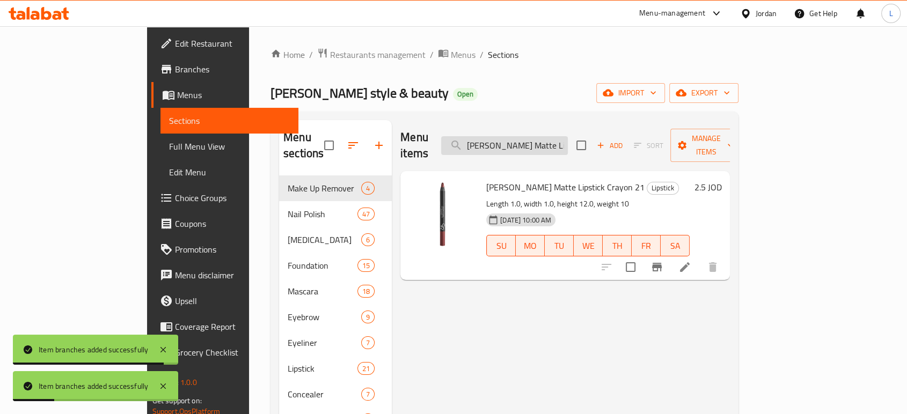
click at [551, 136] on input "Golden Rose Matte Lipstick Crayon 21" at bounding box center [504, 145] width 127 height 19
paste input "No.03"
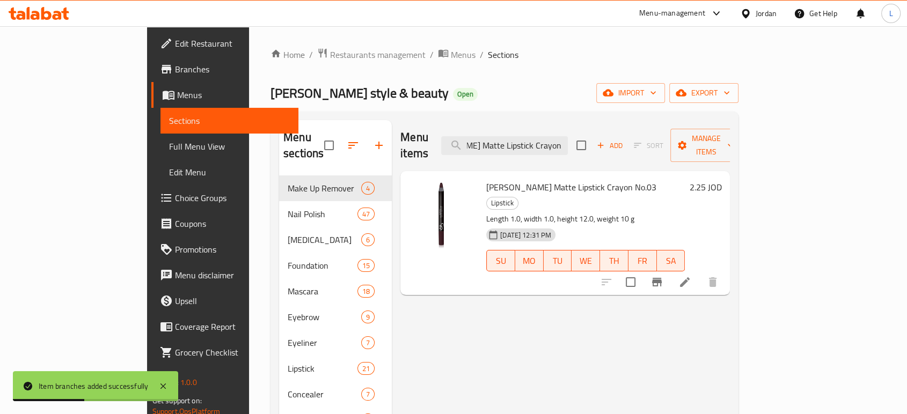
type input "Golden Rose Matte Lipstick Crayon No.03"
click at [663, 276] on icon "Branch-specific-item" at bounding box center [656, 282] width 13 height 13
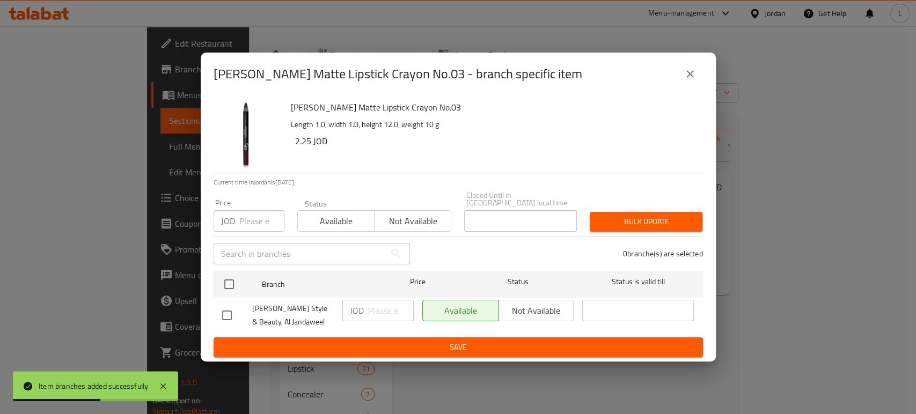
click at [421, 214] on span "Not available" at bounding box center [413, 222] width 68 height 16
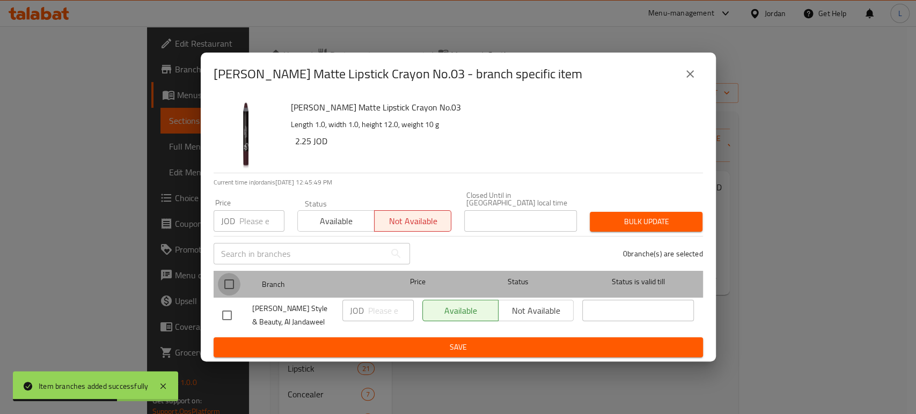
drag, startPoint x: 226, startPoint y: 280, endPoint x: 314, endPoint y: 334, distance: 102.9
click at [227, 280] on input "checkbox" at bounding box center [229, 284] width 23 height 23
checkbox input "true"
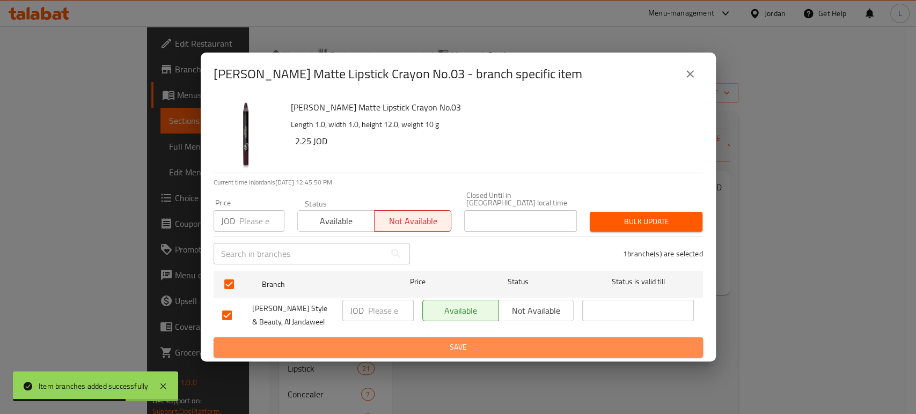
click at [355, 342] on span "Save" at bounding box center [458, 347] width 472 height 13
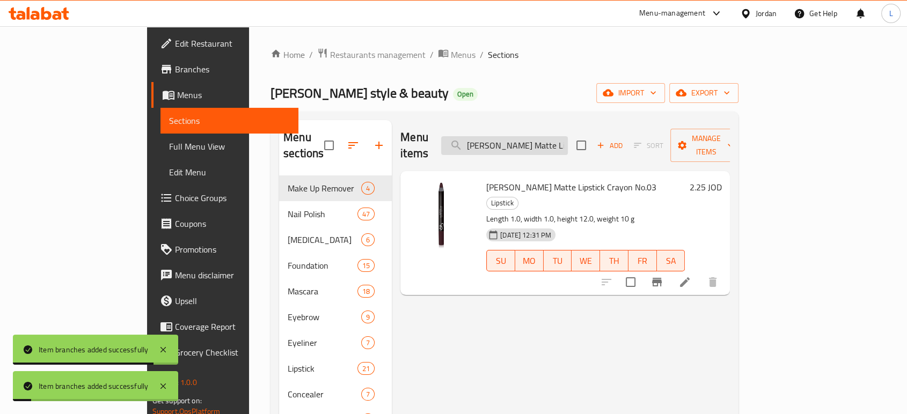
click at [531, 139] on input "Golden Rose Matte Lipstick Crayon No.03" at bounding box center [504, 145] width 127 height 19
click at [530, 141] on input "Golden Rose Matte Lipstick Crayon No.03" at bounding box center [504, 145] width 127 height 19
click at [529, 141] on input "Golden Rose Matte Lipstick Crayon No.03" at bounding box center [504, 145] width 127 height 19
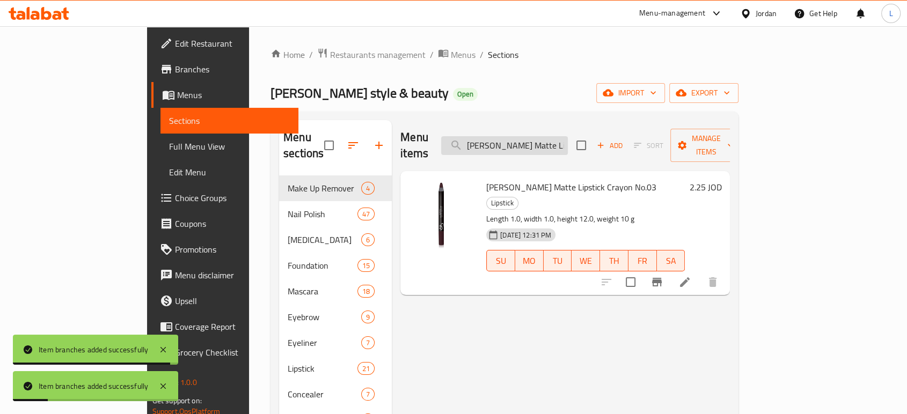
click at [529, 141] on input "Golden Rose Matte Lipstick Crayon No.03" at bounding box center [504, 145] width 127 height 19
paste input "4"
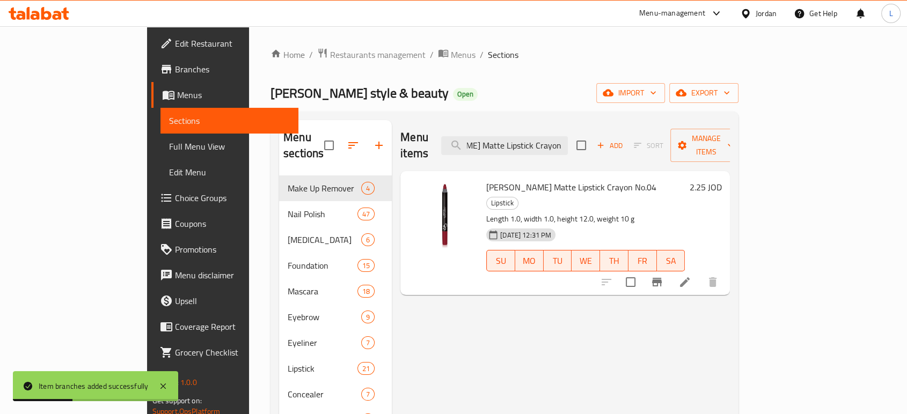
type input "Golden Rose Matte Lipstick Crayon No.04"
click at [661, 278] on icon "Branch-specific-item" at bounding box center [657, 282] width 10 height 9
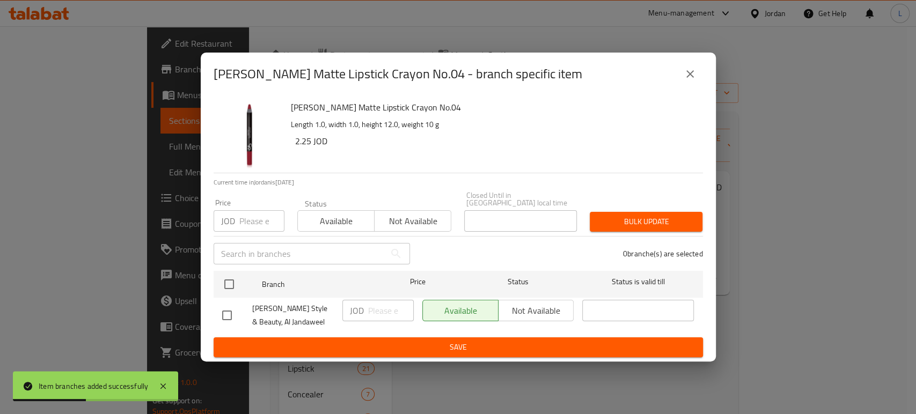
click at [423, 214] on span "Not available" at bounding box center [413, 222] width 68 height 16
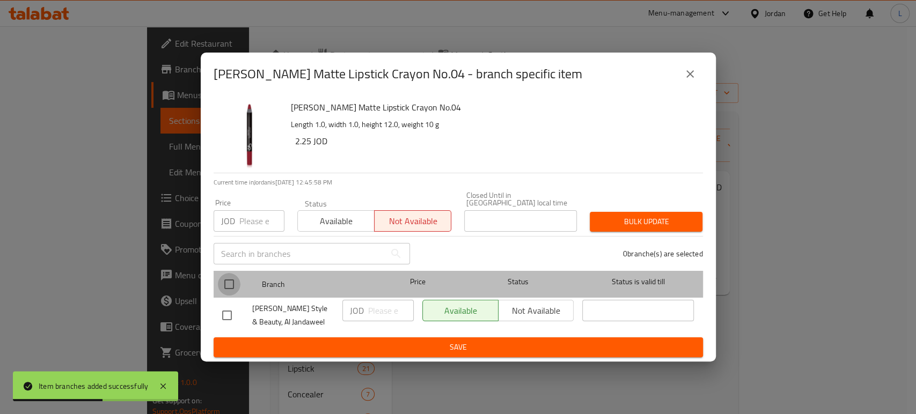
click at [228, 279] on input "checkbox" at bounding box center [229, 284] width 23 height 23
checkbox input "true"
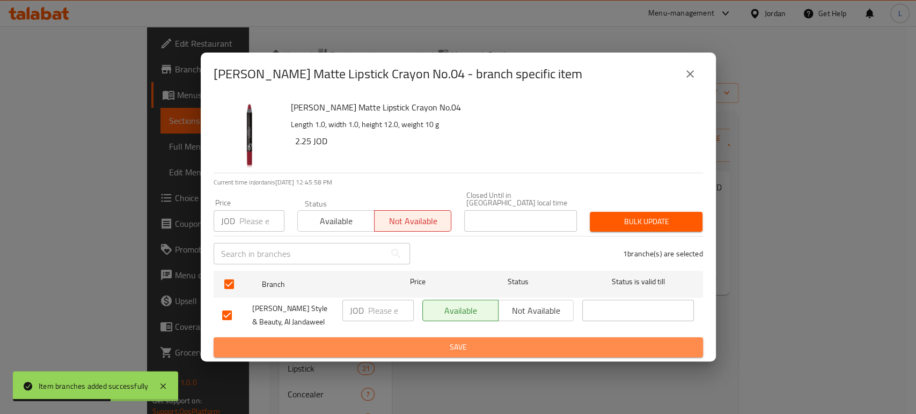
click at [354, 347] on span "Save" at bounding box center [458, 347] width 472 height 13
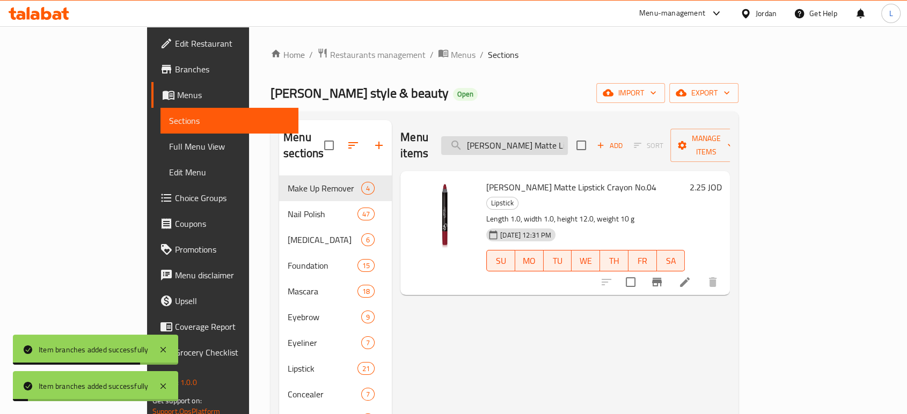
click at [535, 139] on input "Golden Rose Matte Lipstick Crayon No.04" at bounding box center [504, 145] width 127 height 19
click at [535, 138] on input "Golden Rose Matte Lipstick Crayon No.04" at bounding box center [504, 145] width 127 height 19
paste input "5"
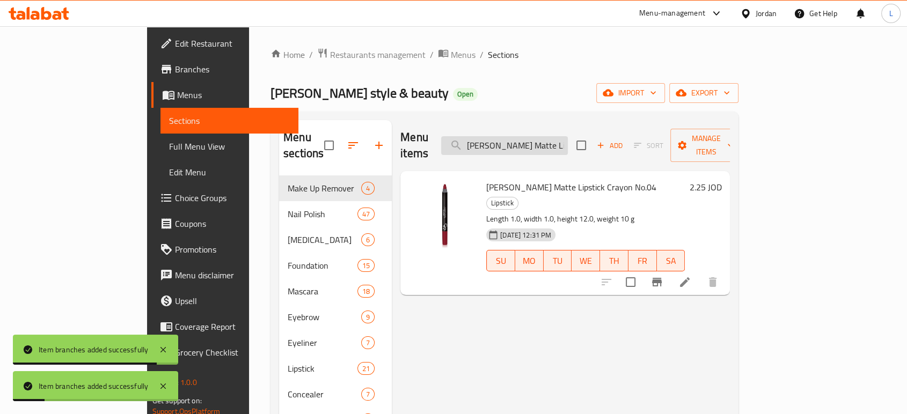
scroll to position [0, 52]
type input "Golden Rose Matte Lipstick Crayon No.05"
click at [661, 278] on icon "Branch-specific-item" at bounding box center [657, 282] width 10 height 9
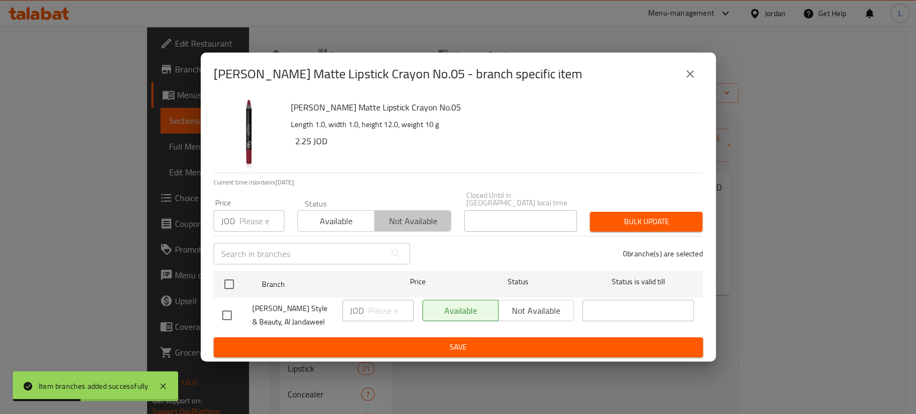
click at [404, 219] on span "Not available" at bounding box center [413, 222] width 68 height 16
click at [366, 337] on button "Save" at bounding box center [458, 347] width 489 height 20
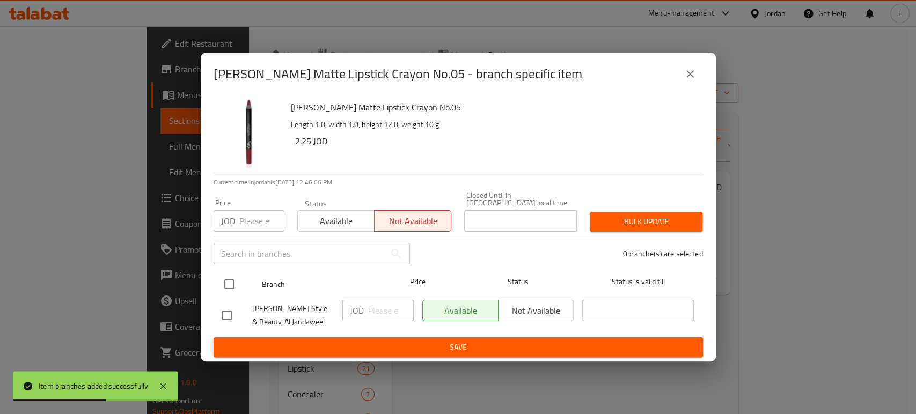
click at [220, 273] on input "checkbox" at bounding box center [229, 284] width 23 height 23
checkbox input "true"
click at [226, 278] on input "checkbox" at bounding box center [229, 284] width 23 height 23
checkbox input "false"
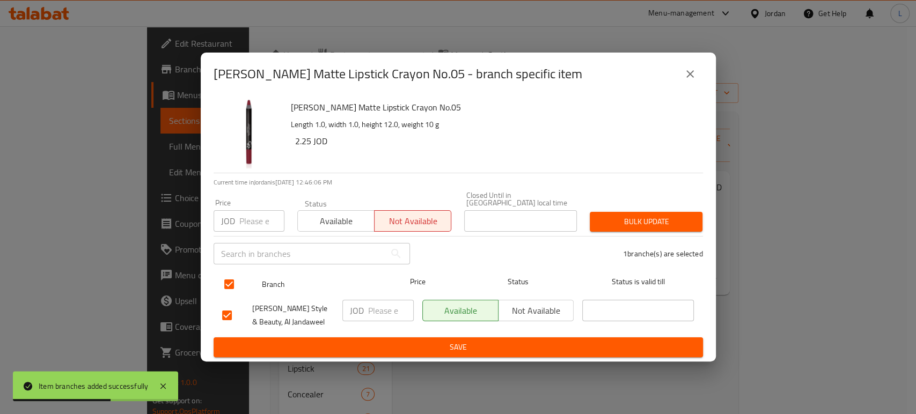
checkbox input "false"
click at [229, 280] on input "checkbox" at bounding box center [229, 284] width 23 height 23
checkbox input "true"
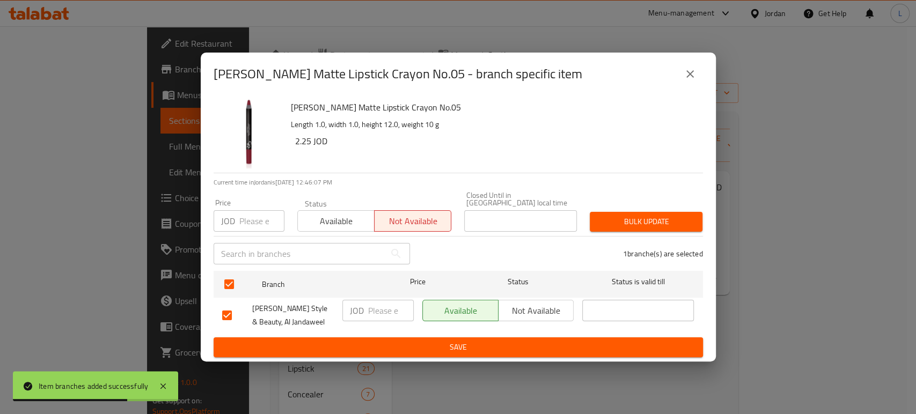
click at [354, 341] on span "Save" at bounding box center [458, 347] width 472 height 13
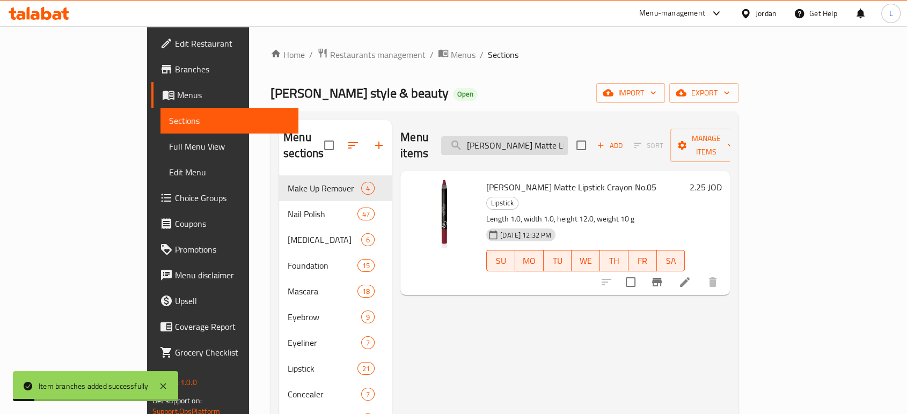
click at [568, 143] on input "Golden Rose Matte Lipstick Crayon No.05" at bounding box center [504, 145] width 127 height 19
paste input "11"
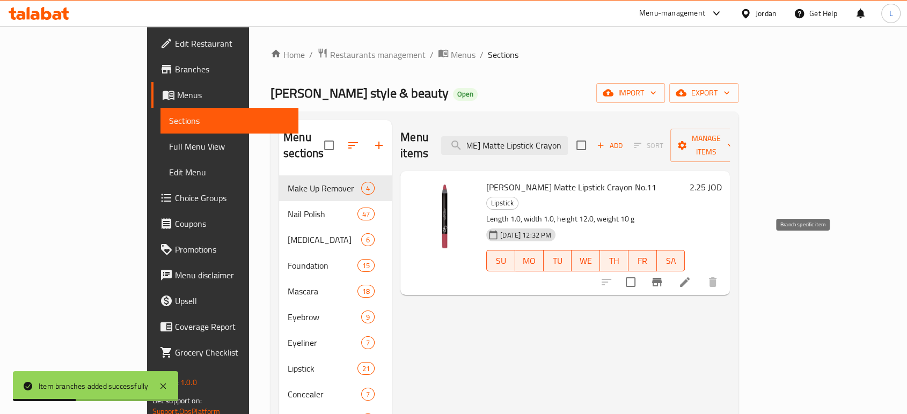
type input "Golden Rose Matte Lipstick Crayon No.11"
click at [663, 276] on icon "Branch-specific-item" at bounding box center [656, 282] width 13 height 13
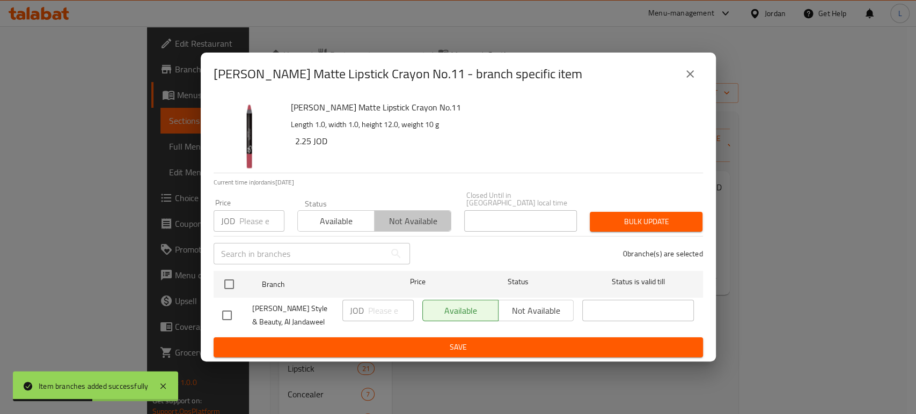
drag, startPoint x: 423, startPoint y: 218, endPoint x: 323, endPoint y: 249, distance: 104.5
click at [423, 217] on span "Not available" at bounding box center [413, 222] width 68 height 16
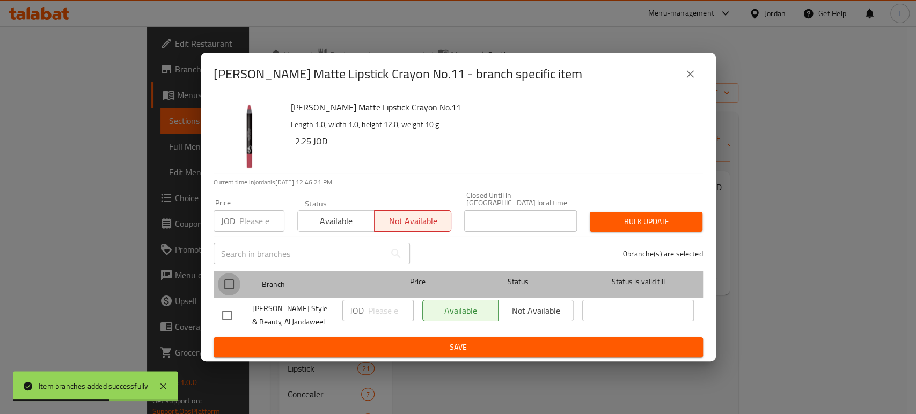
click at [231, 282] on input "checkbox" at bounding box center [229, 284] width 23 height 23
checkbox input "true"
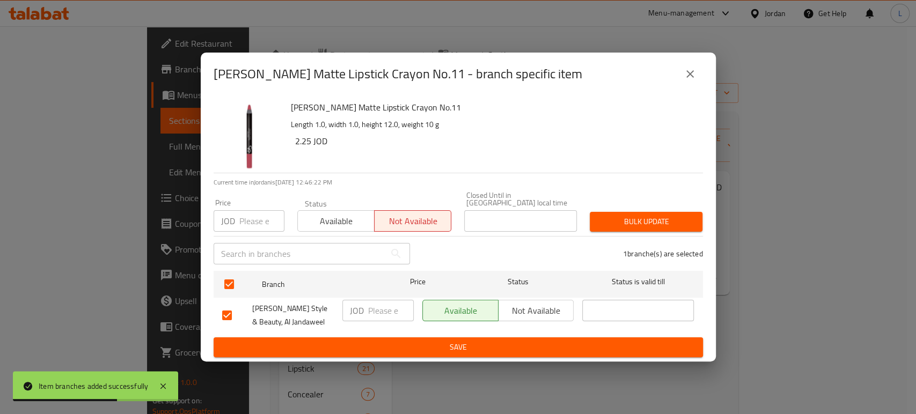
click at [343, 343] on span "Save" at bounding box center [458, 347] width 472 height 13
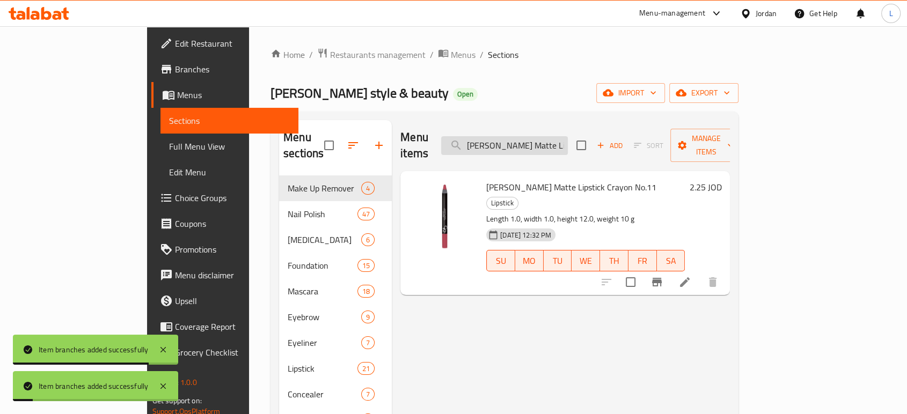
click at [560, 142] on input "Golden Rose Matte Lipstick Crayon No.11" at bounding box center [504, 145] width 127 height 19
paste input "2"
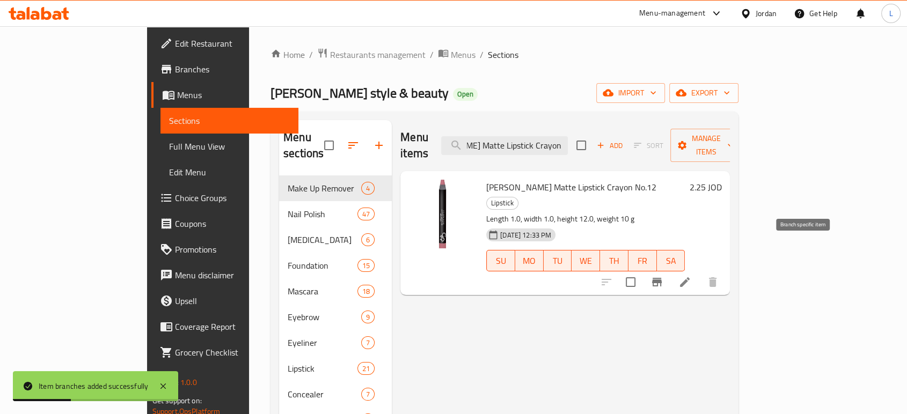
type input "Golden Rose Matte Lipstick Crayon No.12"
click at [663, 276] on icon "Branch-specific-item" at bounding box center [656, 282] width 13 height 13
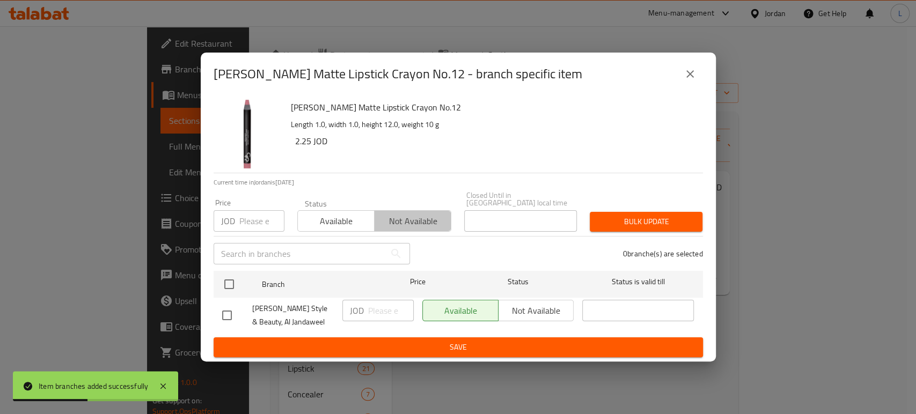
click at [432, 214] on span "Not available" at bounding box center [413, 222] width 68 height 16
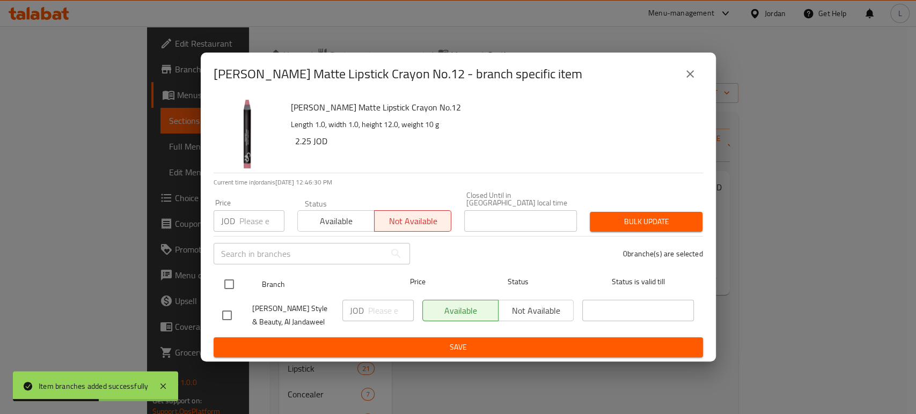
click at [232, 285] on input "checkbox" at bounding box center [229, 284] width 23 height 23
checkbox input "true"
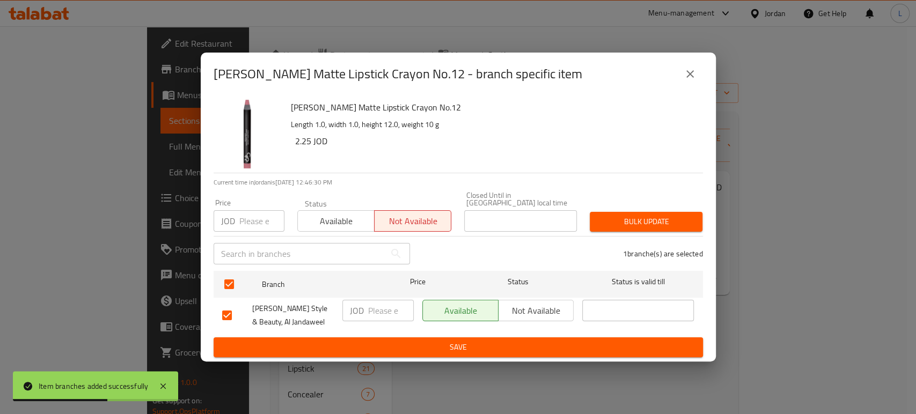
click at [367, 348] on span "Save" at bounding box center [458, 347] width 472 height 13
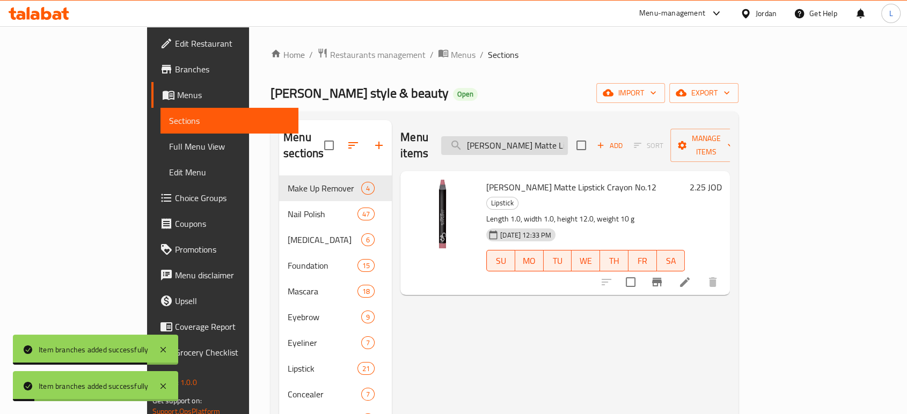
click at [529, 140] on input "Golden Rose Matte Lipstick Crayon No.12" at bounding box center [504, 145] width 127 height 19
paste input "13"
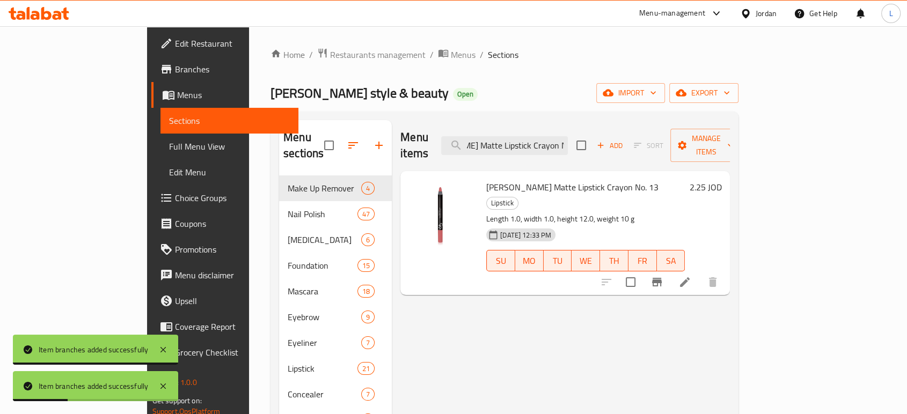
type input "Golden Rose Matte Lipstick Crayon No. 13"
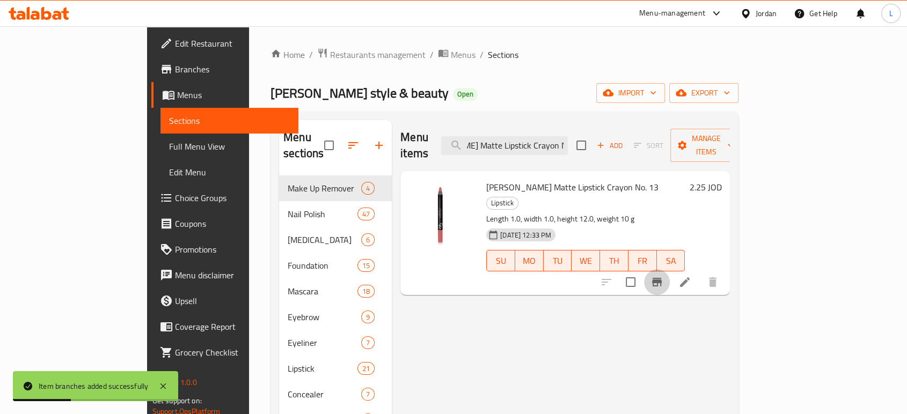
click at [669, 269] on button "Branch-specific-item" at bounding box center [657, 282] width 26 height 26
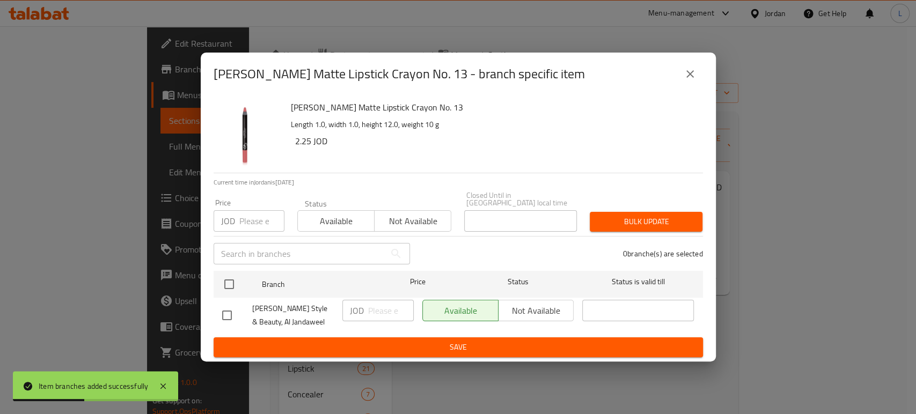
click at [429, 216] on span "Not available" at bounding box center [413, 222] width 68 height 16
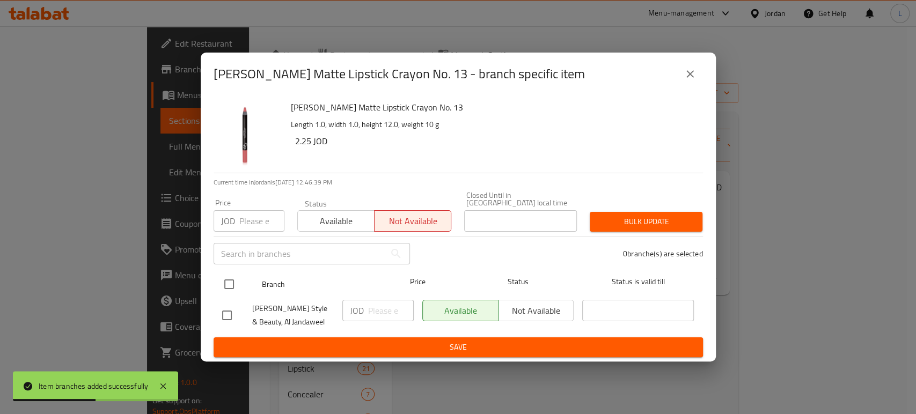
click at [227, 284] on input "checkbox" at bounding box center [229, 284] width 23 height 23
checkbox input "true"
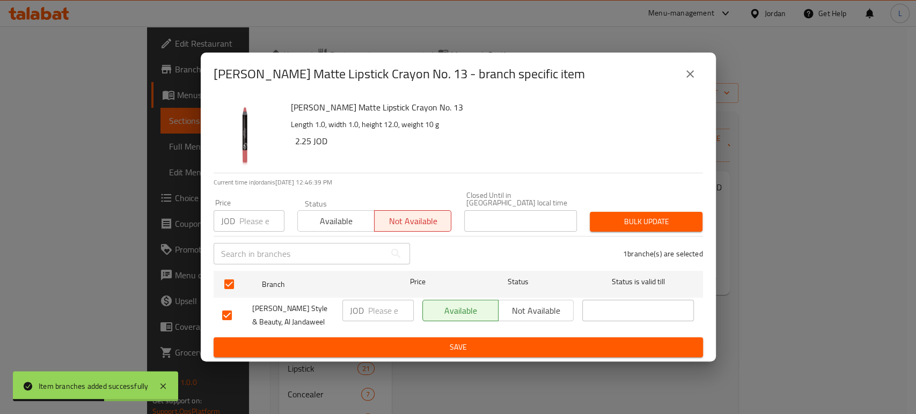
click at [322, 345] on span "Save" at bounding box center [458, 347] width 472 height 13
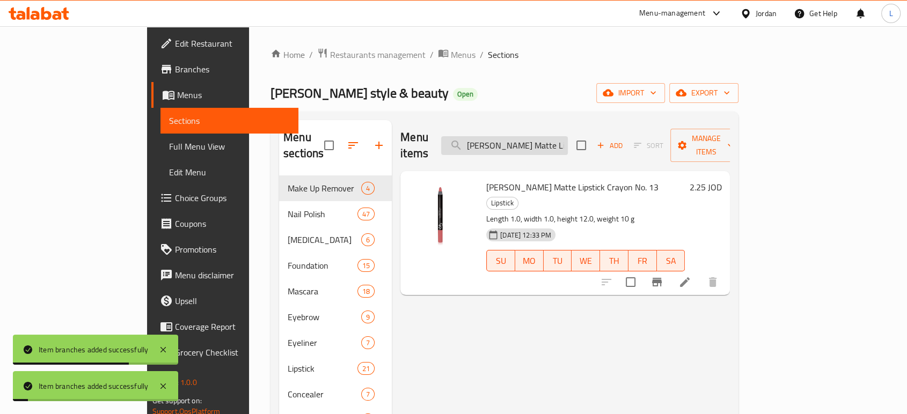
click at [550, 136] on input "Golden Rose Matte Lipstick Crayon No. 13" at bounding box center [504, 145] width 127 height 19
paste input "14"
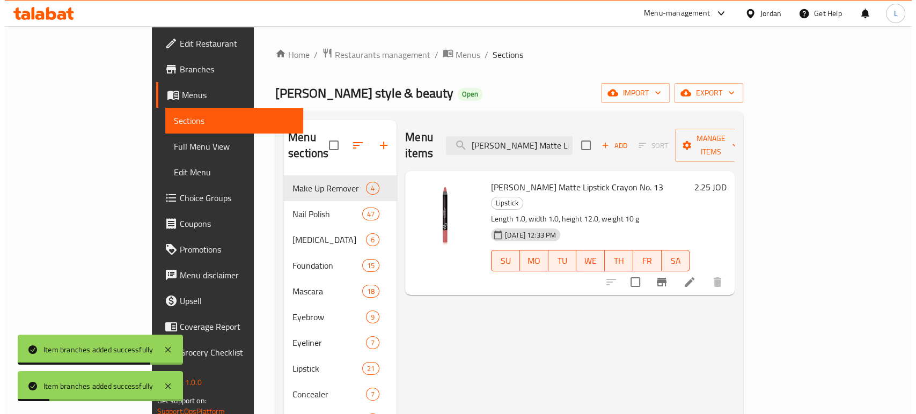
scroll to position [0, 52]
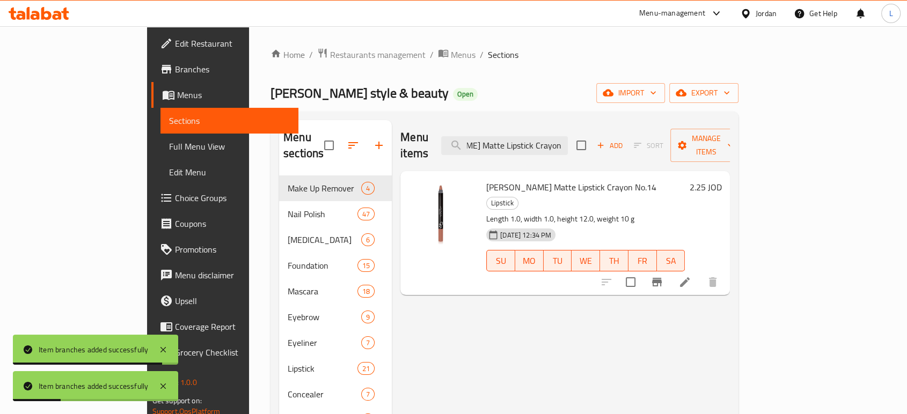
type input "Golden Rose Matte Lipstick Crayon No.14"
click at [663, 276] on icon "Branch-specific-item" at bounding box center [656, 282] width 13 height 13
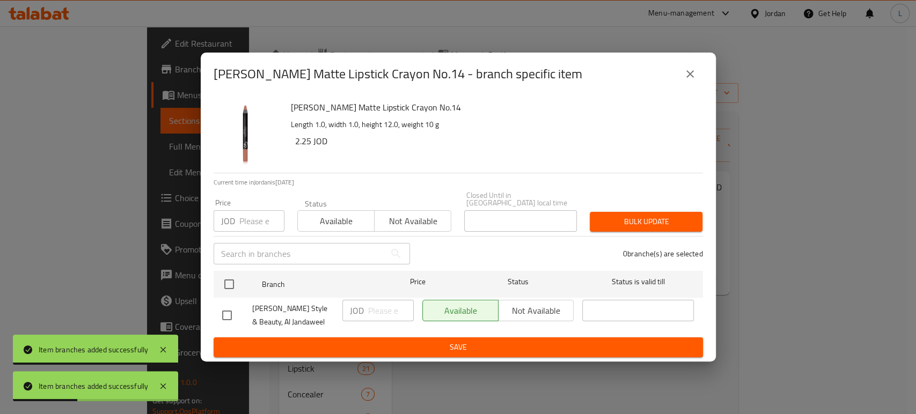
click at [411, 214] on span "Not available" at bounding box center [413, 222] width 68 height 16
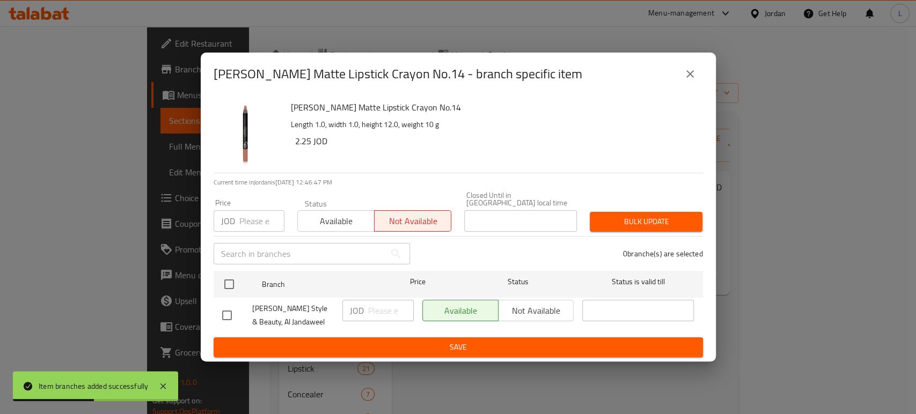
click at [209, 277] on div "Golden Rose Matte Lipstick Crayon No.14 Length 1.0, width 1.0, height 12.0, wei…" at bounding box center [458, 228] width 515 height 266
drag, startPoint x: 226, startPoint y: 281, endPoint x: 235, endPoint y: 289, distance: 12.6
click at [226, 282] on input "checkbox" at bounding box center [229, 284] width 23 height 23
checkbox input "true"
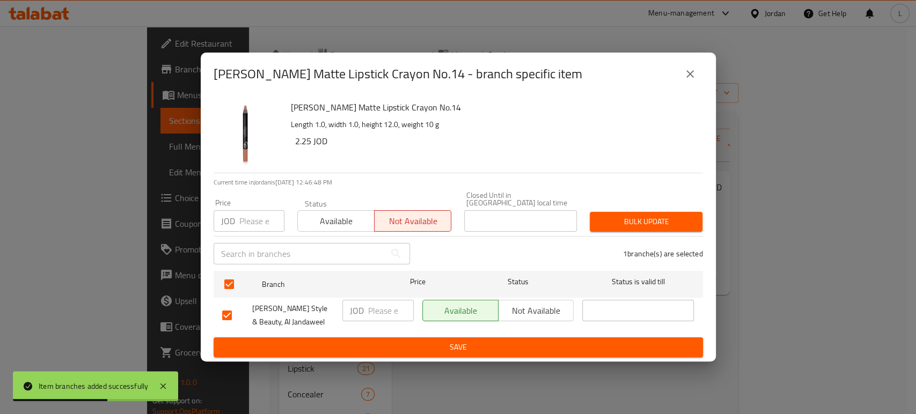
click at [292, 354] on div "Golden Rose Matte Lipstick Crayon No.14 Length 1.0, width 1.0, height 12.0, wei…" at bounding box center [458, 228] width 515 height 266
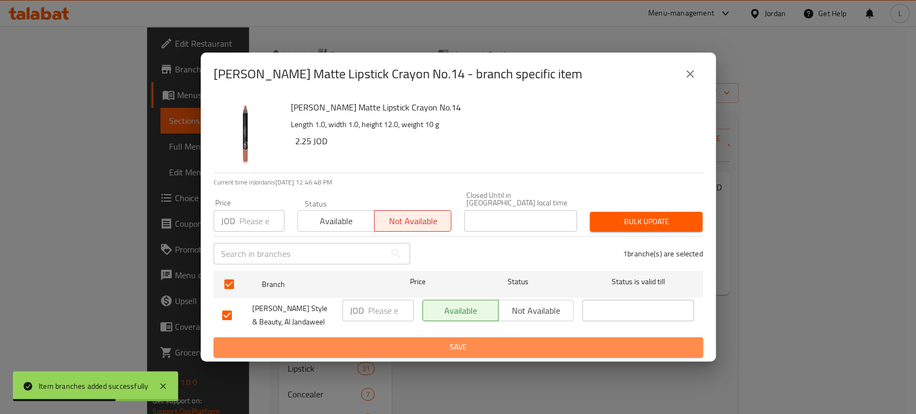
click at [294, 348] on span "Save" at bounding box center [458, 347] width 472 height 13
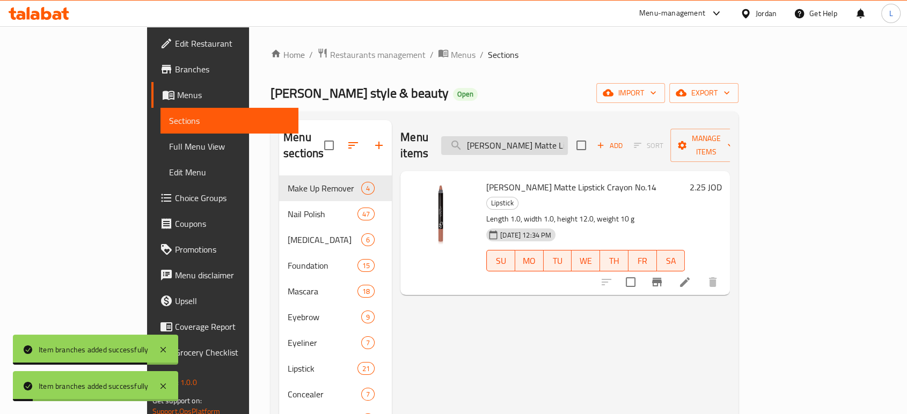
click at [536, 137] on input "Golden Rose Matte Lipstick Crayon No.14" at bounding box center [504, 145] width 127 height 19
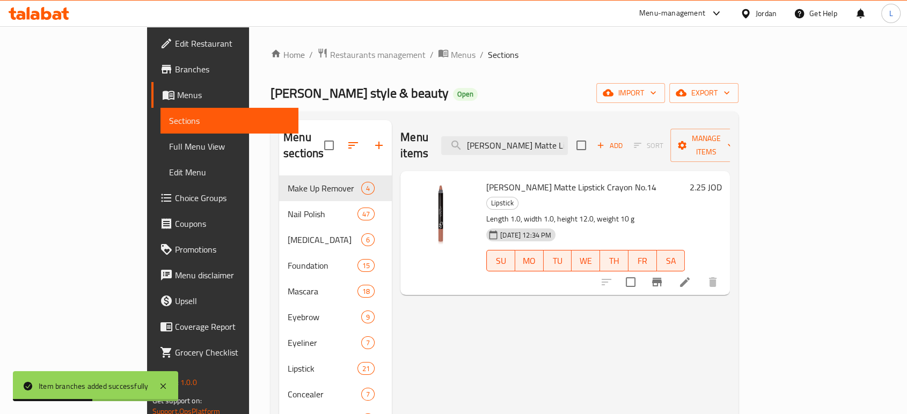
paste input "19"
type input "Golden Rose Matte Lipstick Crayon No. 19"
click at [661, 278] on icon "Branch-specific-item" at bounding box center [657, 282] width 10 height 9
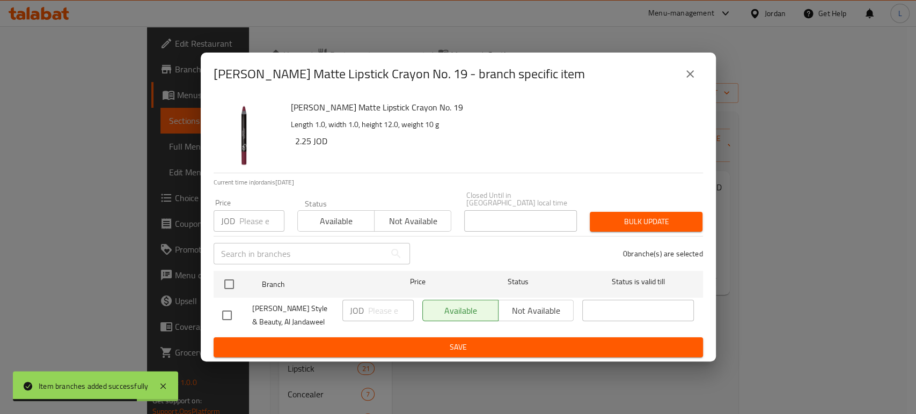
click at [426, 222] on span "Not available" at bounding box center [413, 222] width 68 height 16
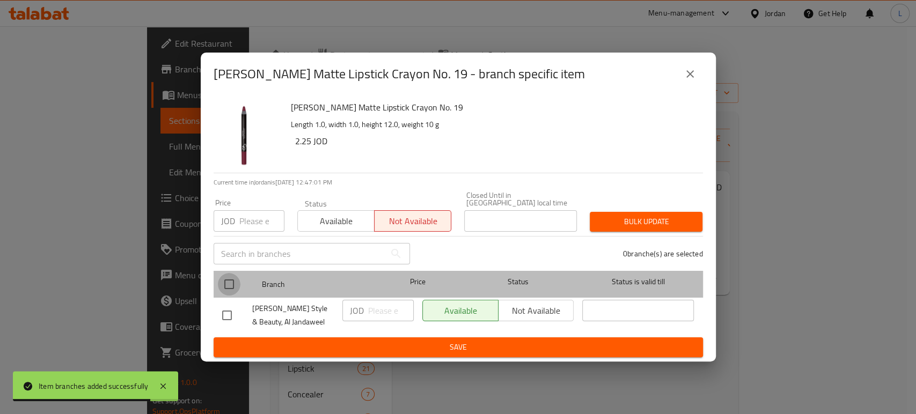
click at [231, 289] on input "checkbox" at bounding box center [229, 284] width 23 height 23
checkbox input "true"
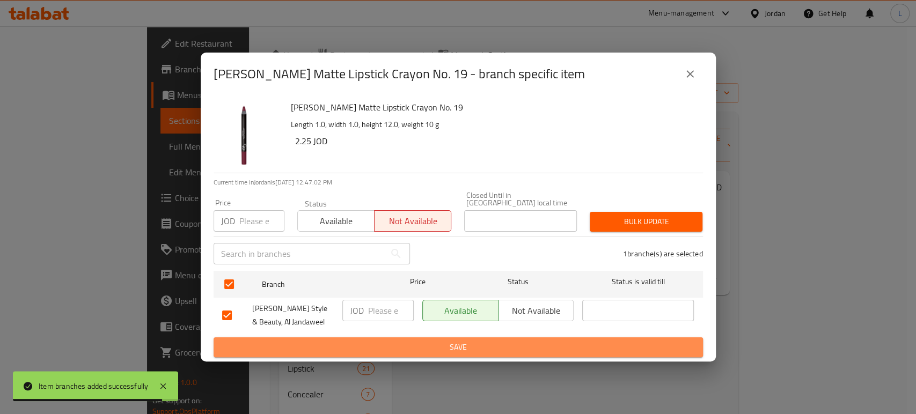
click at [355, 345] on span "Save" at bounding box center [458, 347] width 472 height 13
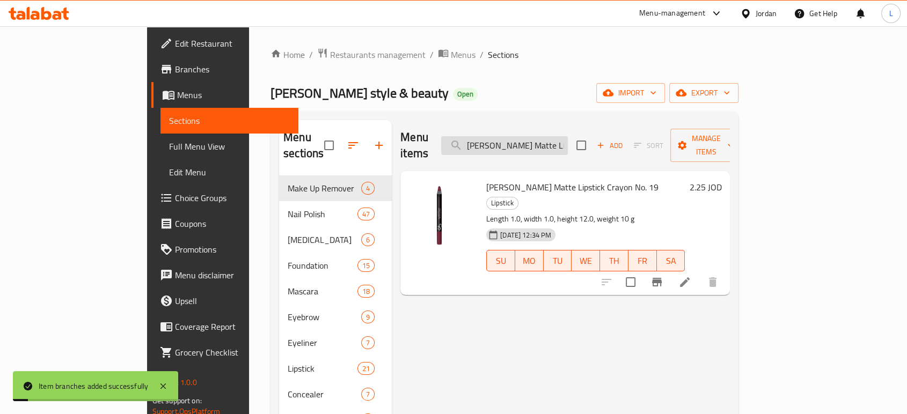
click at [536, 136] on input "Golden Rose Matte Lipstick Crayon No. 19" at bounding box center [504, 145] width 127 height 19
click at [537, 136] on input "Golden Rose Matte Lipstick Crayon No. 19" at bounding box center [504, 145] width 127 height 19
paste input "Just Touch Liquid Concealer 02"
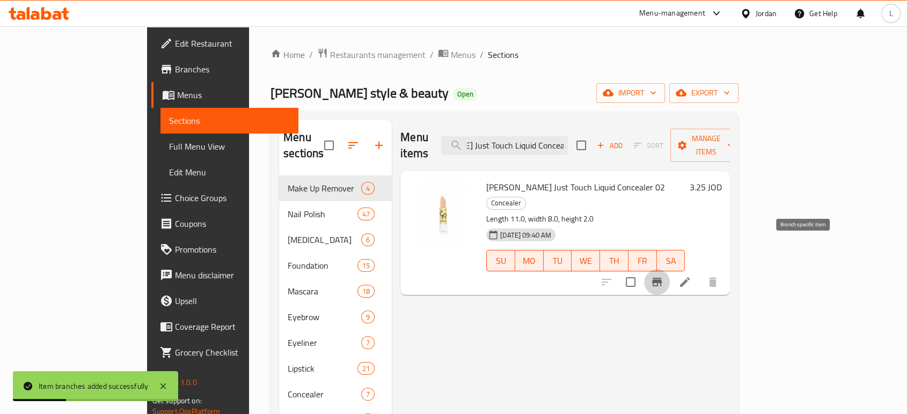
click at [663, 276] on icon "Branch-specific-item" at bounding box center [656, 282] width 13 height 13
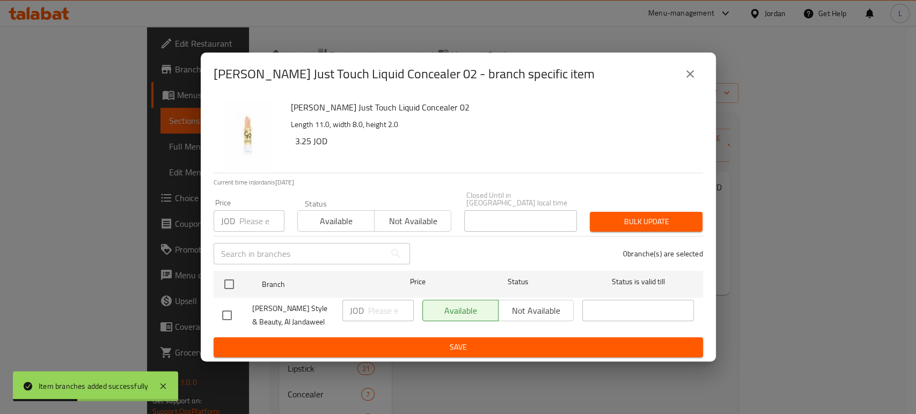
click at [394, 220] on span "Not available" at bounding box center [413, 222] width 68 height 16
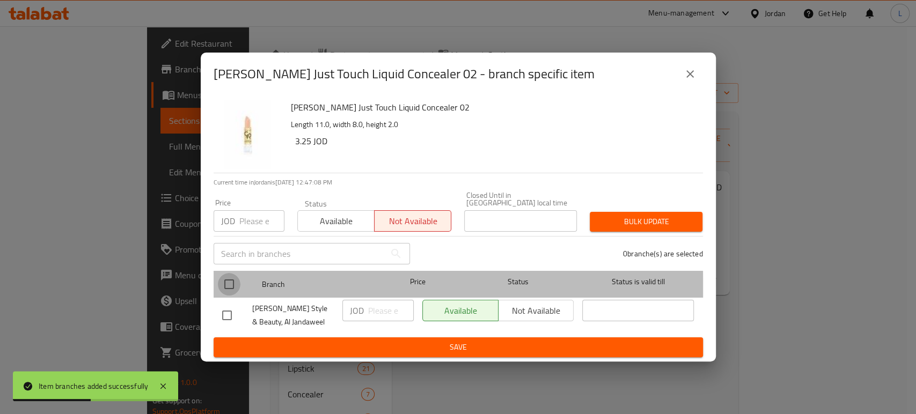
click at [227, 286] on input "checkbox" at bounding box center [229, 284] width 23 height 23
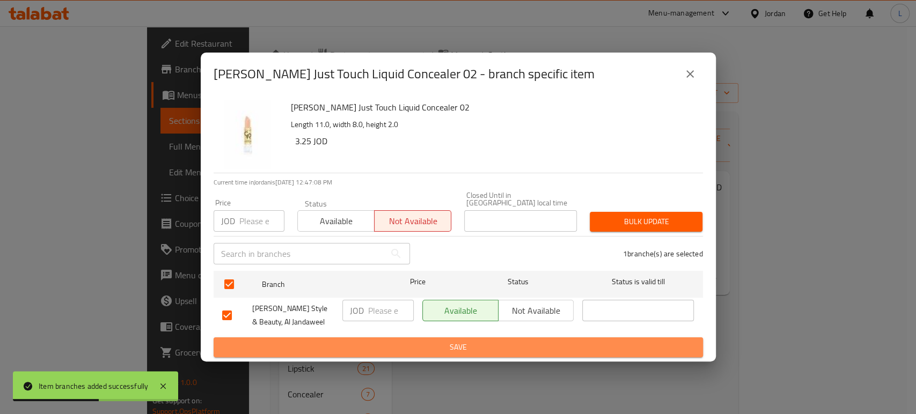
click at [352, 352] on button "Save" at bounding box center [458, 347] width 489 height 20
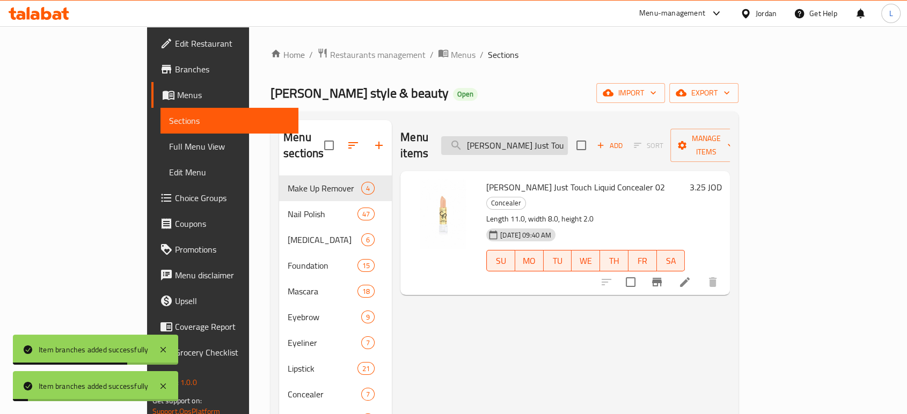
click at [568, 136] on input "Golden Rose Just Touch Liquid Concealer 02" at bounding box center [504, 145] width 127 height 19
paste input "Stick Concealer No."
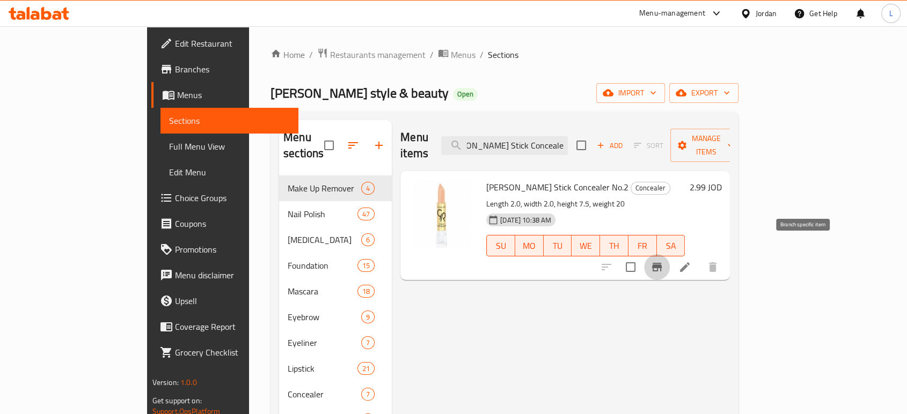
click at [661, 263] on icon "Branch-specific-item" at bounding box center [657, 267] width 10 height 9
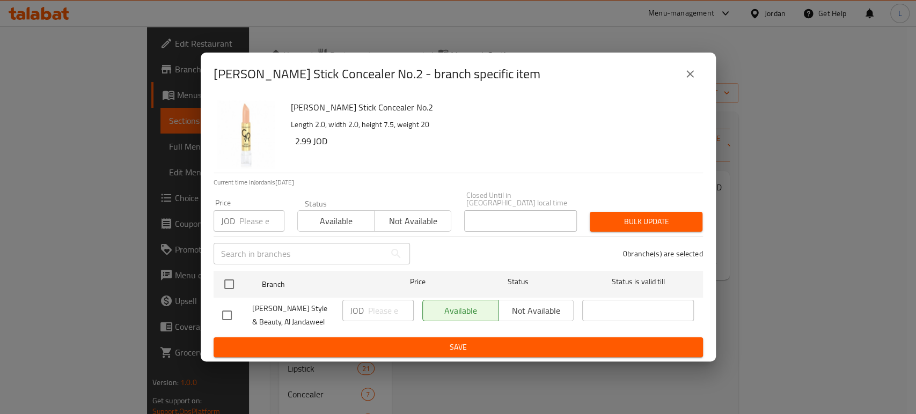
click at [416, 214] on span "Not available" at bounding box center [413, 222] width 68 height 16
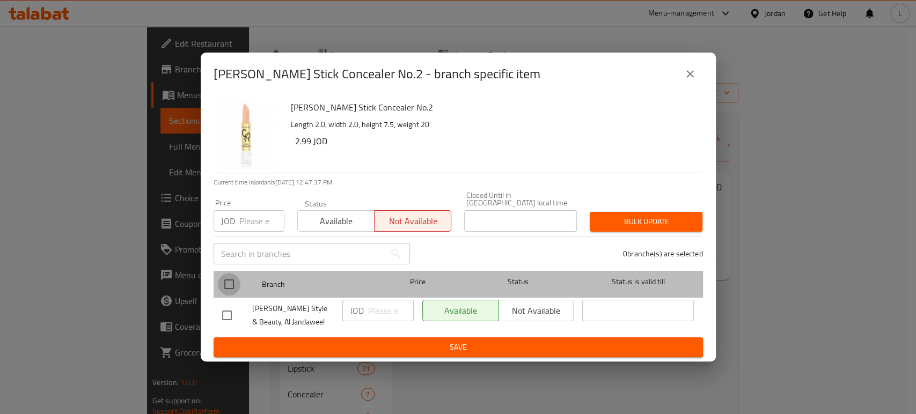
click at [228, 278] on input "checkbox" at bounding box center [229, 284] width 23 height 23
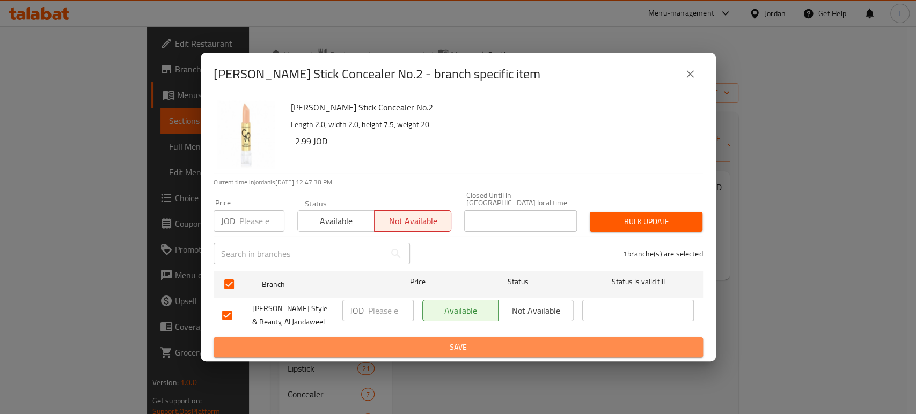
click at [338, 341] on span "Save" at bounding box center [458, 347] width 472 height 13
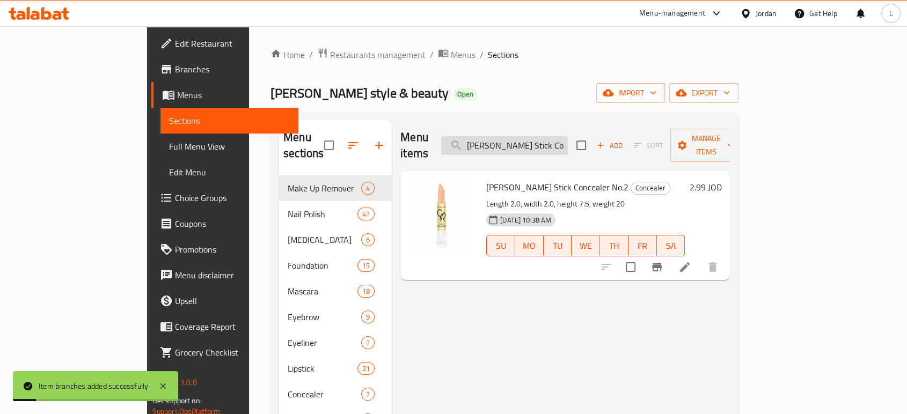
click at [557, 138] on input "Golden Rose Stick Concealer No.2" at bounding box center [504, 145] width 127 height 19
click at [557, 137] on input "Golden Rose Stick Concealer No.2" at bounding box center [504, 145] width 127 height 19
paste input "3"
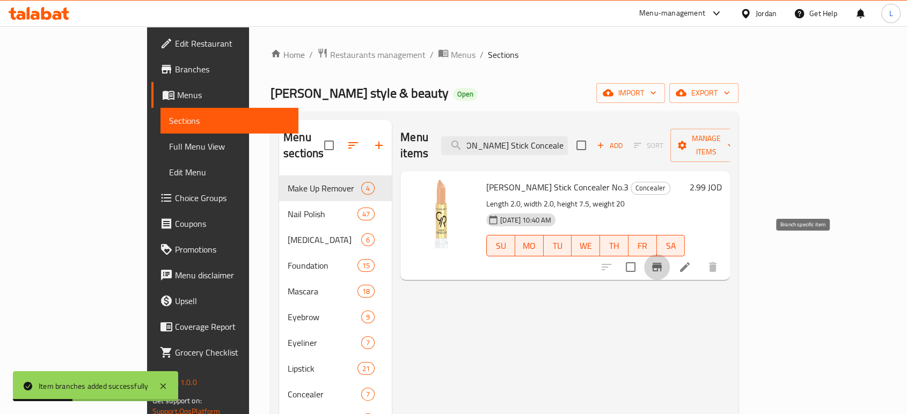
click at [661, 263] on icon "Branch-specific-item" at bounding box center [657, 267] width 10 height 9
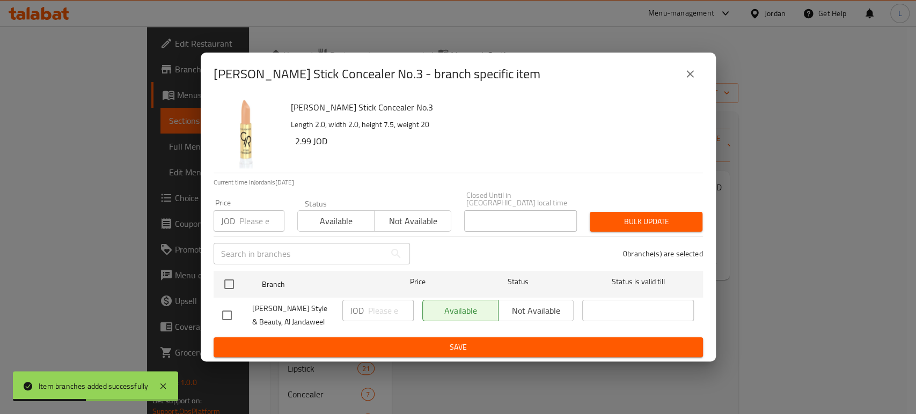
drag, startPoint x: 407, startPoint y: 214, endPoint x: 286, endPoint y: 265, distance: 131.2
click at [407, 214] on span "Not available" at bounding box center [413, 222] width 68 height 16
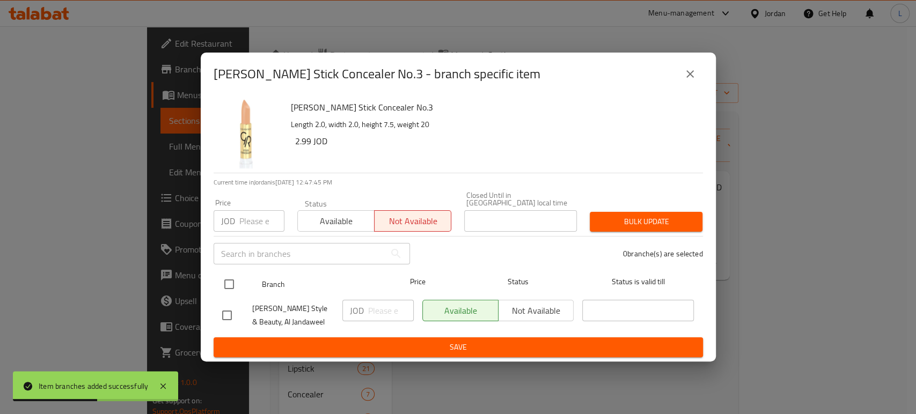
click at [225, 282] on input "checkbox" at bounding box center [229, 284] width 23 height 23
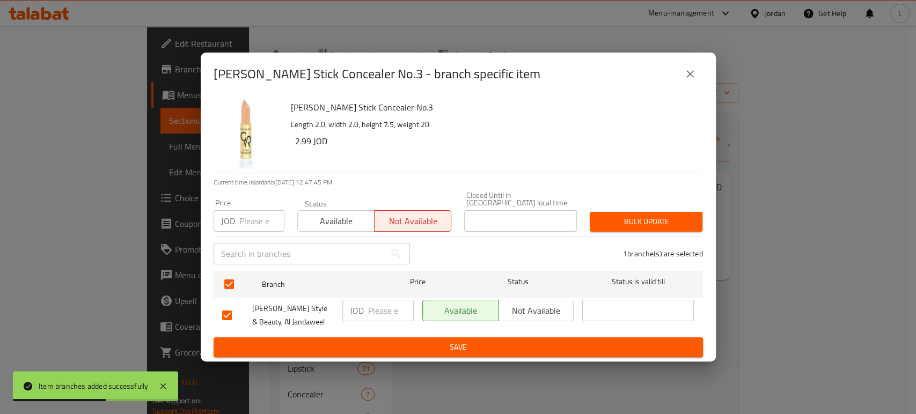
click at [339, 351] on button "Save" at bounding box center [458, 347] width 489 height 20
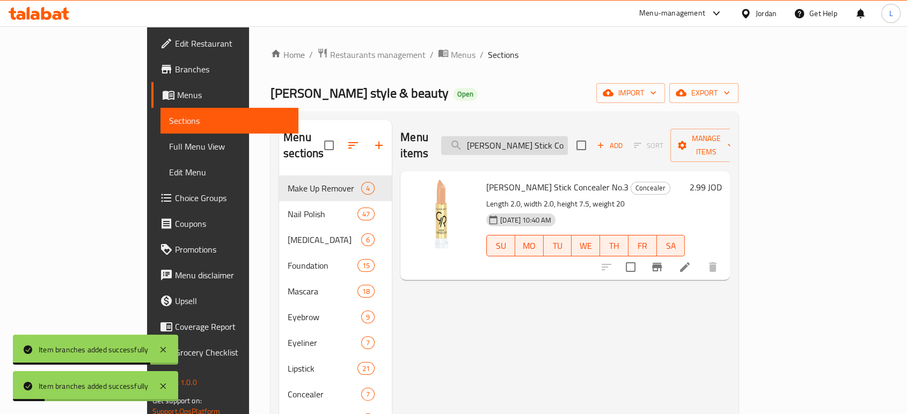
click at [566, 141] on input "Golden Rose Stick Concealer No.3" at bounding box center [504, 145] width 127 height 19
click at [565, 139] on input "Golden Rose Stick Concealer No.3" at bounding box center [504, 145] width 127 height 19
paste input "Powder Blush 07 Tan Glow"
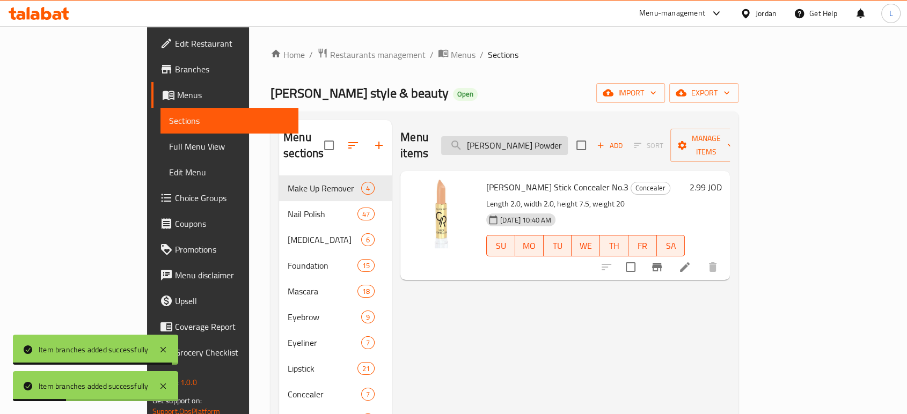
scroll to position [0, 47]
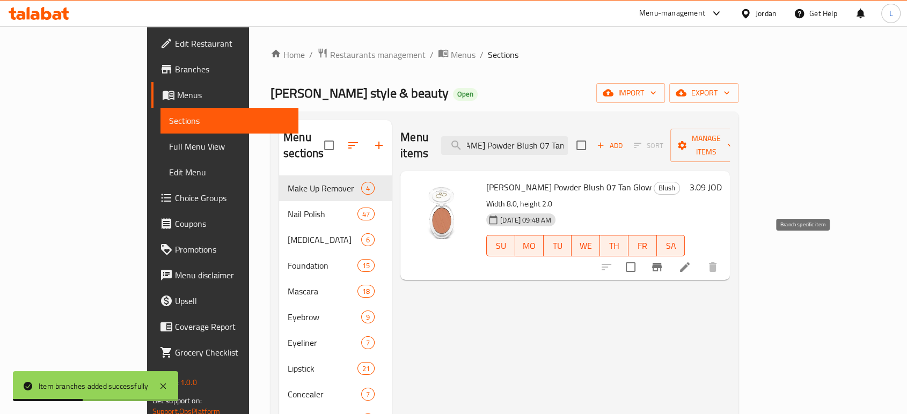
click at [663, 261] on icon "Branch-specific-item" at bounding box center [656, 267] width 13 height 13
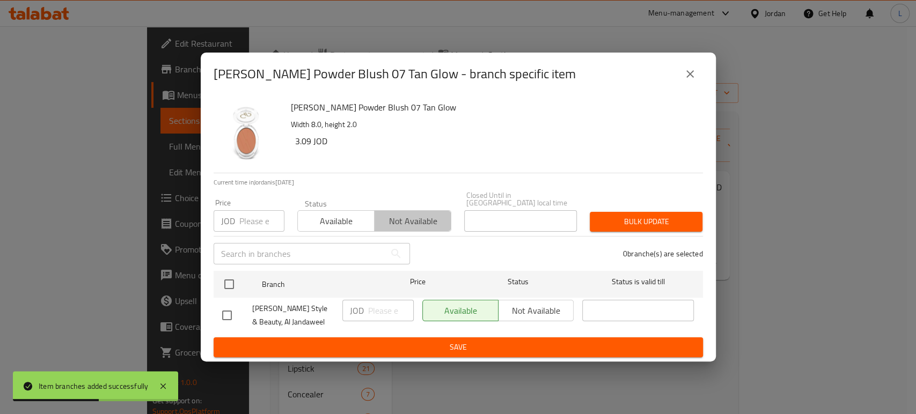
click at [428, 216] on span "Not available" at bounding box center [413, 222] width 68 height 16
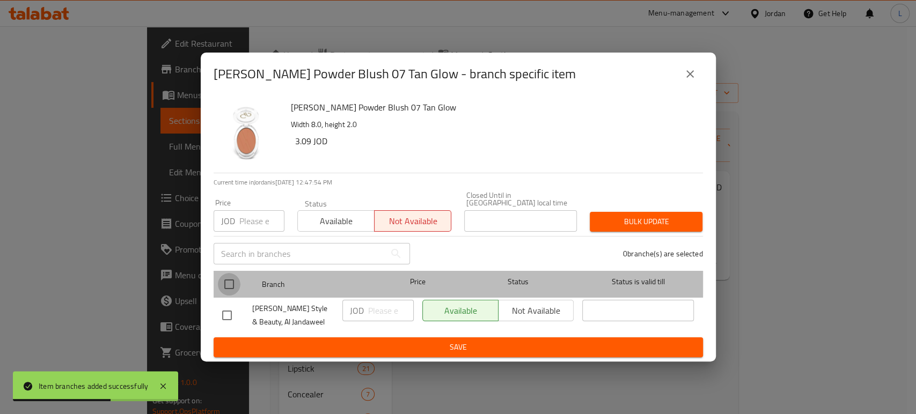
click at [228, 276] on input "checkbox" at bounding box center [229, 284] width 23 height 23
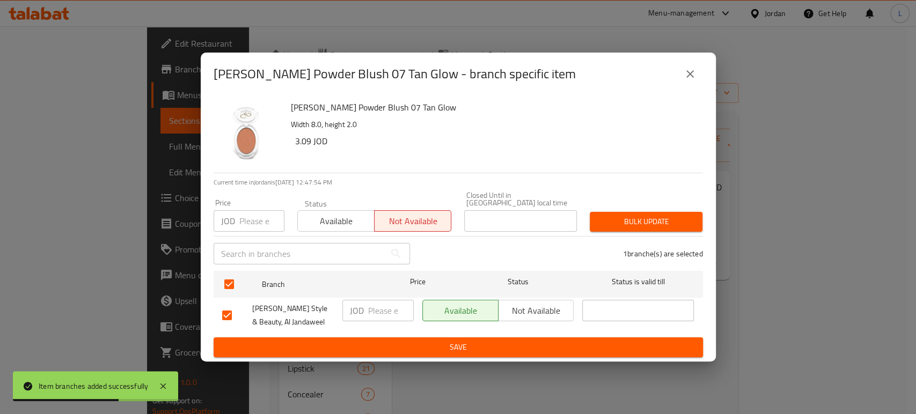
drag, startPoint x: 356, startPoint y: 356, endPoint x: 360, endPoint y: 349, distance: 8.6
click at [356, 356] on div "Golden Rose Powder Blush 07 Tan Glow Width 8.0, height 2.0 3.09 JOD Current tim…" at bounding box center [458, 228] width 515 height 266
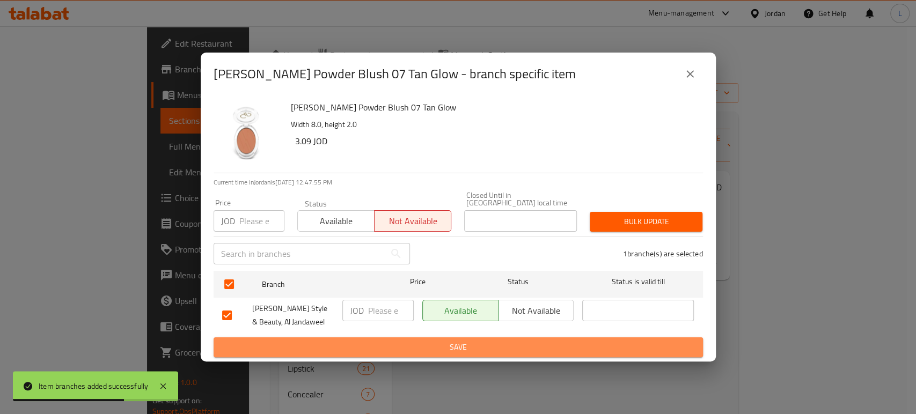
click at [360, 349] on span "Save" at bounding box center [458, 347] width 472 height 13
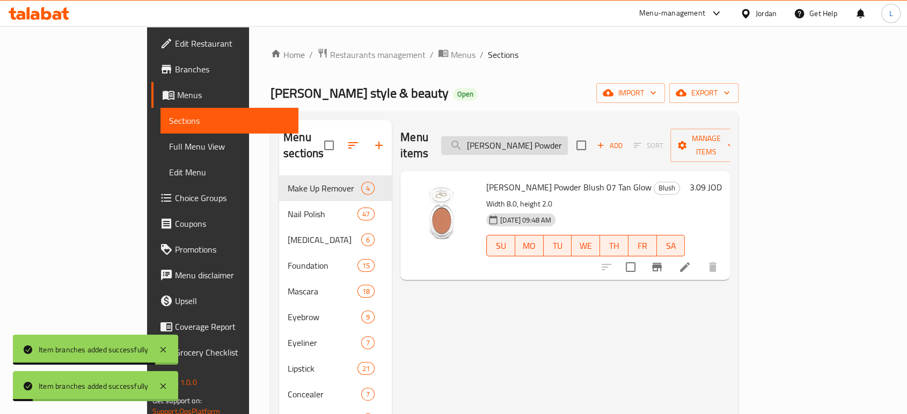
click at [531, 139] on input "Golden Rose Powder Blush 07 Tan Glow" at bounding box center [504, 145] width 127 height 19
click at [531, 141] on input "Golden Rose Powder Blush 07 Tan Glow" at bounding box center [504, 145] width 127 height 19
paste input "10 Peach Glaze"
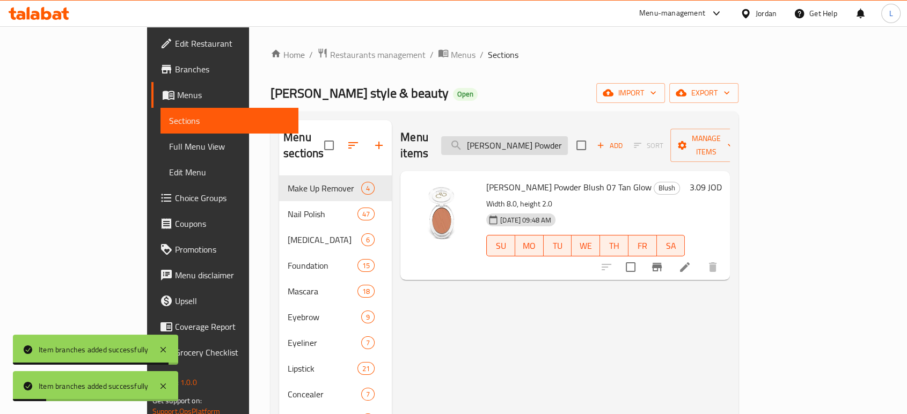
scroll to position [0, 58]
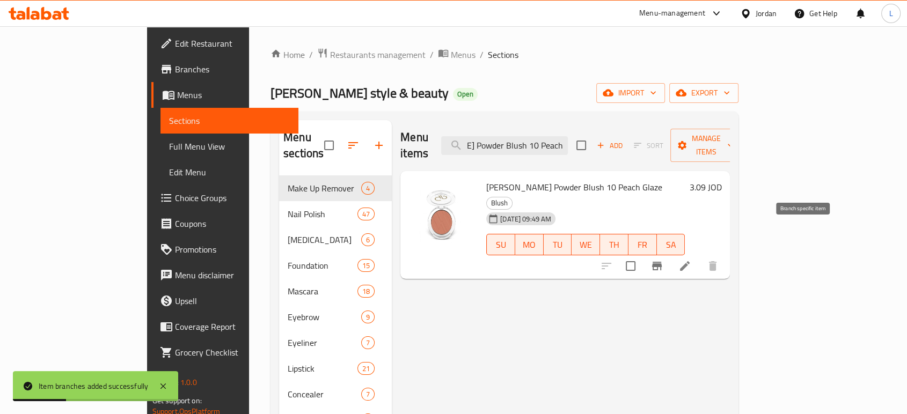
click at [661, 262] on icon "Branch-specific-item" at bounding box center [657, 266] width 10 height 9
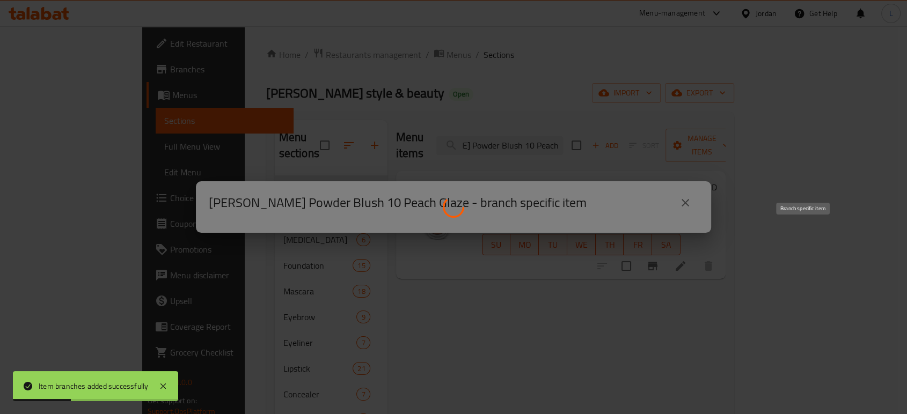
scroll to position [0, 0]
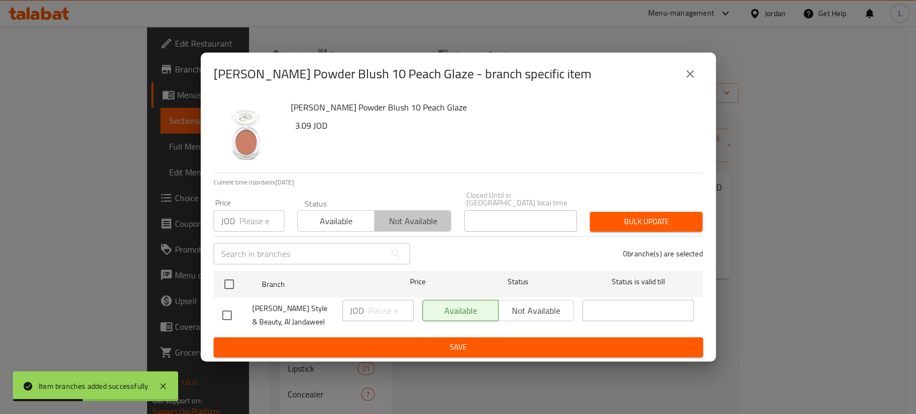
drag, startPoint x: 410, startPoint y: 216, endPoint x: 282, endPoint y: 308, distance: 158.1
click at [409, 217] on span "Not available" at bounding box center [413, 222] width 68 height 16
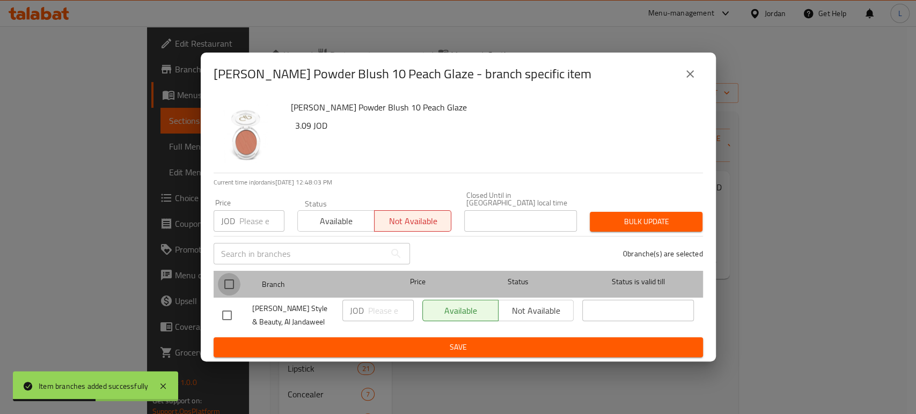
click at [224, 279] on input "checkbox" at bounding box center [229, 284] width 23 height 23
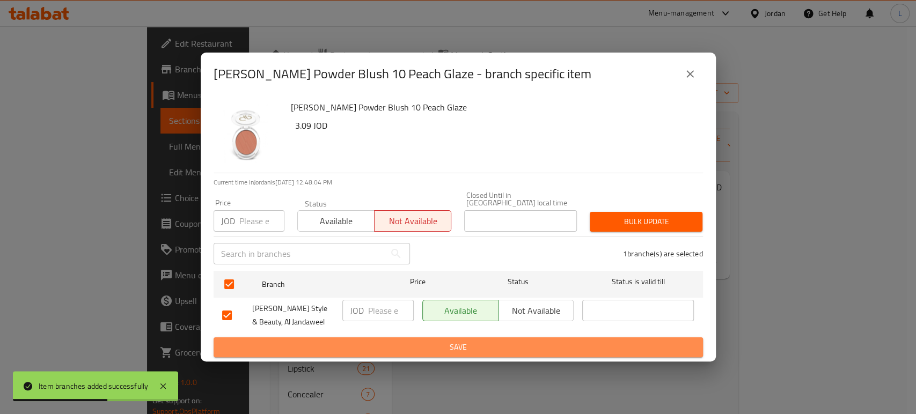
click at [333, 343] on span "Save" at bounding box center [458, 347] width 472 height 13
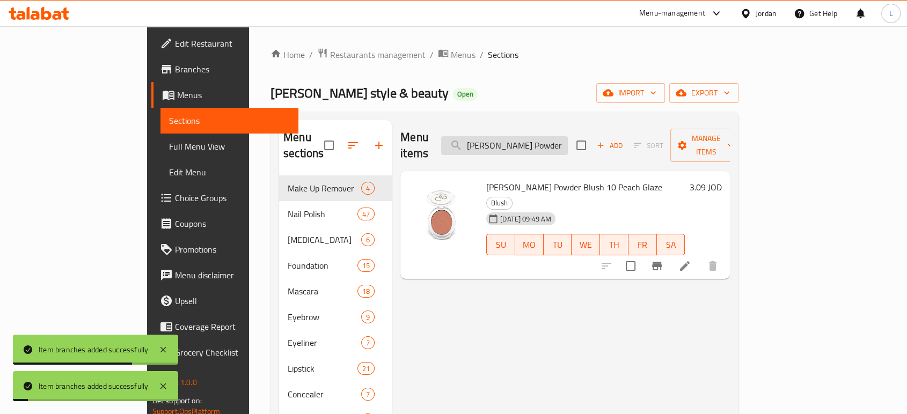
click at [561, 136] on input "Golden Rose Powder Blush 10 Peach Glaze" at bounding box center [504, 145] width 127 height 19
click at [560, 136] on input "Golden Rose Powder Blush 10 Peach Glaze" at bounding box center [504, 145] width 127 height 19
paste input "Miss Beauty Tint Lip Oil Cherry"
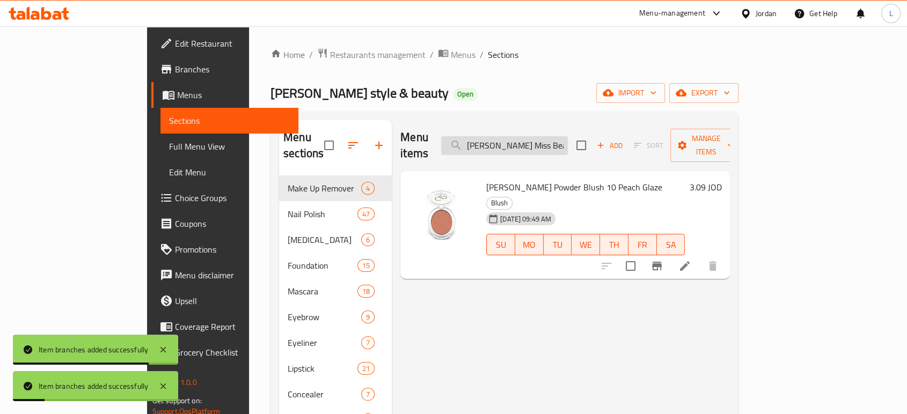
scroll to position [0, 60]
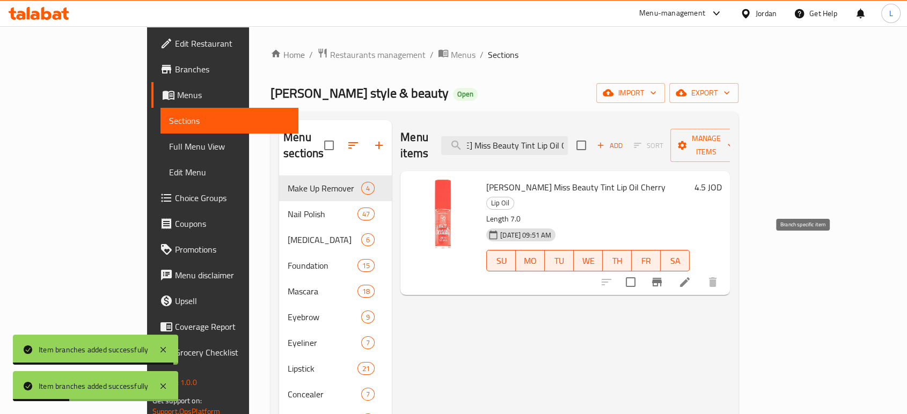
click at [663, 276] on icon "Branch-specific-item" at bounding box center [656, 282] width 13 height 13
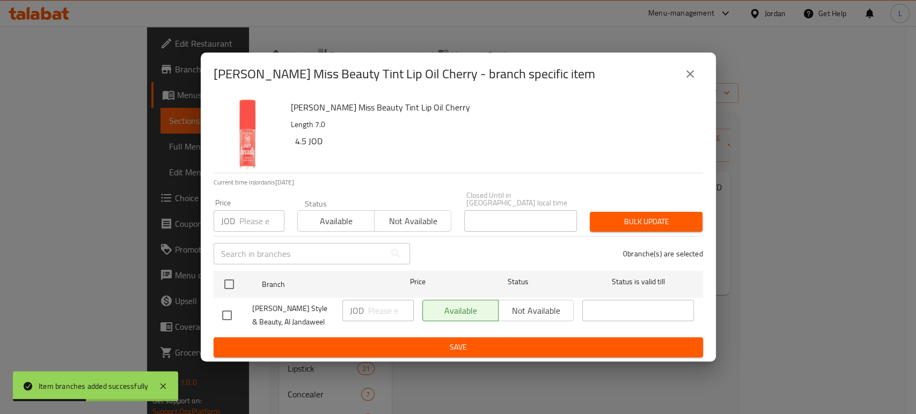
click at [409, 215] on span "Not available" at bounding box center [413, 222] width 68 height 16
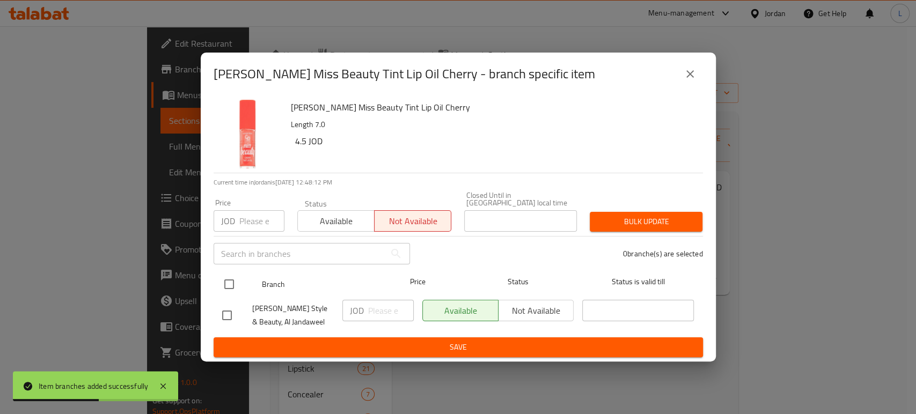
click at [230, 279] on input "checkbox" at bounding box center [229, 284] width 23 height 23
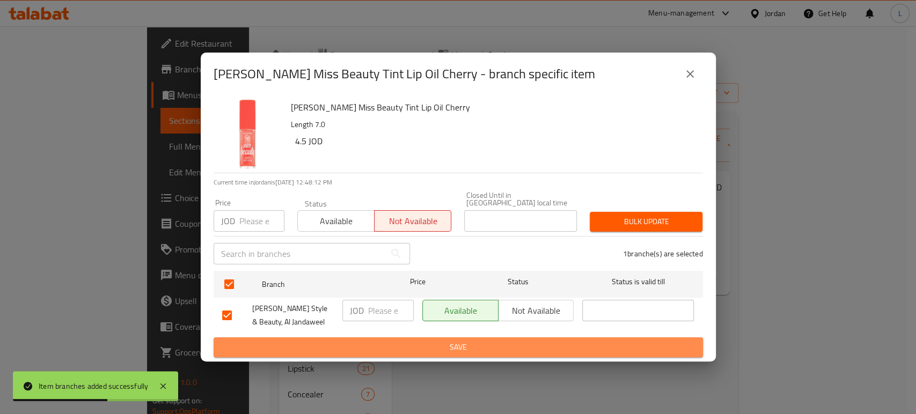
click at [355, 352] on button "Save" at bounding box center [458, 347] width 489 height 20
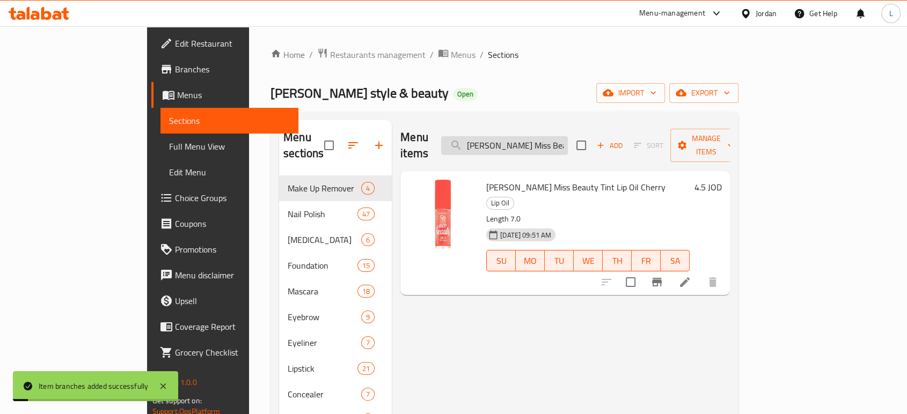
click at [536, 139] on input "Golden Rose Miss Beauty Tint Lip Oil Cherry" at bounding box center [504, 145] width 127 height 19
paste input "Strawb"
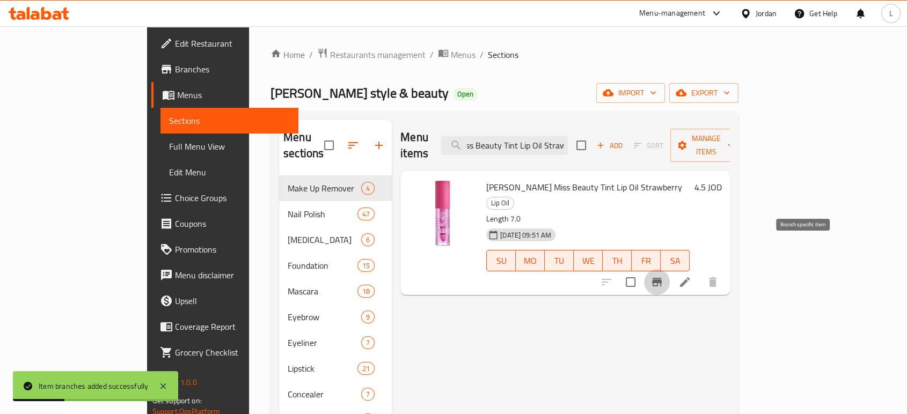
click at [663, 276] on icon "Branch-specific-item" at bounding box center [656, 282] width 13 height 13
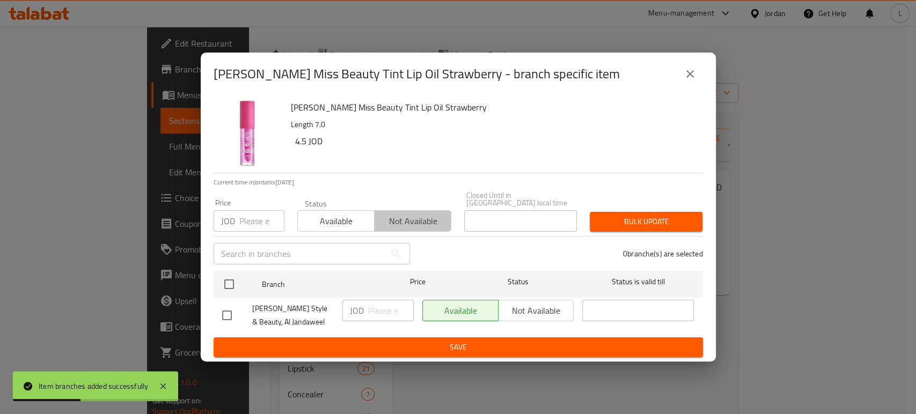
click at [394, 215] on span "Not available" at bounding box center [413, 222] width 68 height 16
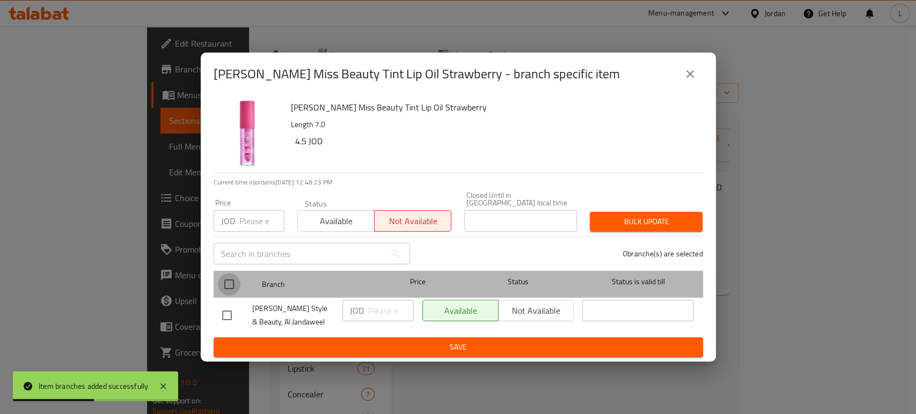
drag, startPoint x: 229, startPoint y: 281, endPoint x: 295, endPoint y: 335, distance: 85.4
click at [230, 283] on input "checkbox" at bounding box center [229, 284] width 23 height 23
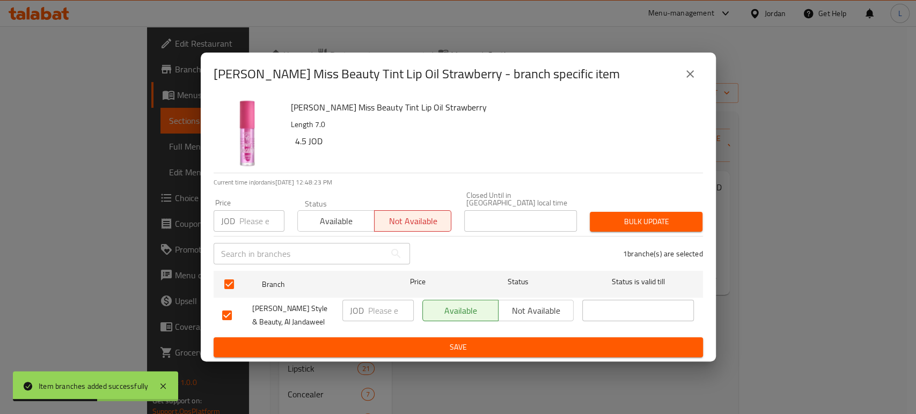
click at [311, 347] on span "Save" at bounding box center [458, 347] width 472 height 13
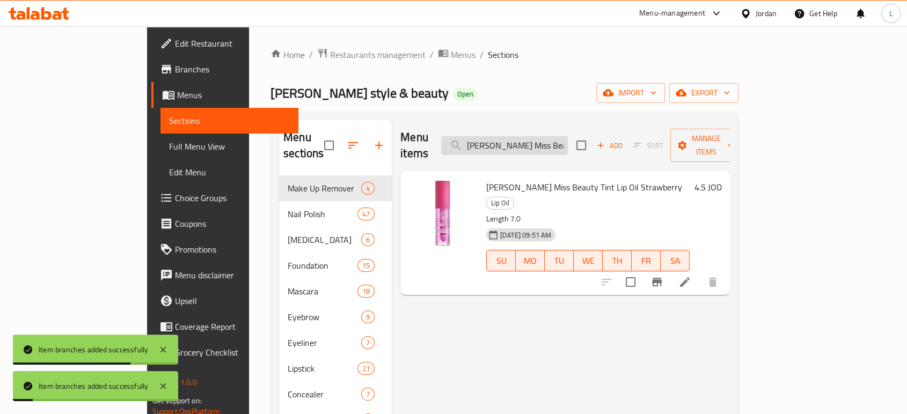
click at [536, 137] on input "Golden Rose Miss Beauty Tint Lip Oil Strawberry" at bounding box center [504, 145] width 127 height 19
click at [535, 137] on input "Golden Rose Miss Beauty Tint Lip Oil Strawberry" at bounding box center [504, 145] width 127 height 19
paste input "liquid highlighter Smart Nr.203"
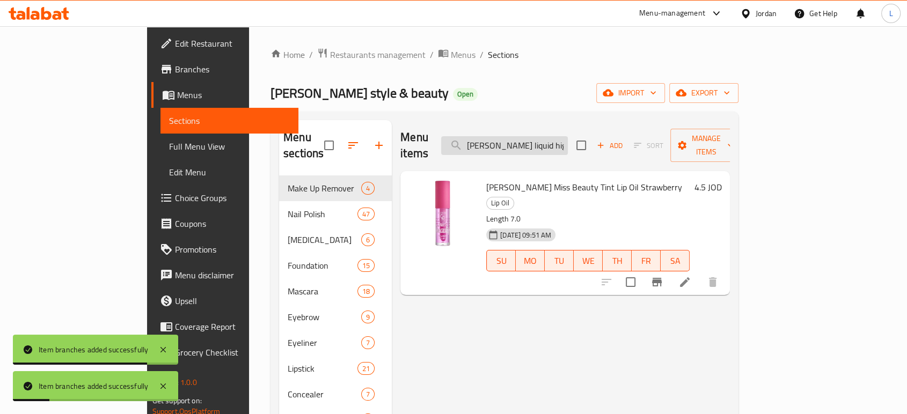
scroll to position [0, 61]
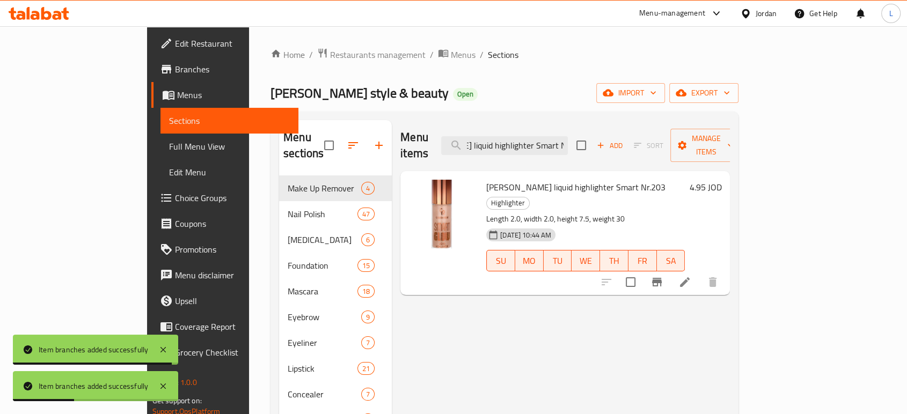
click at [661, 278] on icon "Branch-specific-item" at bounding box center [657, 282] width 10 height 9
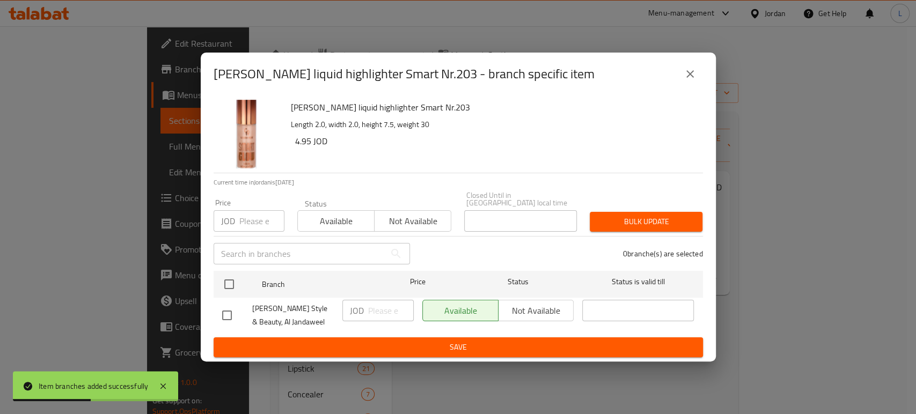
click at [425, 222] on span "Not available" at bounding box center [413, 222] width 68 height 16
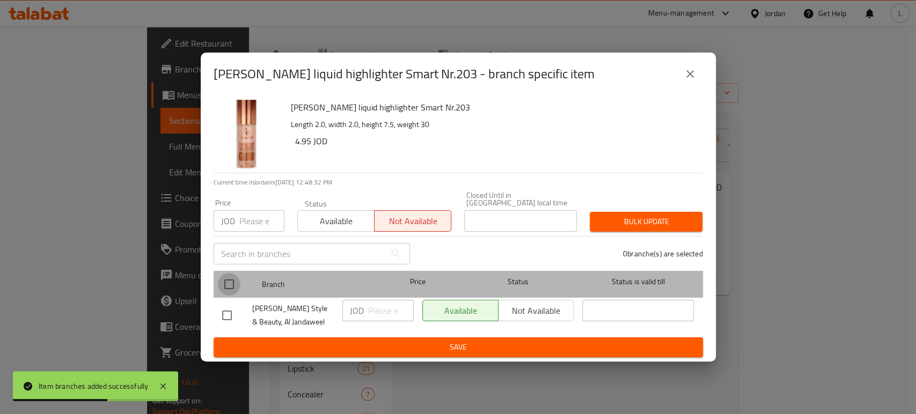
drag, startPoint x: 225, startPoint y: 278, endPoint x: 328, endPoint y: 366, distance: 135.9
click at [226, 278] on input "checkbox" at bounding box center [229, 284] width 23 height 23
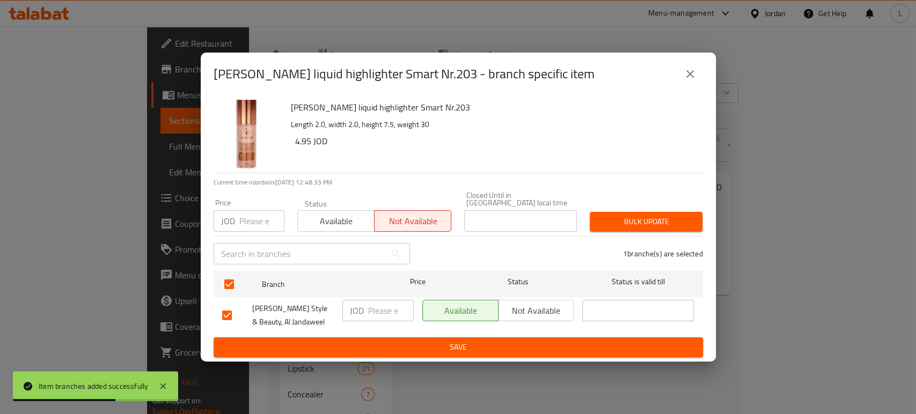
click at [360, 342] on span "Save" at bounding box center [458, 347] width 472 height 13
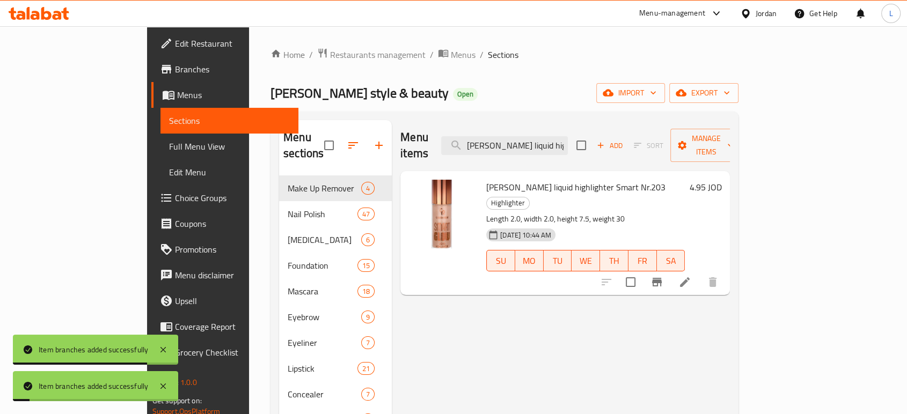
click at [526, 126] on div "Menu items Golden Rose liquid highlighter Smart Nr.203 Add Sort Manage items" at bounding box center [564, 145] width 329 height 51
click at [527, 136] on input "Golden Rose liquid highlighter Smart Nr.203" at bounding box center [504, 145] width 127 height 19
paste input "4"
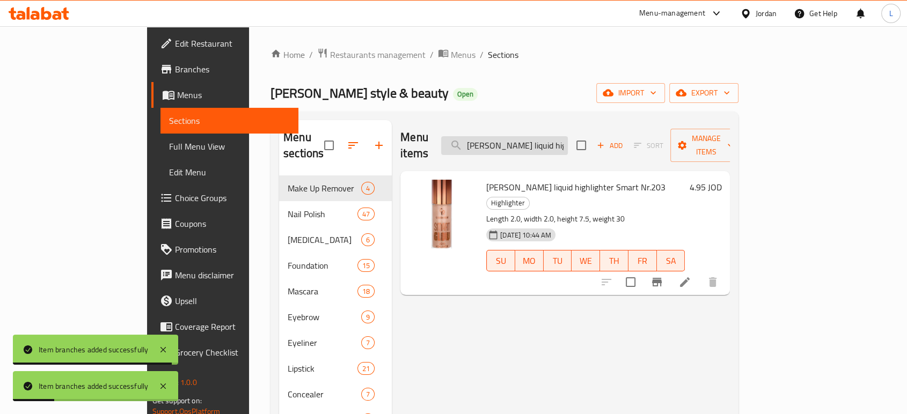
scroll to position [0, 61]
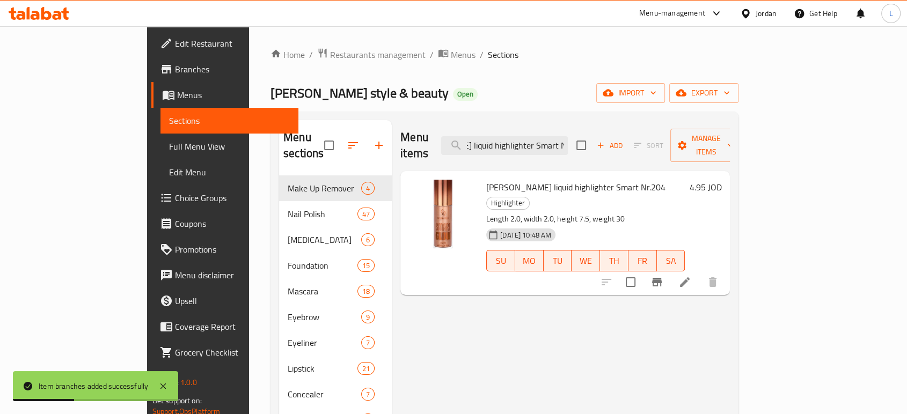
click at [661, 278] on icon "Branch-specific-item" at bounding box center [657, 282] width 10 height 9
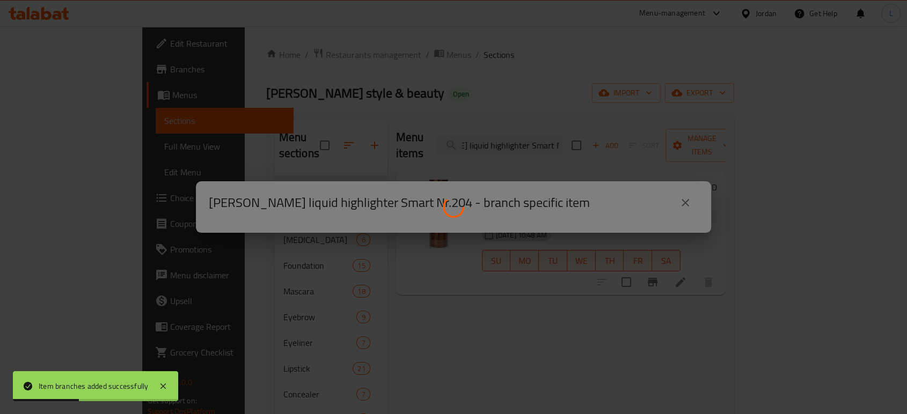
scroll to position [0, 0]
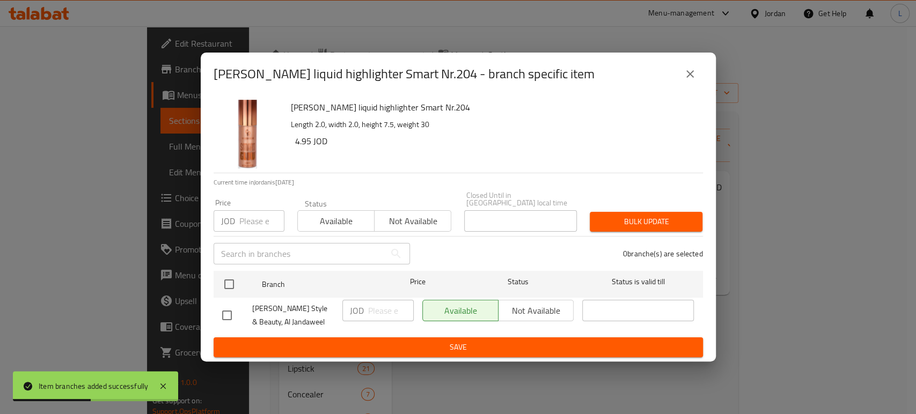
click at [417, 214] on span "Not available" at bounding box center [413, 222] width 68 height 16
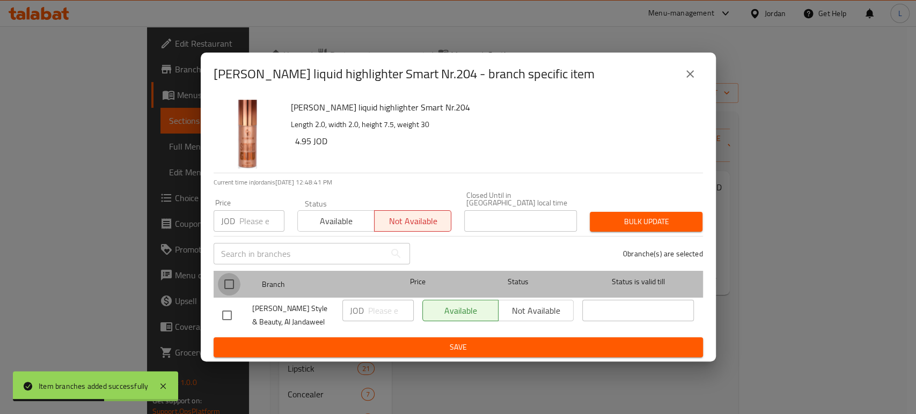
click at [226, 279] on input "checkbox" at bounding box center [229, 284] width 23 height 23
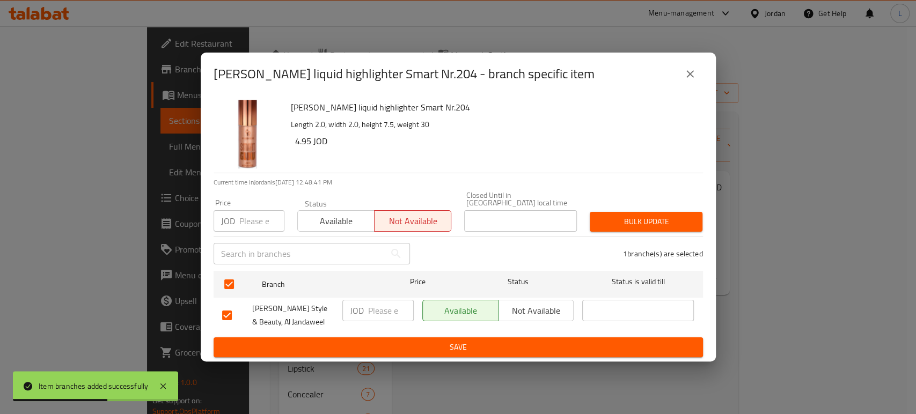
click at [320, 345] on span "Save" at bounding box center [458, 347] width 472 height 13
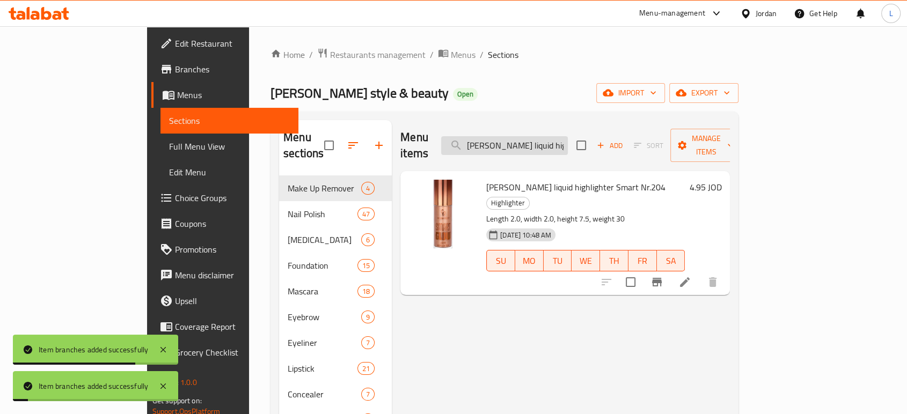
click at [529, 143] on input "Golden Rose liquid highlighter Smart Nr.204" at bounding box center [504, 145] width 127 height 19
paste input "Eye Dream Lips Lipliner No. 5"
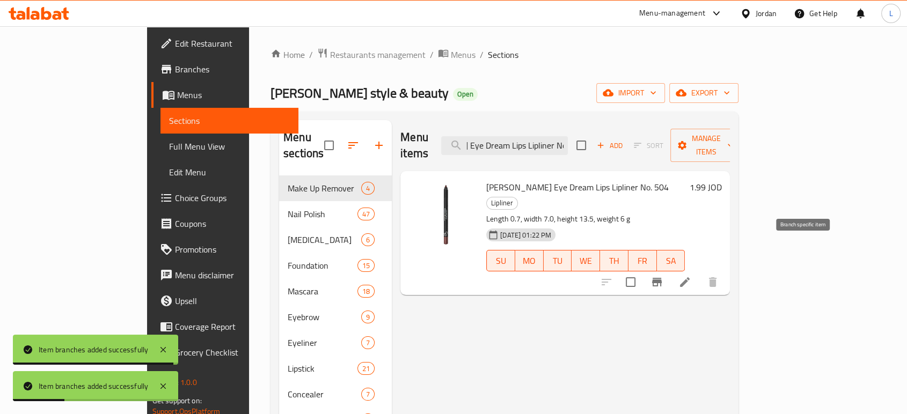
click at [663, 276] on icon "Branch-specific-item" at bounding box center [656, 282] width 13 height 13
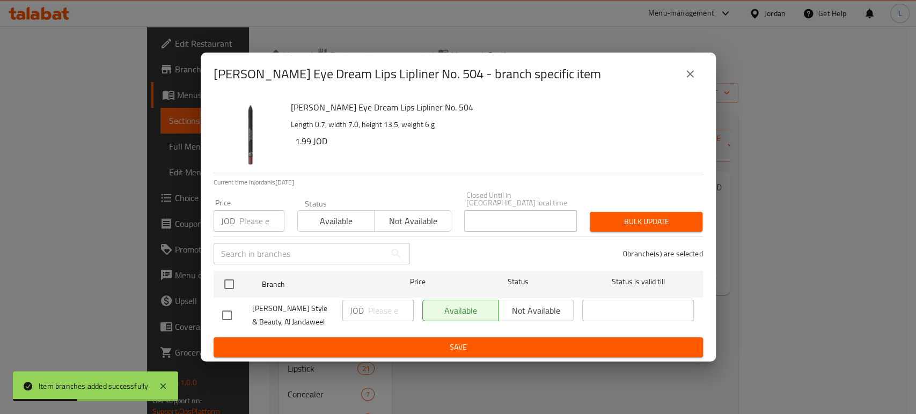
click at [400, 218] on span "Not available" at bounding box center [413, 222] width 68 height 16
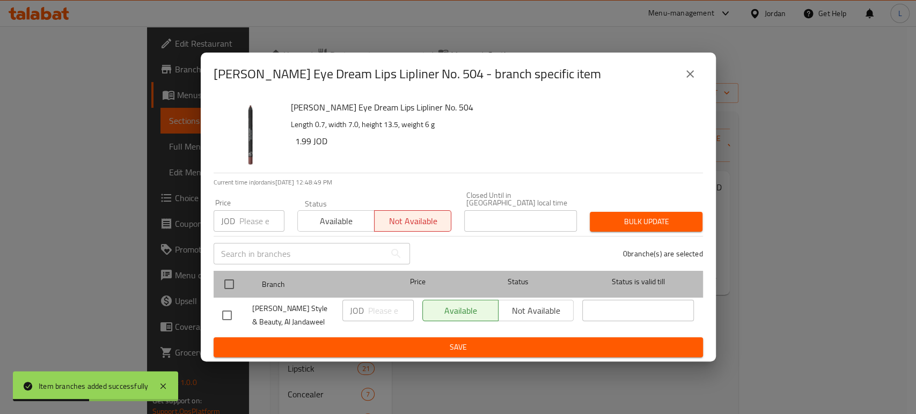
drag, startPoint x: 215, startPoint y: 283, endPoint x: 235, endPoint y: 285, distance: 21.0
click at [216, 284] on div "Branch Price Status Status is valid till" at bounding box center [458, 284] width 489 height 27
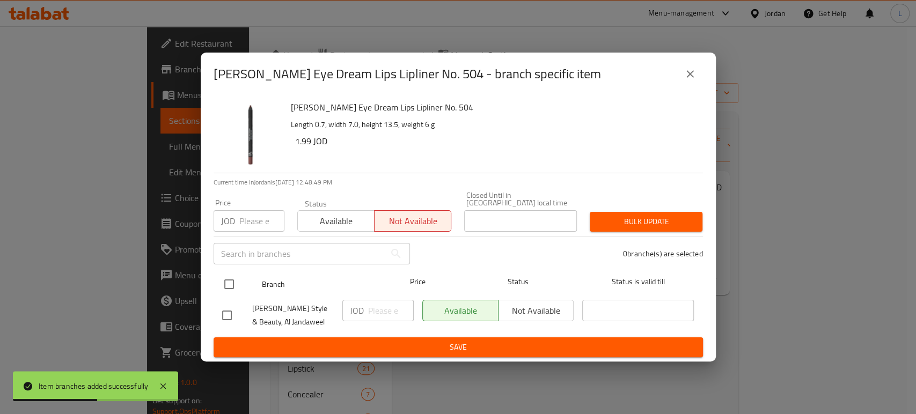
click at [218, 274] on input "checkbox" at bounding box center [229, 284] width 23 height 23
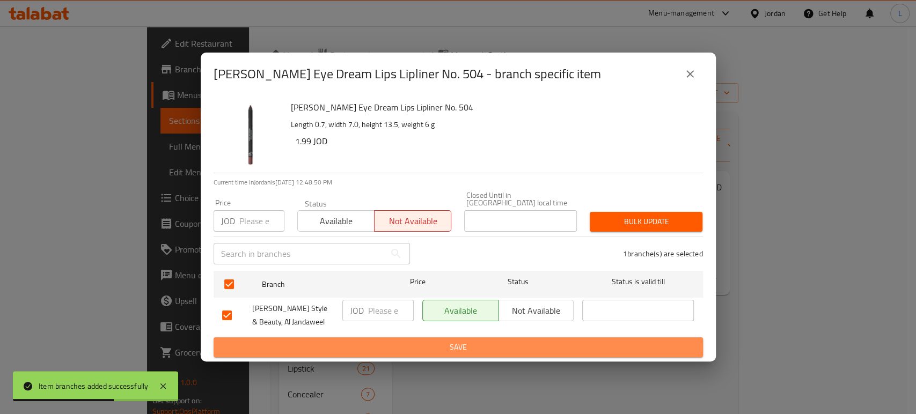
click at [338, 347] on span "Save" at bounding box center [458, 347] width 472 height 13
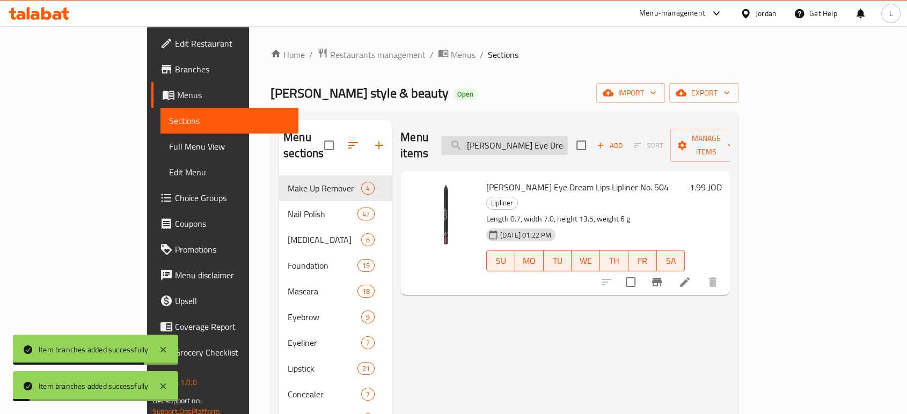
click at [527, 144] on input "Golden Rose Eye Dream Lips Lipliner No. 504" at bounding box center [504, 145] width 127 height 19
paste input "21"
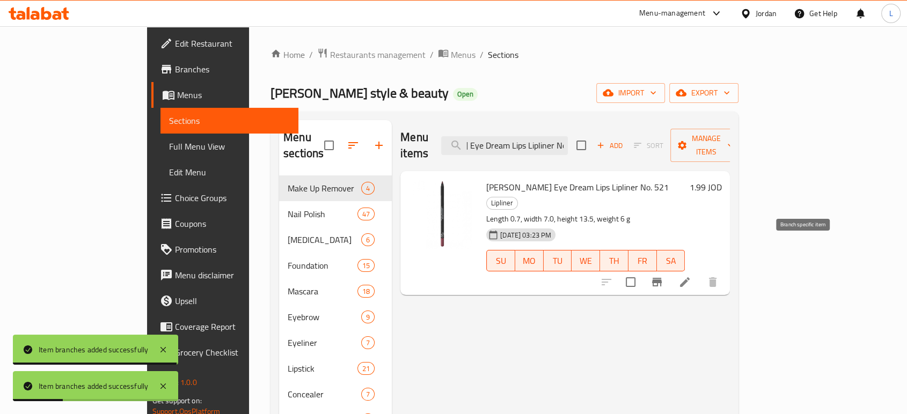
click at [661, 278] on icon "Branch-specific-item" at bounding box center [657, 282] width 10 height 9
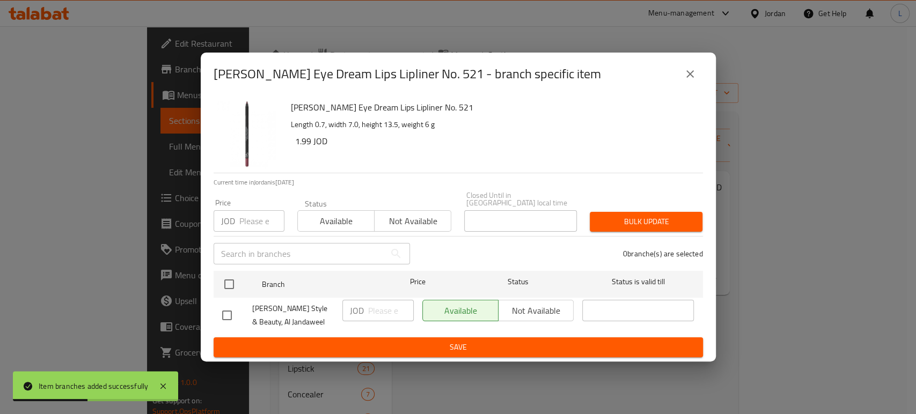
click at [395, 216] on span "Not available" at bounding box center [413, 222] width 68 height 16
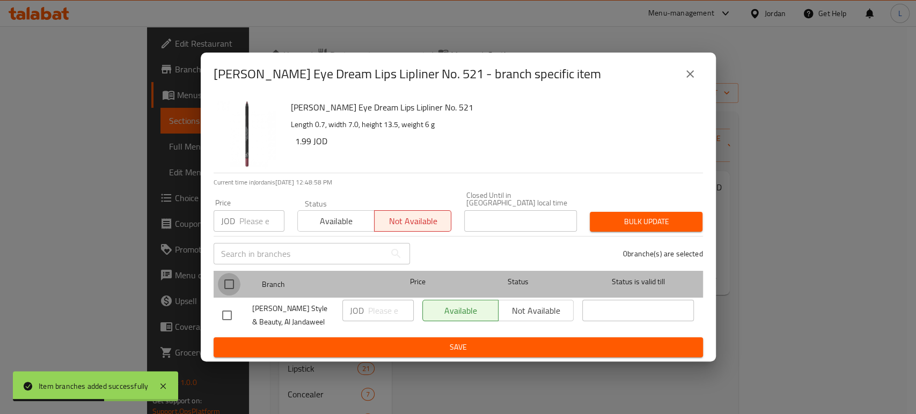
click at [227, 279] on input "checkbox" at bounding box center [229, 284] width 23 height 23
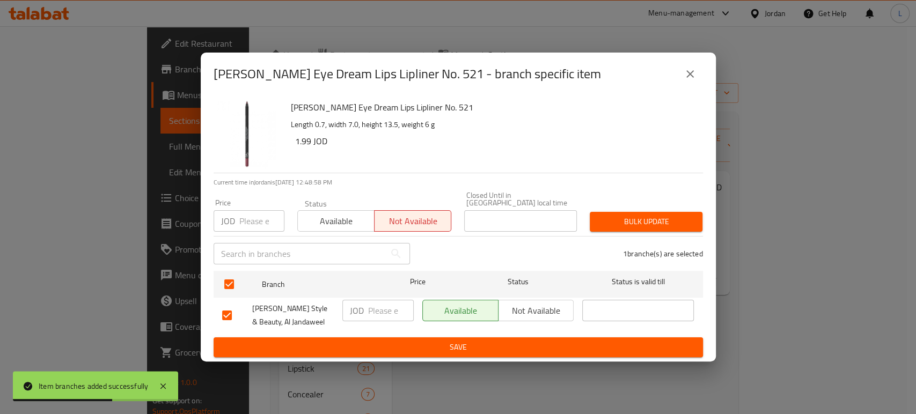
click at [304, 347] on span "Save" at bounding box center [458, 347] width 472 height 13
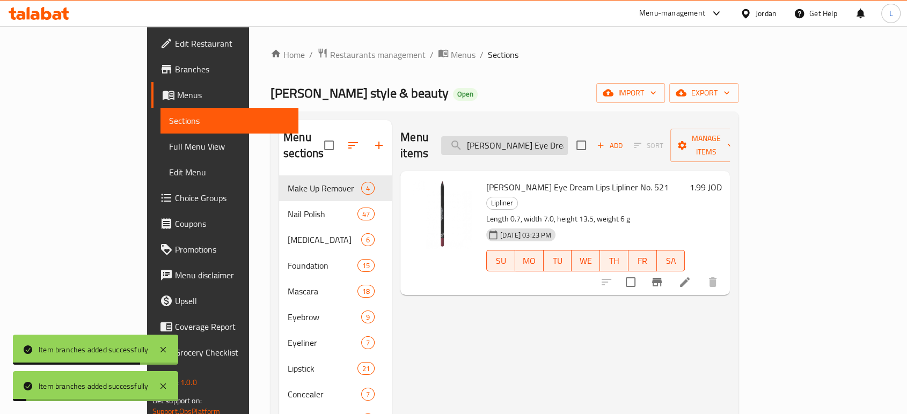
click at [555, 136] on input "Golden Rose Eye Dream Lips Lipliner No. 521" at bounding box center [504, 145] width 127 height 19
paste input "02"
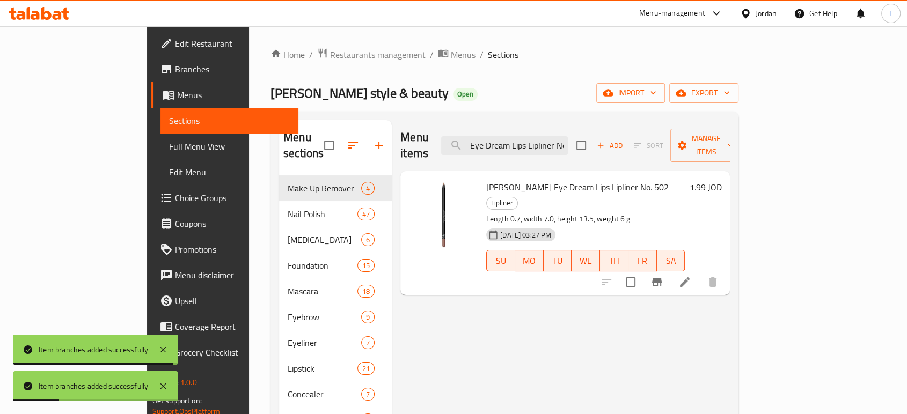
click at [661, 278] on icon "Branch-specific-item" at bounding box center [657, 282] width 10 height 9
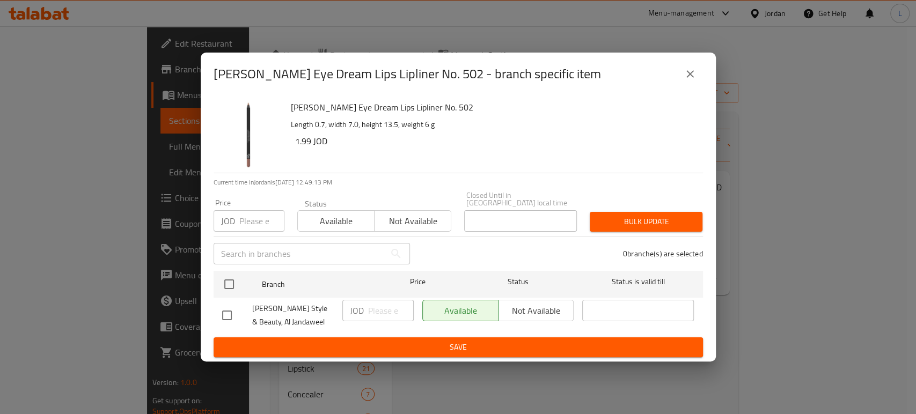
drag, startPoint x: 392, startPoint y: 216, endPoint x: 376, endPoint y: 218, distance: 16.2
click at [391, 216] on span "Not available" at bounding box center [413, 222] width 68 height 16
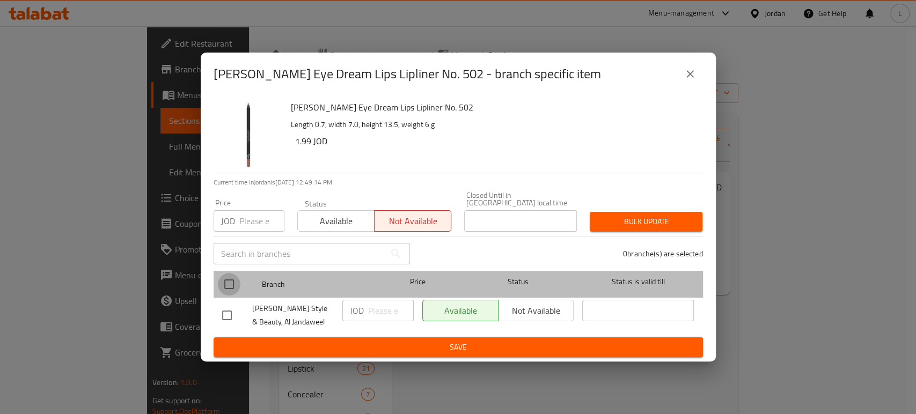
click at [225, 284] on input "checkbox" at bounding box center [229, 284] width 23 height 23
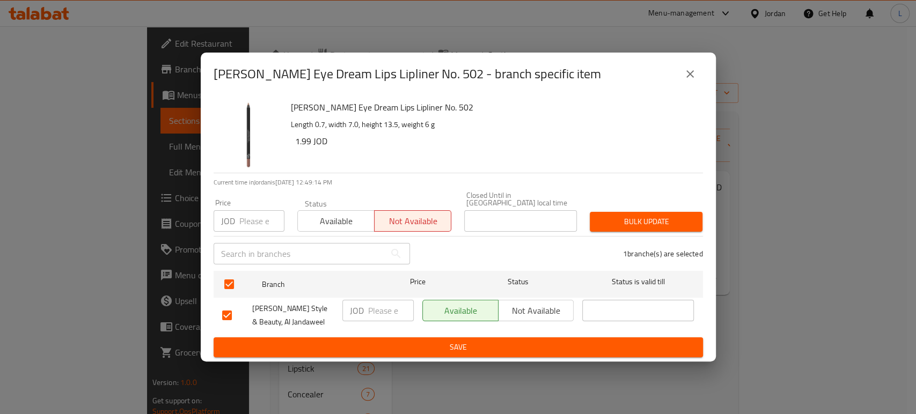
click at [345, 347] on span "Save" at bounding box center [458, 347] width 472 height 13
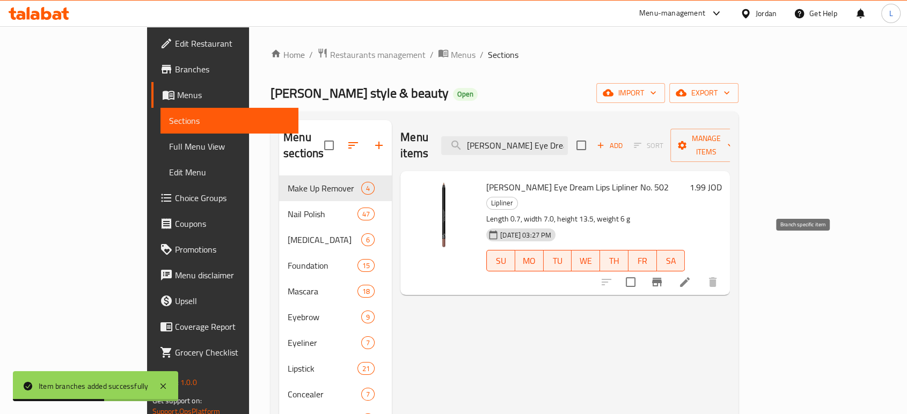
click at [661, 278] on icon "Branch-specific-item" at bounding box center [657, 282] width 10 height 9
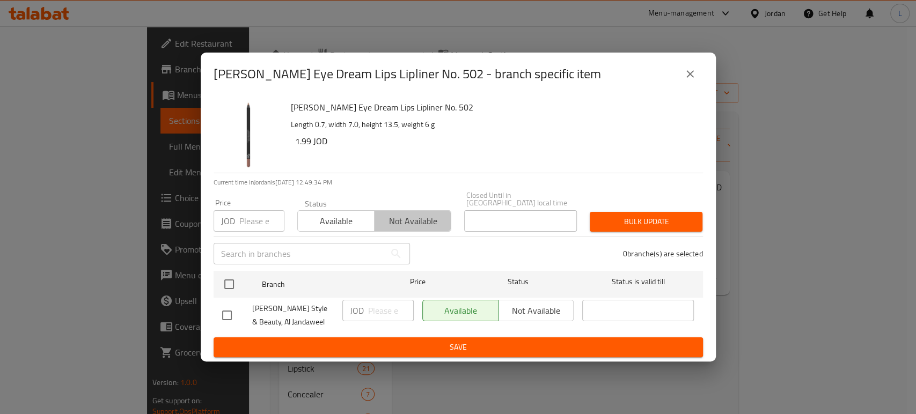
click at [380, 223] on span "Not available" at bounding box center [413, 222] width 68 height 16
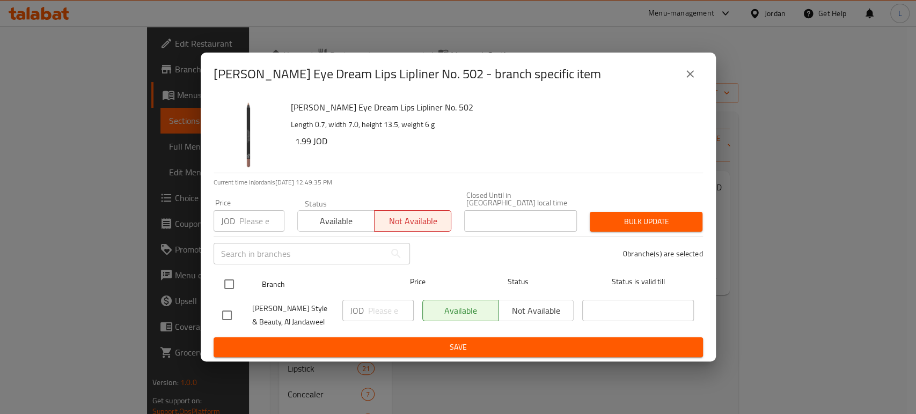
click at [220, 277] on input "checkbox" at bounding box center [229, 284] width 23 height 23
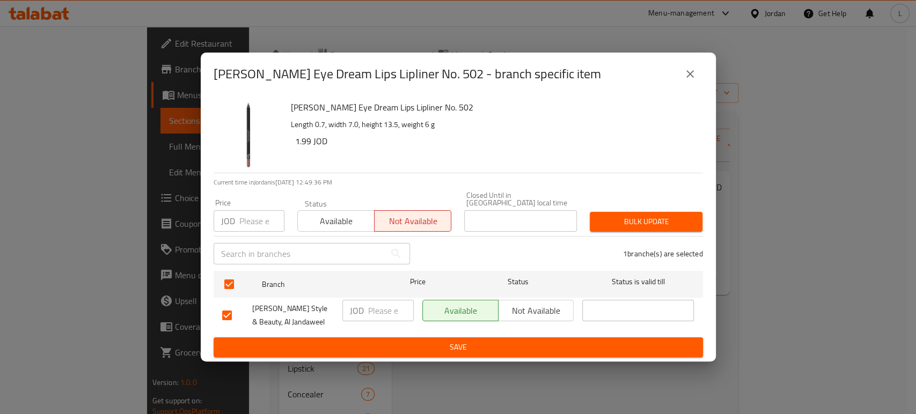
click at [327, 348] on span "Save" at bounding box center [458, 347] width 472 height 13
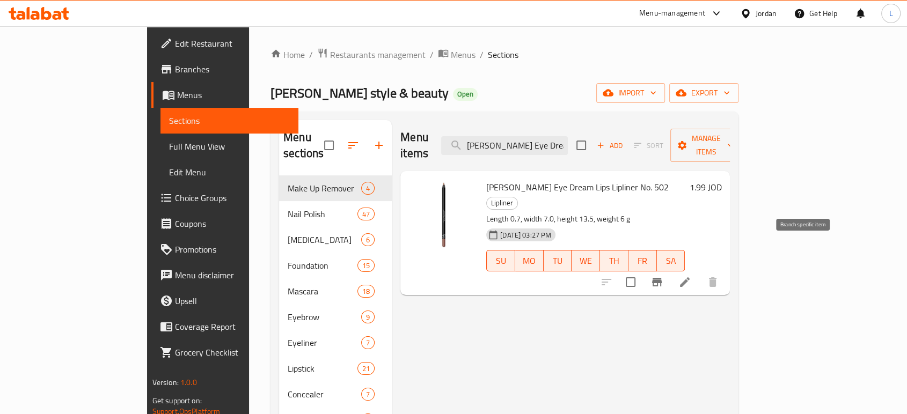
click at [669, 269] on button "Branch-specific-item" at bounding box center [657, 282] width 26 height 26
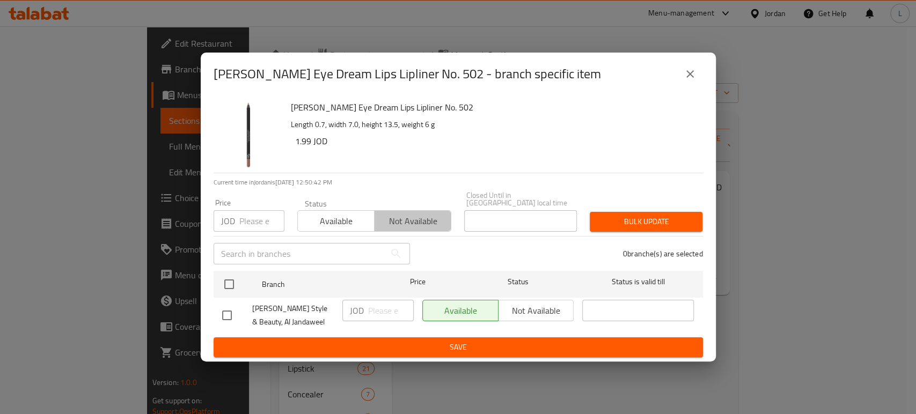
click at [408, 216] on span "Not available" at bounding box center [413, 222] width 68 height 16
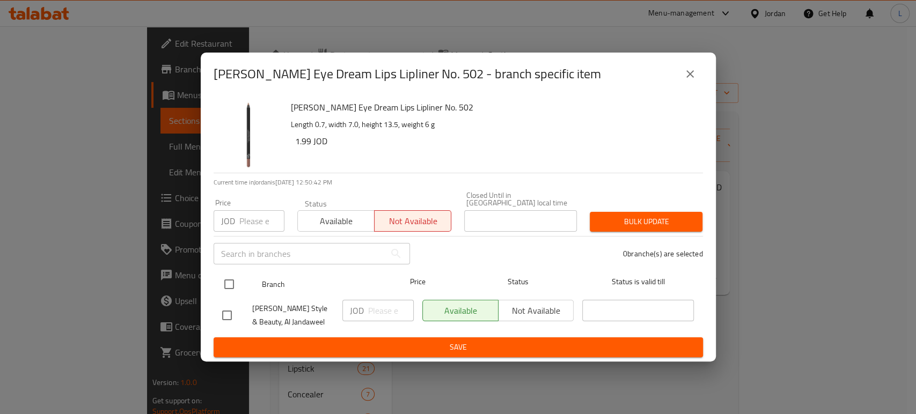
click at [229, 274] on input "checkbox" at bounding box center [229, 284] width 23 height 23
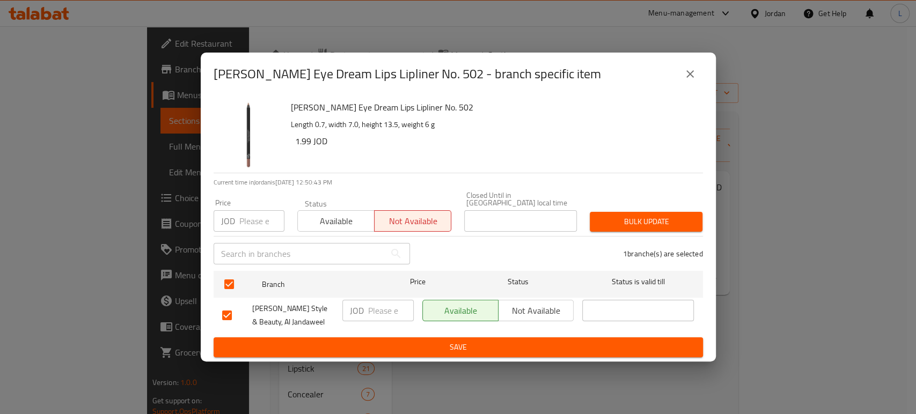
click at [387, 351] on button "Save" at bounding box center [458, 347] width 489 height 20
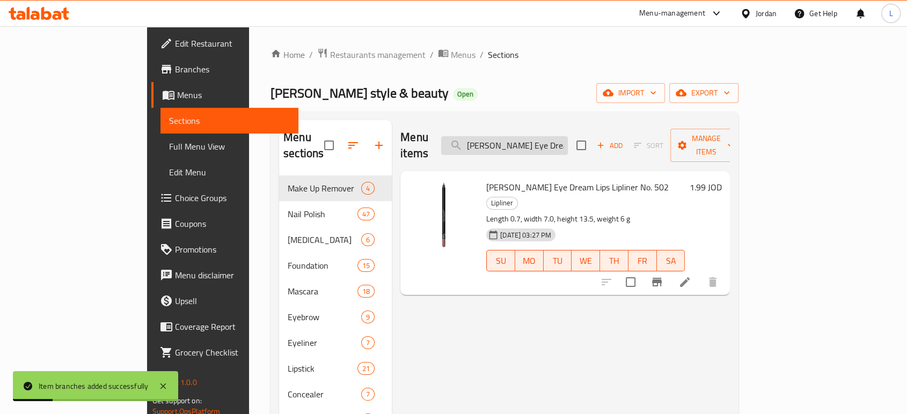
click at [560, 139] on input "Golden Rose Eye Dream Lips Lipliner No. 502" at bounding box center [504, 145] width 127 height 19
paste input "3"
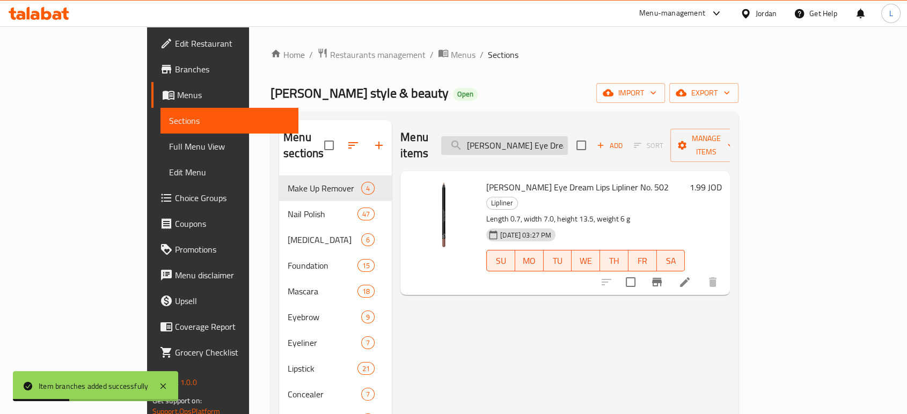
scroll to position [0, 64]
click at [663, 276] on icon "Branch-specific-item" at bounding box center [656, 282] width 13 height 13
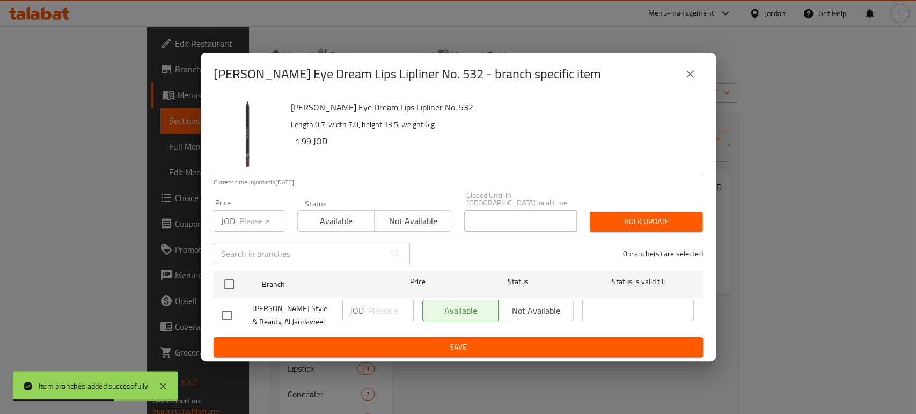
click at [408, 220] on span "Not available" at bounding box center [413, 222] width 68 height 16
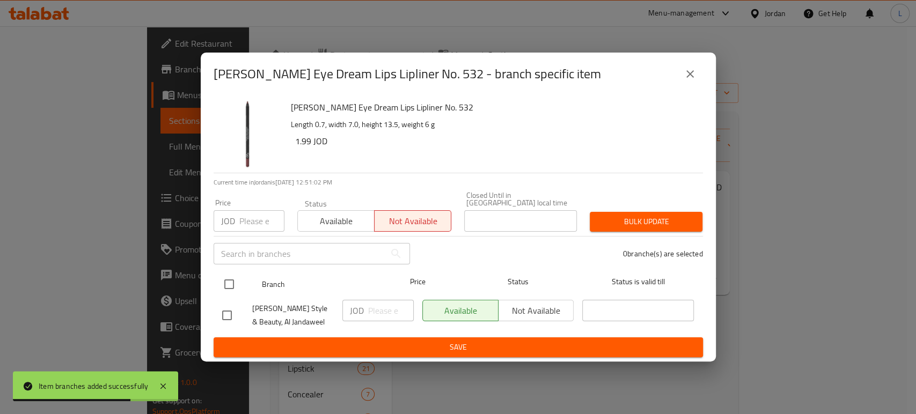
click at [227, 282] on input "checkbox" at bounding box center [229, 284] width 23 height 23
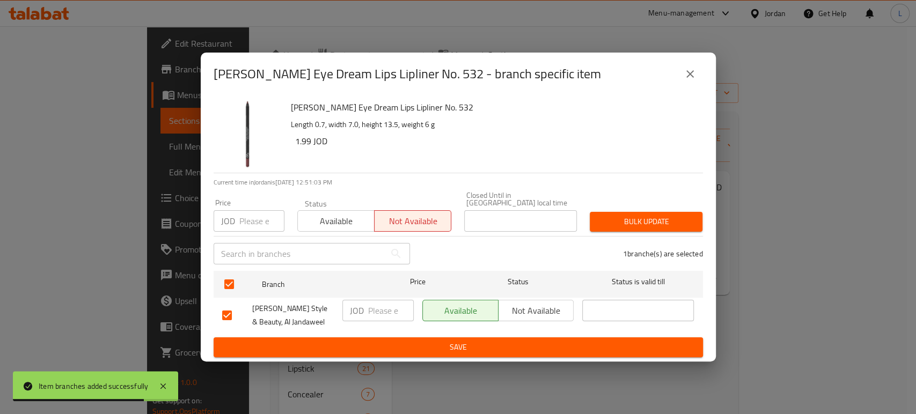
click at [316, 343] on span "Save" at bounding box center [458, 347] width 472 height 13
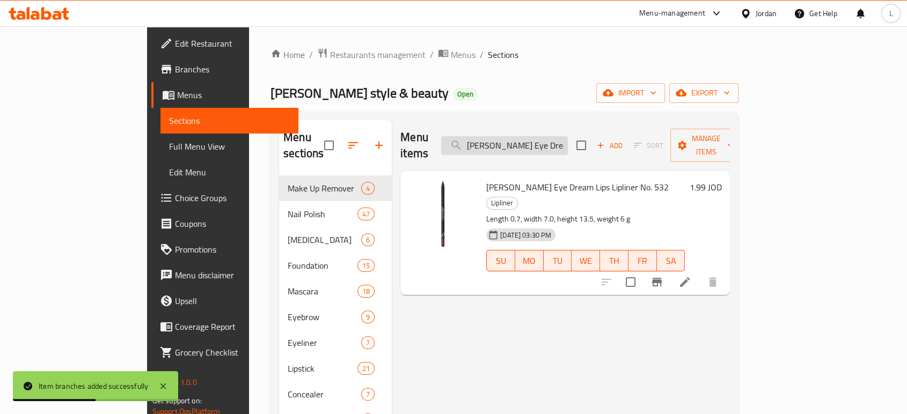
click at [555, 136] on input "Golden Rose Eye Dream Lips Lipliner No. 532" at bounding box center [504, 145] width 127 height 19
paste input "1"
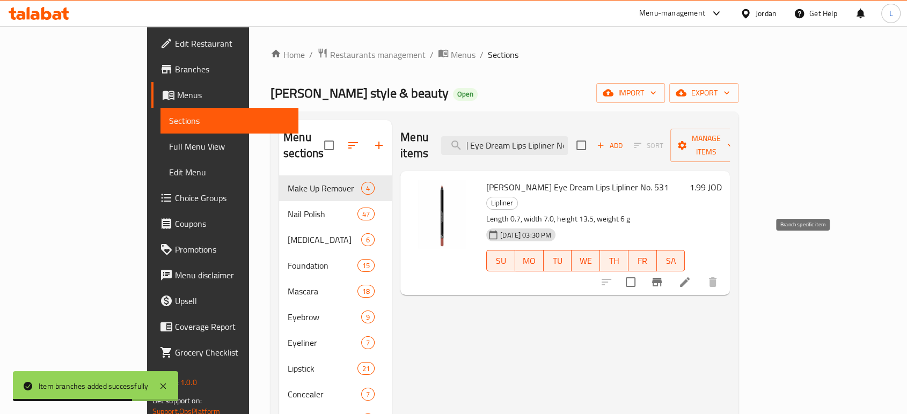
click at [663, 276] on icon "Branch-specific-item" at bounding box center [656, 282] width 13 height 13
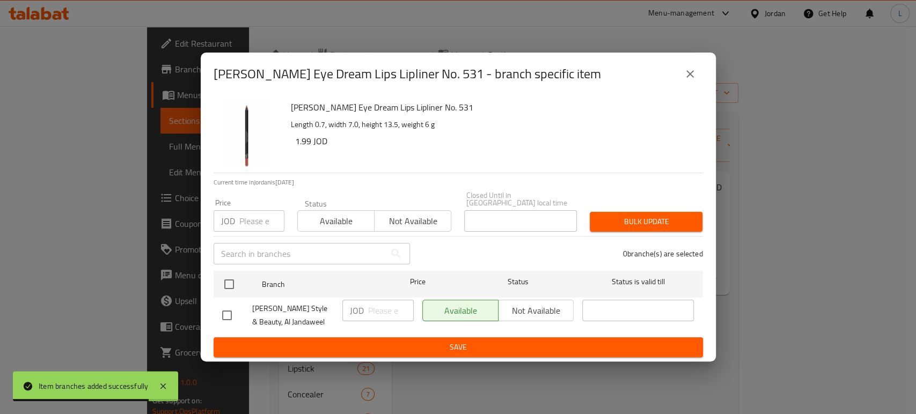
click at [401, 224] on span "Not available" at bounding box center [413, 222] width 68 height 16
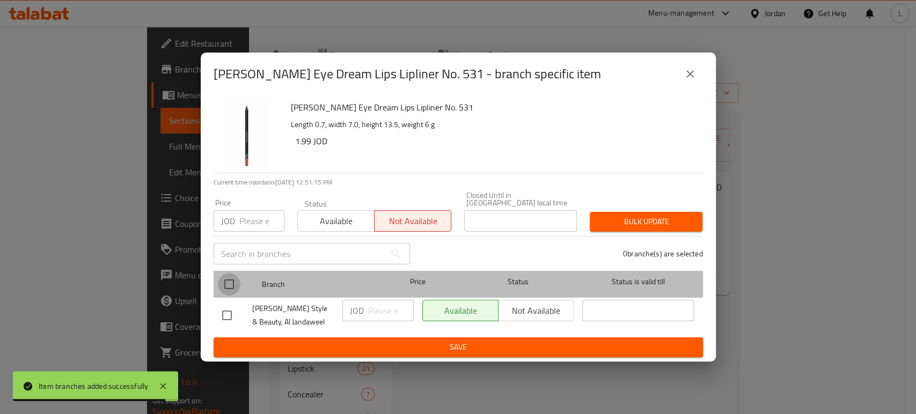
click at [232, 284] on input "checkbox" at bounding box center [229, 284] width 23 height 23
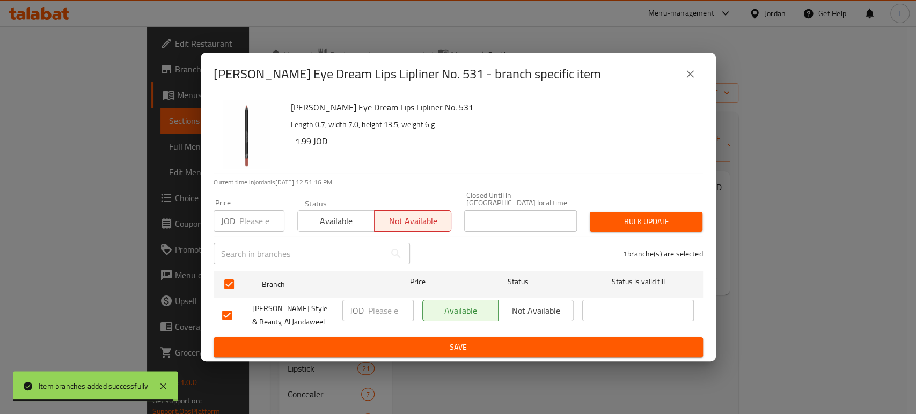
click at [322, 341] on span "Save" at bounding box center [458, 347] width 472 height 13
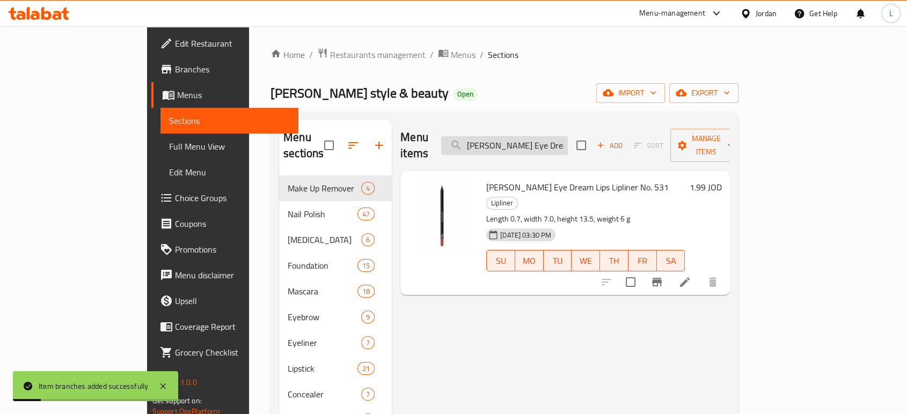
click at [562, 138] on input "Golden Rose Eye Dream Lips Lipliner No. 531" at bounding box center [504, 145] width 127 height 19
paste input "Total Cover 2in1 Foundation & Concealer No: 02"
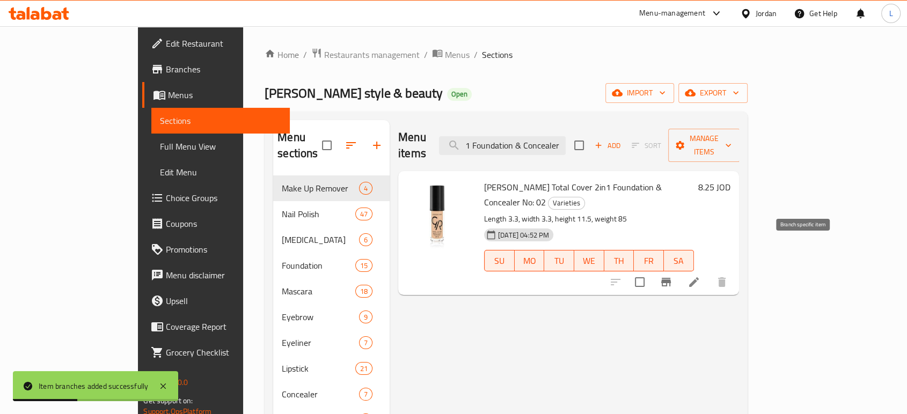
click at [671, 278] on icon "Branch-specific-item" at bounding box center [666, 282] width 10 height 9
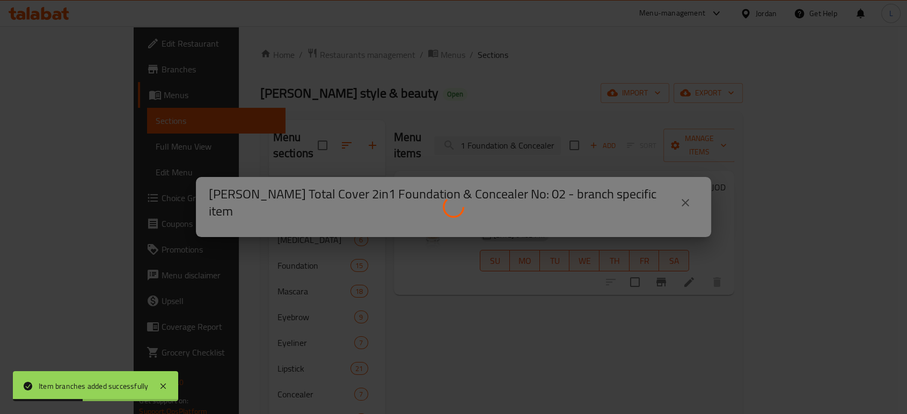
scroll to position [0, 0]
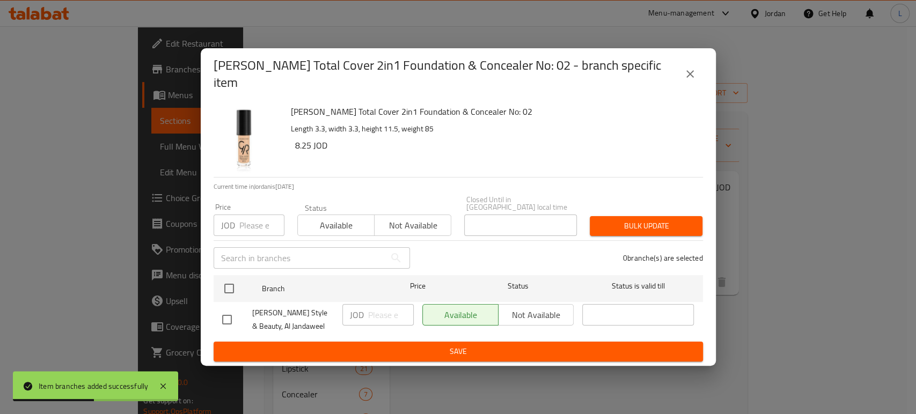
click at [404, 218] on span "Not available" at bounding box center [413, 226] width 68 height 16
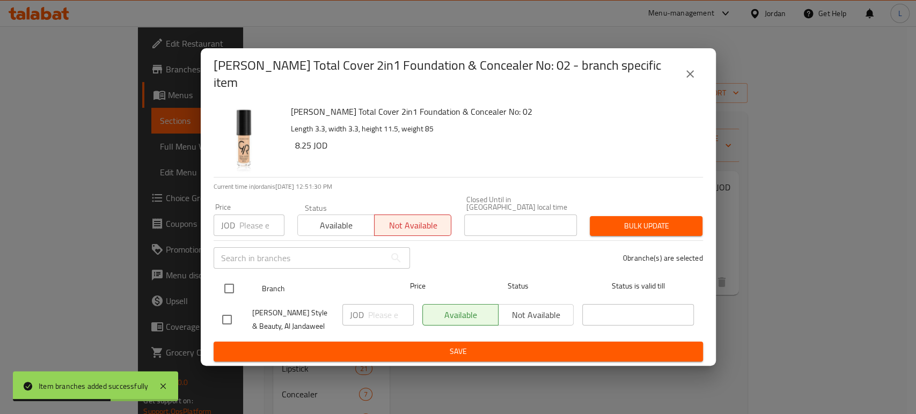
click at [230, 283] on input "checkbox" at bounding box center [229, 288] width 23 height 23
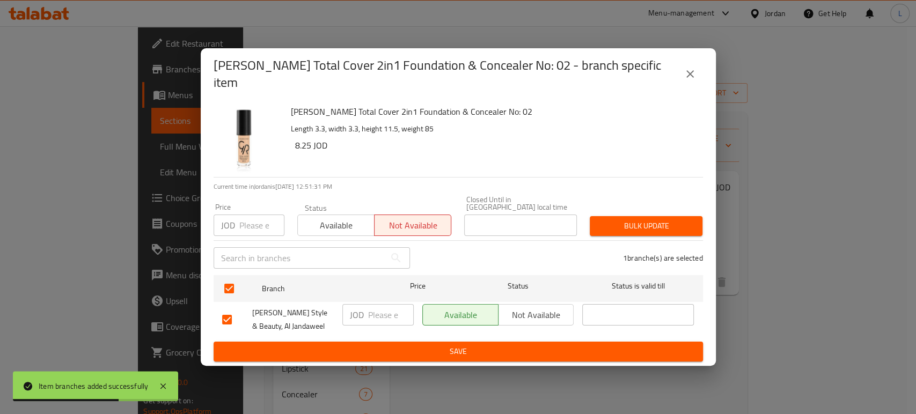
click at [326, 342] on button "Save" at bounding box center [458, 352] width 489 height 20
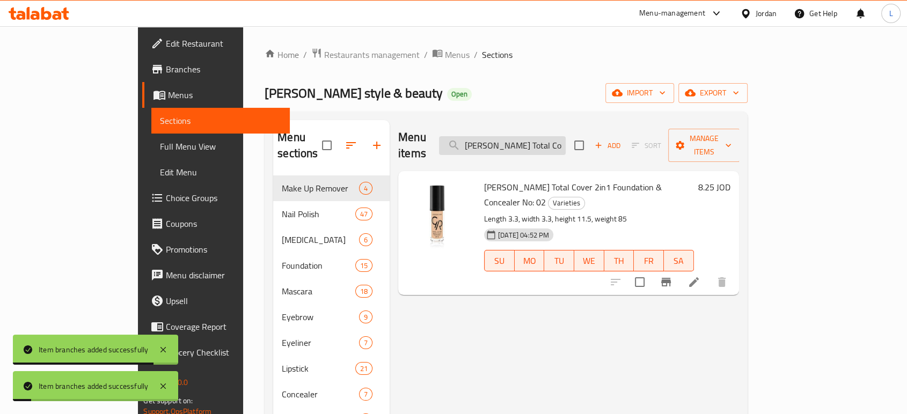
click at [530, 139] on input "Golden Rose Total Cover 2in1 Foundation & Concealer No: 02" at bounding box center [502, 145] width 127 height 19
paste input "4"
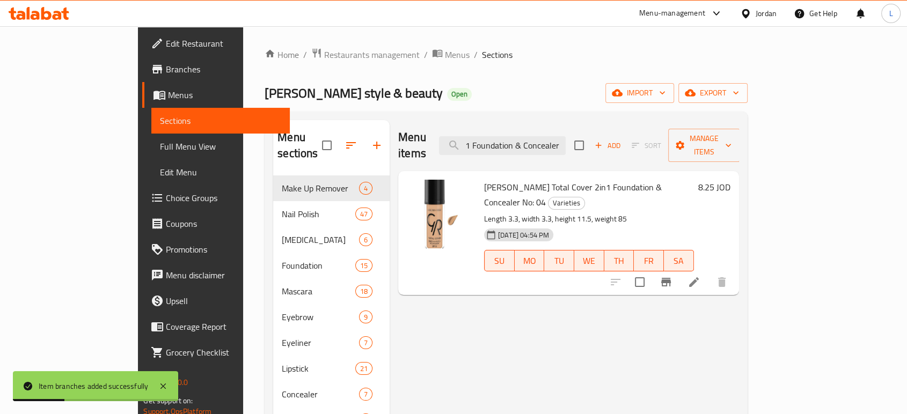
click at [671, 278] on icon "Branch-specific-item" at bounding box center [666, 282] width 10 height 9
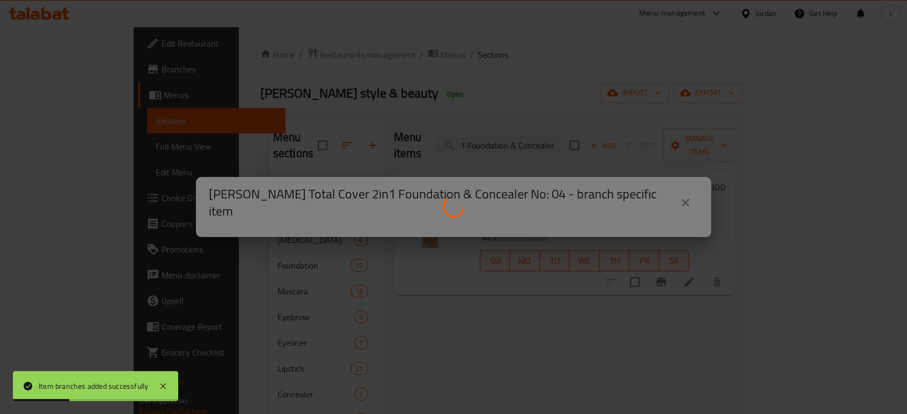
scroll to position [0, 0]
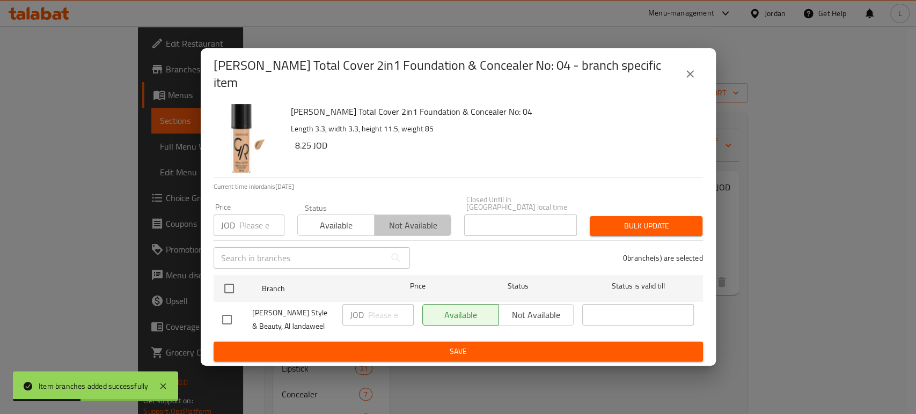
drag, startPoint x: 386, startPoint y: 221, endPoint x: 319, endPoint y: 248, distance: 72.4
click at [386, 221] on span "Not available" at bounding box center [413, 226] width 68 height 16
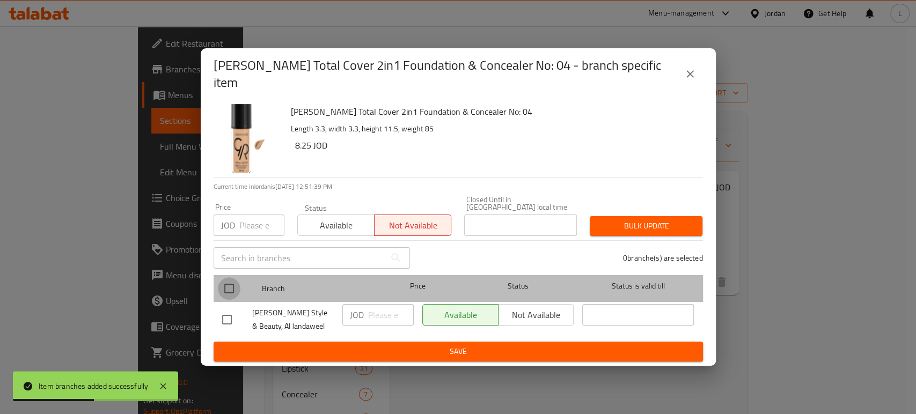
click at [225, 282] on input "checkbox" at bounding box center [229, 288] width 23 height 23
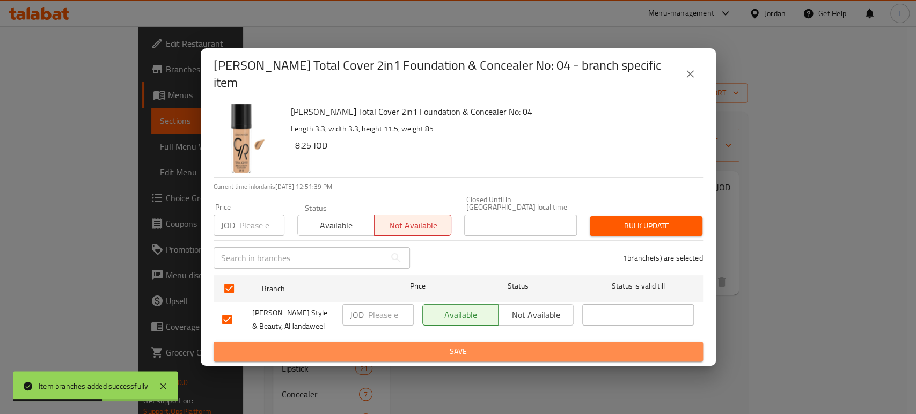
click at [292, 345] on span "Save" at bounding box center [458, 351] width 472 height 13
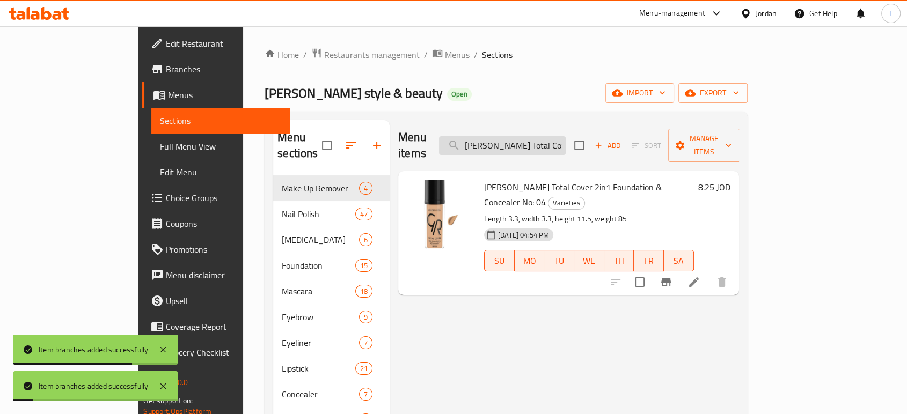
click at [557, 136] on input "Golden Rose Total Cover 2in1 Foundation & Concealer No: 04" at bounding box center [502, 145] width 127 height 19
paste input "Creamy Blush Stick No.109"
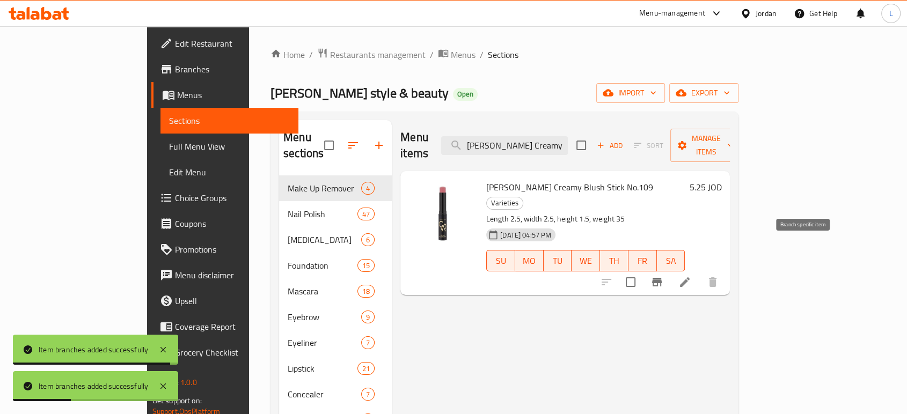
click at [663, 276] on icon "Branch-specific-item" at bounding box center [656, 282] width 13 height 13
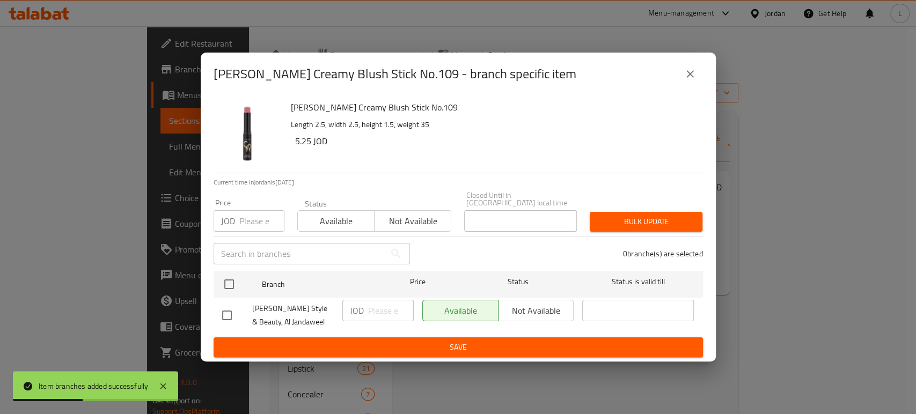
click at [393, 222] on span "Not available" at bounding box center [413, 222] width 68 height 16
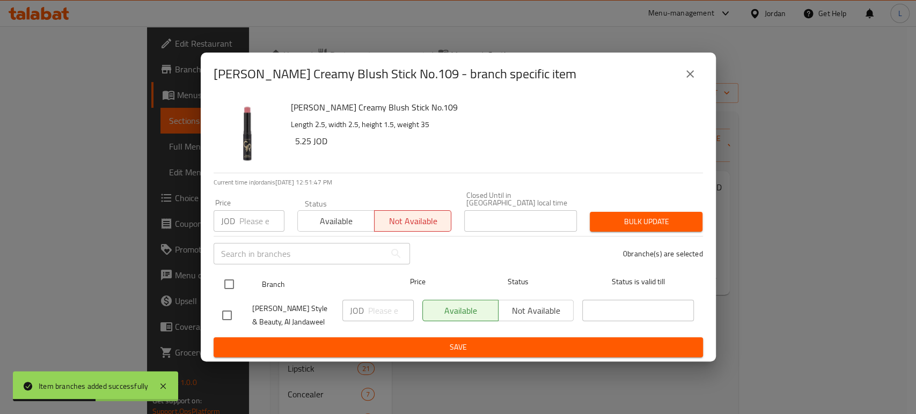
click at [219, 280] on input "checkbox" at bounding box center [229, 284] width 23 height 23
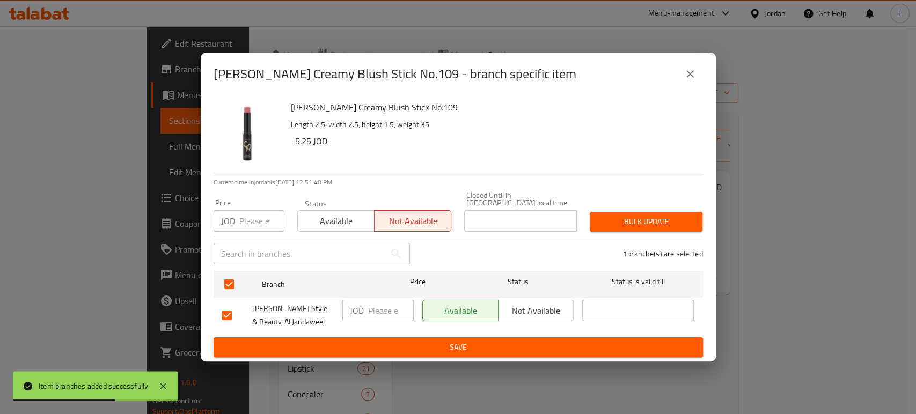
click at [297, 351] on button "Save" at bounding box center [458, 347] width 489 height 20
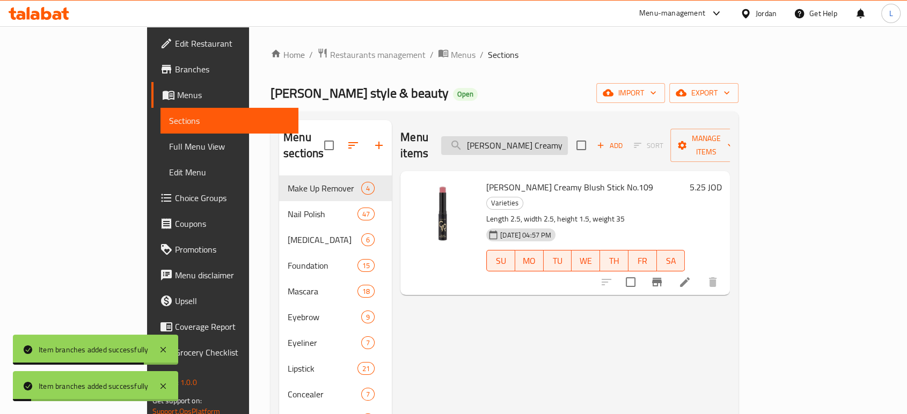
click at [541, 141] on input "Golden Rose Creamy Blush Stick No.109" at bounding box center [504, 145] width 127 height 19
paste input "2"
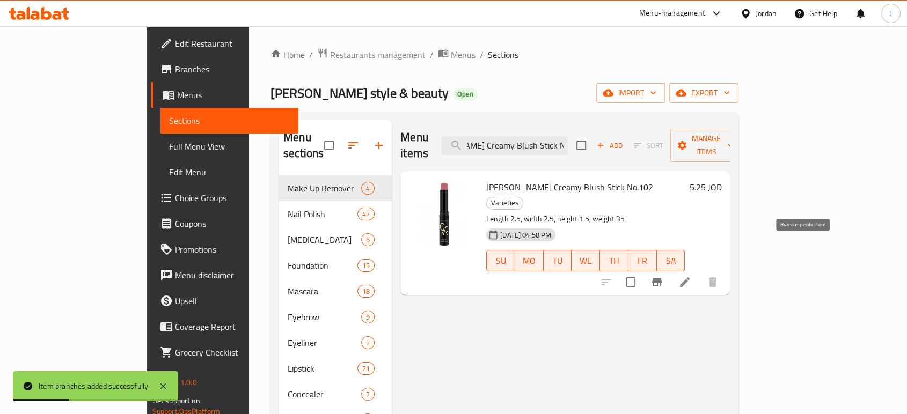
click at [661, 278] on icon "Branch-specific-item" at bounding box center [657, 282] width 10 height 9
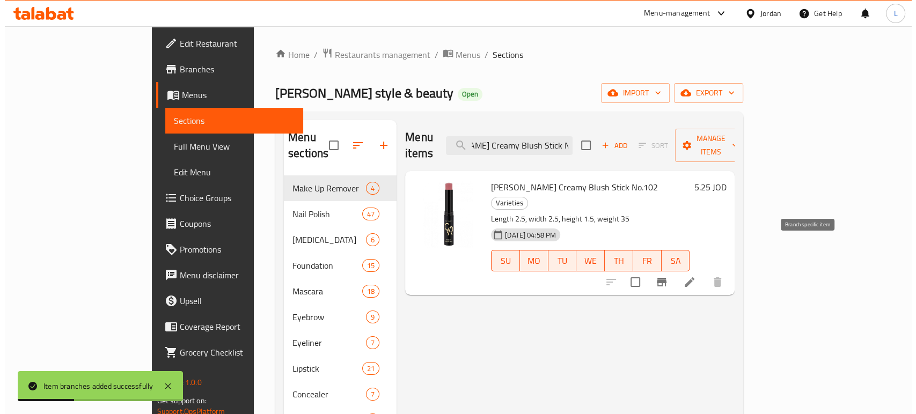
scroll to position [0, 0]
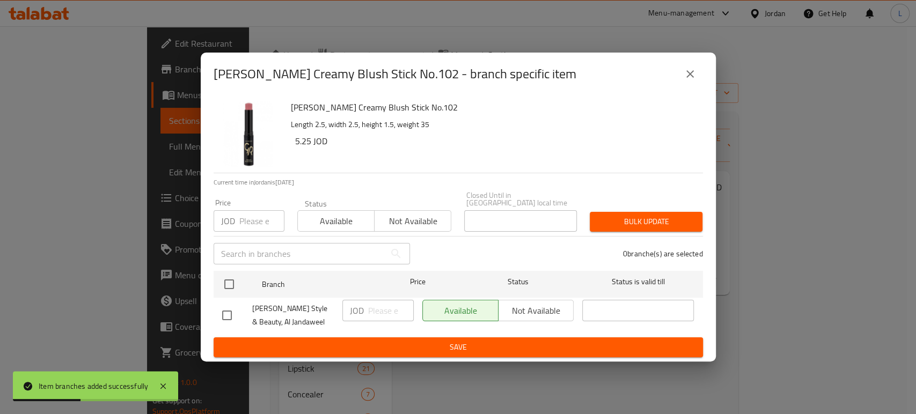
click at [422, 215] on span "Not available" at bounding box center [413, 222] width 68 height 16
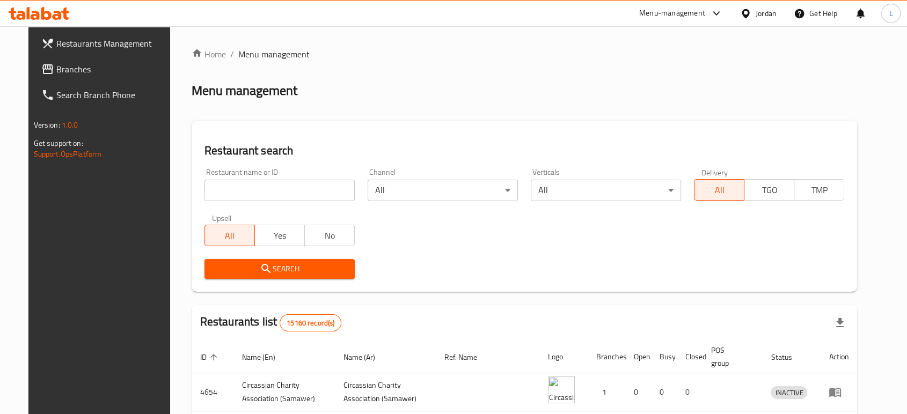
click at [674, 16] on div "Menu-management" at bounding box center [672, 13] width 66 height 13
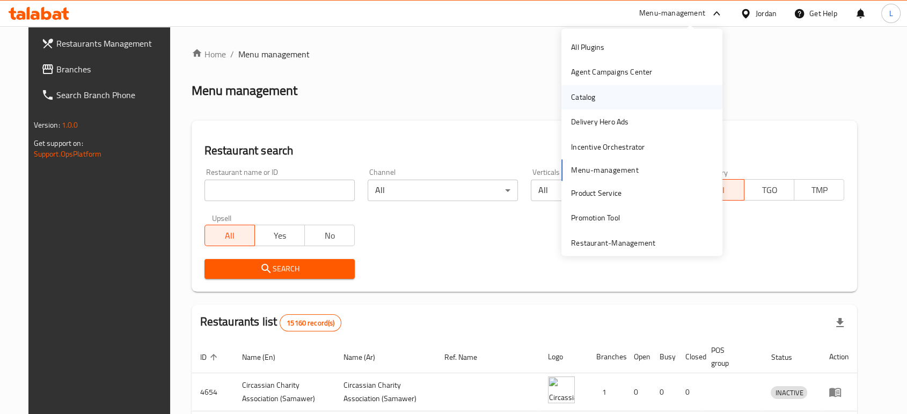
click at [597, 93] on div "Catalog" at bounding box center [641, 97] width 161 height 25
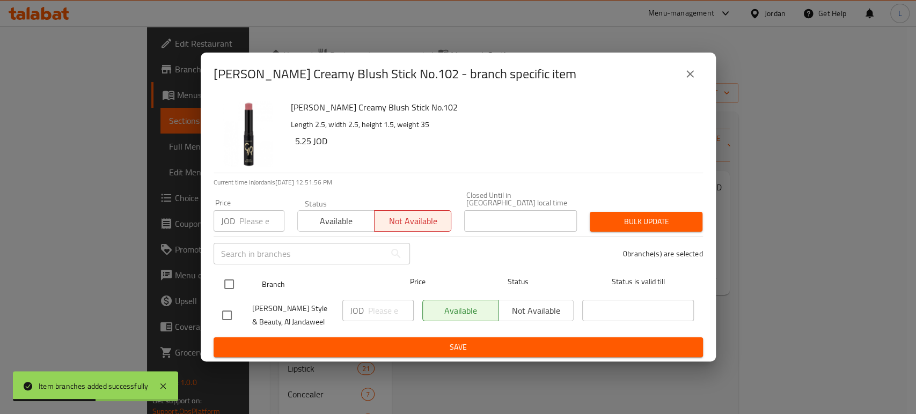
click at [226, 286] on input "checkbox" at bounding box center [229, 284] width 23 height 23
checkbox input "true"
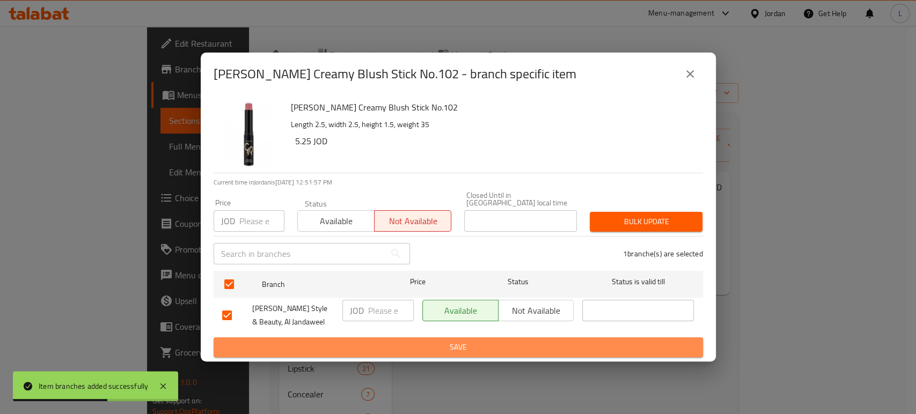
drag, startPoint x: 350, startPoint y: 345, endPoint x: 374, endPoint y: 297, distance: 54.0
click at [350, 345] on span "Save" at bounding box center [458, 347] width 472 height 13
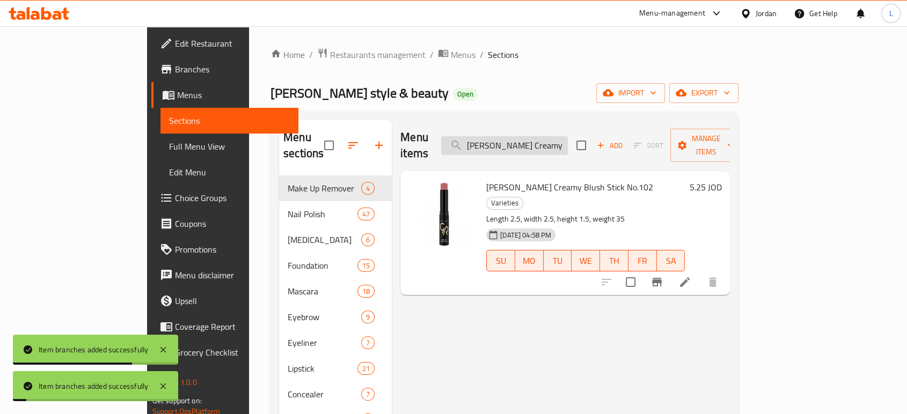
click at [529, 136] on input "Golden Rose Creamy Blush Stick No.102" at bounding box center [504, 145] width 127 height 19
paste input "Roxanne - Dream Wild Edp"
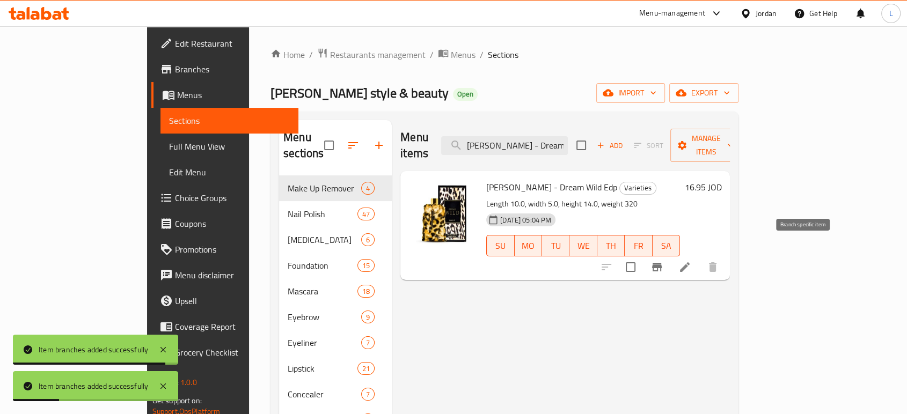
type input "Roxanne - Dream Wild Edp"
click at [663, 261] on icon "Branch-specific-item" at bounding box center [656, 267] width 13 height 13
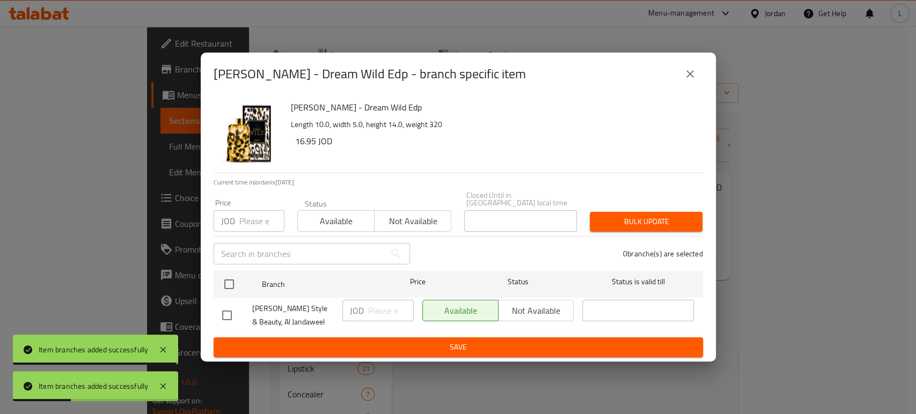
click at [425, 217] on span "Not available" at bounding box center [413, 222] width 68 height 16
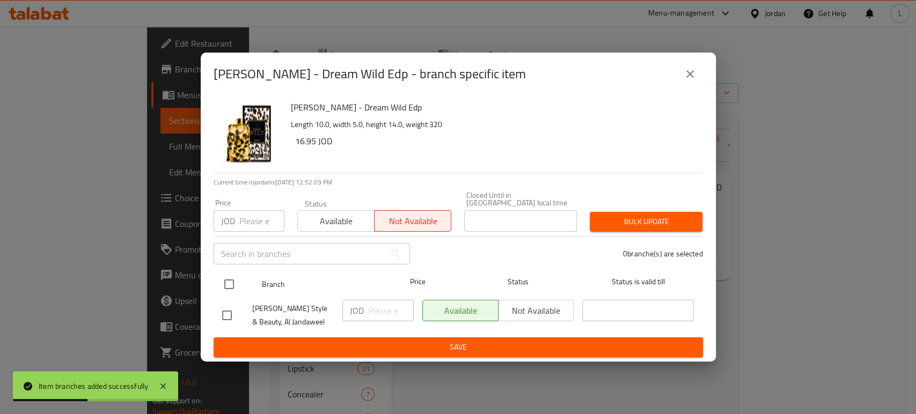
click at [232, 284] on input "checkbox" at bounding box center [229, 284] width 23 height 23
checkbox input "true"
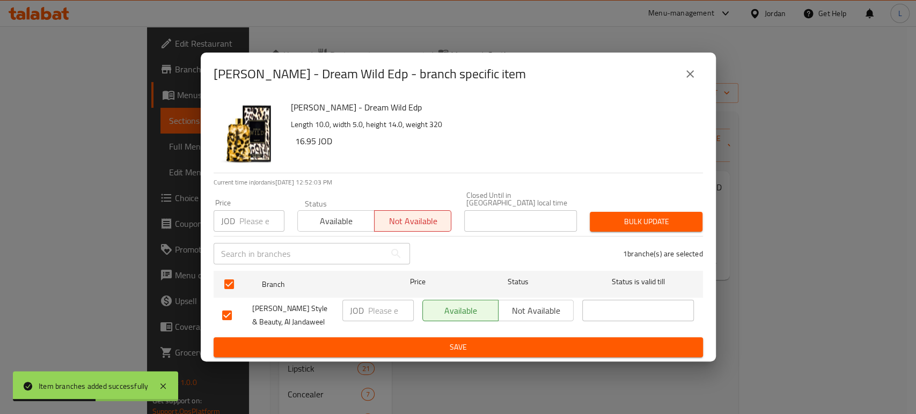
click at [336, 354] on div "Roxanne - Dream Wild Edp Length 10.0, width 5.0, height 14.0, weight 320 16.95 …" at bounding box center [458, 228] width 515 height 266
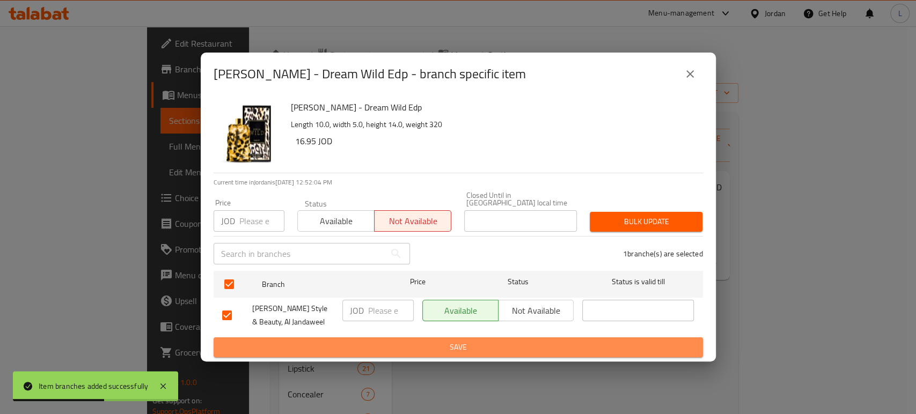
click at [340, 347] on span "Save" at bounding box center [458, 347] width 472 height 13
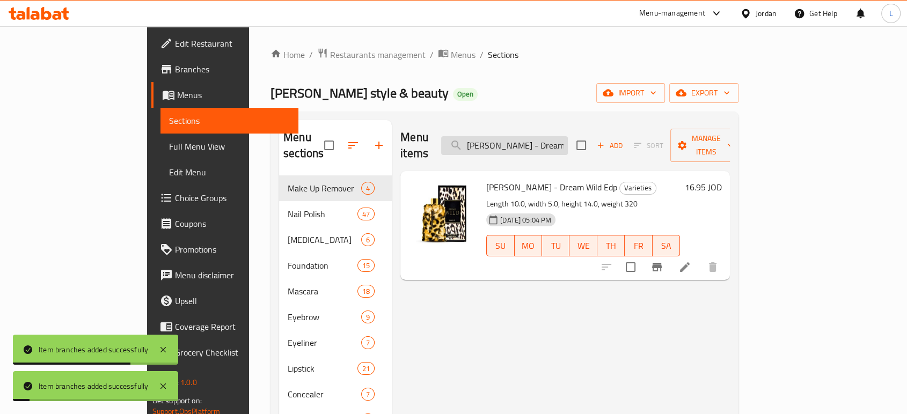
click at [538, 146] on input "Roxanne - Dream Wild Edp" at bounding box center [504, 145] width 127 height 19
paste input "Golden Rose Glow Kiss Tinted Lip Balm No: 06 Choco Cake"
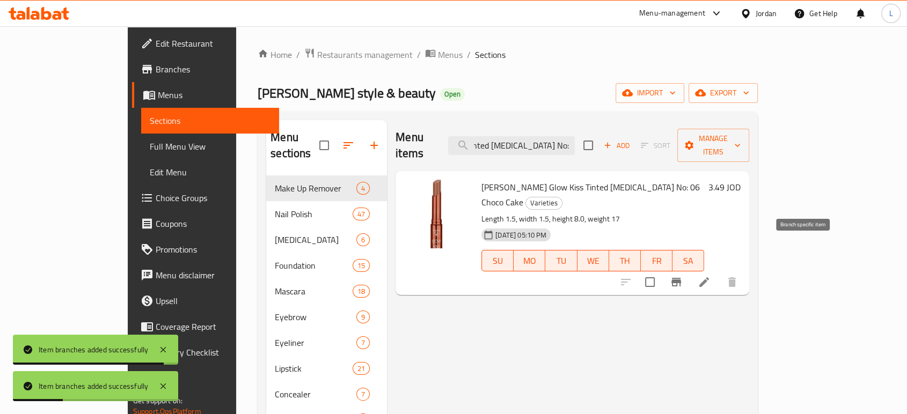
type input "Golden Rose Glow Kiss Tinted Lip Balm No: 06 Choco Cake"
click at [682, 276] on icon "Branch-specific-item" at bounding box center [675, 282] width 13 height 13
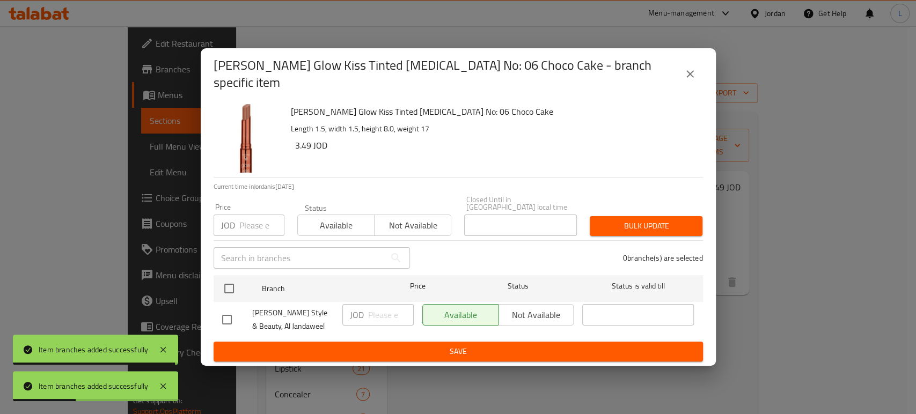
click at [401, 220] on span "Not available" at bounding box center [413, 226] width 68 height 16
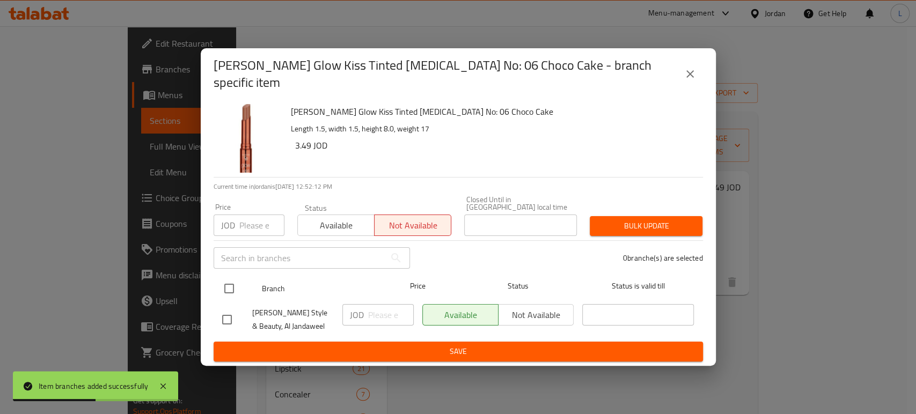
click at [227, 281] on input "checkbox" at bounding box center [229, 288] width 23 height 23
checkbox input "true"
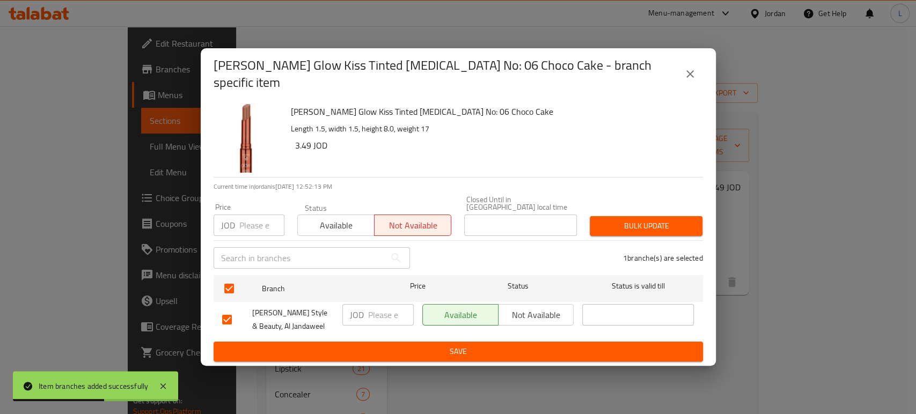
click at [318, 354] on div "Golden Rose Glow Kiss Tinted Lip Balm No: 06 Choco Cake Length 1.5, width 1.5, …" at bounding box center [458, 233] width 515 height 266
click at [327, 345] on span "Save" at bounding box center [458, 351] width 472 height 13
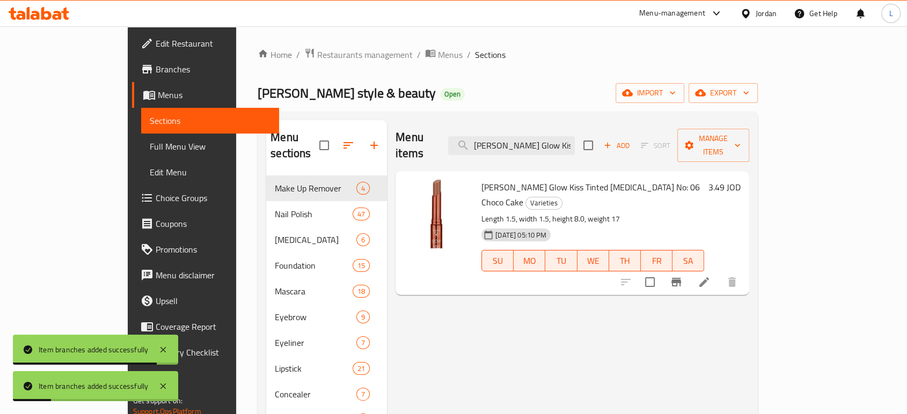
click at [597, 124] on div "Menu items Golden Rose Glow Kiss Tinted Lip Balm No: 06 Choco Cake Add Sort Man…" at bounding box center [572, 145] width 354 height 51
click at [575, 136] on input "Golden Rose Glow Kiss Tinted Lip Balm No: 06 Choco Cake" at bounding box center [511, 145] width 127 height 19
paste input "5 Cherry Juic"
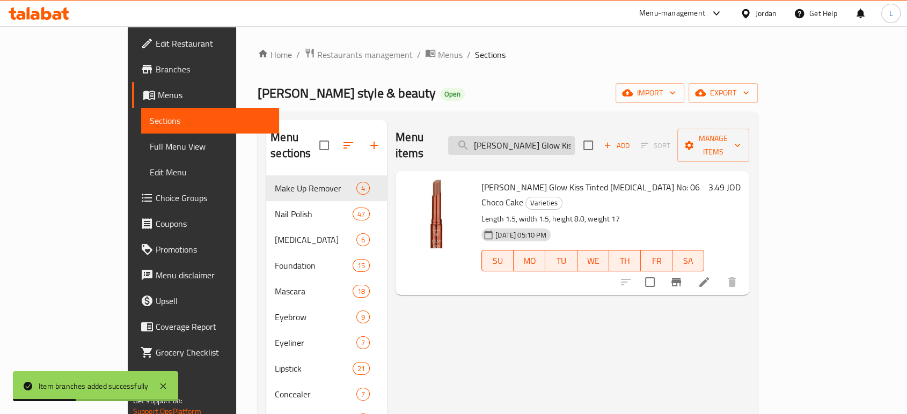
scroll to position [0, 113]
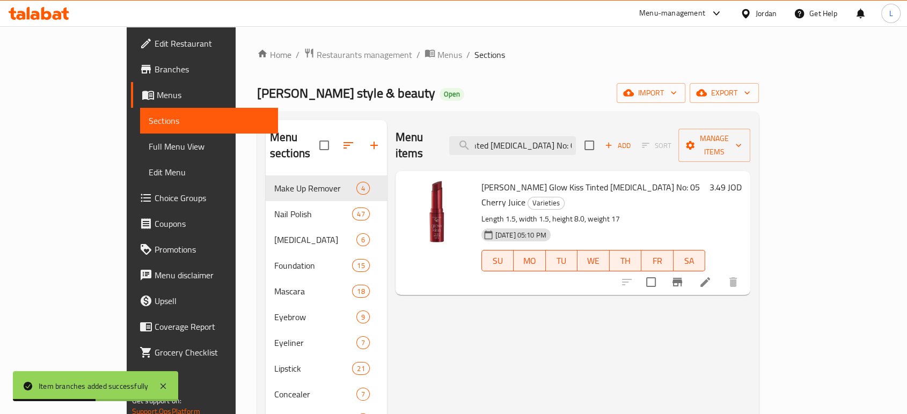
type input "Golden Rose Glow Kiss Tinted Lip Balm No: 05 Cherry Juice"
click at [683, 276] on icon "Branch-specific-item" at bounding box center [677, 282] width 13 height 13
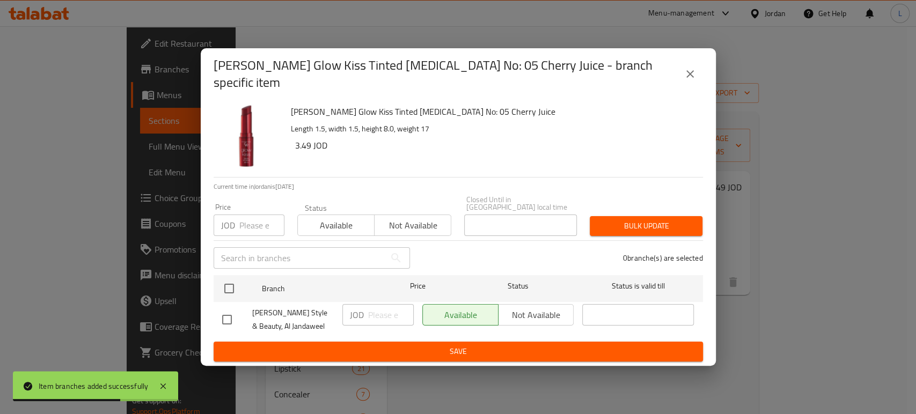
click at [399, 218] on span "Not available" at bounding box center [413, 226] width 68 height 16
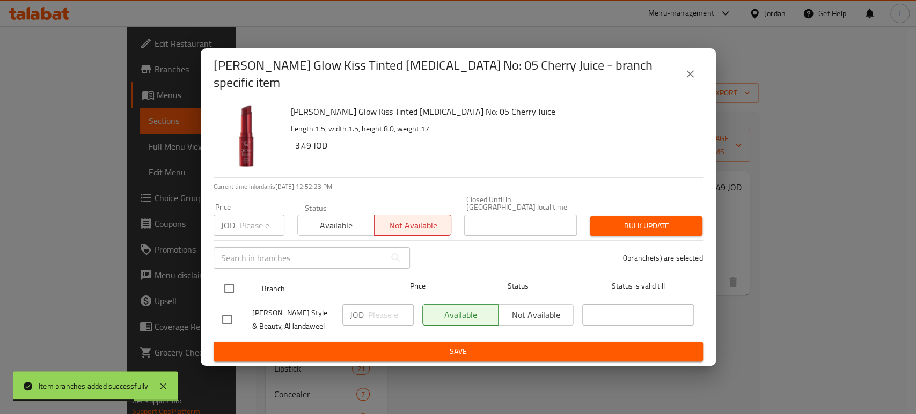
click at [223, 282] on input "checkbox" at bounding box center [229, 288] width 23 height 23
checkbox input "true"
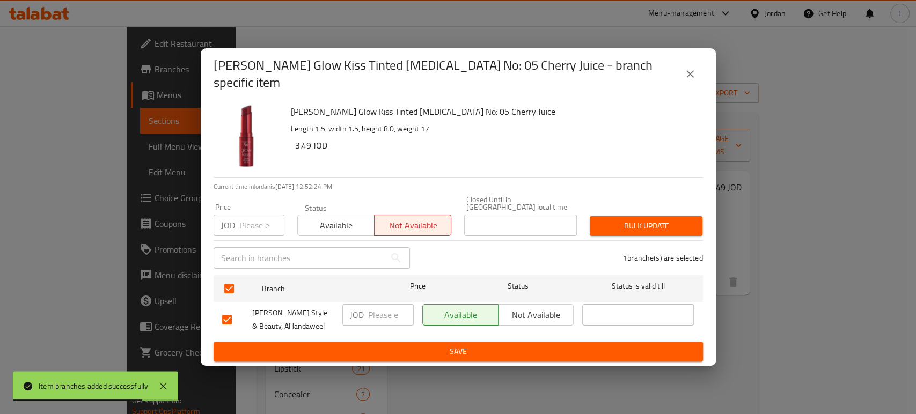
click at [282, 345] on span "Save" at bounding box center [458, 351] width 472 height 13
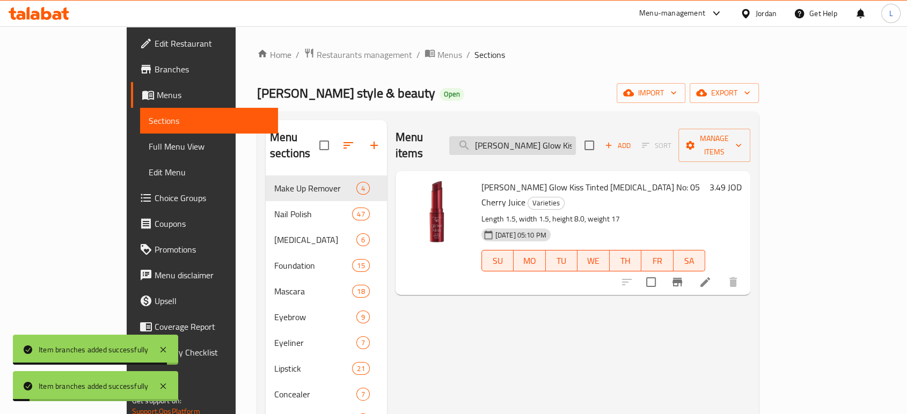
click at [536, 136] on input "Golden Rose Glow Kiss Tinted Lip Balm No: 05 Cherry Juice" at bounding box center [512, 145] width 127 height 19
paste input "- 04 Peach Shak"
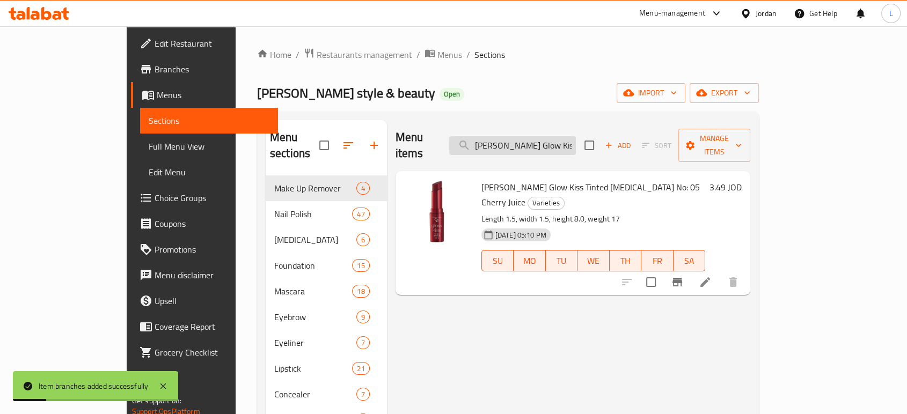
scroll to position [0, 108]
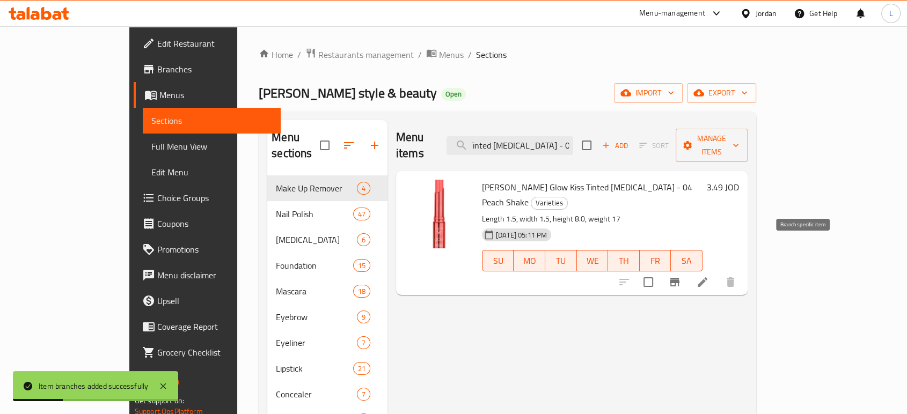
type input "Golden Rose Glow Kiss Tinted Lip Balm - 04 Peach Shake"
click at [681, 276] on icon "Branch-specific-item" at bounding box center [674, 282] width 13 height 13
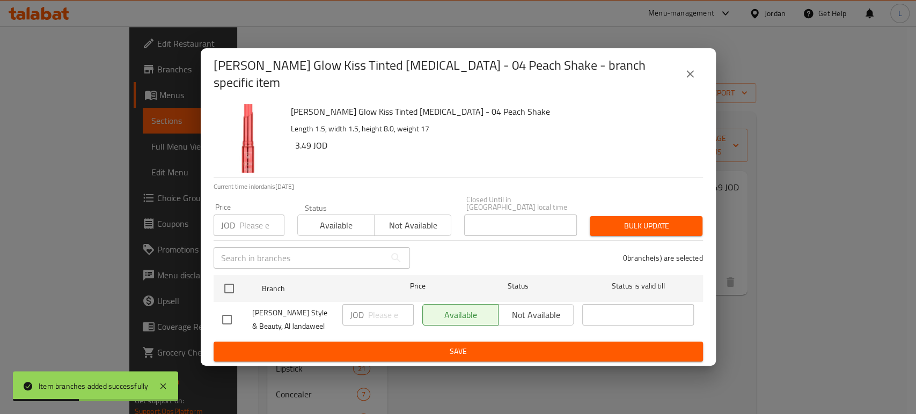
click at [400, 218] on span "Not available" at bounding box center [413, 226] width 68 height 16
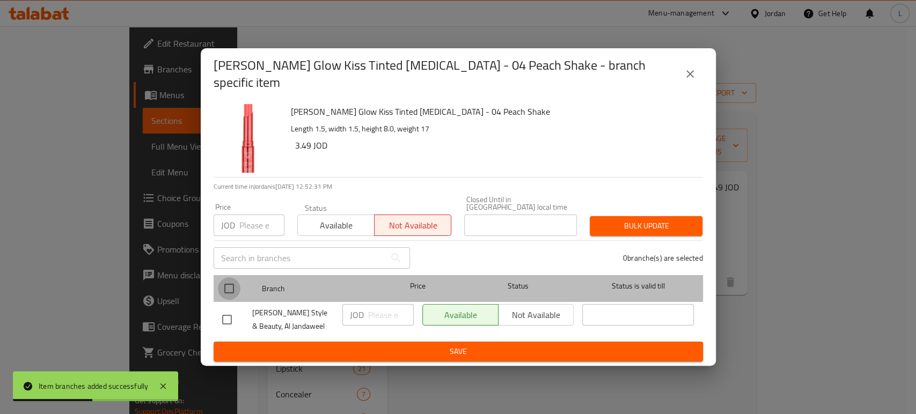
click at [224, 284] on input "checkbox" at bounding box center [229, 288] width 23 height 23
checkbox input "true"
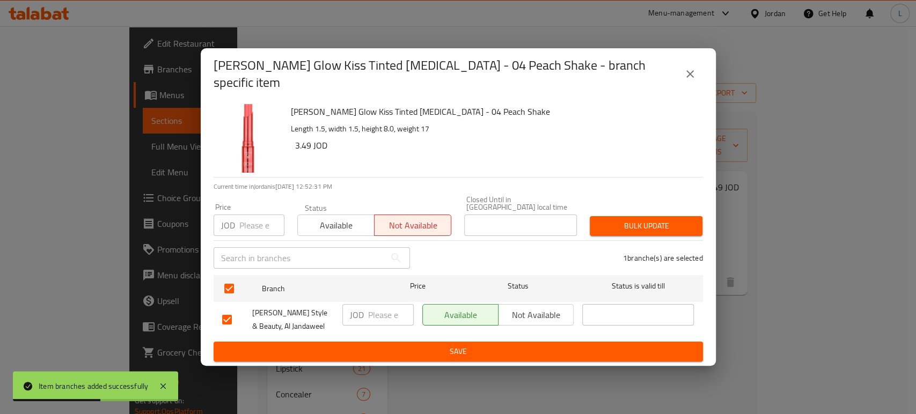
click at [320, 348] on span "Save" at bounding box center [458, 351] width 472 height 13
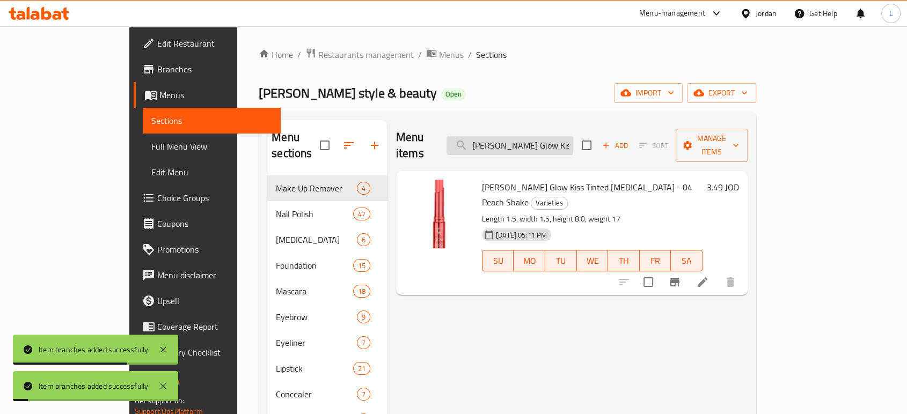
click at [541, 136] on input "Golden Rose Glow Kiss Tinted Lip Balm - 04 Peach Shake" at bounding box center [509, 145] width 127 height 19
paste input "3 Berry Pink"
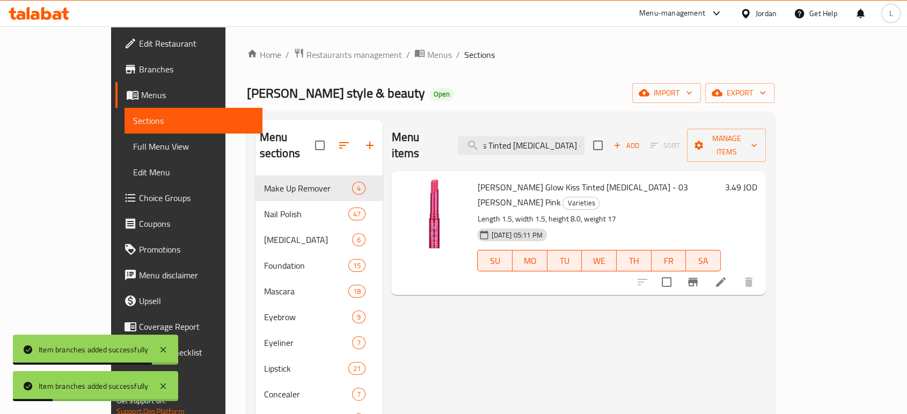
type input "Golden Rose Glow Kiss Tinted Lip Balm - 03 Berry Pink"
click at [699, 276] on icon "Branch-specific-item" at bounding box center [692, 282] width 13 height 13
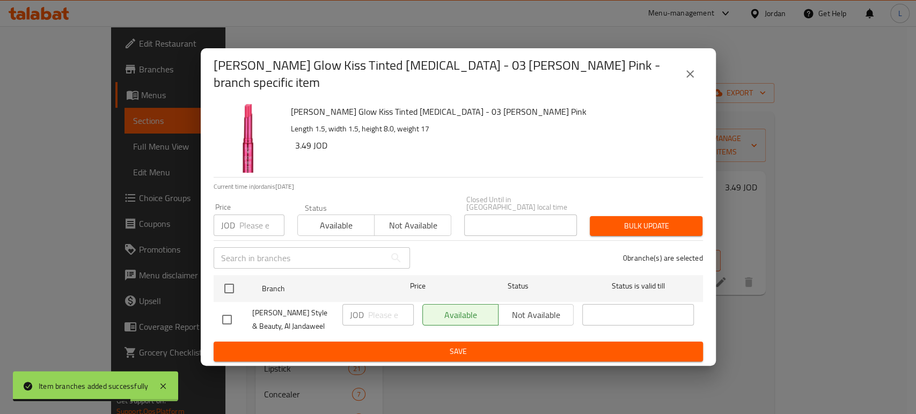
click at [429, 218] on span "Not available" at bounding box center [413, 226] width 68 height 16
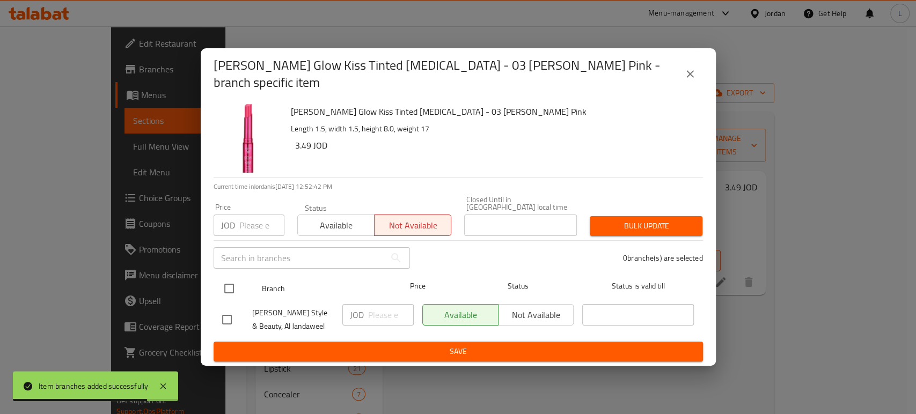
drag, startPoint x: 230, startPoint y: 281, endPoint x: 266, endPoint y: 304, distance: 43.0
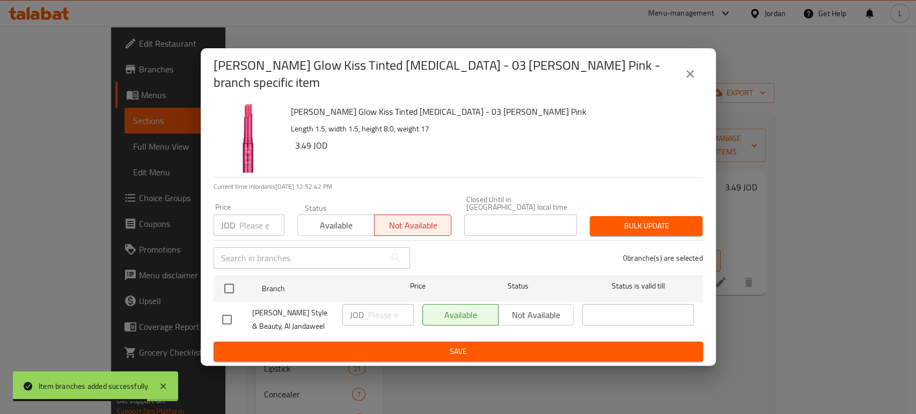
click at [231, 281] on input "checkbox" at bounding box center [229, 288] width 23 height 23
checkbox input "true"
click at [346, 345] on span "Save" at bounding box center [458, 351] width 472 height 13
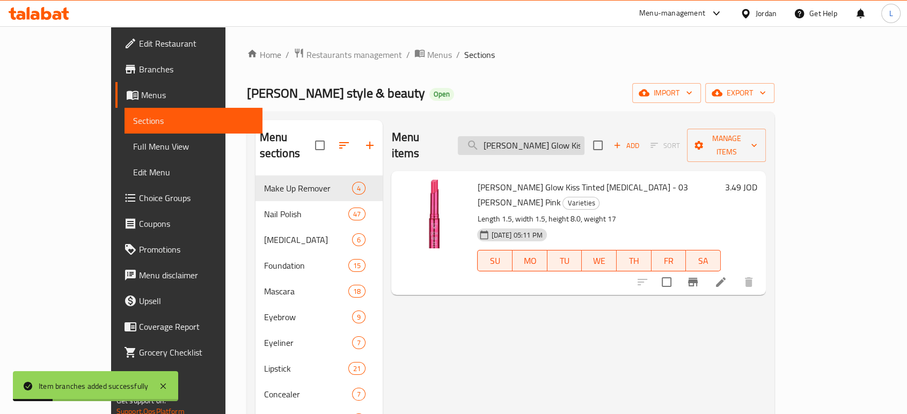
click at [566, 136] on input "Golden Rose Glow Kiss Tinted Lip Balm - 03 Berry Pink" at bounding box center [521, 145] width 127 height 19
paste input "2 Strawberry"
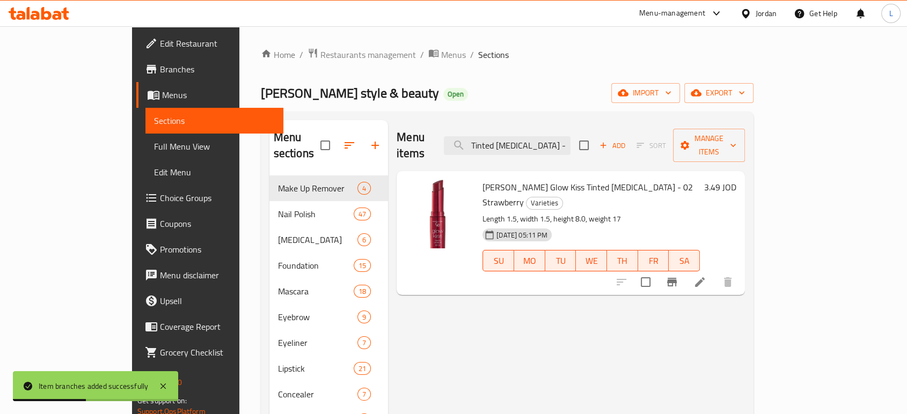
type input "Golden Rose Glow Kiss Tinted Lip Balm - 02 Strawberry"
click at [676, 278] on icon "Branch-specific-item" at bounding box center [672, 282] width 10 height 9
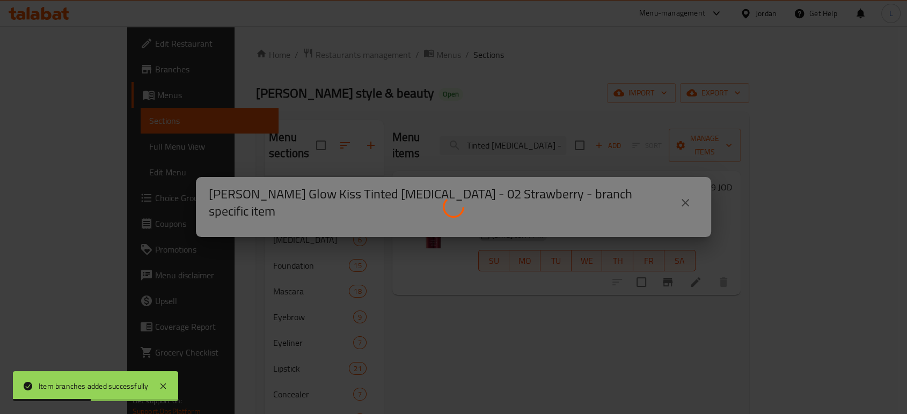
scroll to position [0, 0]
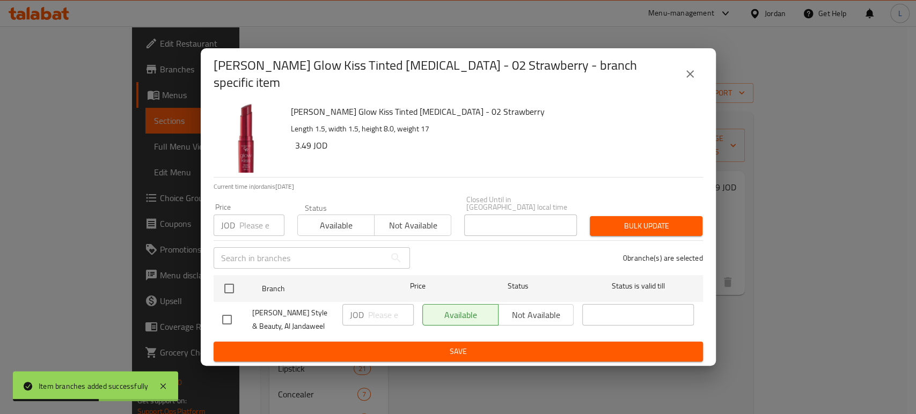
click at [431, 220] on span "Not available" at bounding box center [413, 226] width 68 height 16
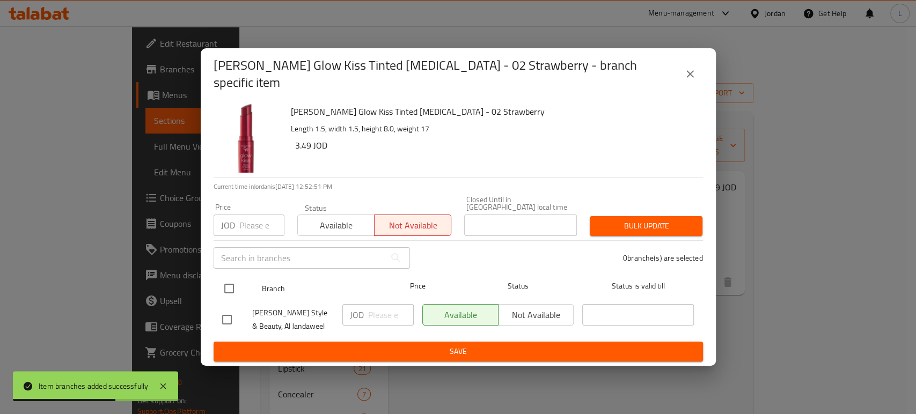
click at [227, 282] on input "checkbox" at bounding box center [229, 288] width 23 height 23
checkbox input "true"
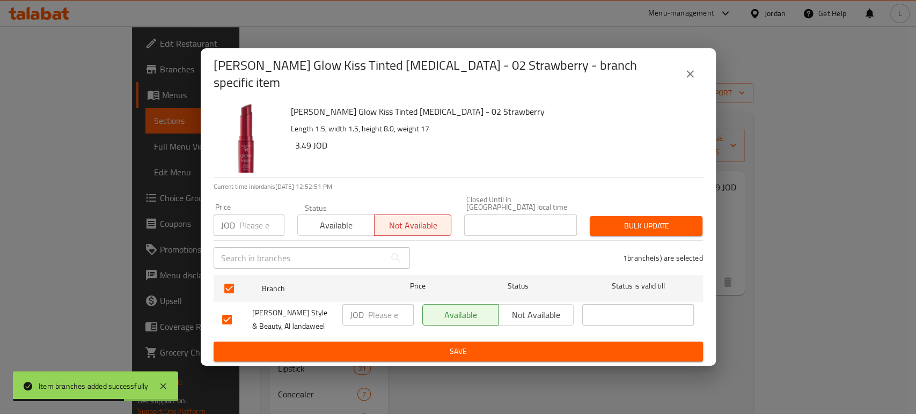
click at [327, 350] on span "Save" at bounding box center [458, 351] width 472 height 13
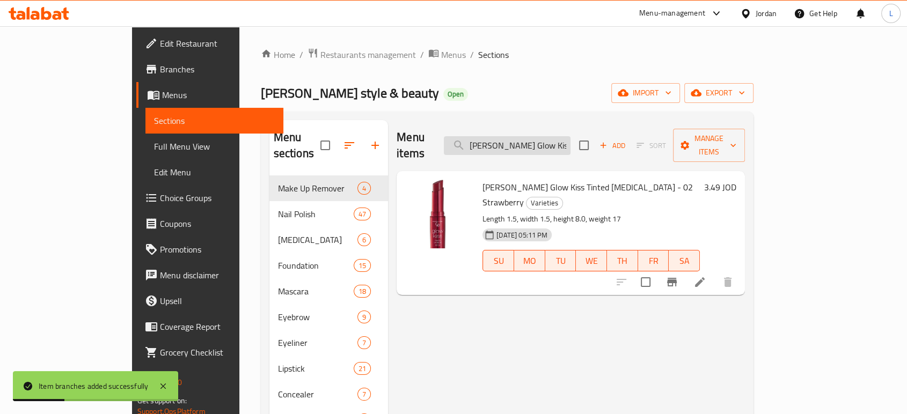
click at [562, 136] on input "Golden Rose Glow Kiss Tinted Lip Balm - 02 Strawberry" at bounding box center [507, 145] width 127 height 19
click at [676, 278] on icon "Branch-specific-item" at bounding box center [672, 282] width 10 height 9
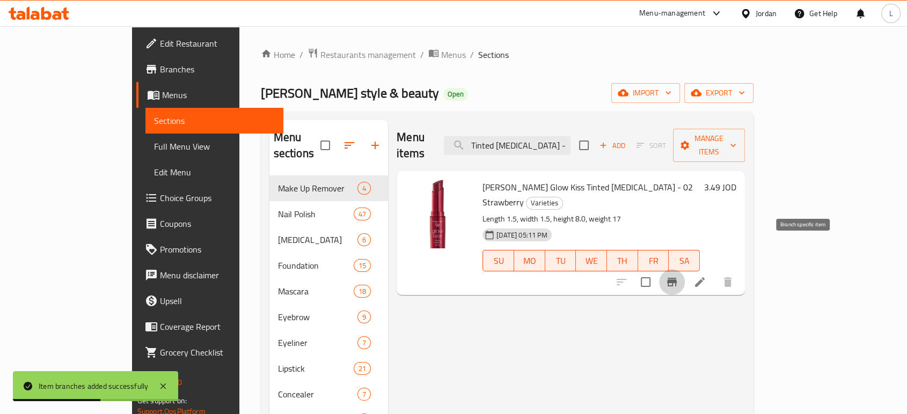
scroll to position [0, 0]
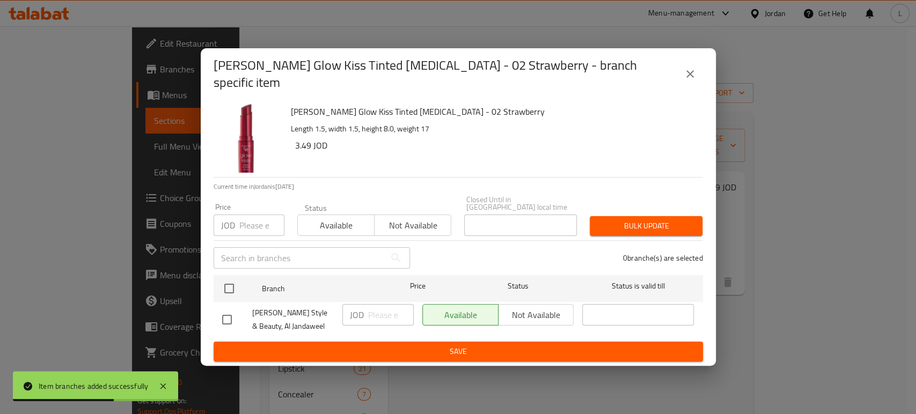
click at [408, 218] on span "Not available" at bounding box center [413, 226] width 68 height 16
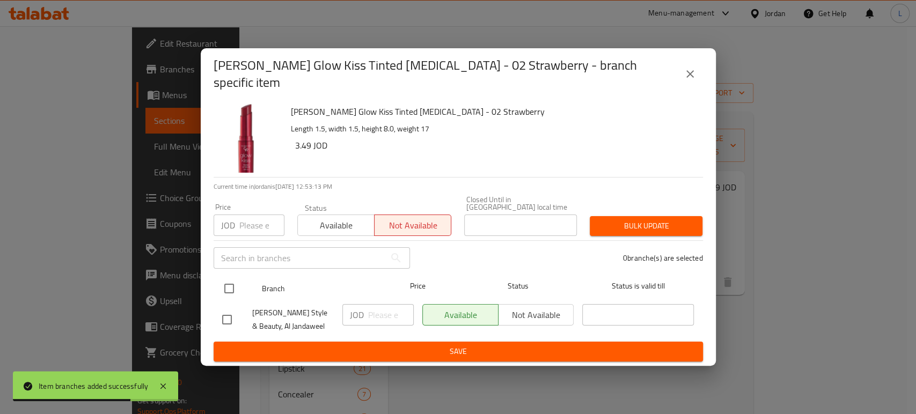
click at [227, 285] on input "checkbox" at bounding box center [229, 288] width 23 height 23
checkbox input "true"
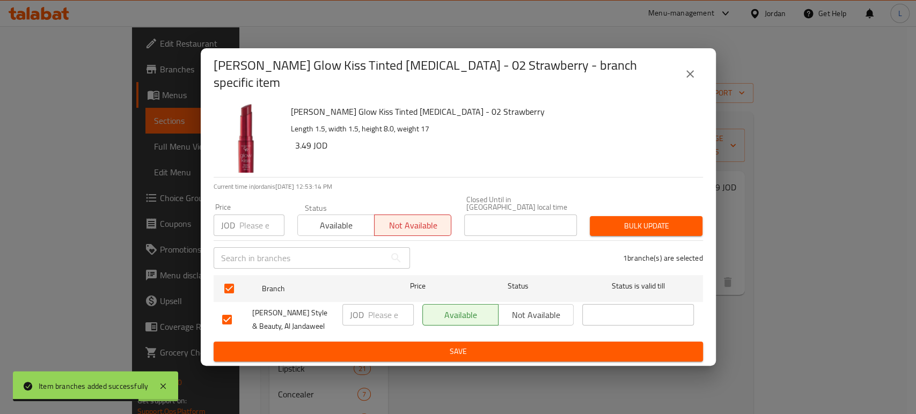
click at [345, 348] on span "Save" at bounding box center [458, 351] width 472 height 13
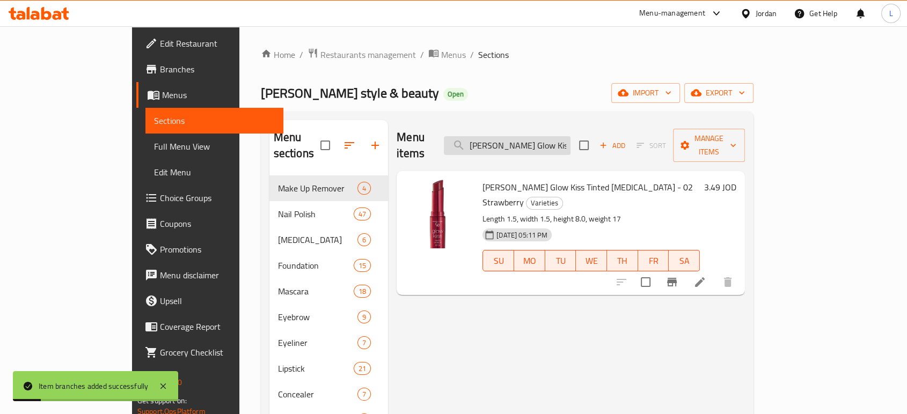
click at [542, 137] on input "Golden Rose Glow Kiss Tinted Lip Balm - 02 Strawberry" at bounding box center [507, 145] width 127 height 19
paste input "1 Vanilla Latte"
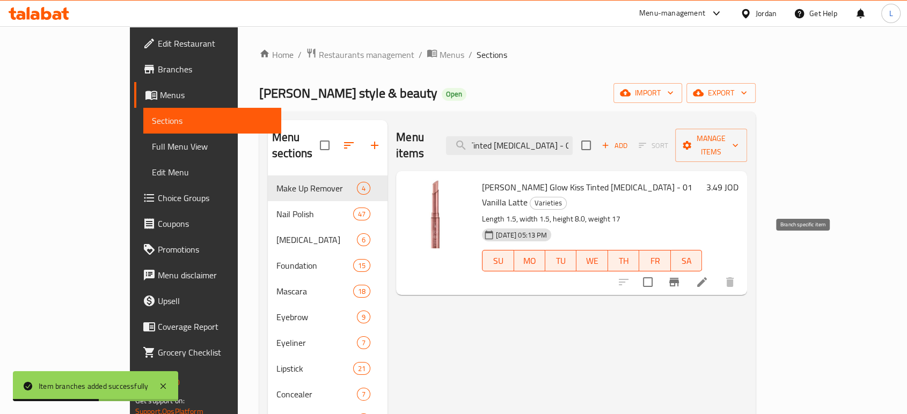
type input "Golden Rose Glow Kiss Tinted Lip Balm - 01 Vanilla Latte"
click at [679, 278] on icon "Branch-specific-item" at bounding box center [674, 282] width 10 height 9
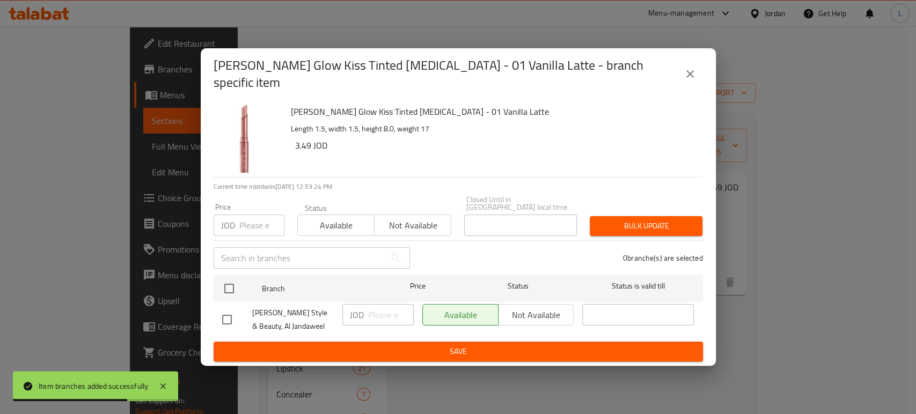
click at [416, 218] on span "Not available" at bounding box center [413, 226] width 68 height 16
click at [486, 349] on span "Save" at bounding box center [458, 351] width 472 height 13
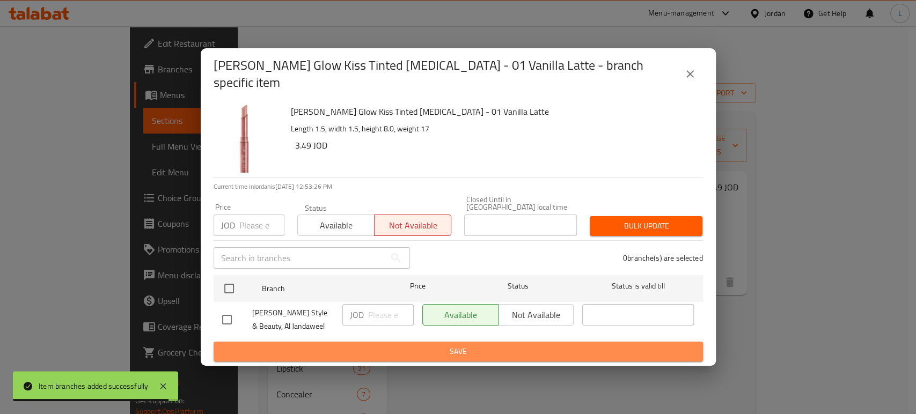
click at [463, 347] on span "Save" at bounding box center [458, 351] width 472 height 13
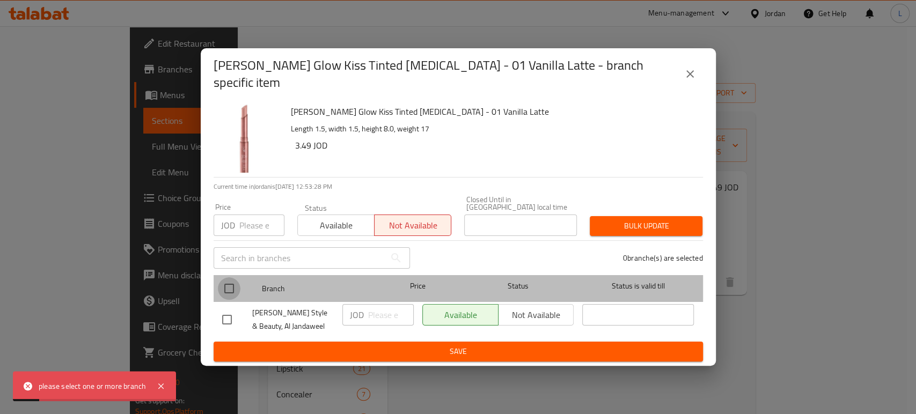
click at [232, 279] on input "checkbox" at bounding box center [229, 288] width 23 height 23
checkbox input "true"
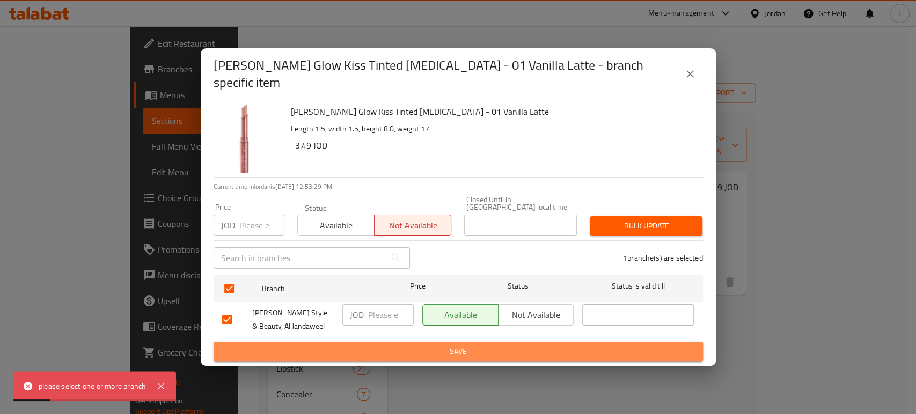
click at [443, 345] on span "Save" at bounding box center [458, 351] width 472 height 13
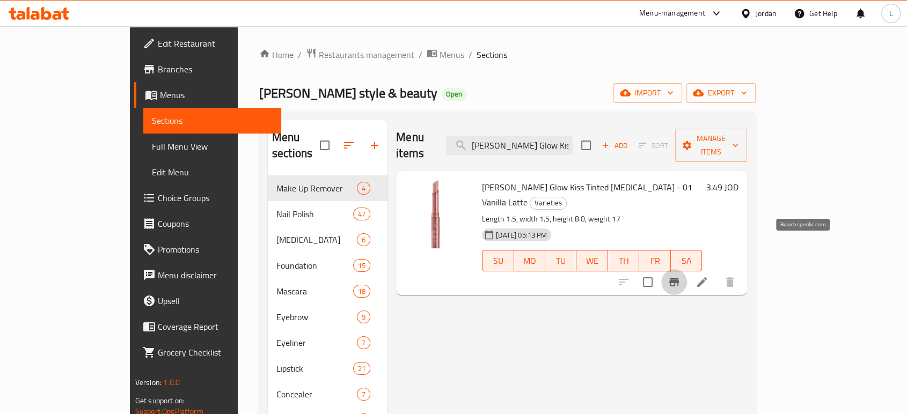
click at [679, 278] on icon "Branch-specific-item" at bounding box center [674, 282] width 10 height 9
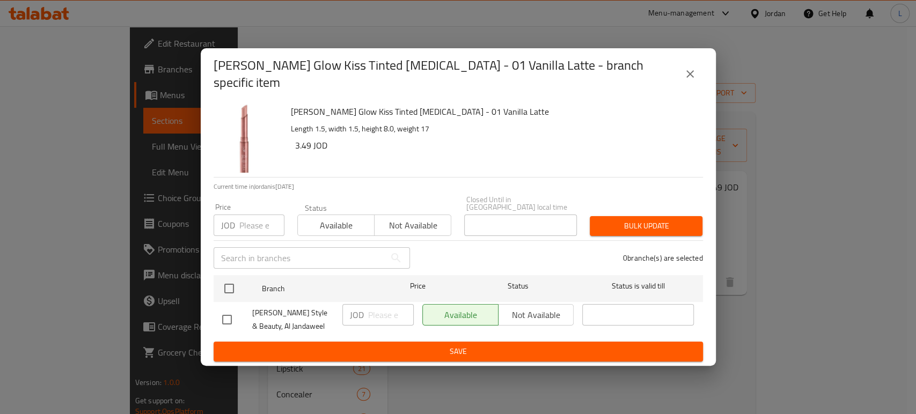
click at [394, 218] on span "Not available" at bounding box center [413, 226] width 68 height 16
drag, startPoint x: 232, startPoint y: 279, endPoint x: 255, endPoint y: 301, distance: 31.9
click at [231, 279] on input "checkbox" at bounding box center [229, 288] width 23 height 23
checkbox input "true"
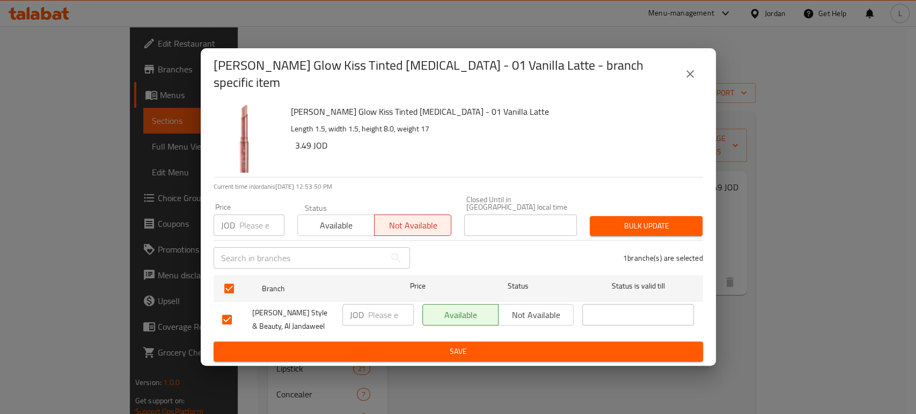
click at [321, 342] on button "Save" at bounding box center [458, 352] width 489 height 20
